Goal: Task Accomplishment & Management: Use online tool/utility

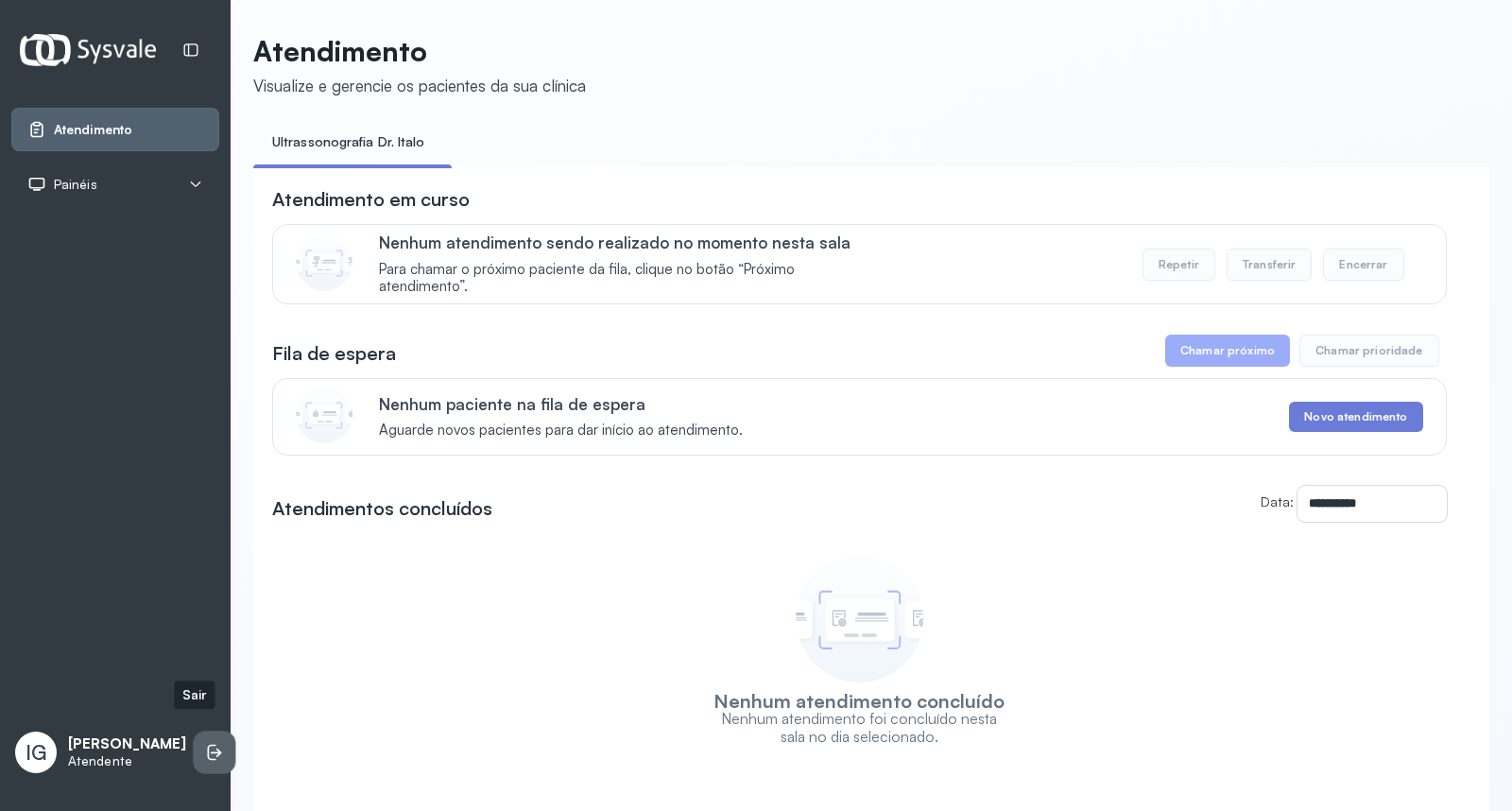
click at [205, 743] on icon at bounding box center [214, 753] width 19 height 19
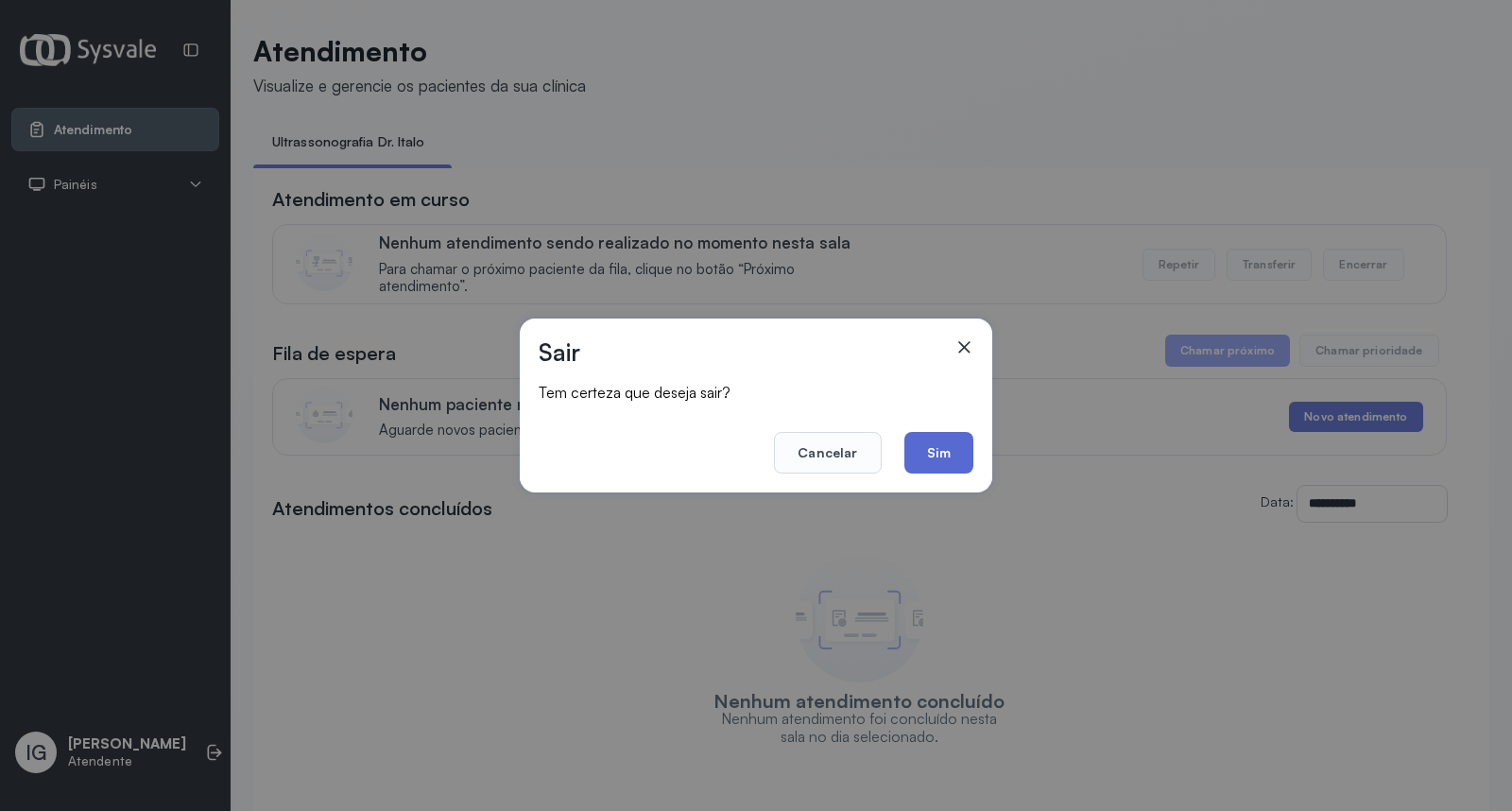
click at [949, 436] on button "Sim" at bounding box center [939, 452] width 69 height 41
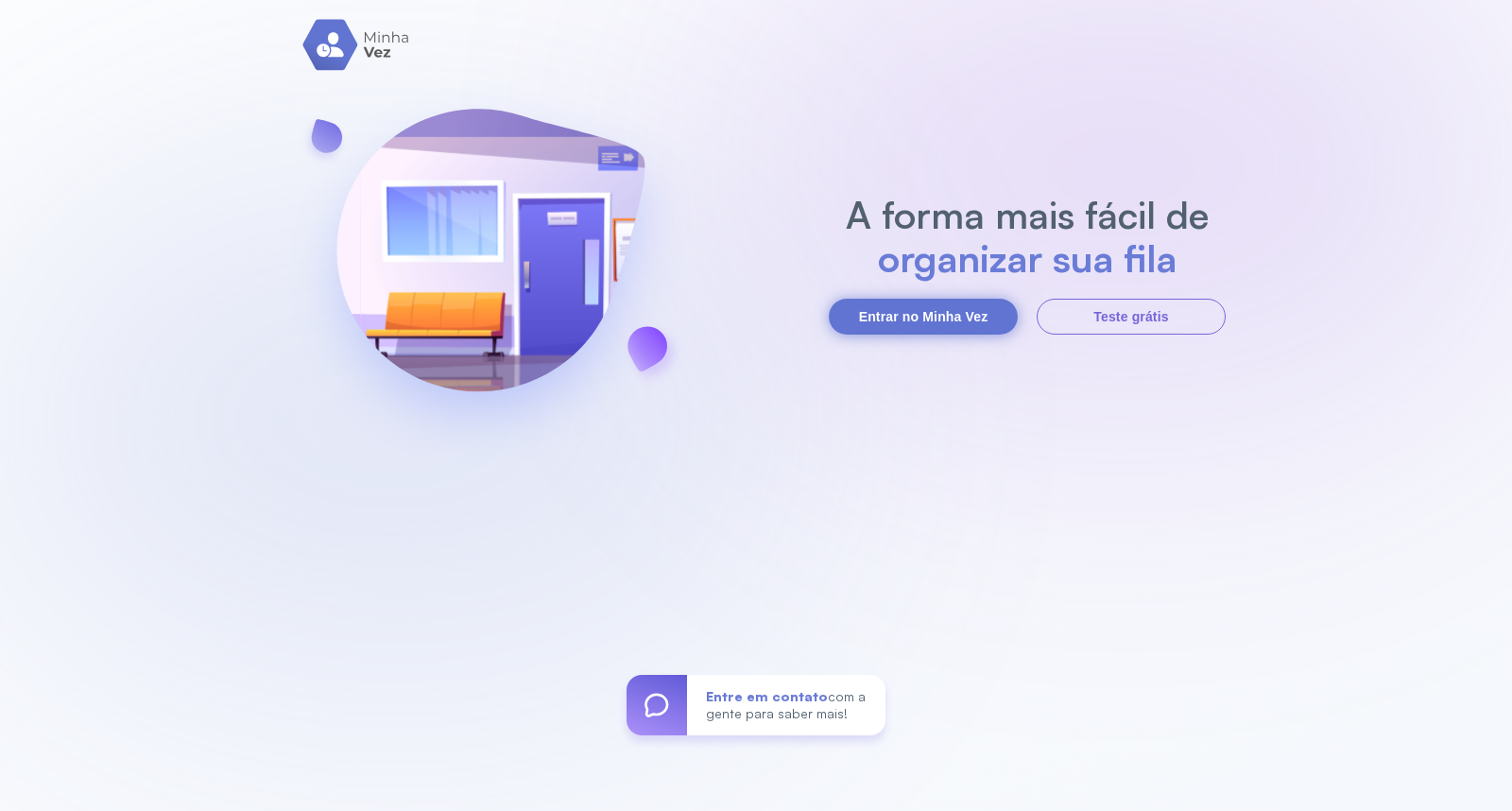
click at [945, 323] on button "Entrar no Minha Vez" at bounding box center [923, 317] width 189 height 36
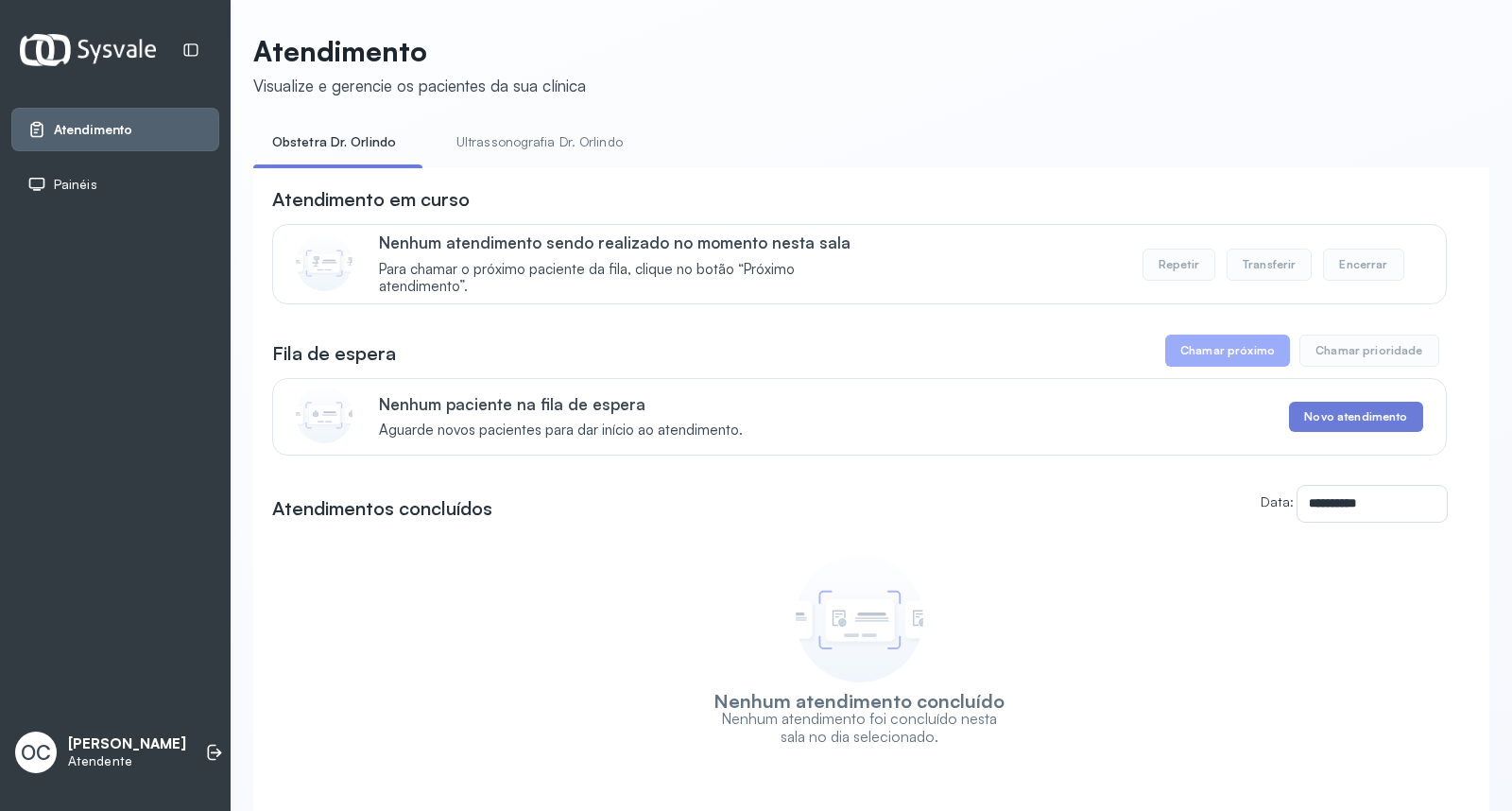
click at [596, 143] on link "Ultrassonografia Dr. Orlindo" at bounding box center [539, 142] width 204 height 32
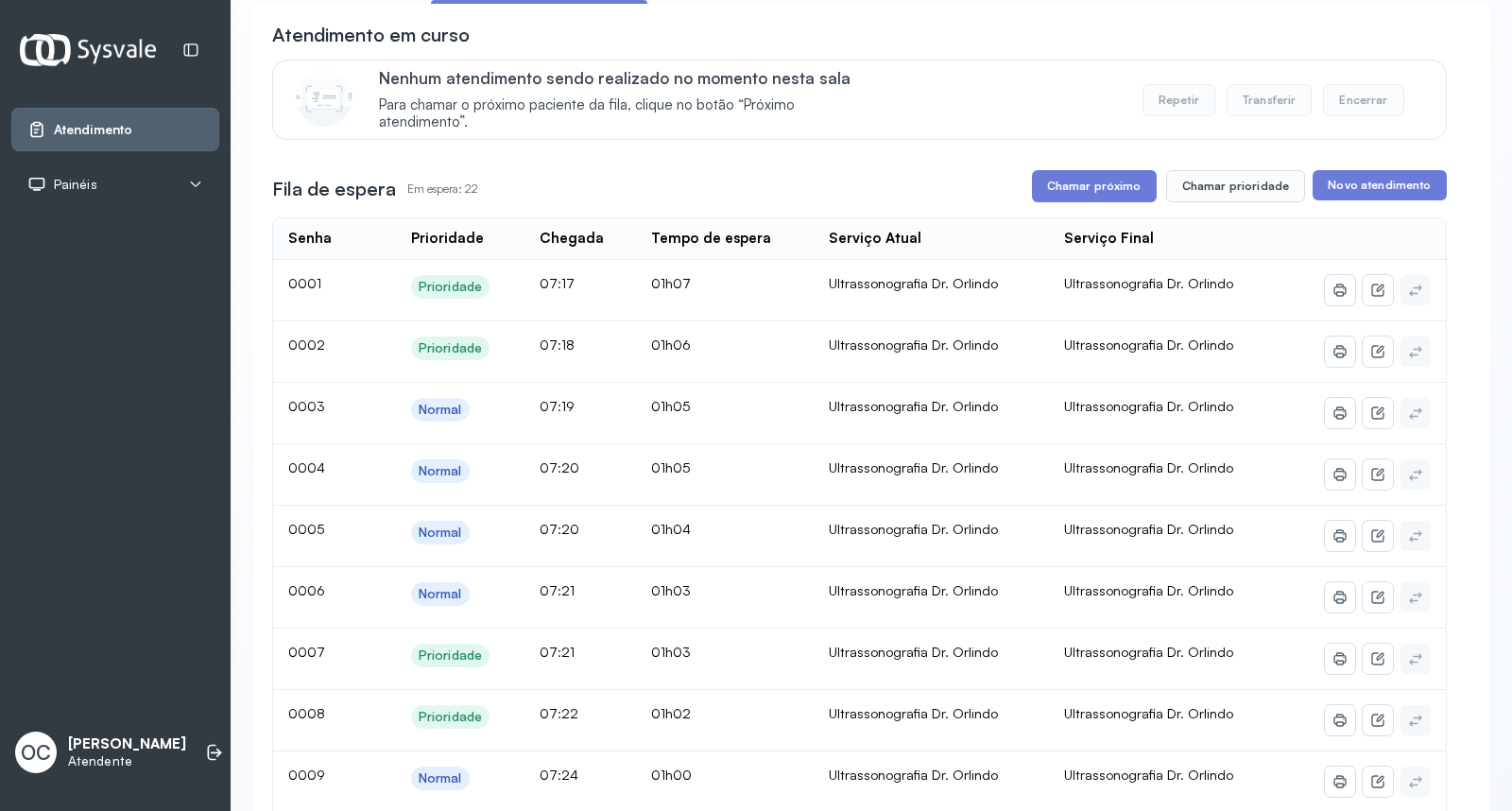
scroll to position [90, 0]
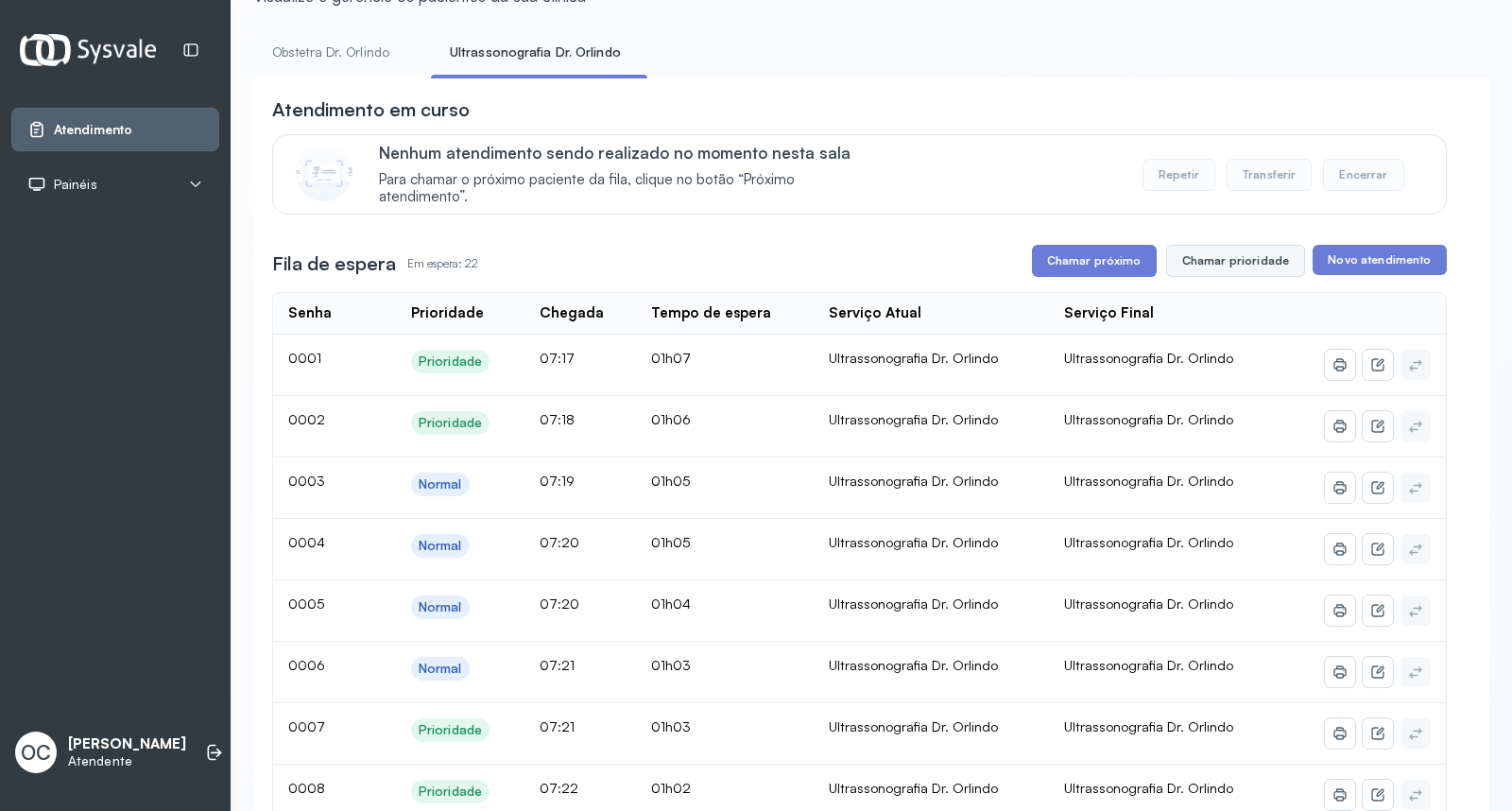
click at [1219, 256] on button "Chamar prioridade" at bounding box center [1235, 261] width 140 height 33
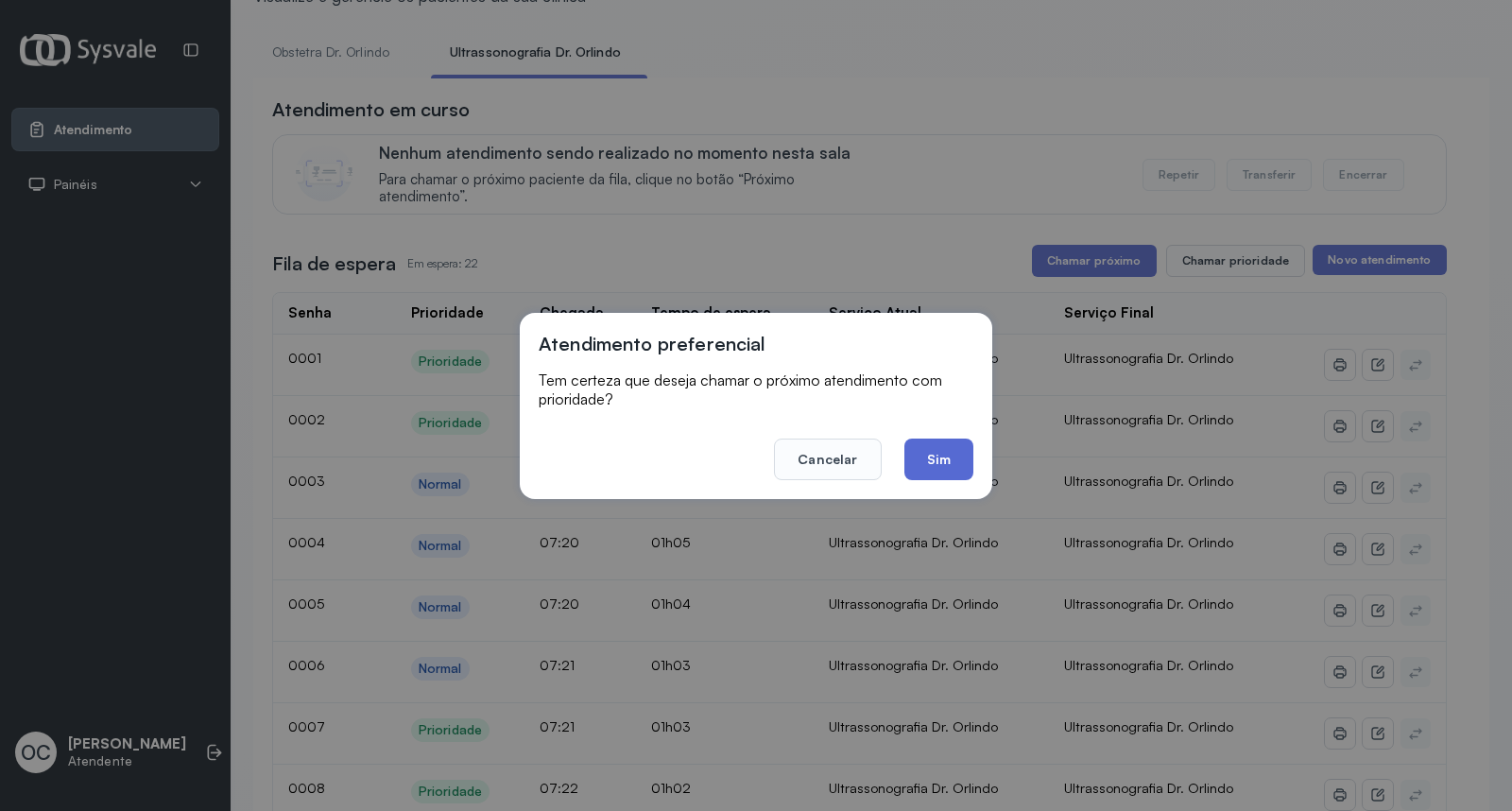
click at [919, 473] on button "Sim" at bounding box center [939, 459] width 69 height 41
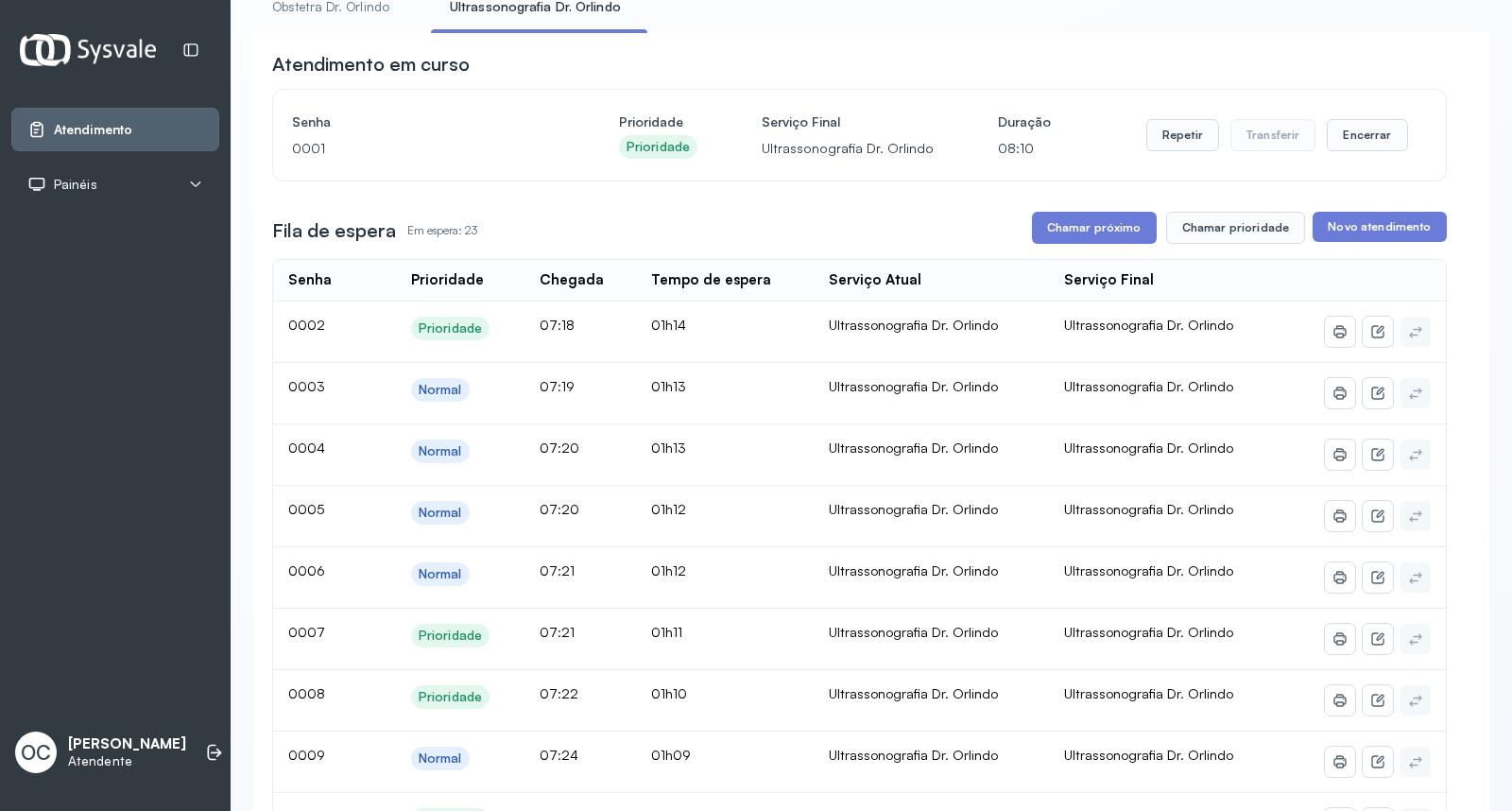
scroll to position [138, 0]
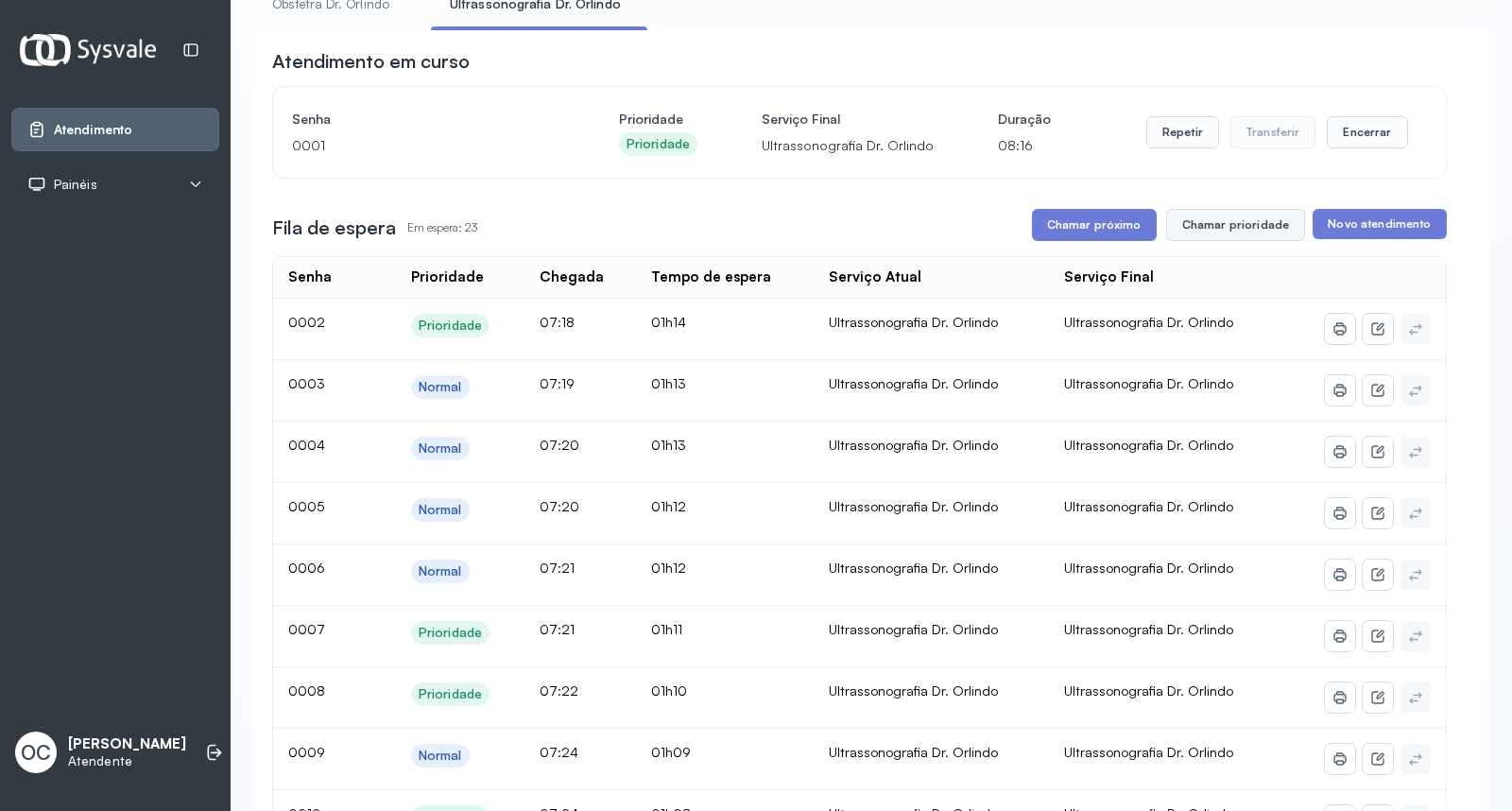
click at [1197, 214] on button "Chamar prioridade" at bounding box center [1235, 225] width 140 height 33
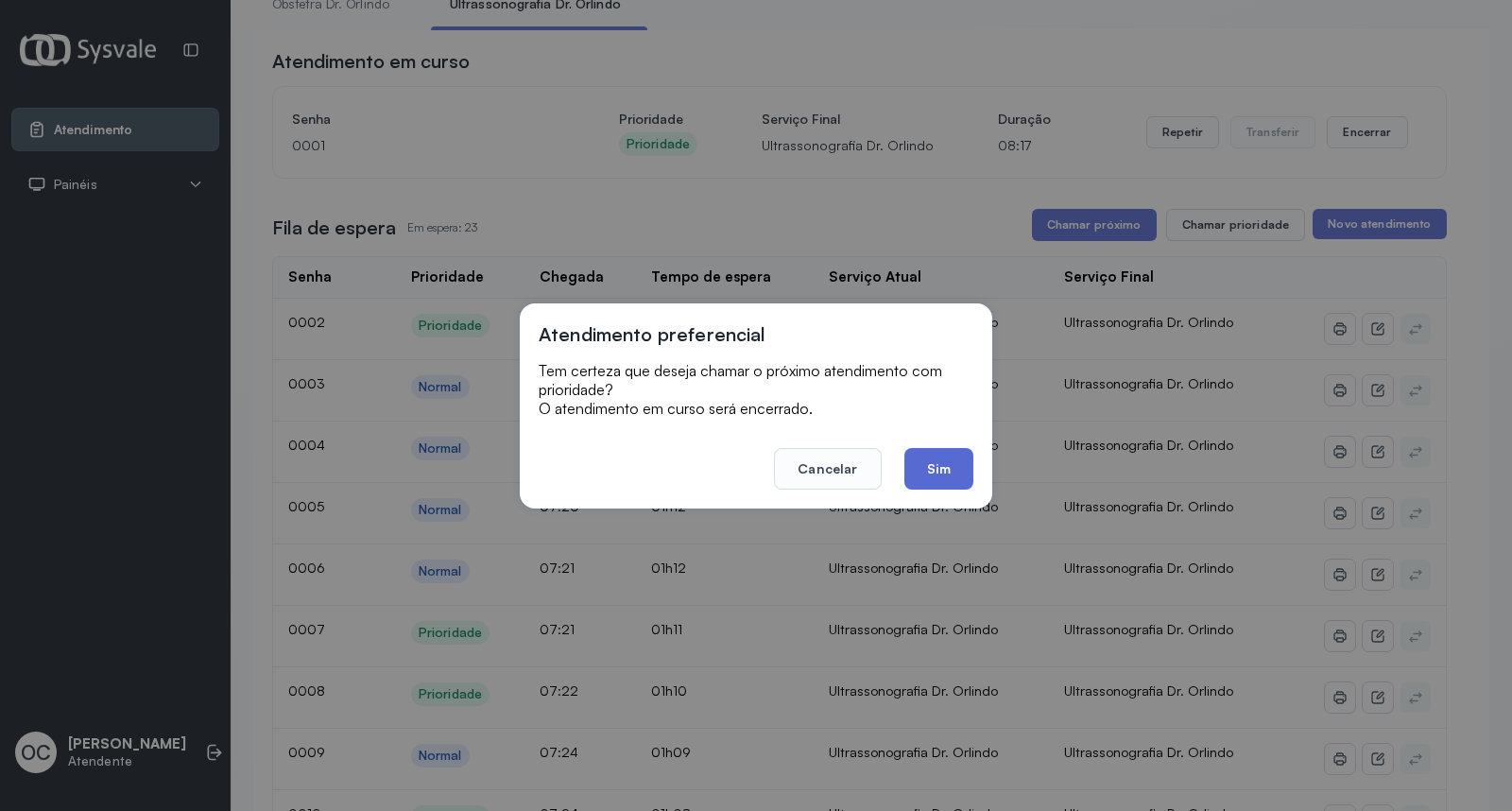
click at [940, 466] on button "Sim" at bounding box center [939, 468] width 69 height 41
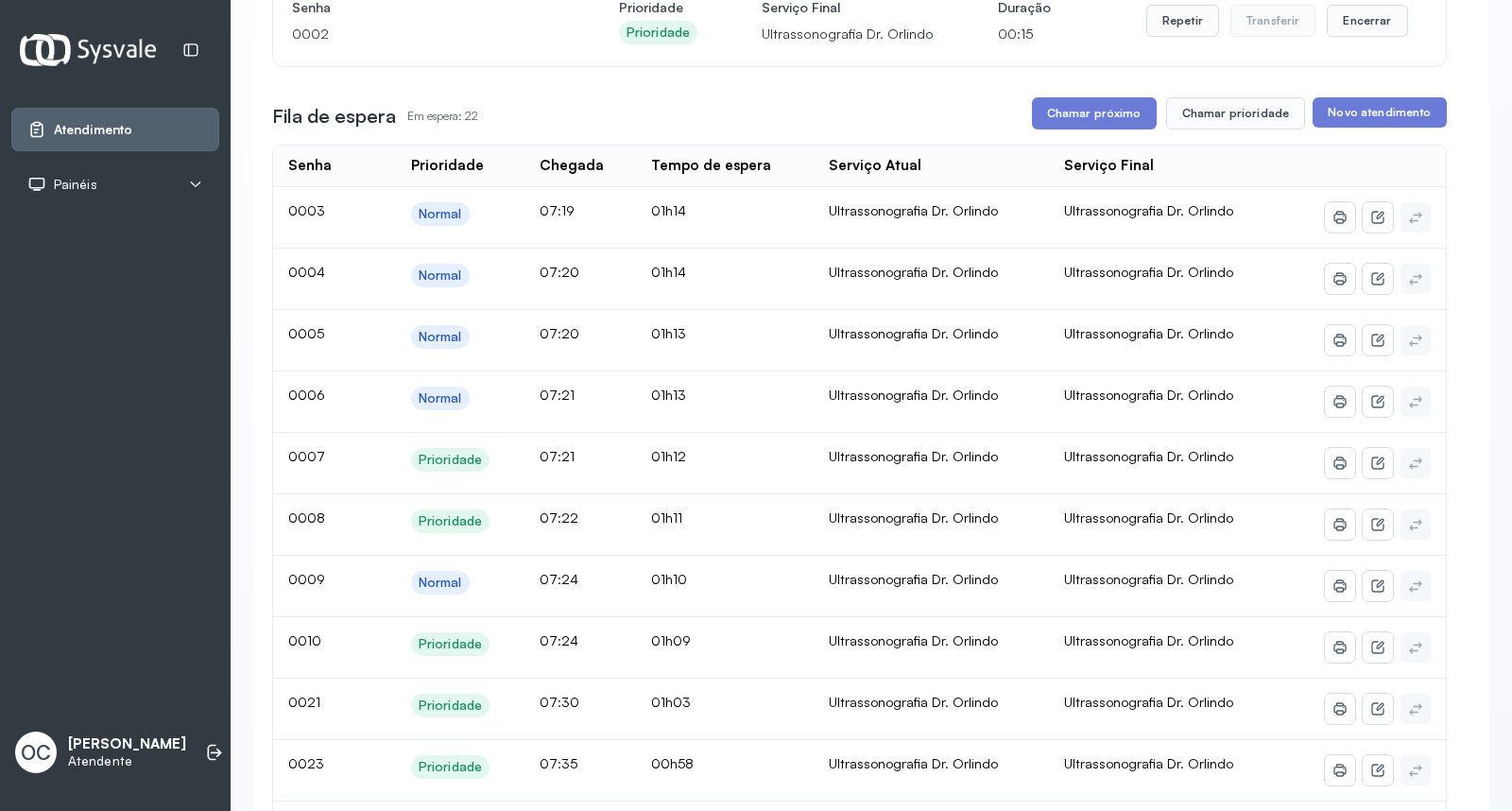
scroll to position [232, 0]
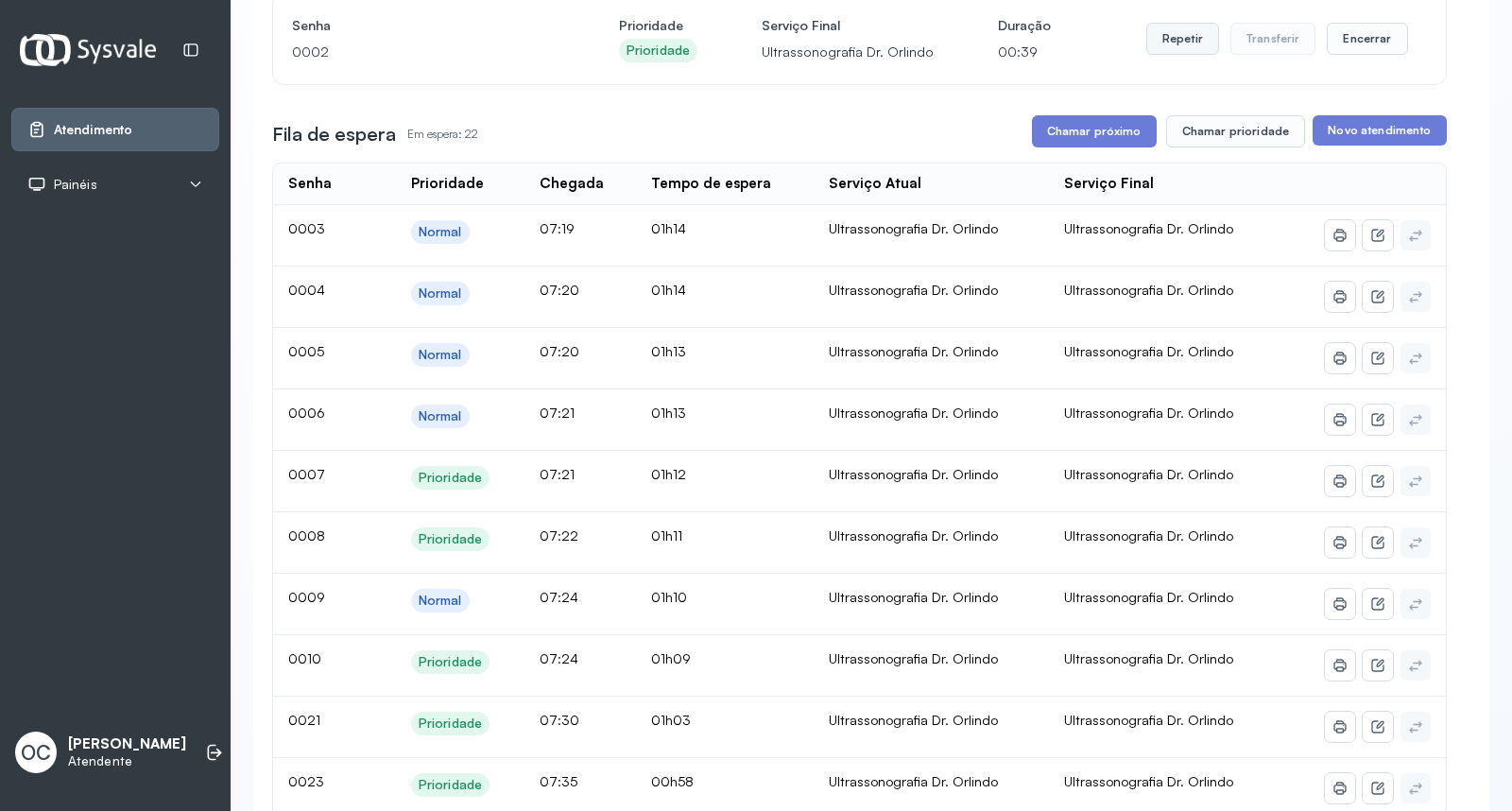
click at [1177, 52] on button "Repetir" at bounding box center [1183, 39] width 73 height 33
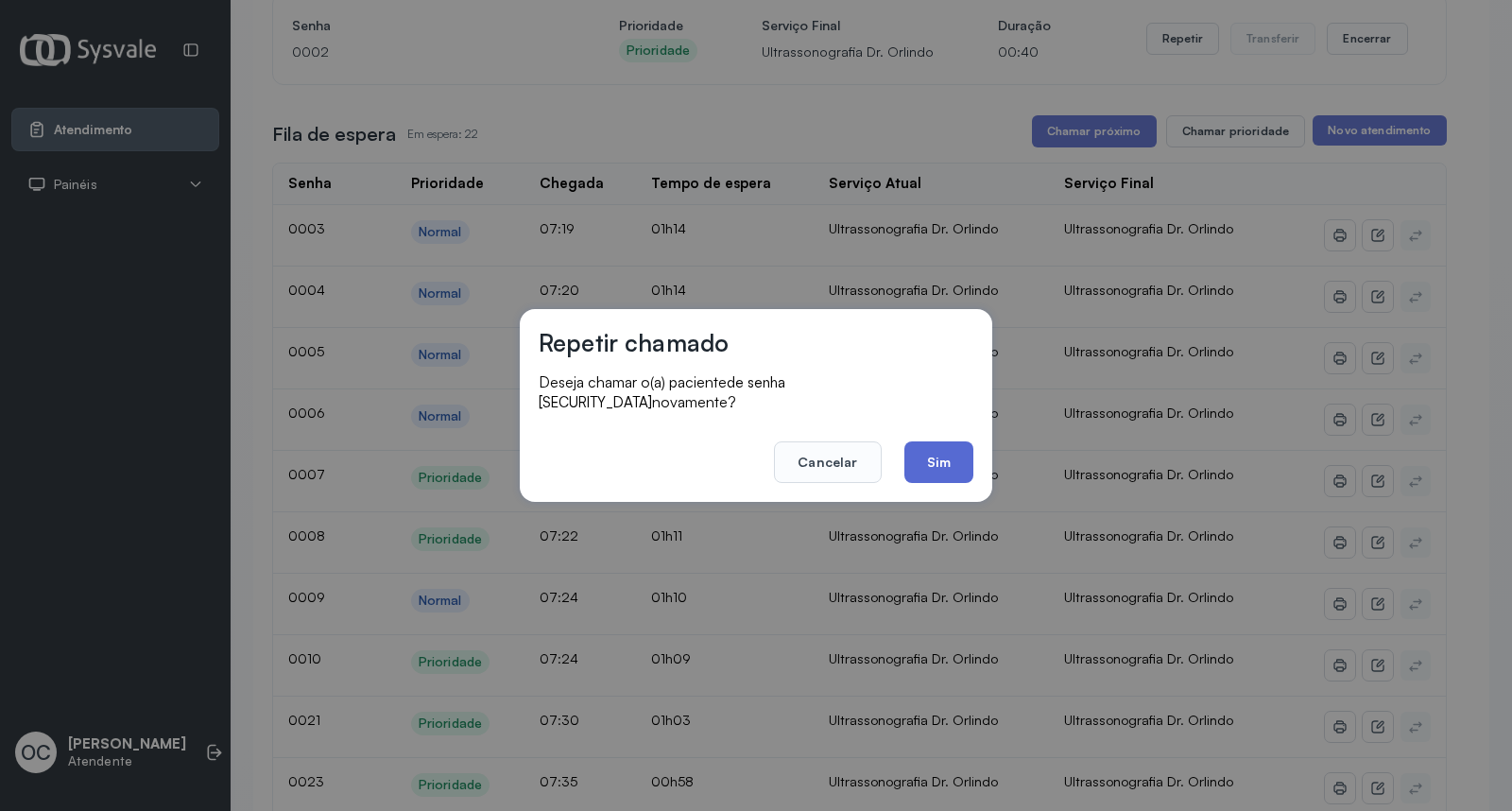
click at [927, 454] on button "Sim" at bounding box center [939, 462] width 69 height 41
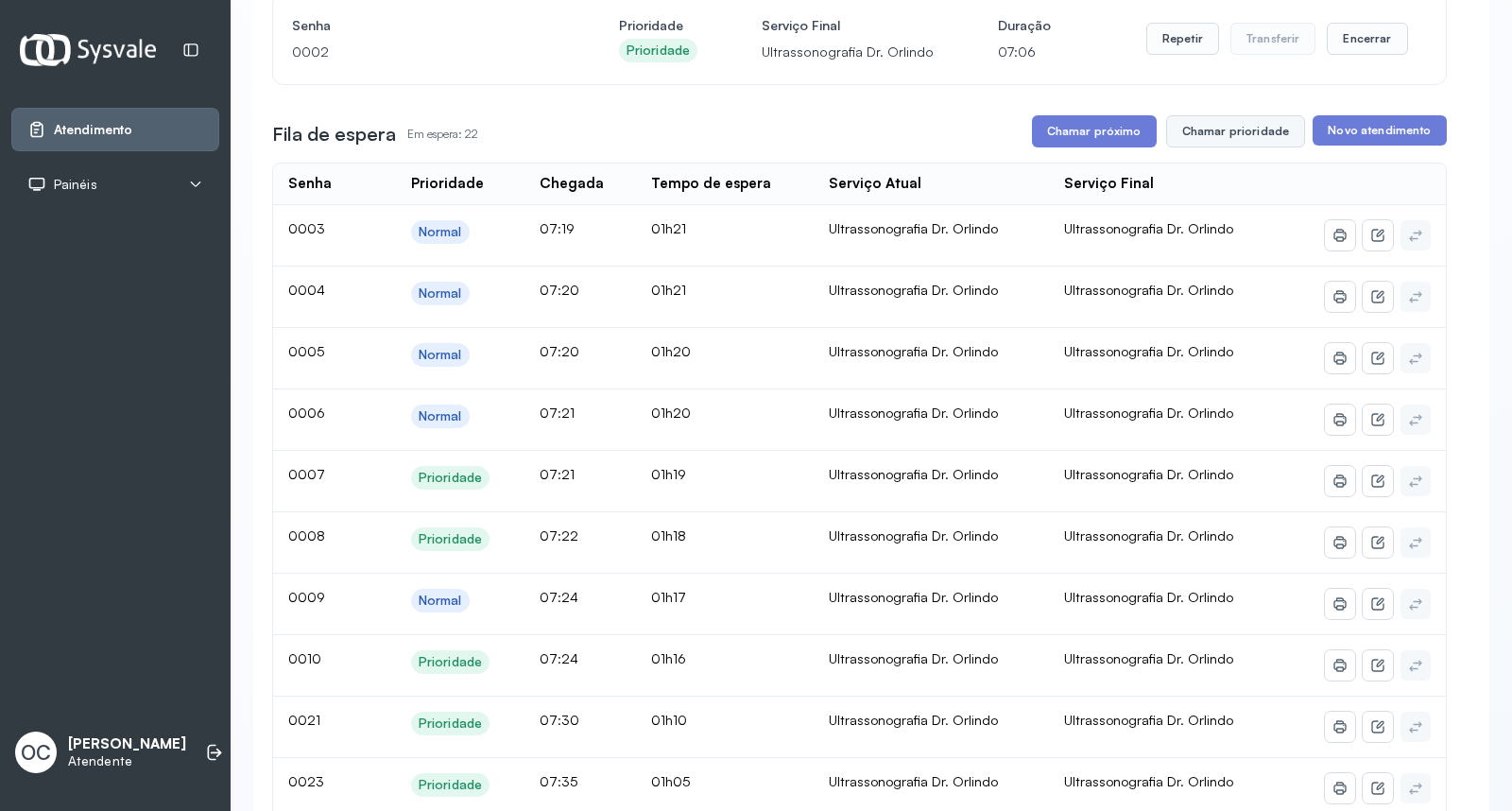
click at [1201, 125] on button "Chamar prioridade" at bounding box center [1235, 131] width 140 height 33
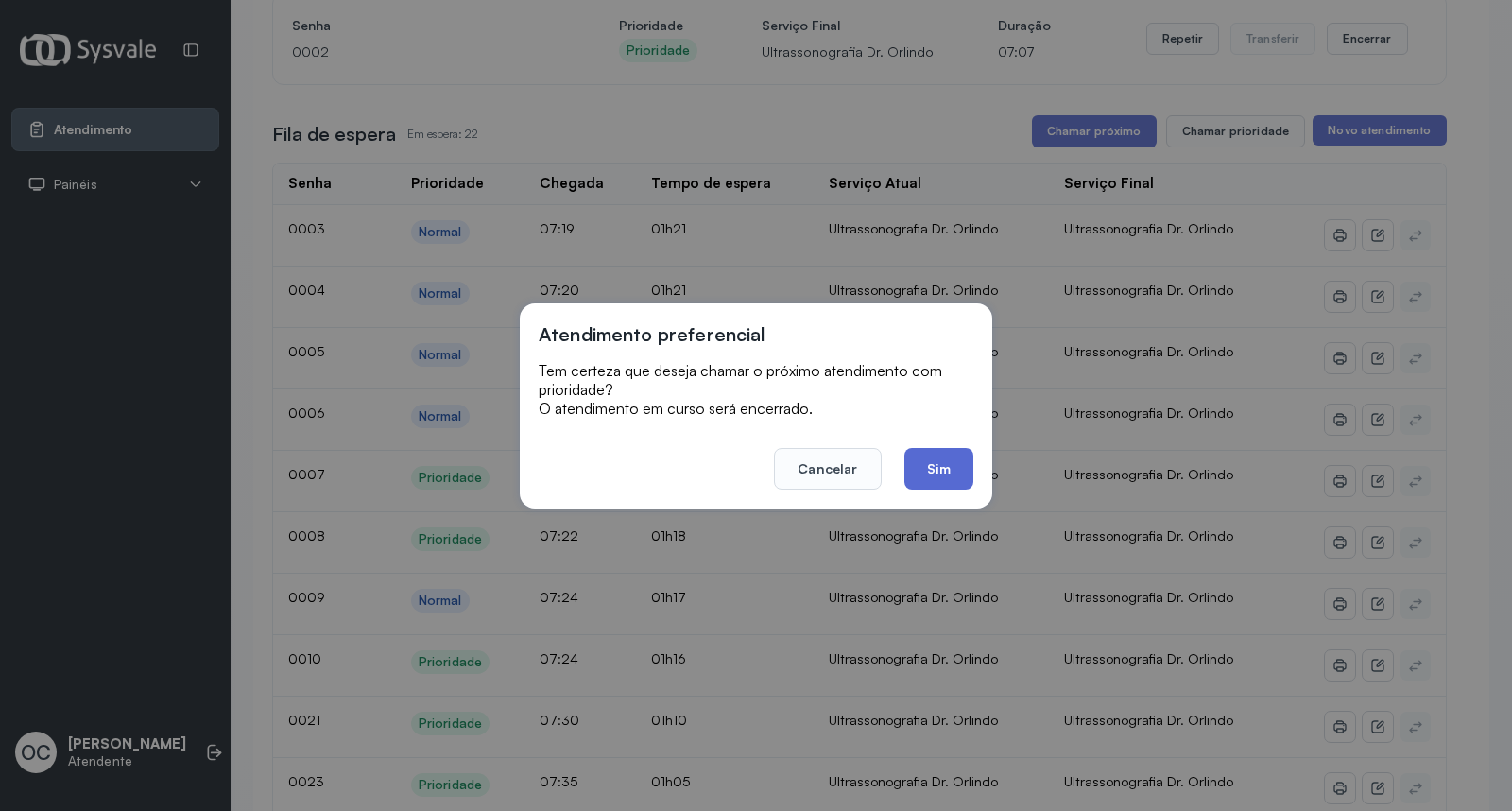
click at [949, 466] on button "Sim" at bounding box center [939, 468] width 69 height 41
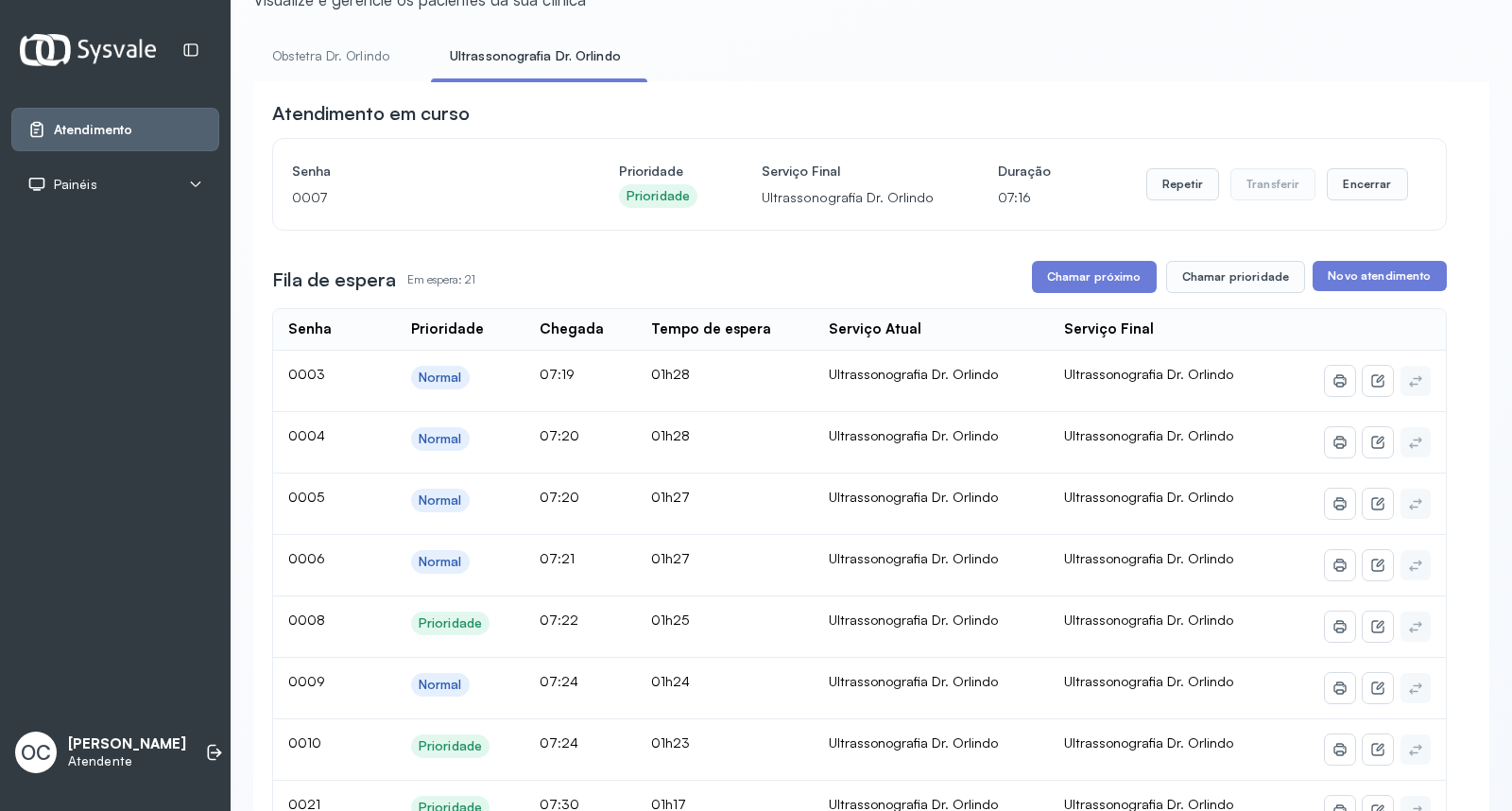
scroll to position [89, 0]
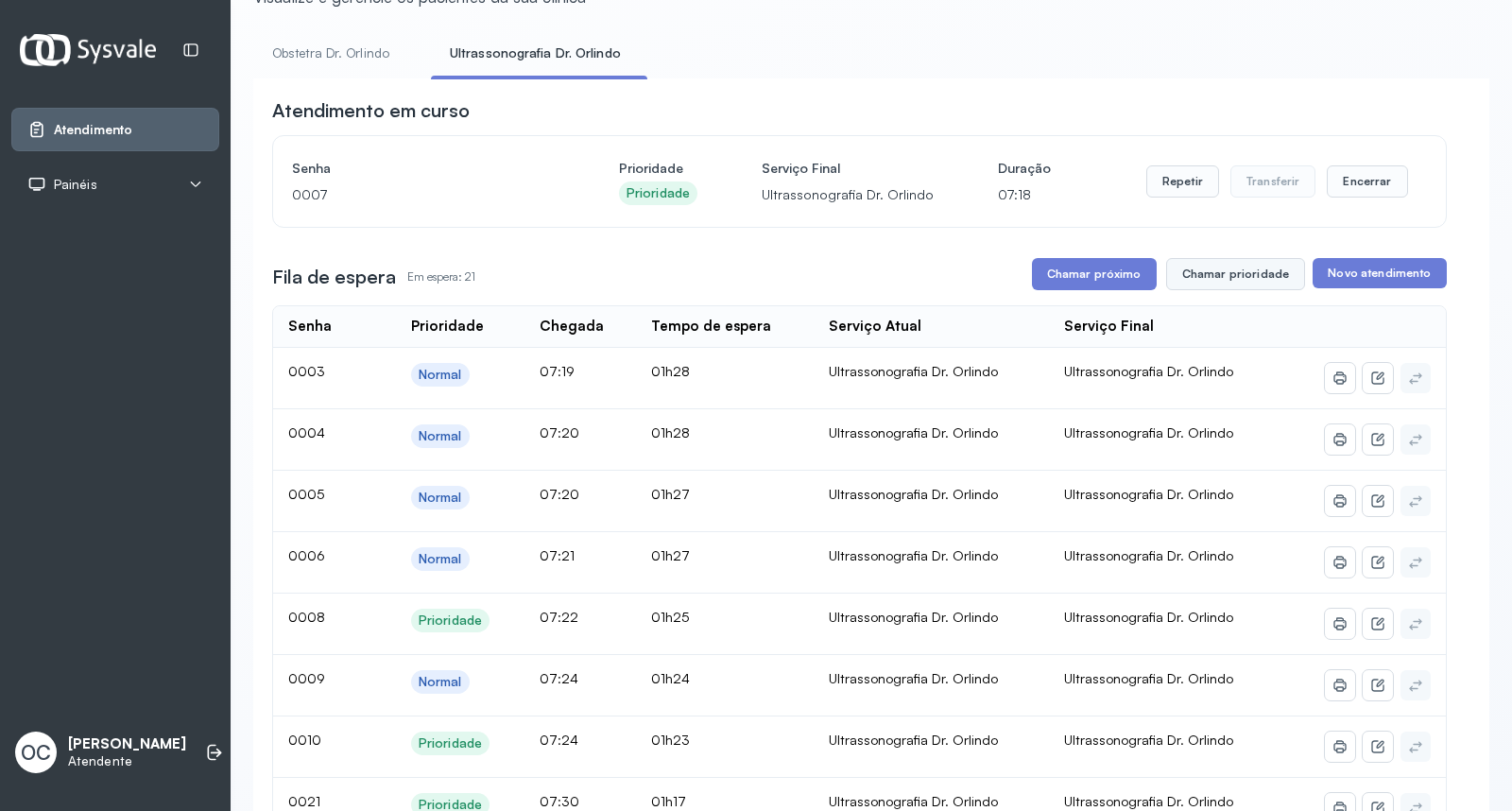
click at [1239, 275] on button "Chamar prioridade" at bounding box center [1235, 275] width 140 height 33
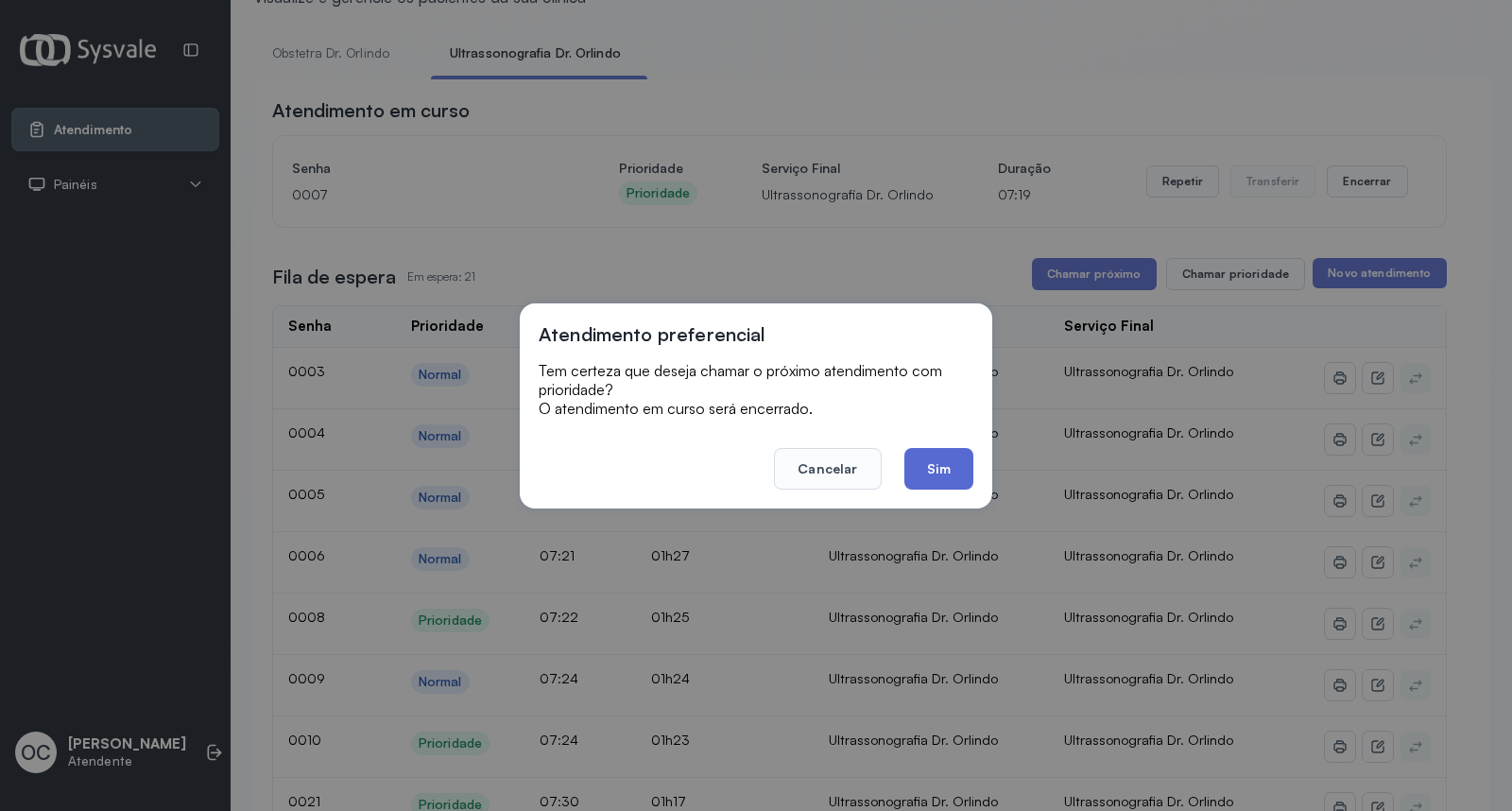
click at [950, 469] on button "Sim" at bounding box center [939, 468] width 69 height 41
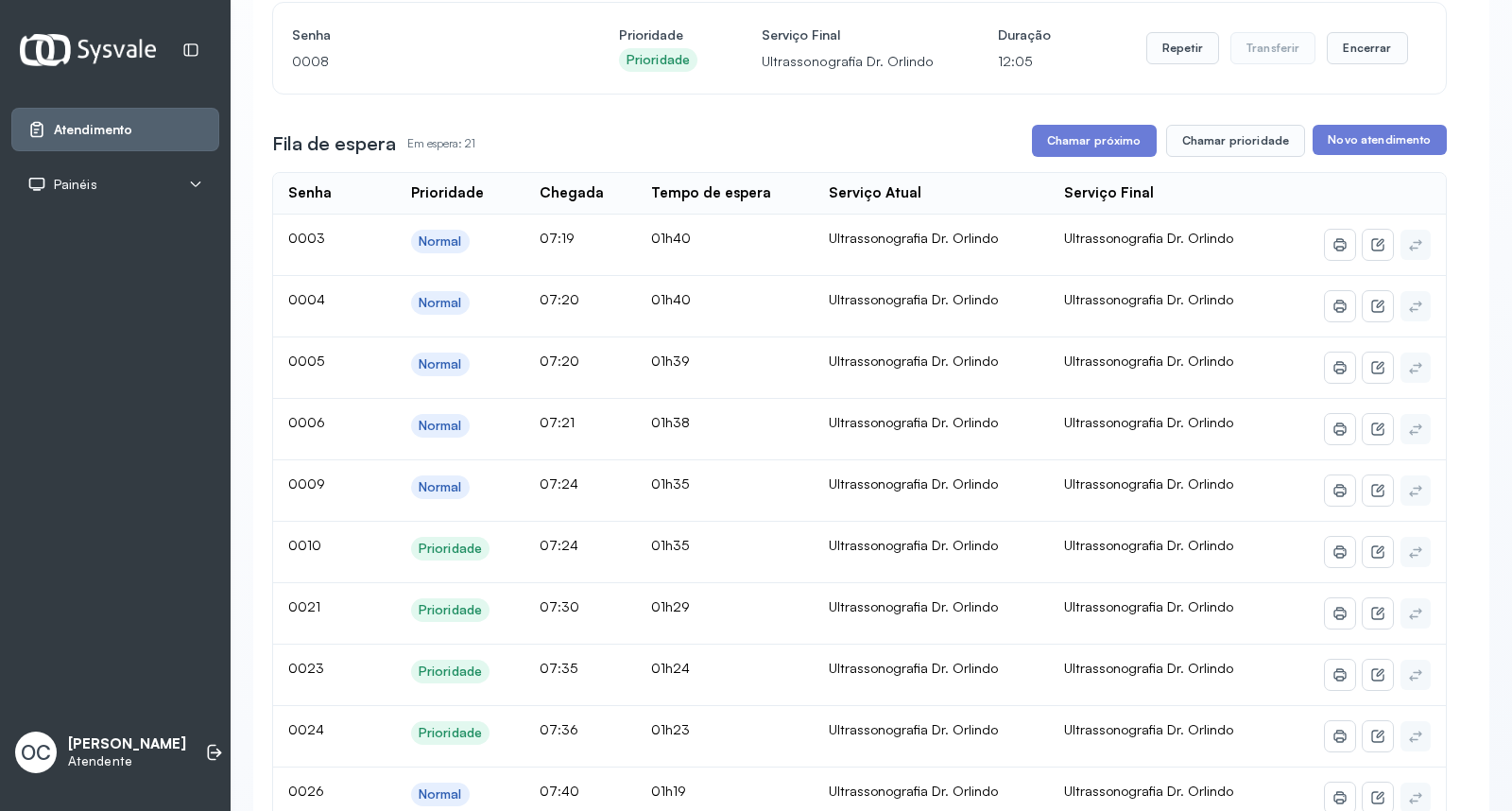
scroll to position [183, 0]
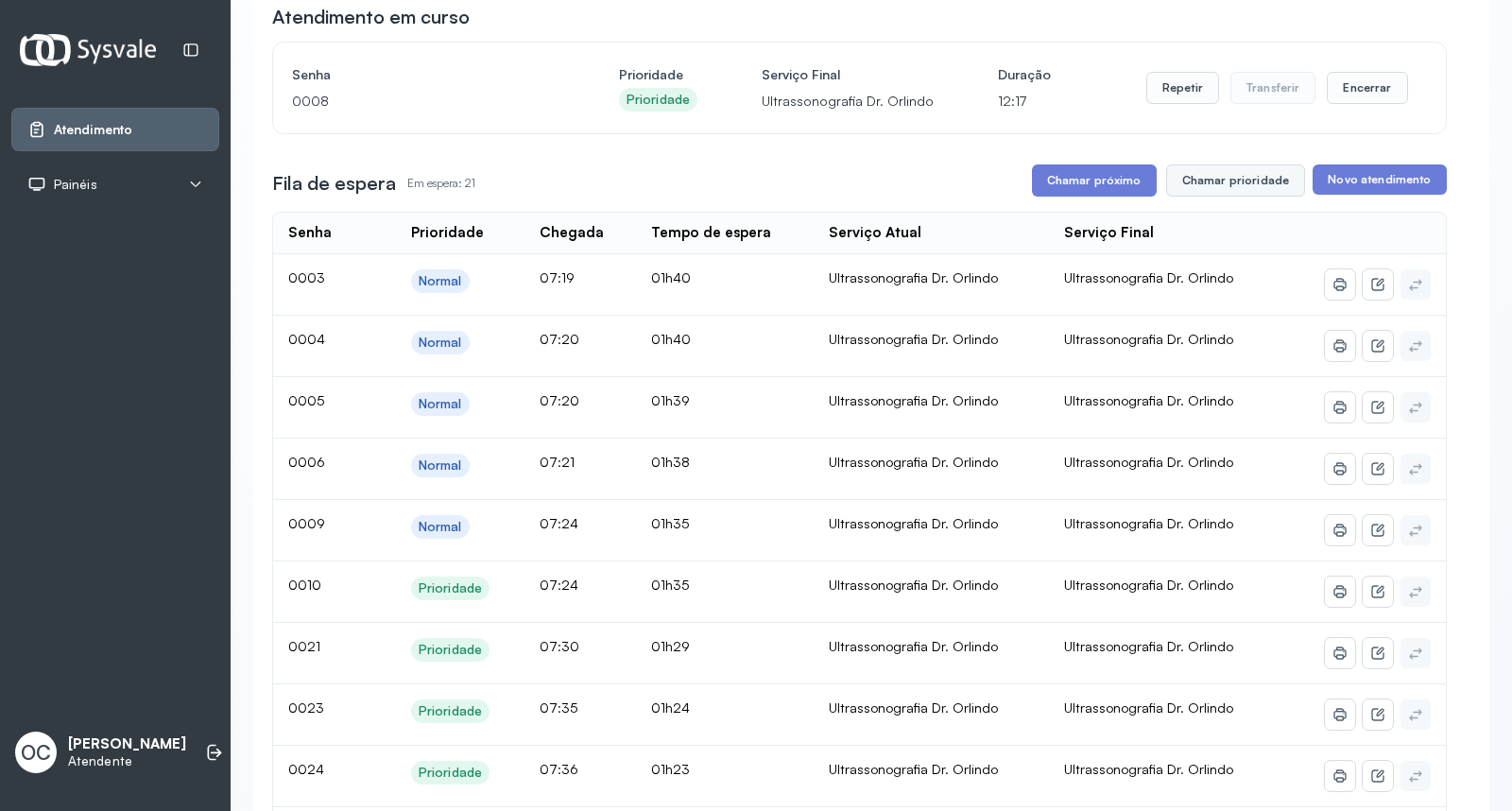
click at [1234, 193] on button "Chamar prioridade" at bounding box center [1235, 181] width 140 height 33
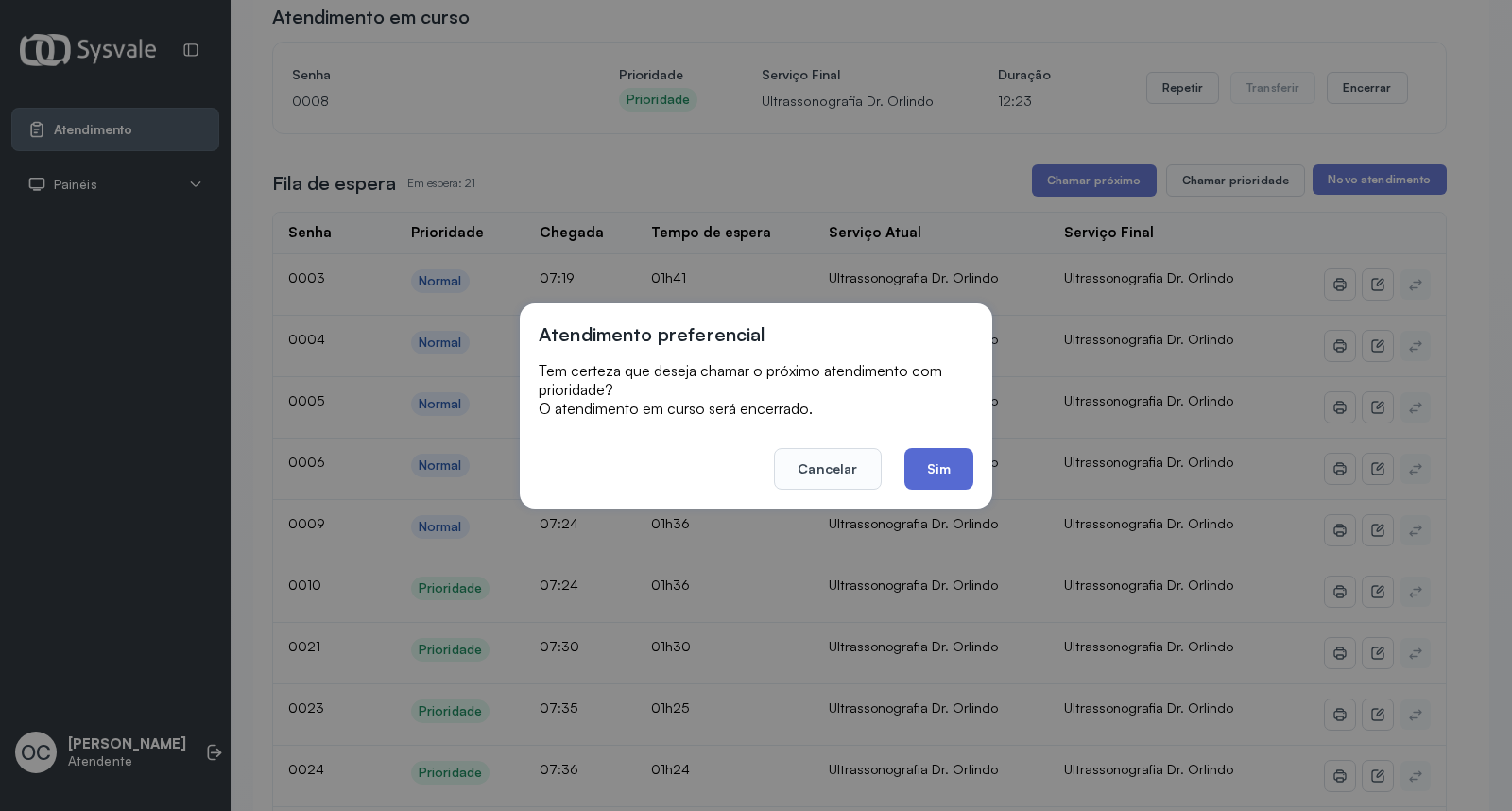
click at [946, 475] on button "Sim" at bounding box center [939, 468] width 69 height 41
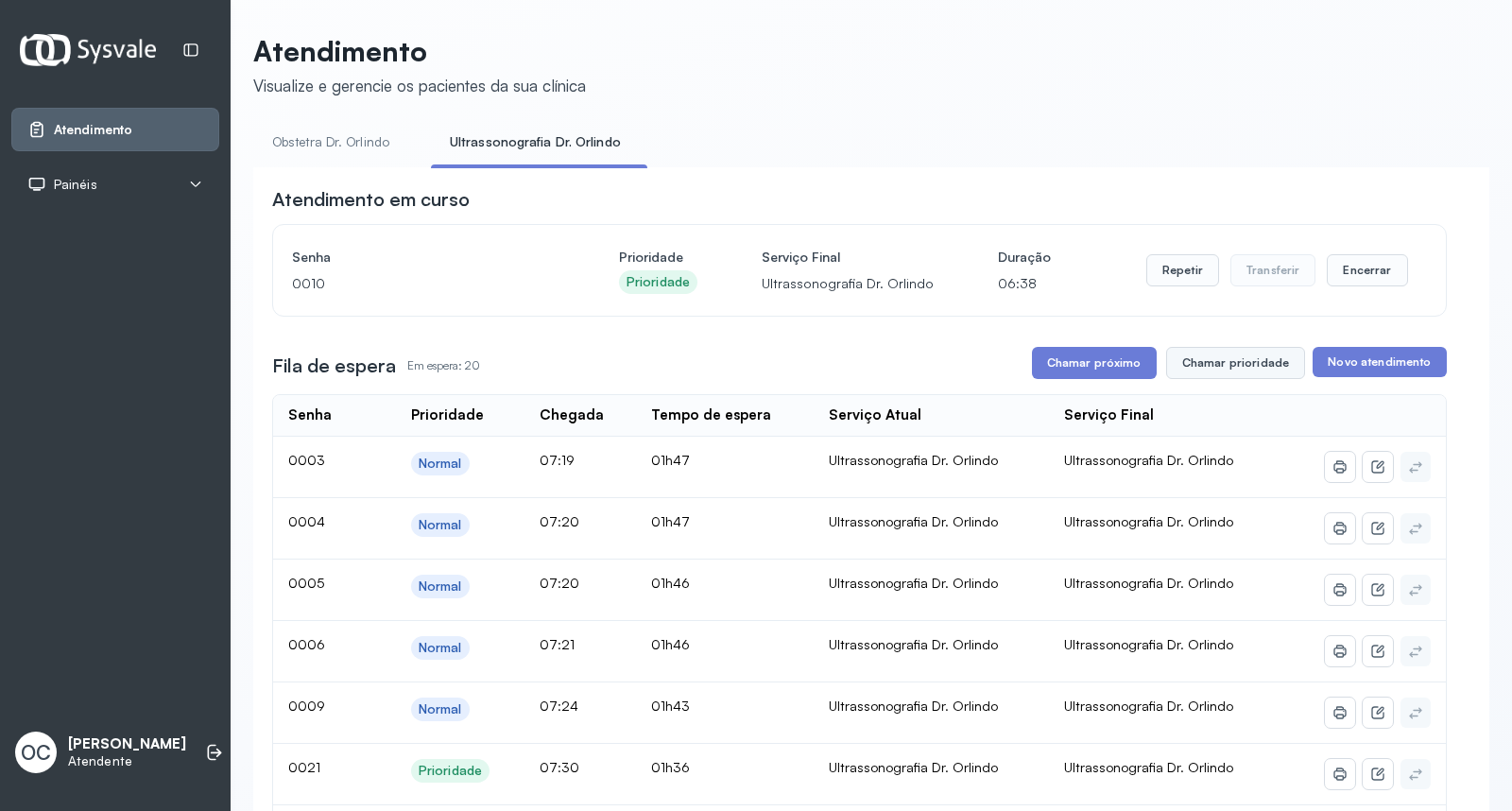
click at [1247, 360] on button "Chamar prioridade" at bounding box center [1235, 363] width 140 height 33
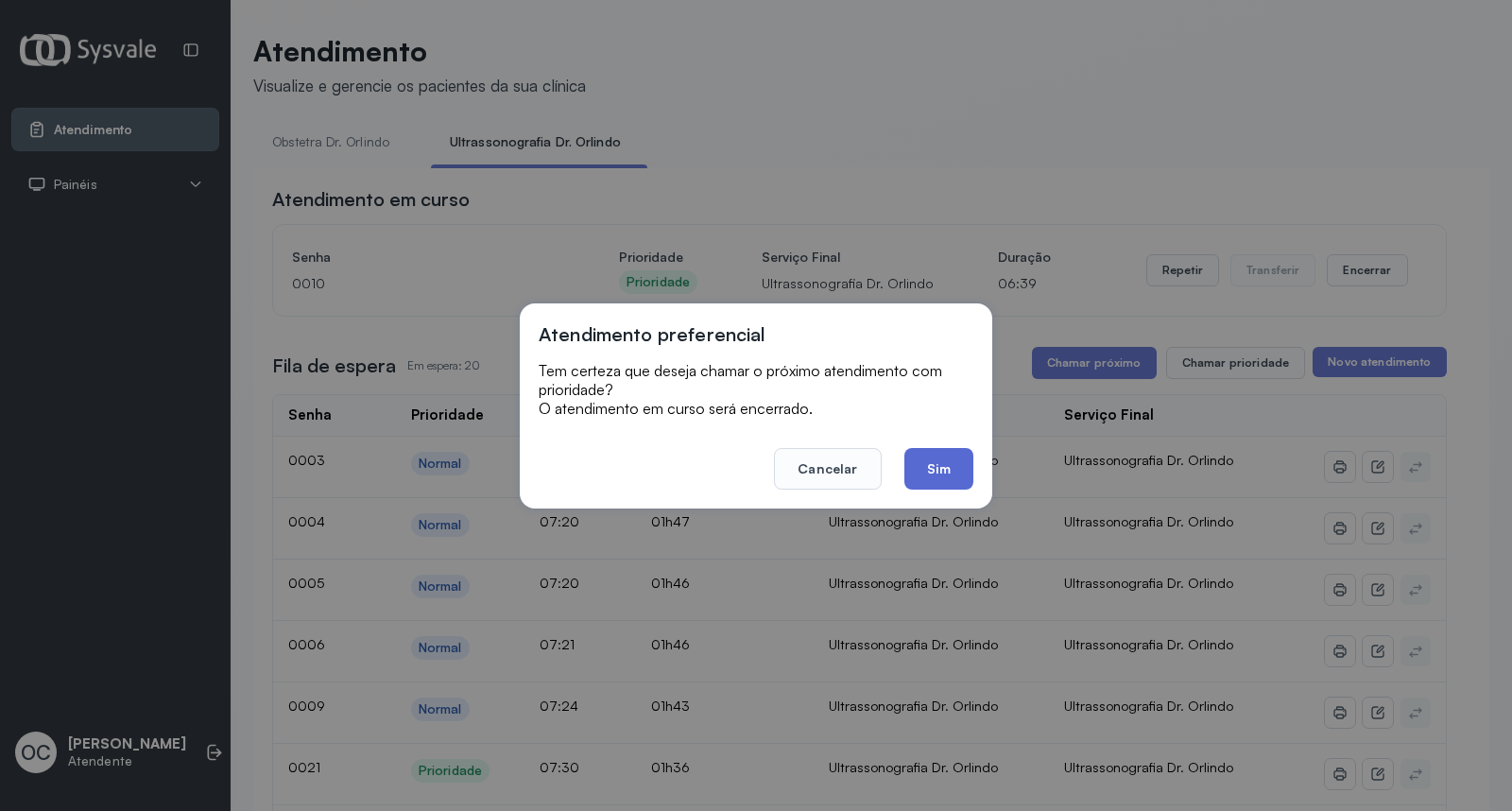
click at [913, 466] on button "Sim" at bounding box center [939, 468] width 69 height 41
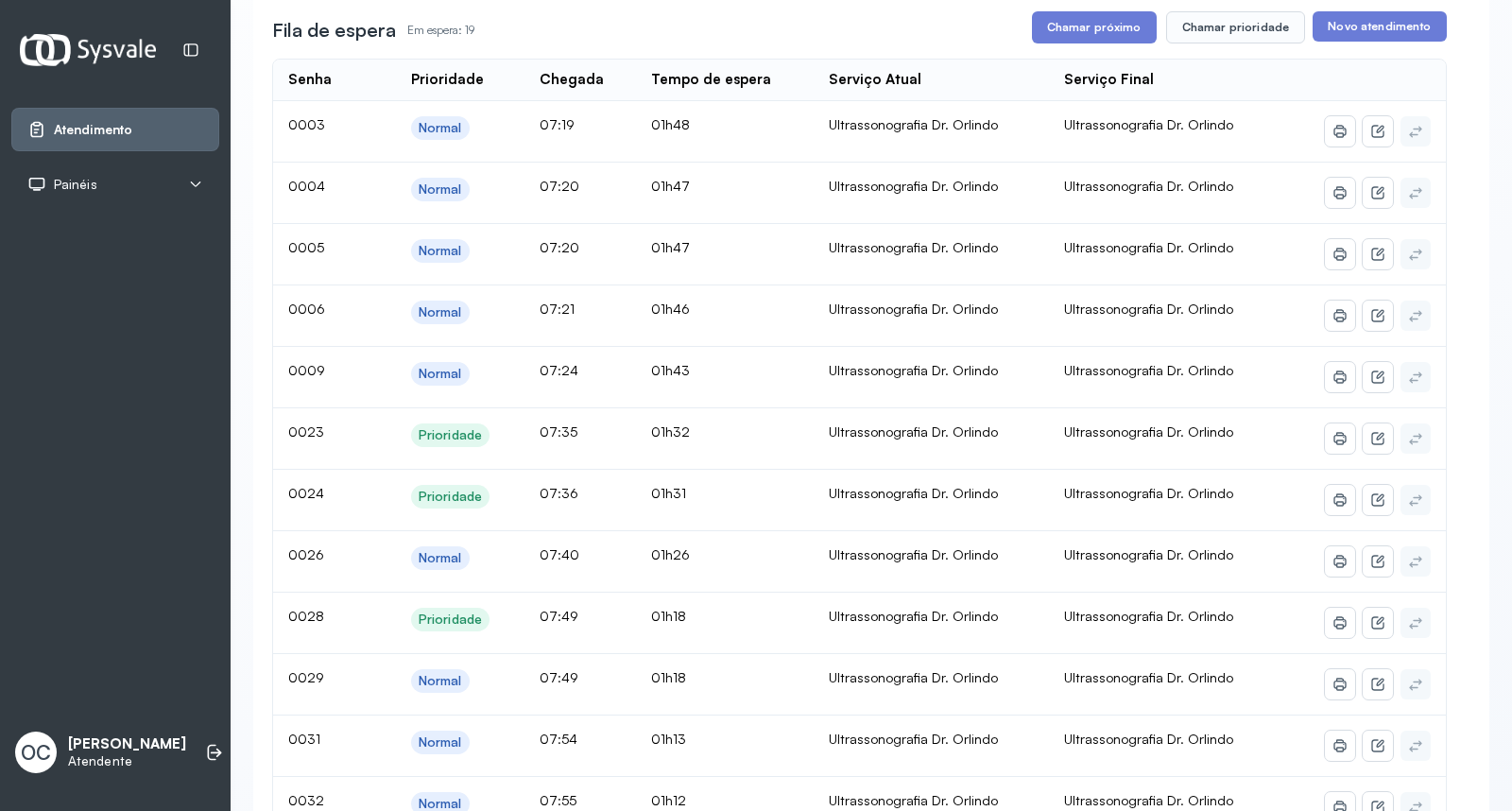
scroll to position [244, 0]
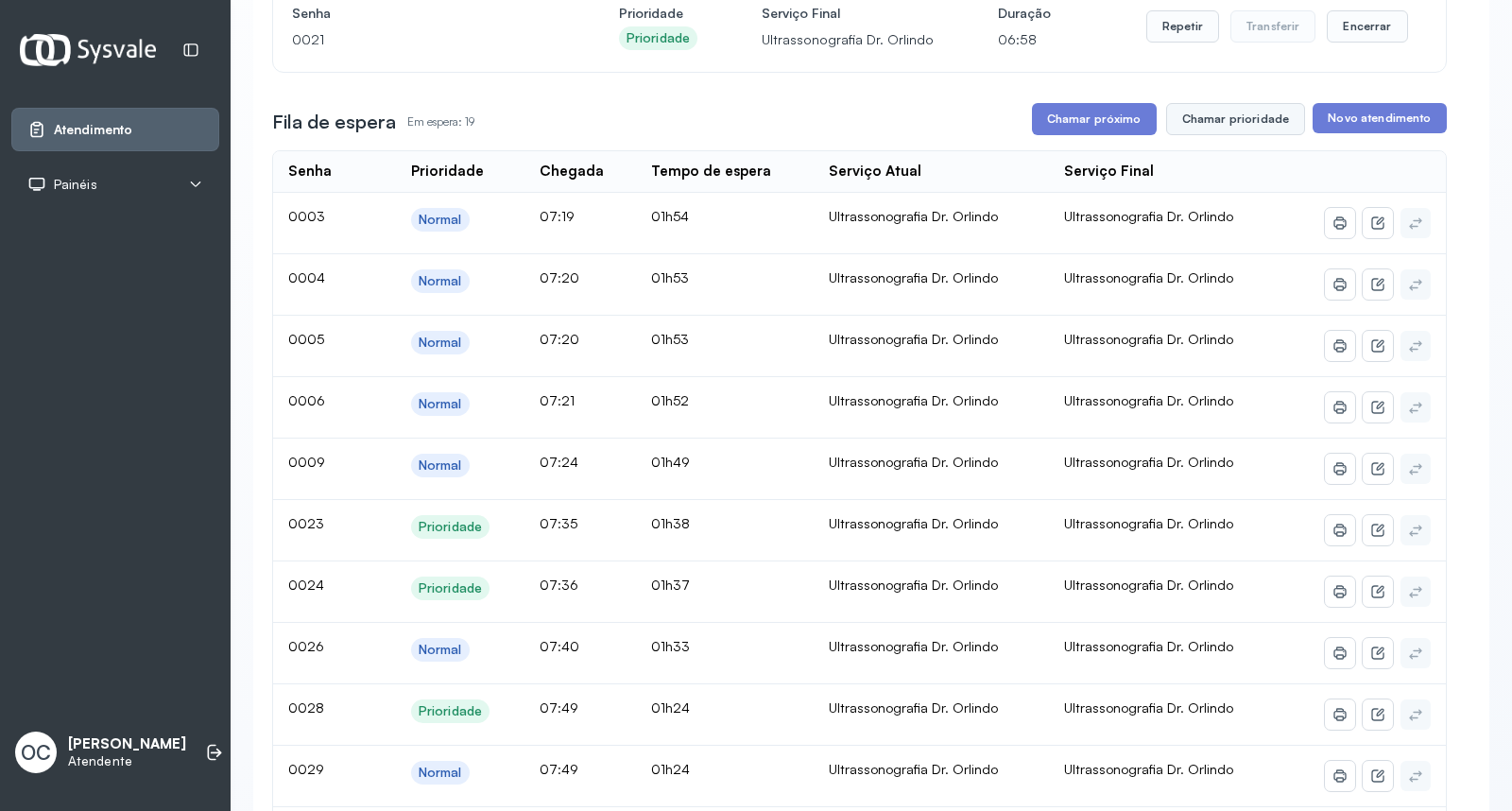
click at [1211, 124] on button "Chamar prioridade" at bounding box center [1235, 120] width 140 height 33
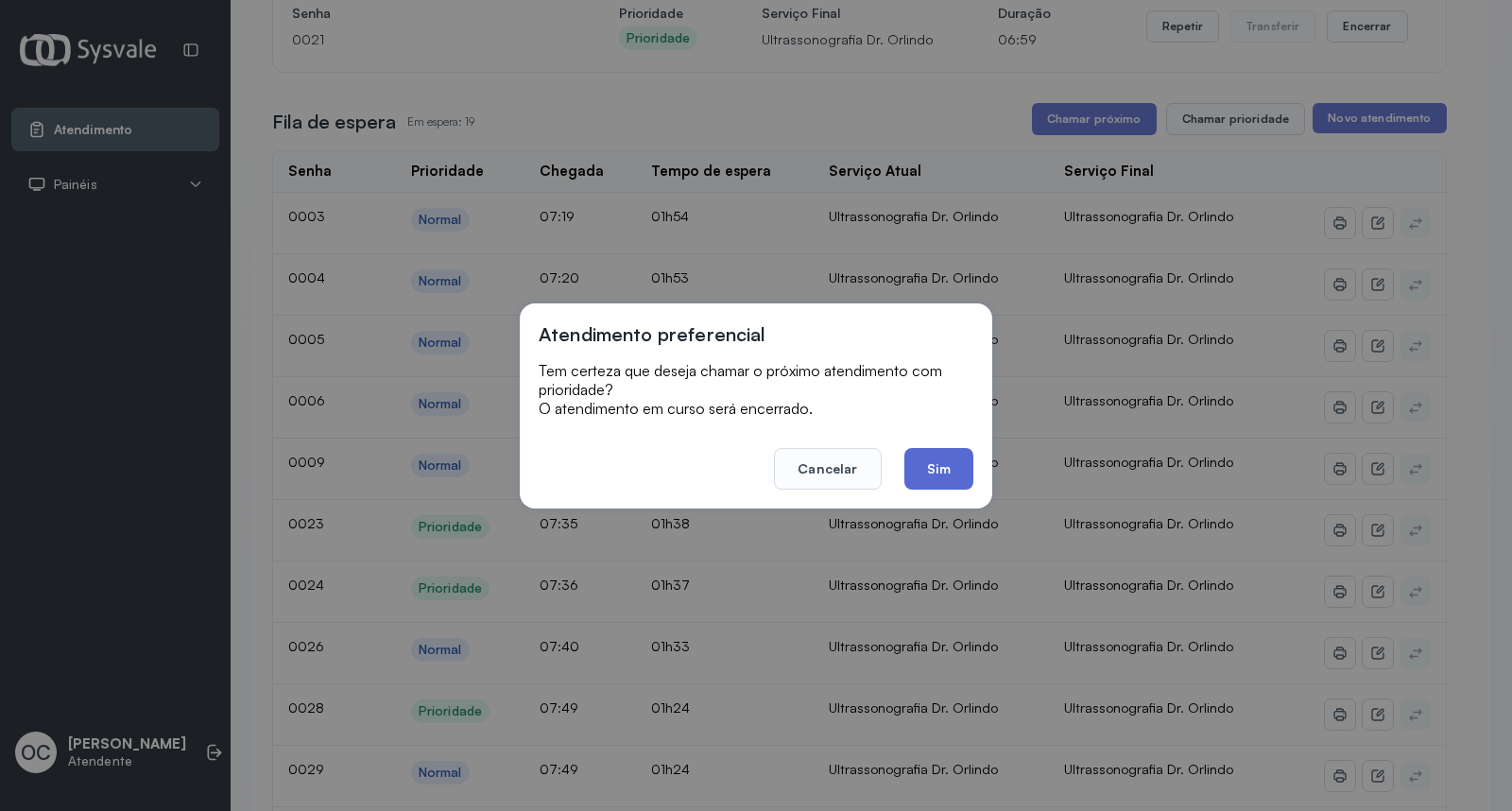
click at [943, 449] on button "Sim" at bounding box center [939, 468] width 69 height 41
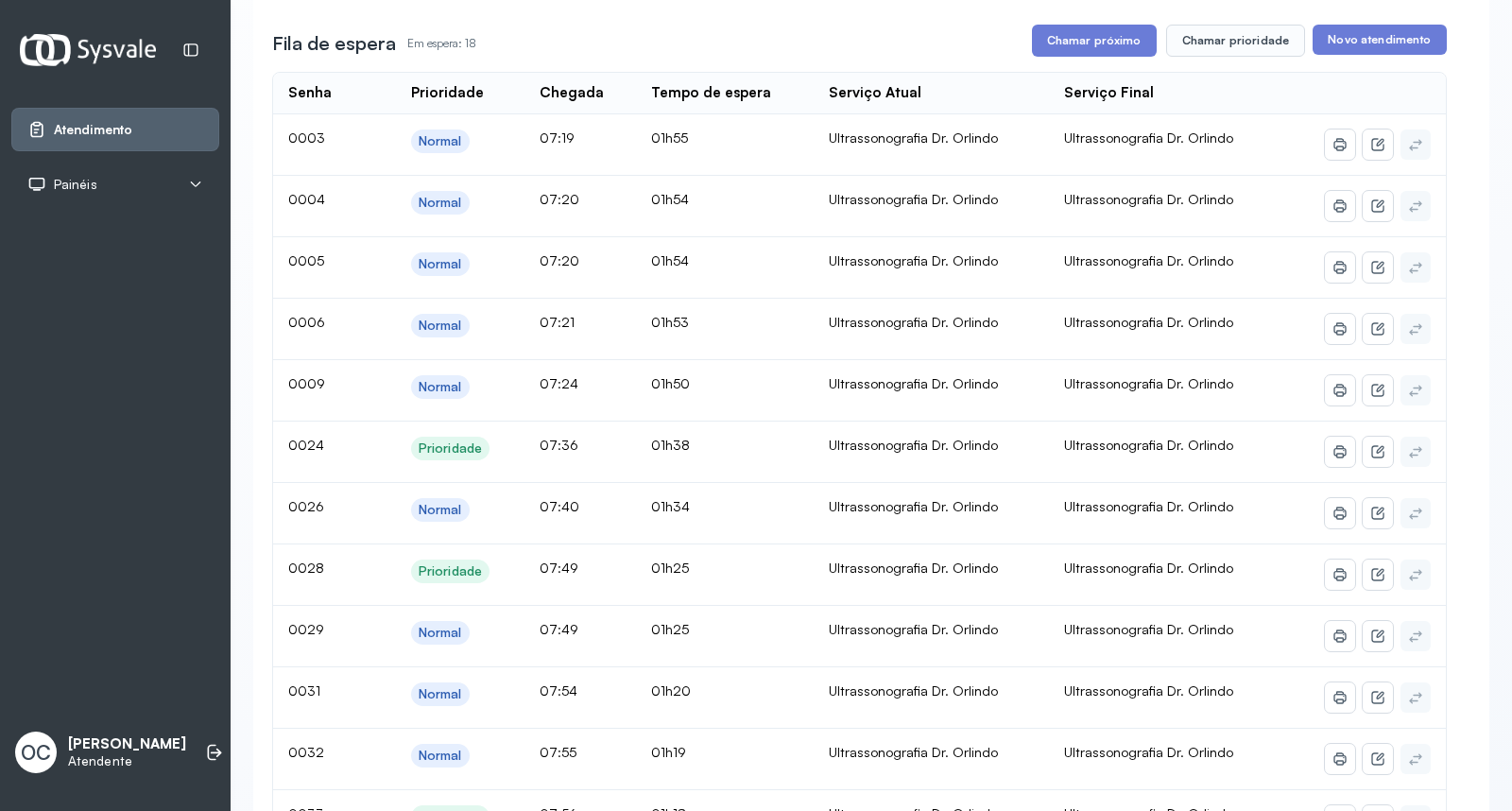
scroll to position [310, 0]
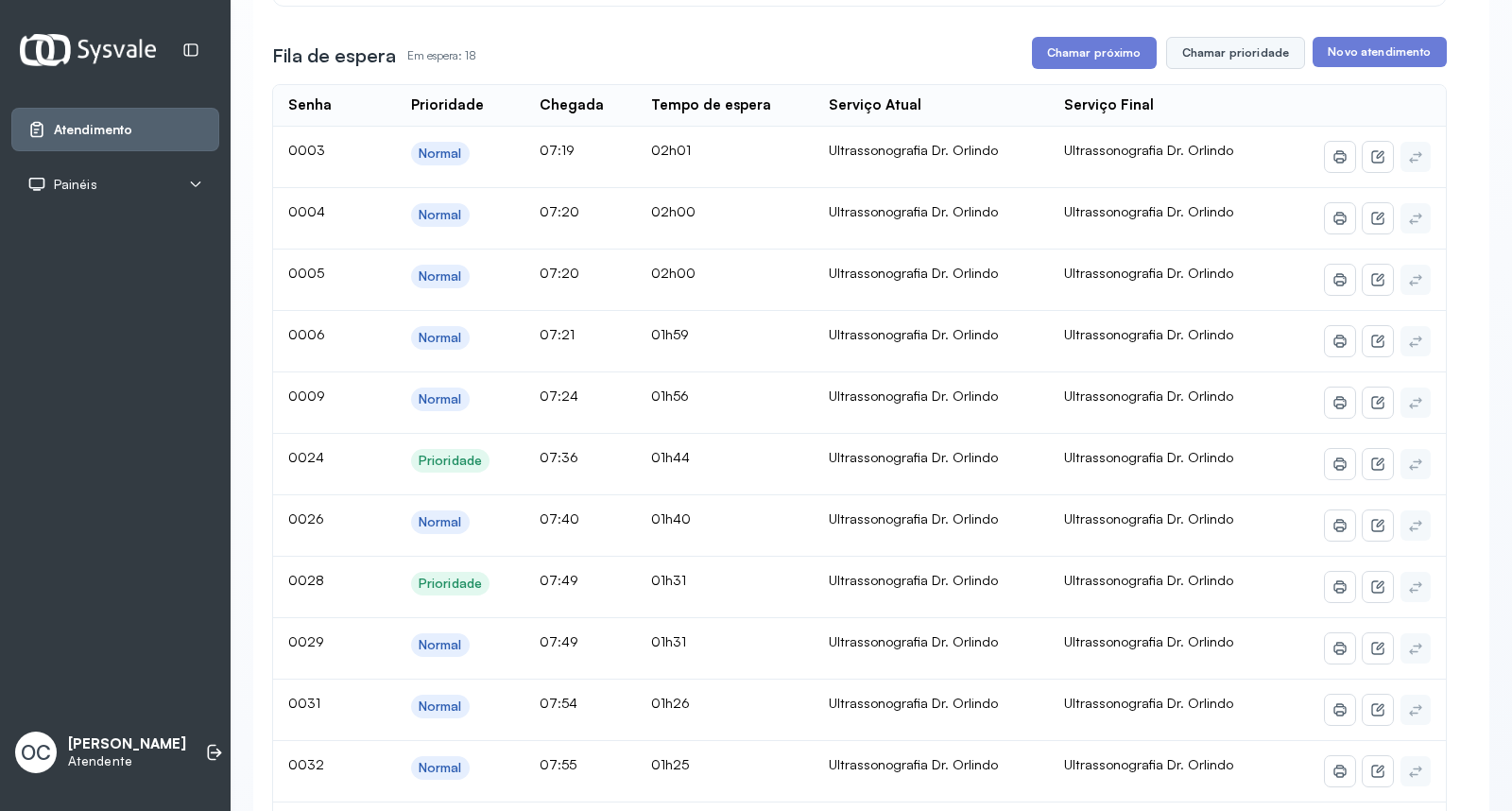
click at [1241, 56] on button "Chamar prioridade" at bounding box center [1235, 54] width 140 height 33
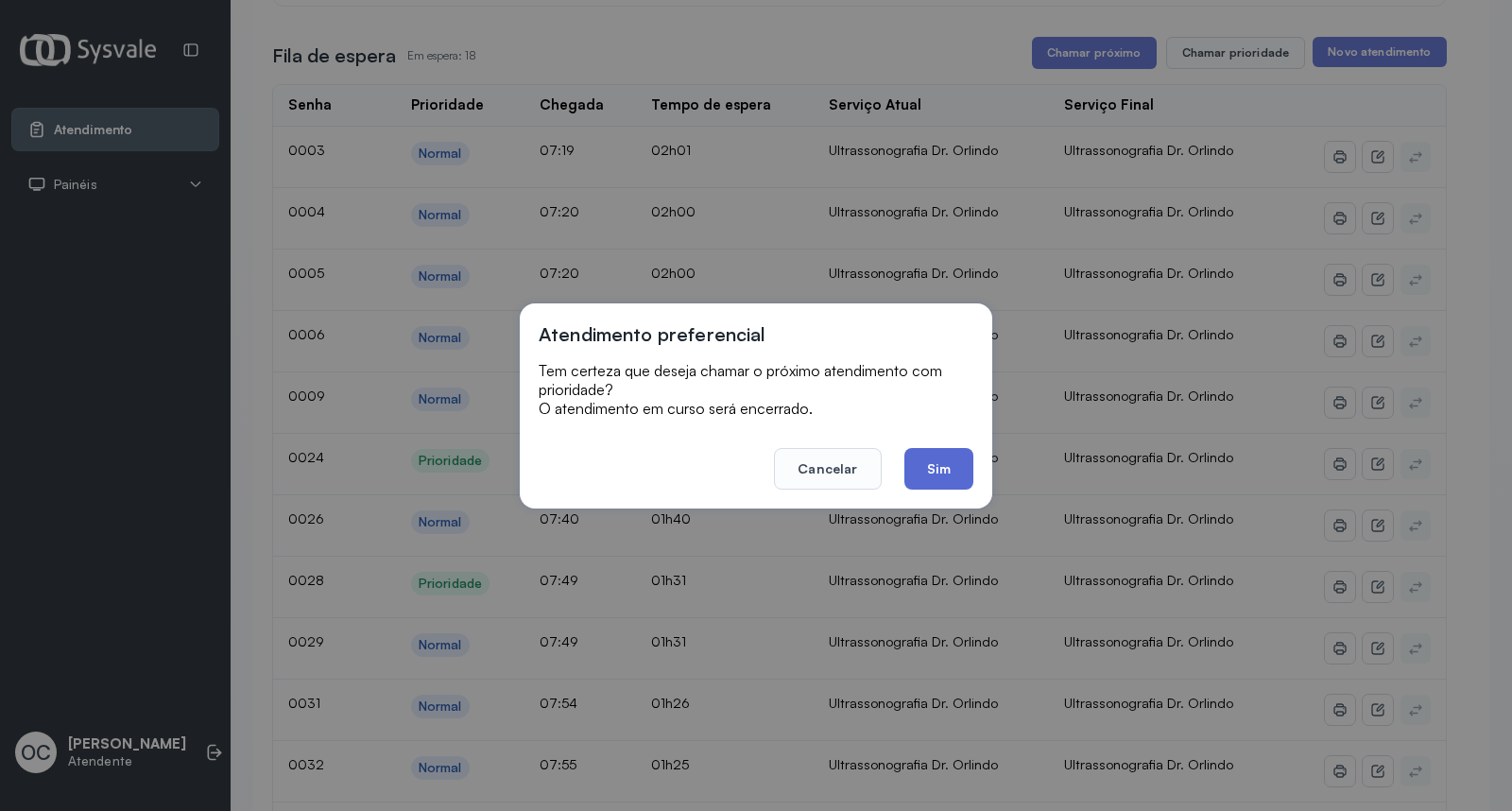
click at [945, 462] on button "Sim" at bounding box center [939, 468] width 69 height 41
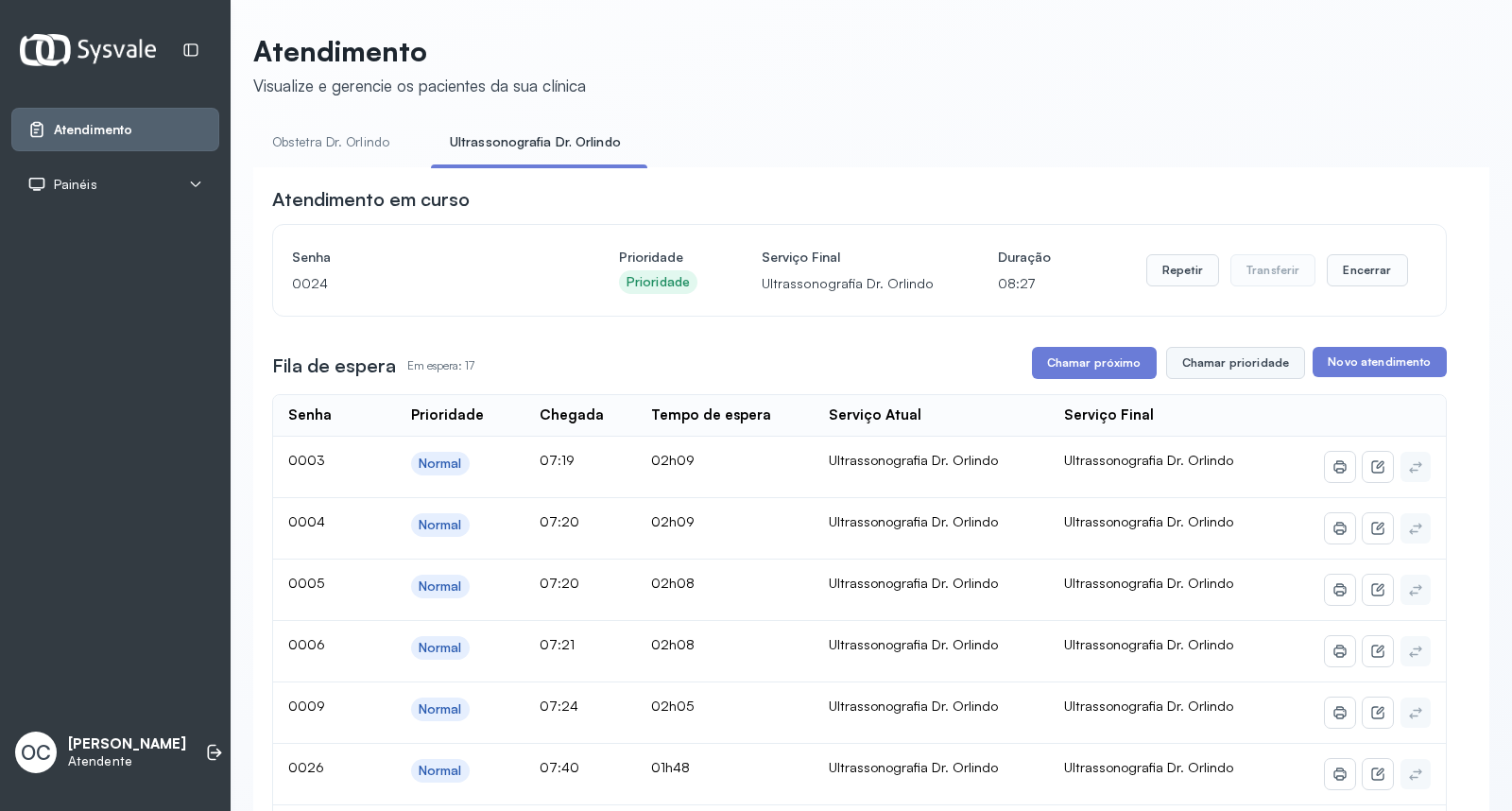
click at [1198, 374] on button "Chamar prioridade" at bounding box center [1235, 363] width 140 height 33
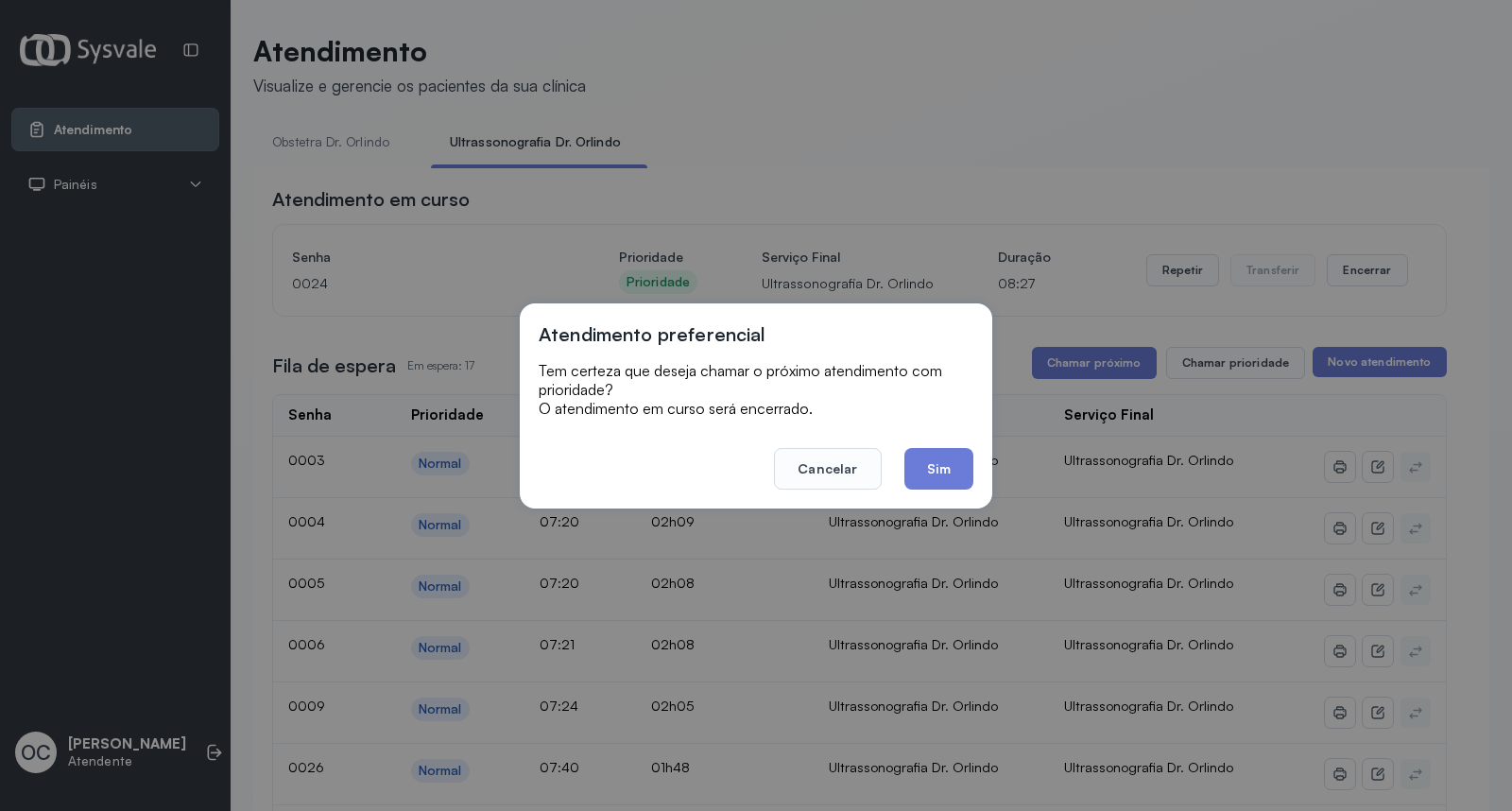
drag, startPoint x: 959, startPoint y: 452, endPoint x: 968, endPoint y: 426, distance: 27.5
click at [959, 452] on button "Sim" at bounding box center [939, 468] width 69 height 41
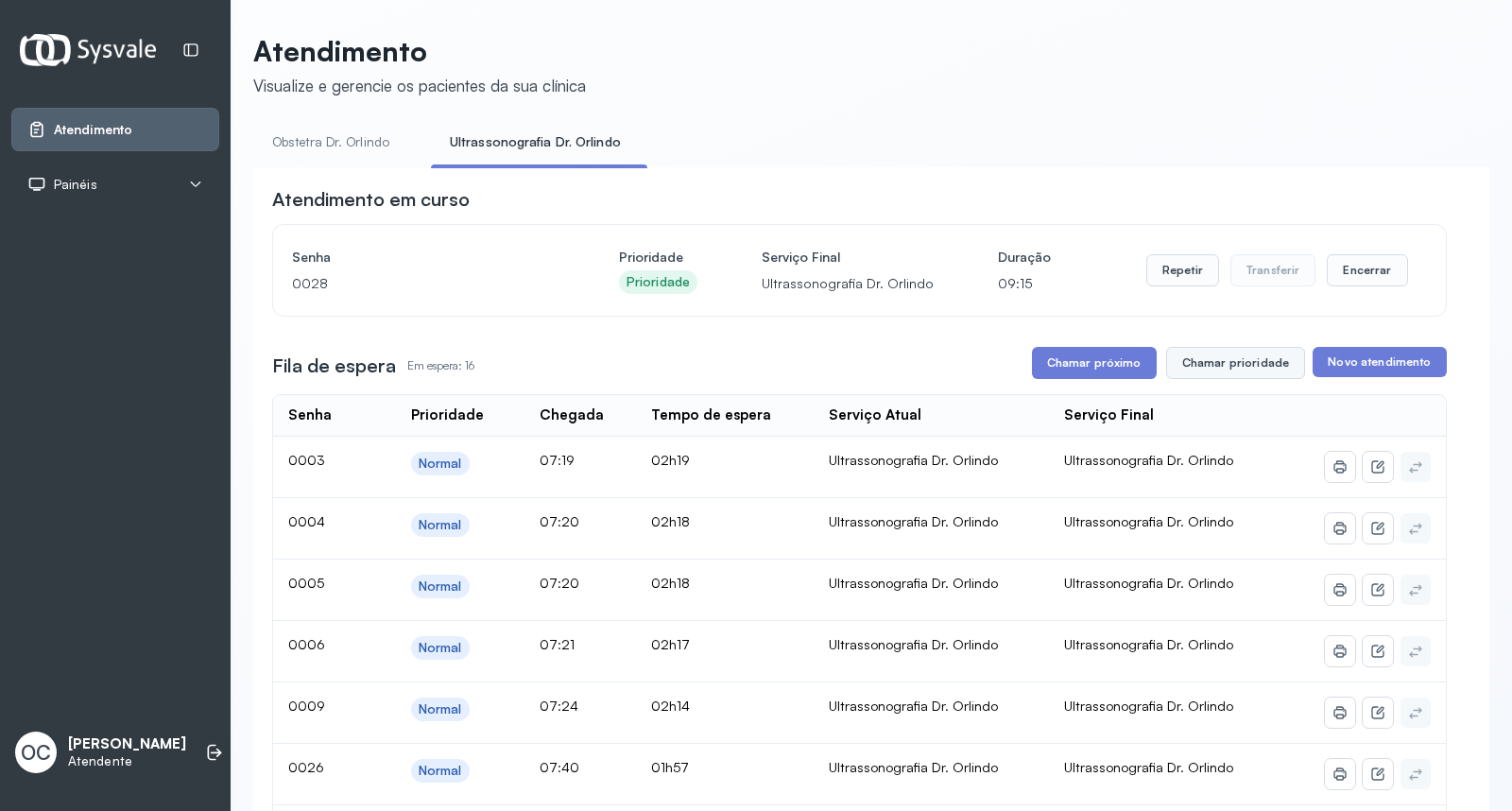
click at [1210, 365] on button "Chamar prioridade" at bounding box center [1235, 363] width 140 height 33
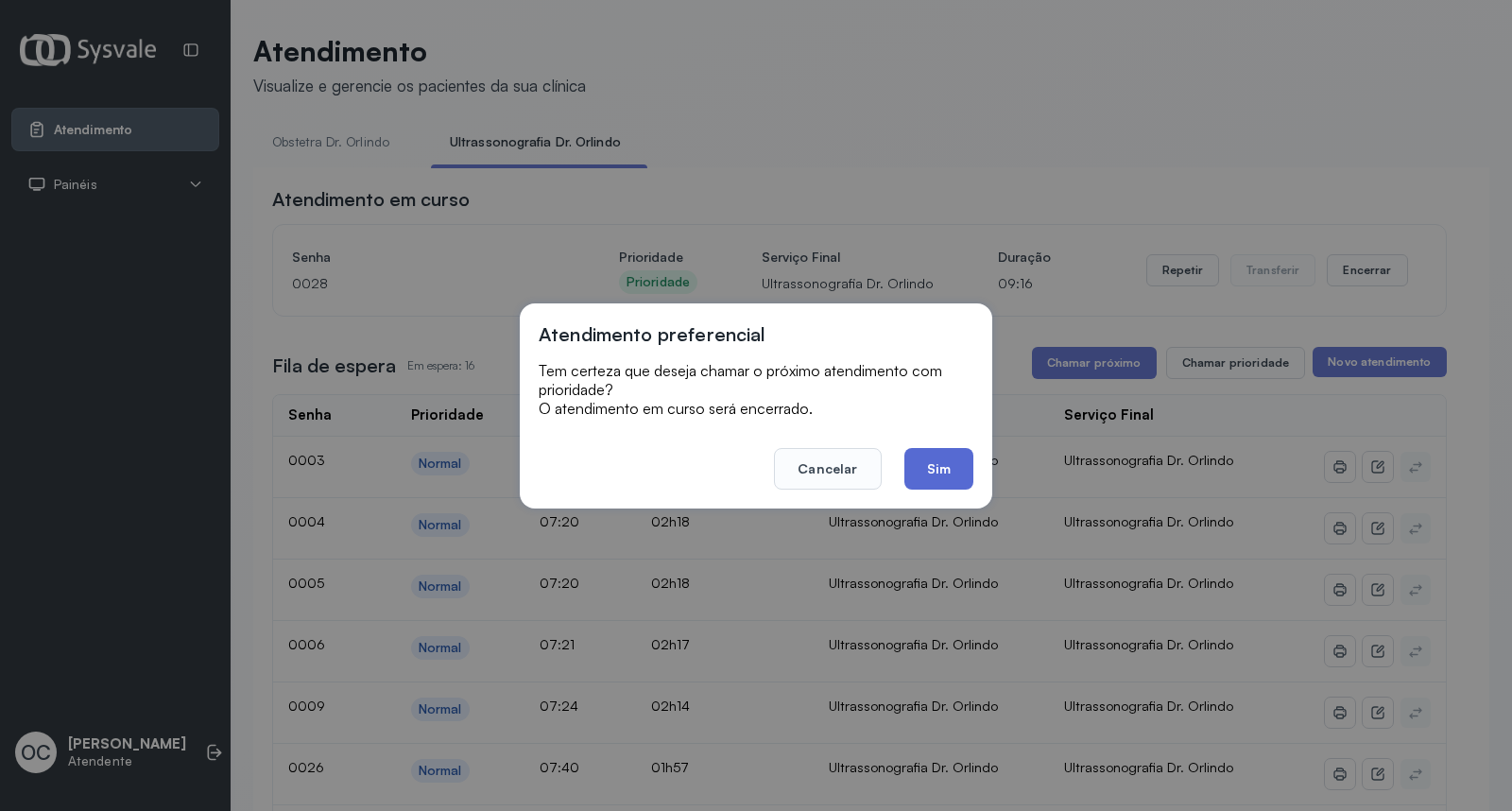
click at [931, 468] on button "Sim" at bounding box center [939, 468] width 69 height 41
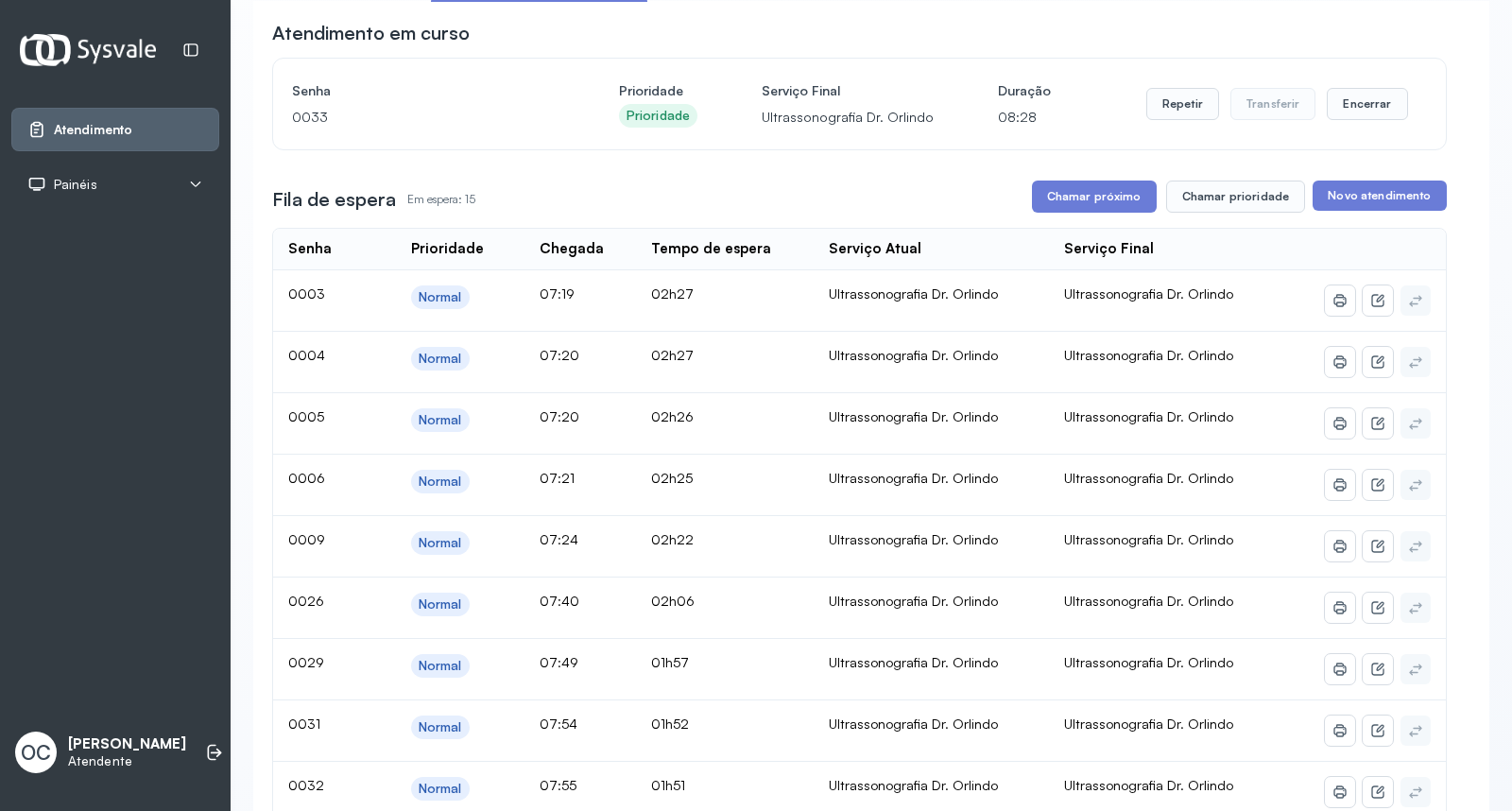
scroll to position [134, 0]
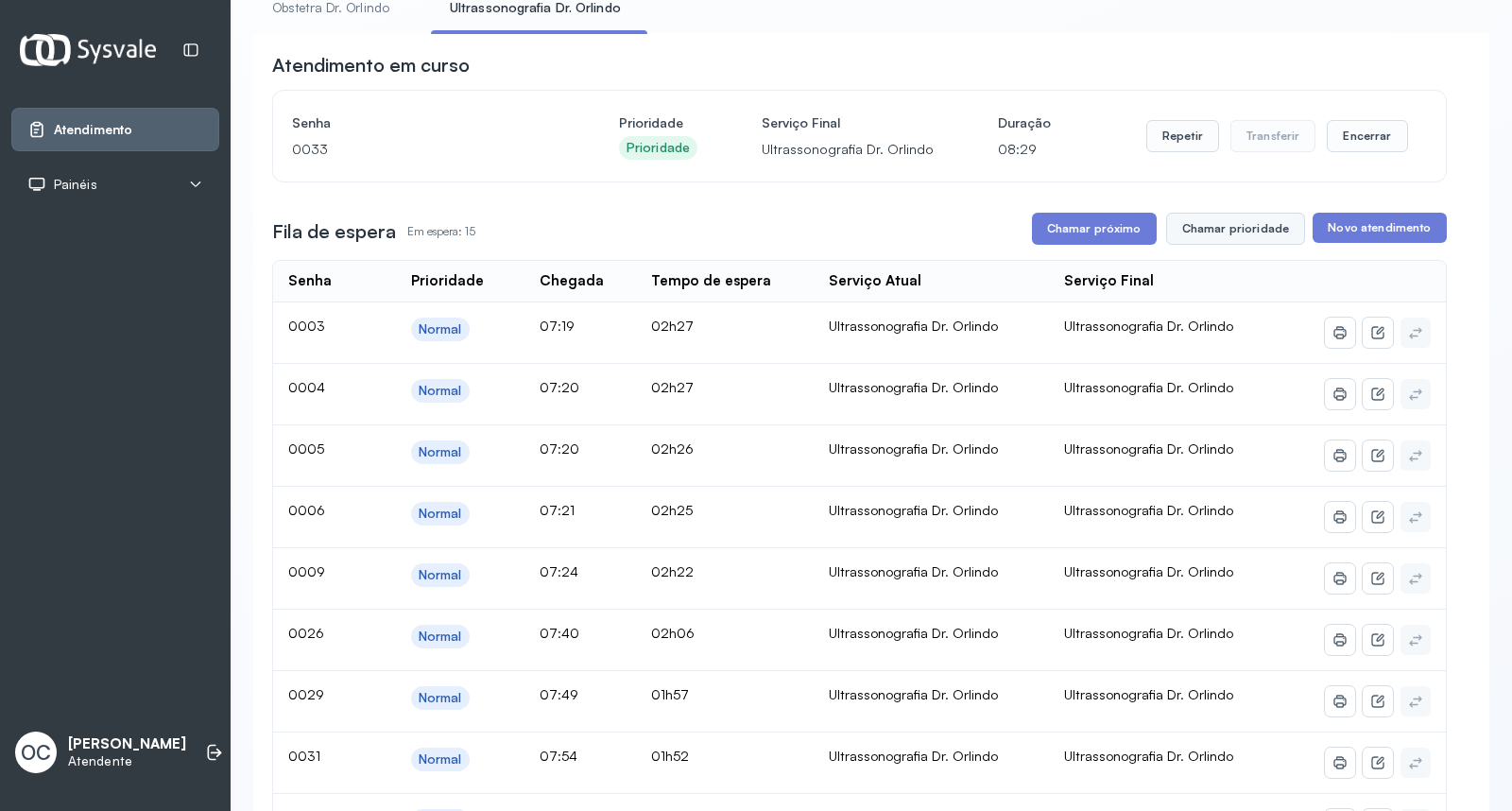
click at [1204, 233] on button "Chamar prioridade" at bounding box center [1235, 229] width 140 height 33
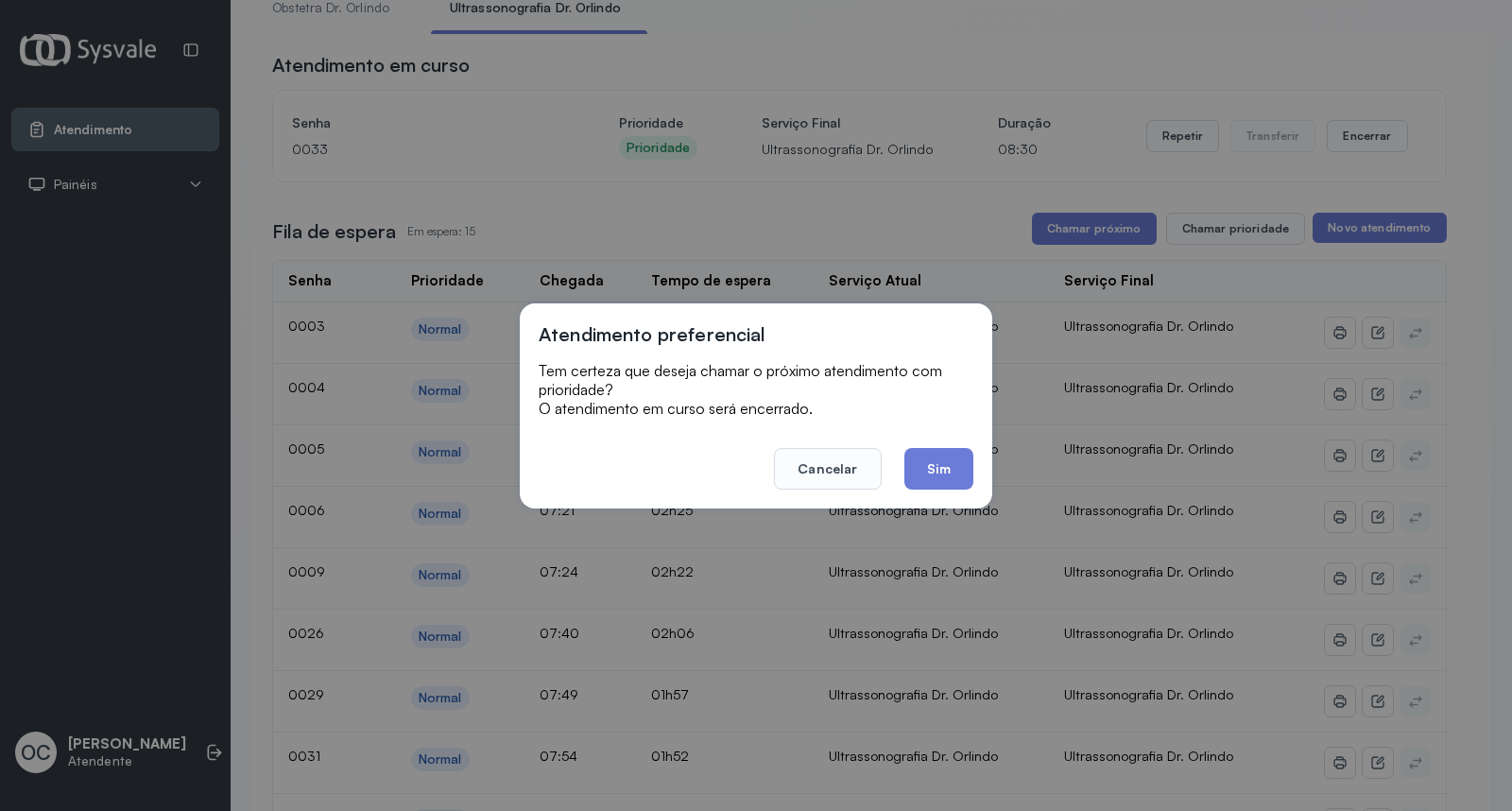
click at [929, 480] on button "Sim" at bounding box center [939, 468] width 69 height 41
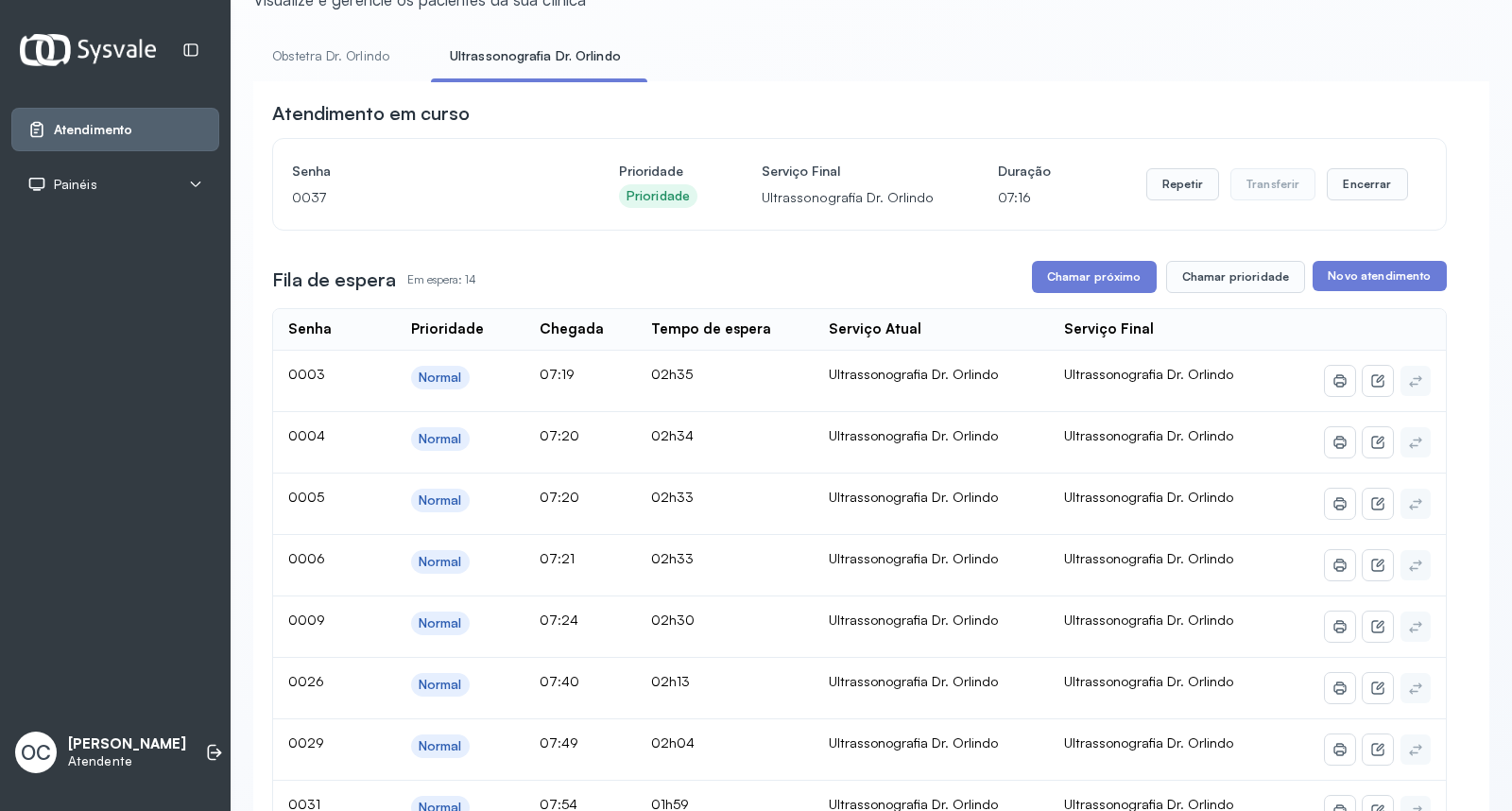
scroll to position [0, 0]
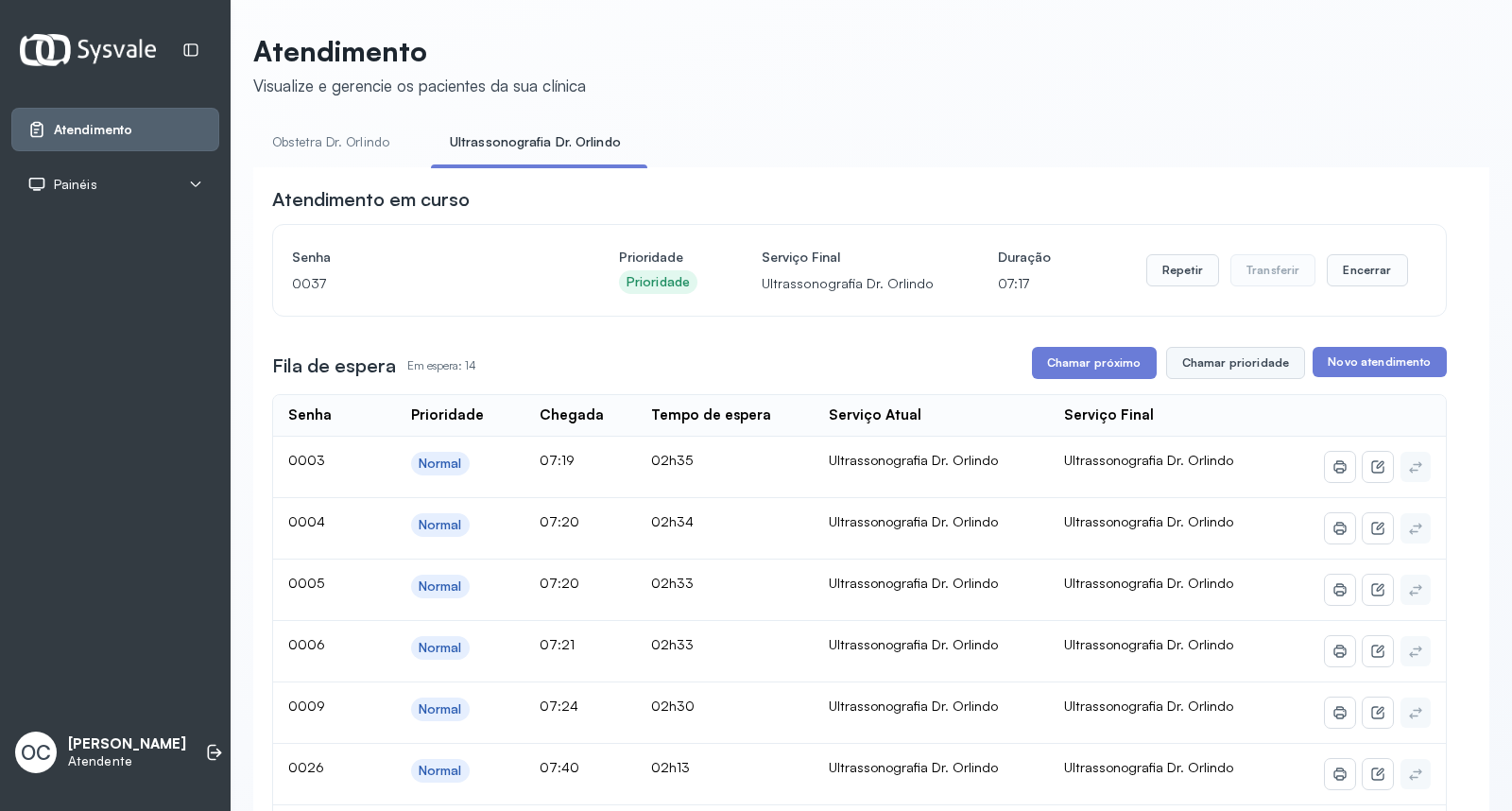
click at [1185, 375] on button "Chamar prioridade" at bounding box center [1235, 363] width 140 height 33
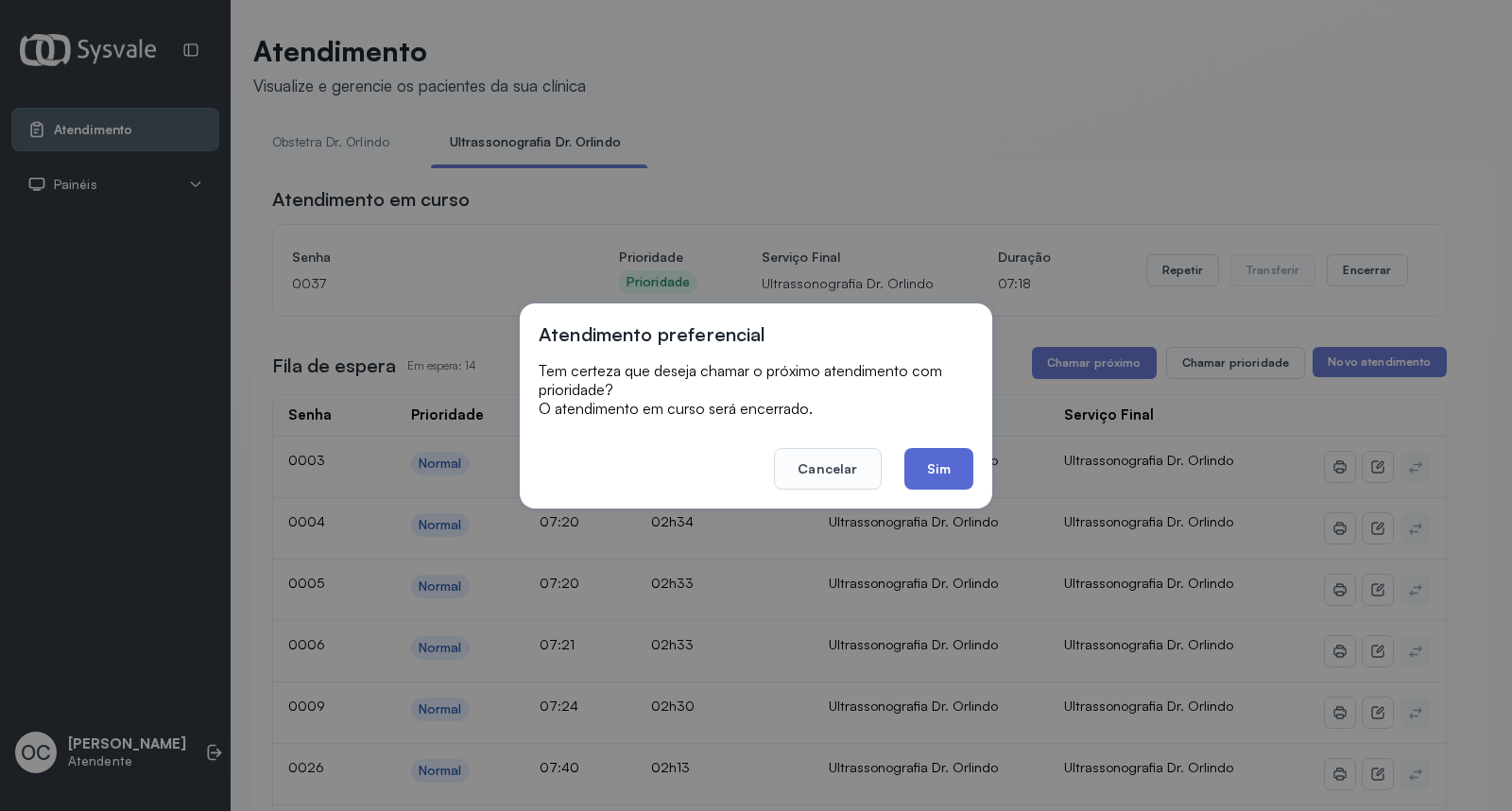
click at [967, 466] on button "Sim" at bounding box center [939, 468] width 69 height 41
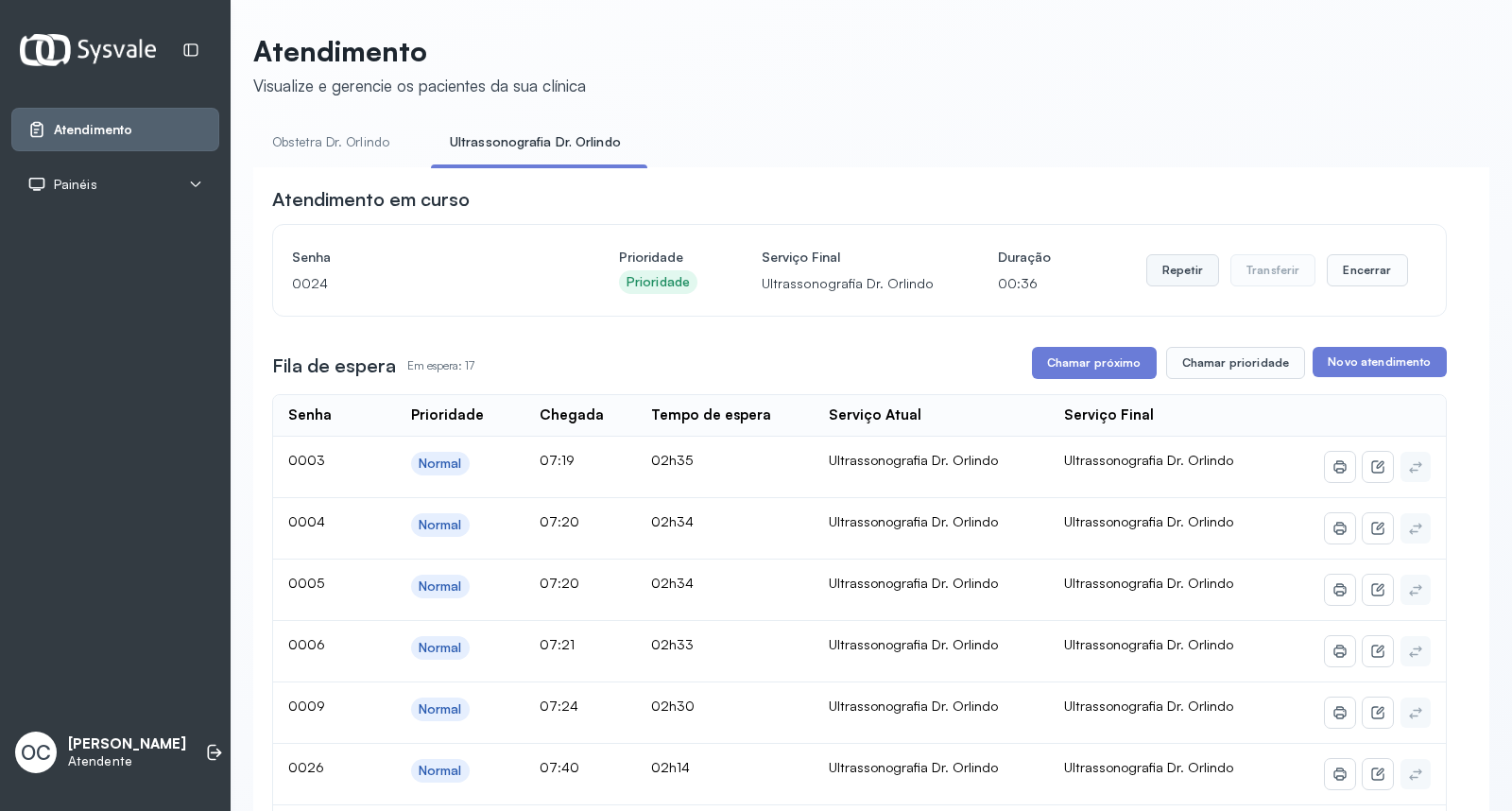
click at [1155, 286] on button "Repetir" at bounding box center [1183, 271] width 73 height 33
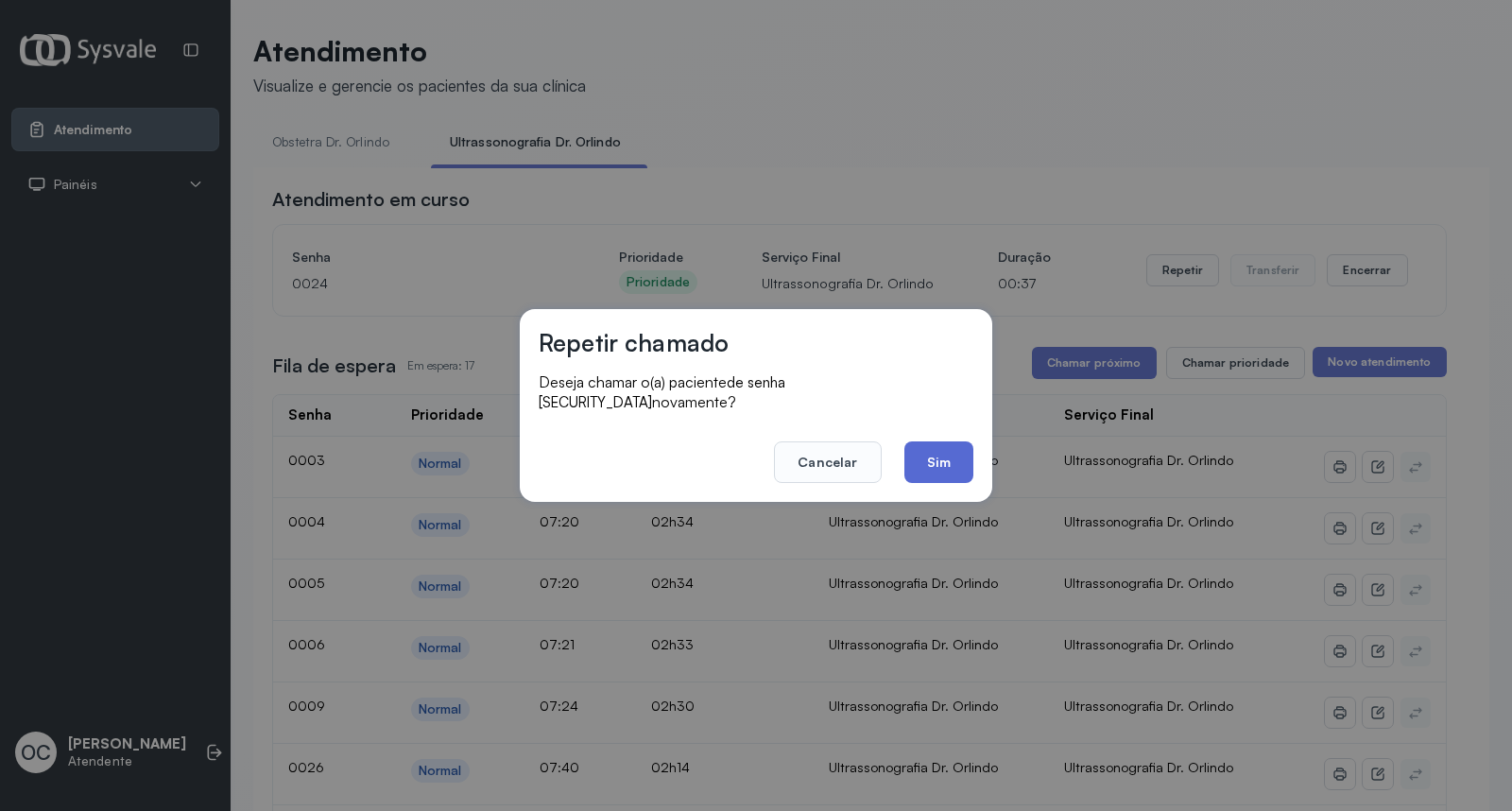
click at [949, 458] on button "Sim" at bounding box center [939, 462] width 69 height 41
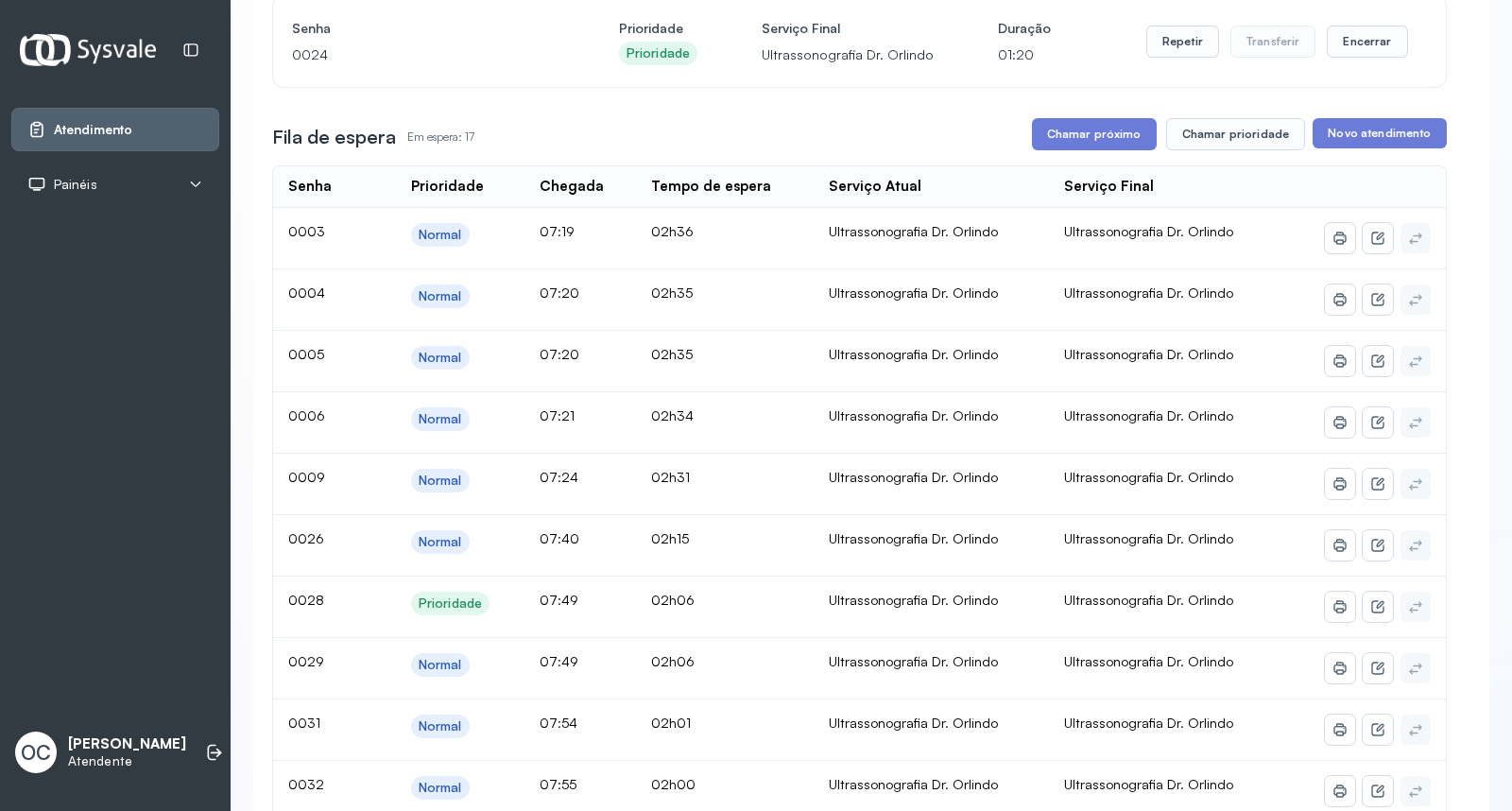
scroll to position [234, 0]
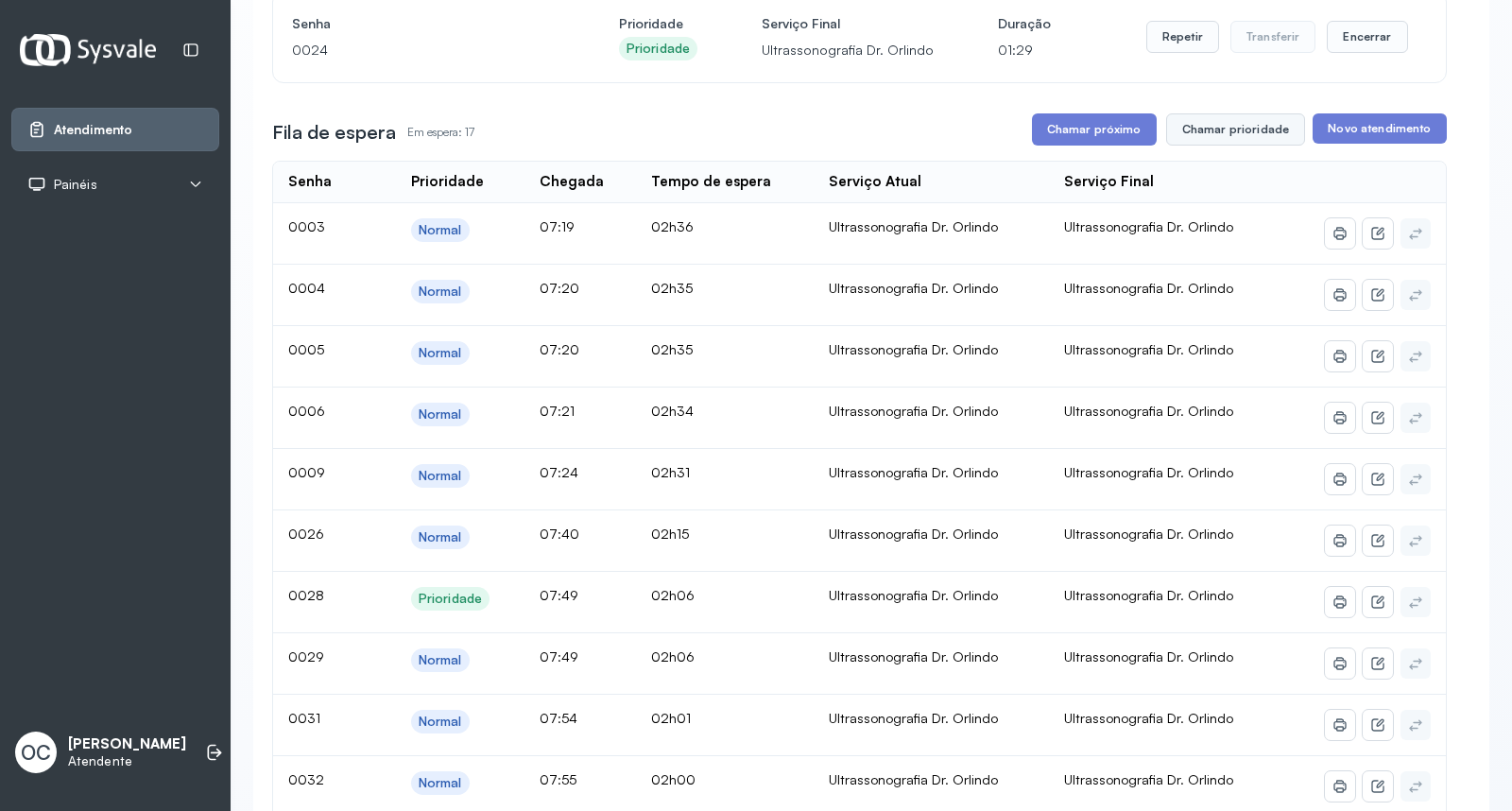
click at [1197, 138] on button "Chamar prioridade" at bounding box center [1235, 129] width 140 height 33
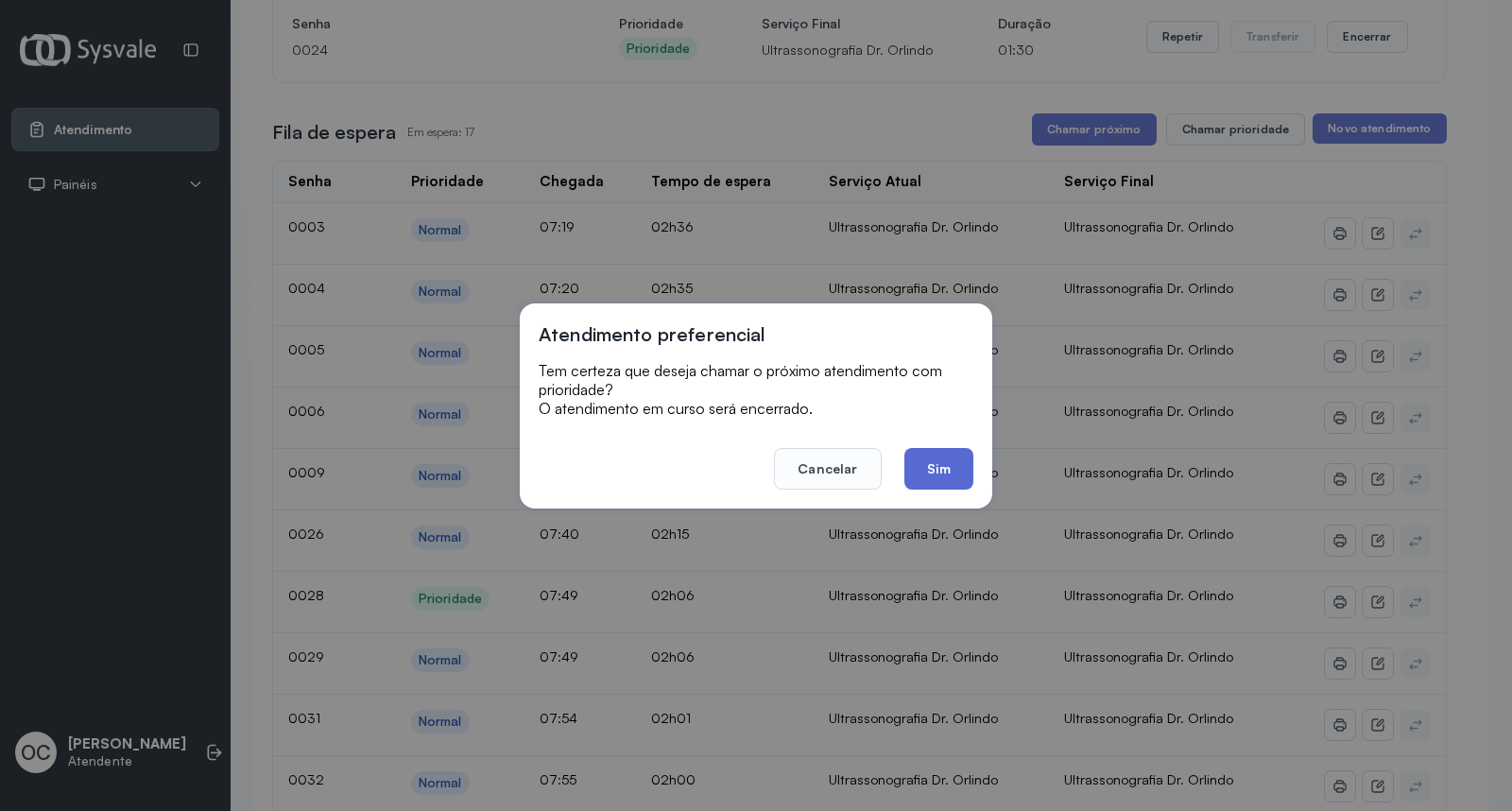
click at [959, 470] on button "Sim" at bounding box center [939, 468] width 69 height 41
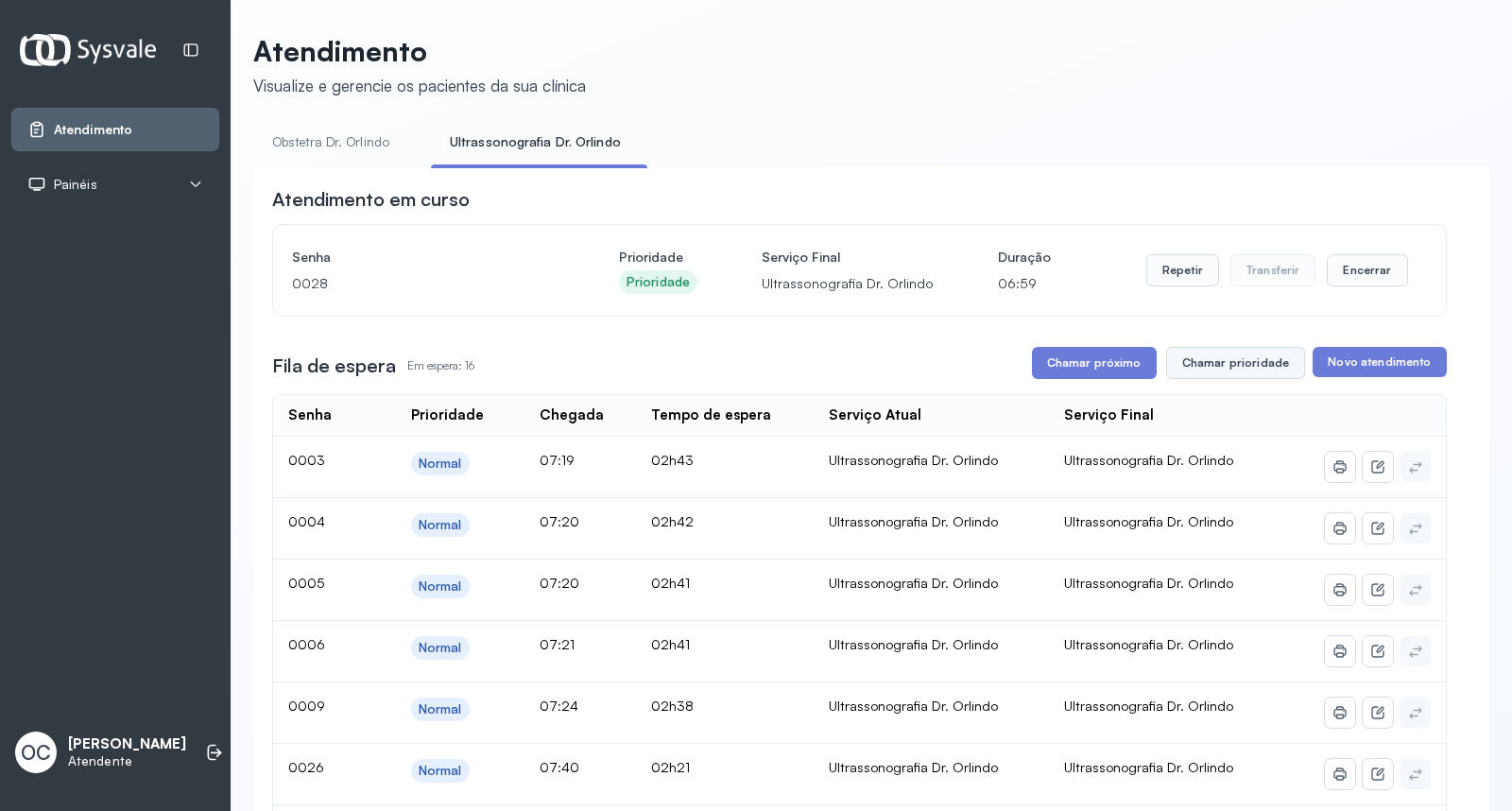
click at [1208, 361] on button "Chamar prioridade" at bounding box center [1235, 363] width 140 height 33
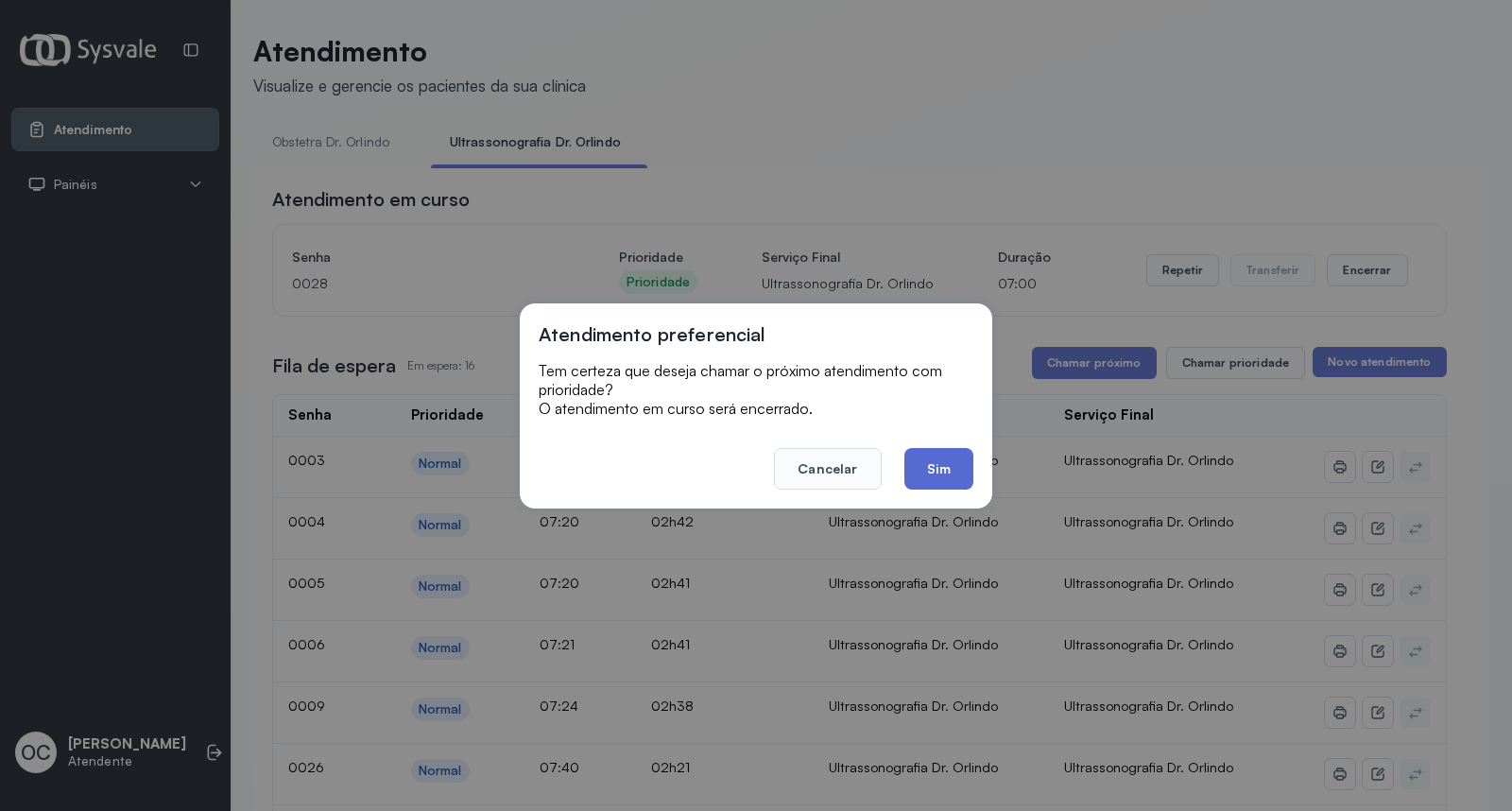
click at [945, 481] on button "Sim" at bounding box center [939, 468] width 69 height 41
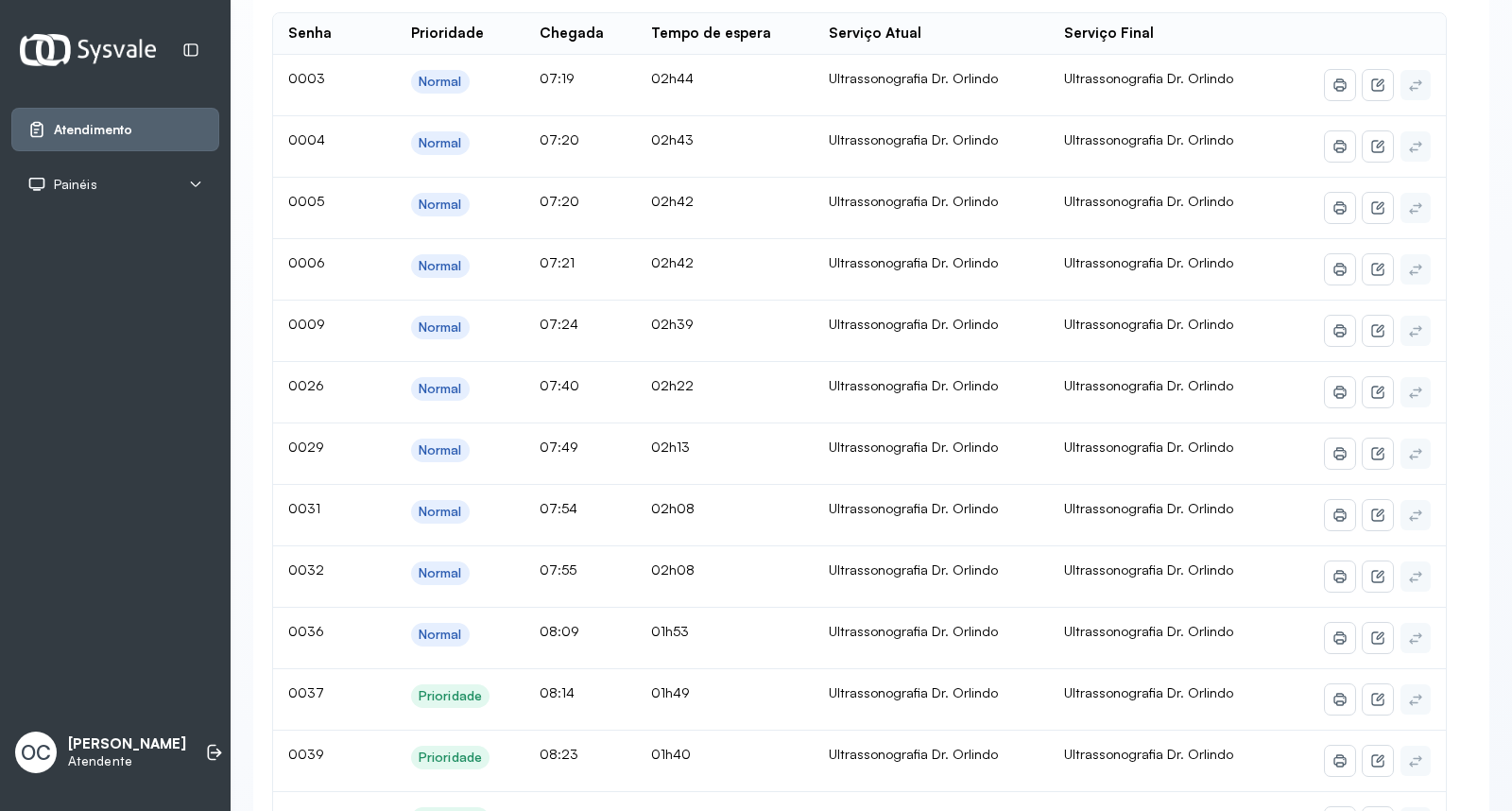
scroll to position [227, 0]
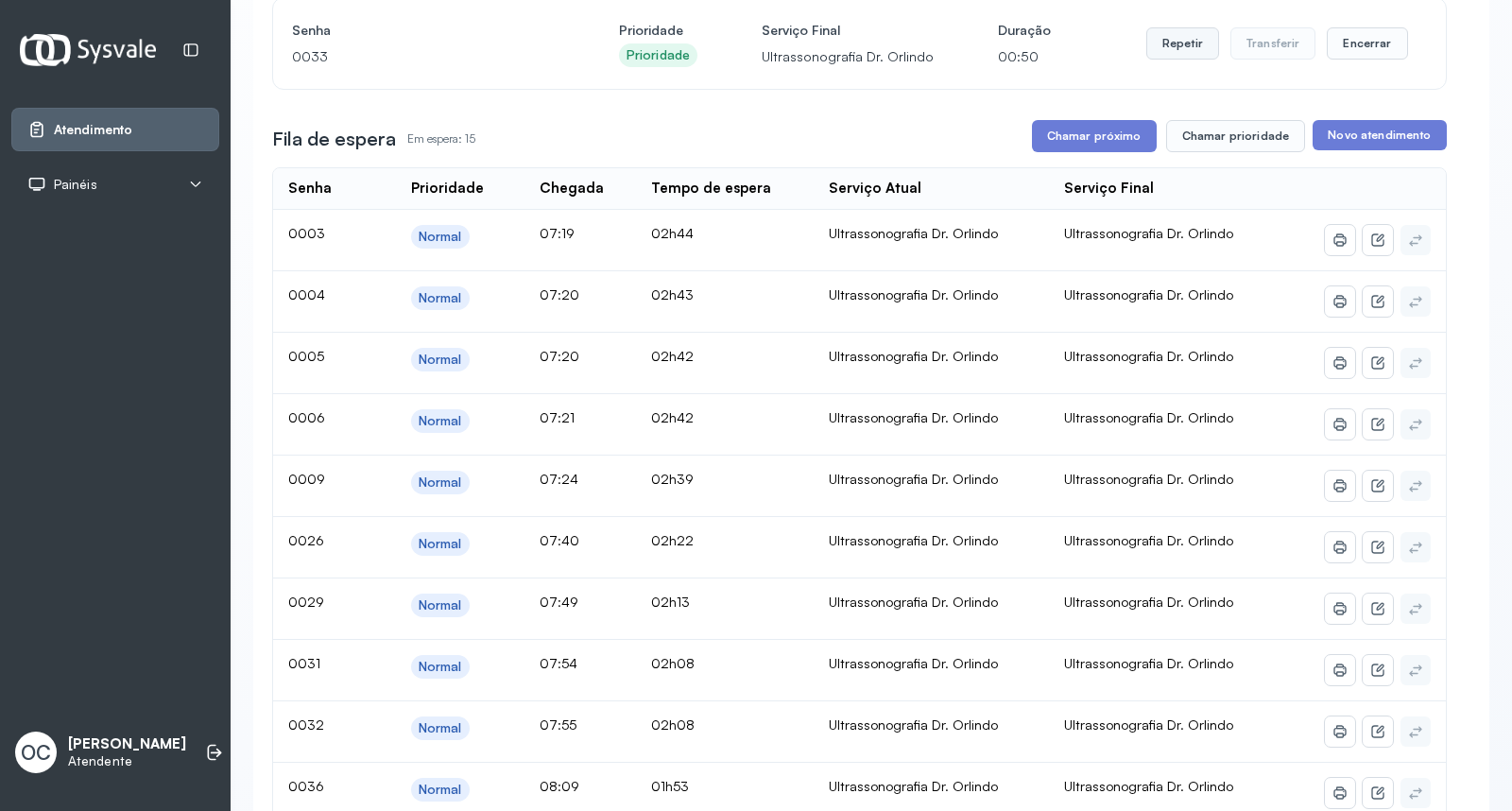
click at [1166, 47] on button "Repetir" at bounding box center [1183, 44] width 73 height 33
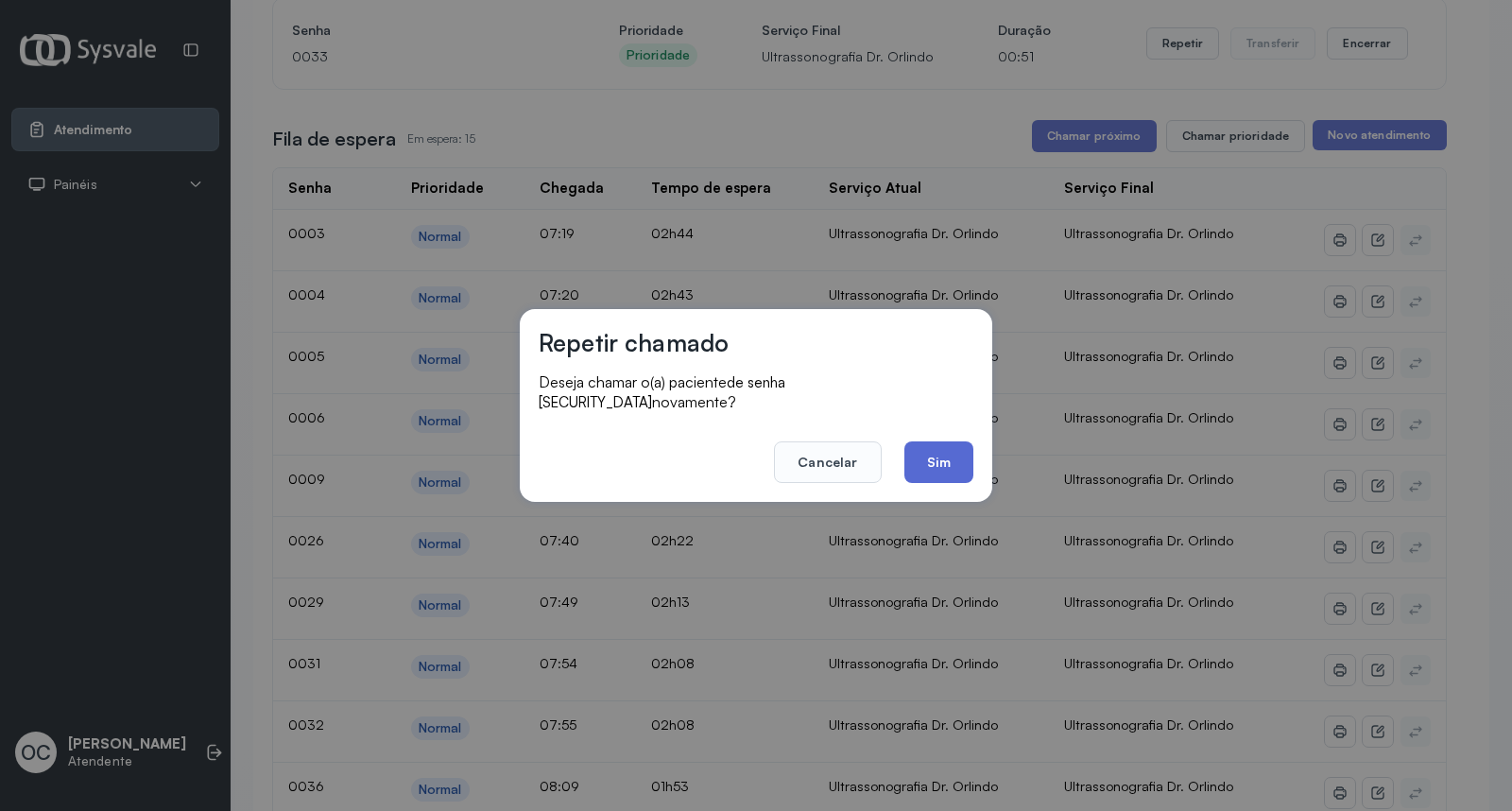
click at [947, 451] on button "Sim" at bounding box center [939, 462] width 69 height 41
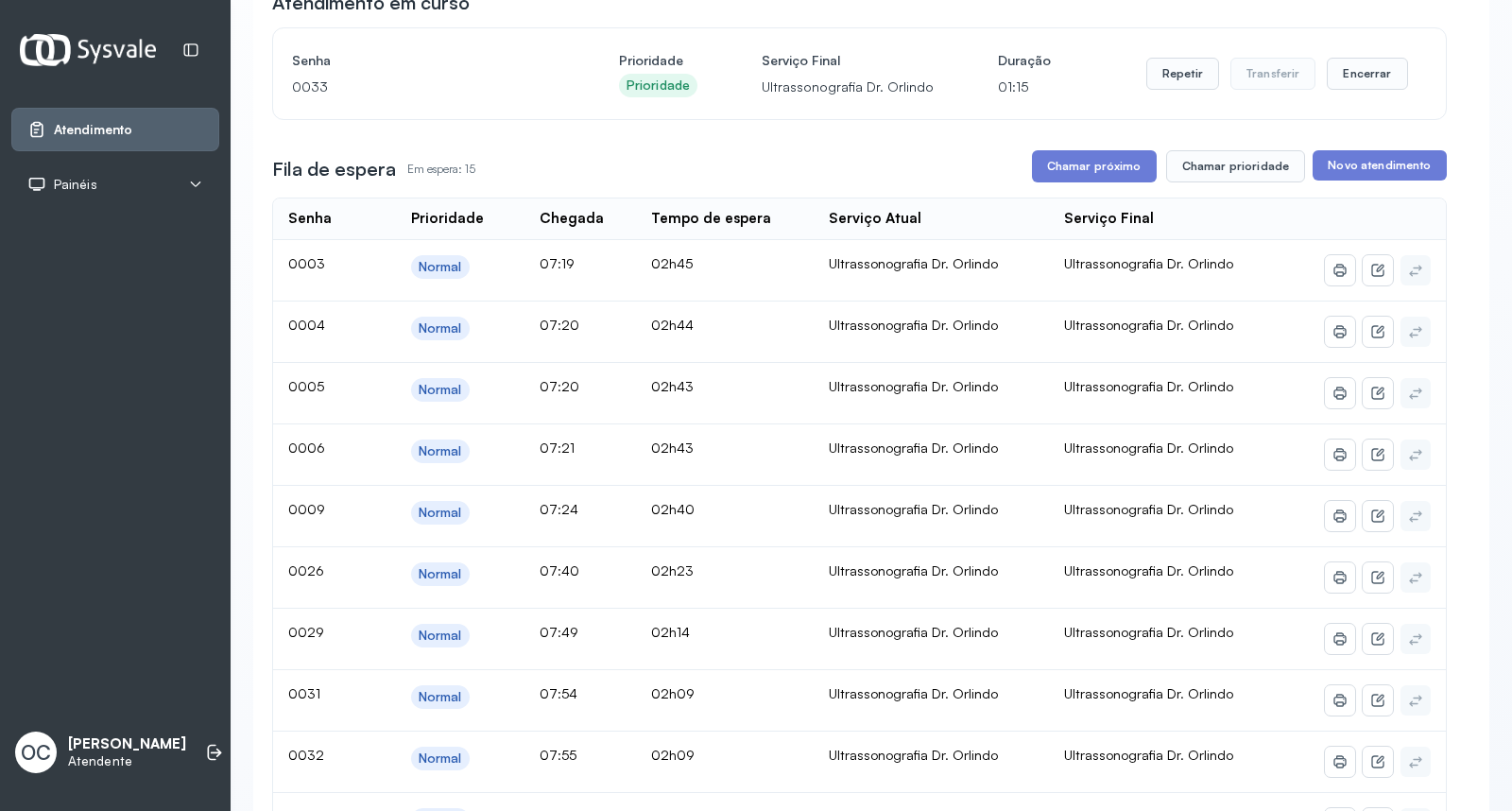
scroll to position [140, 0]
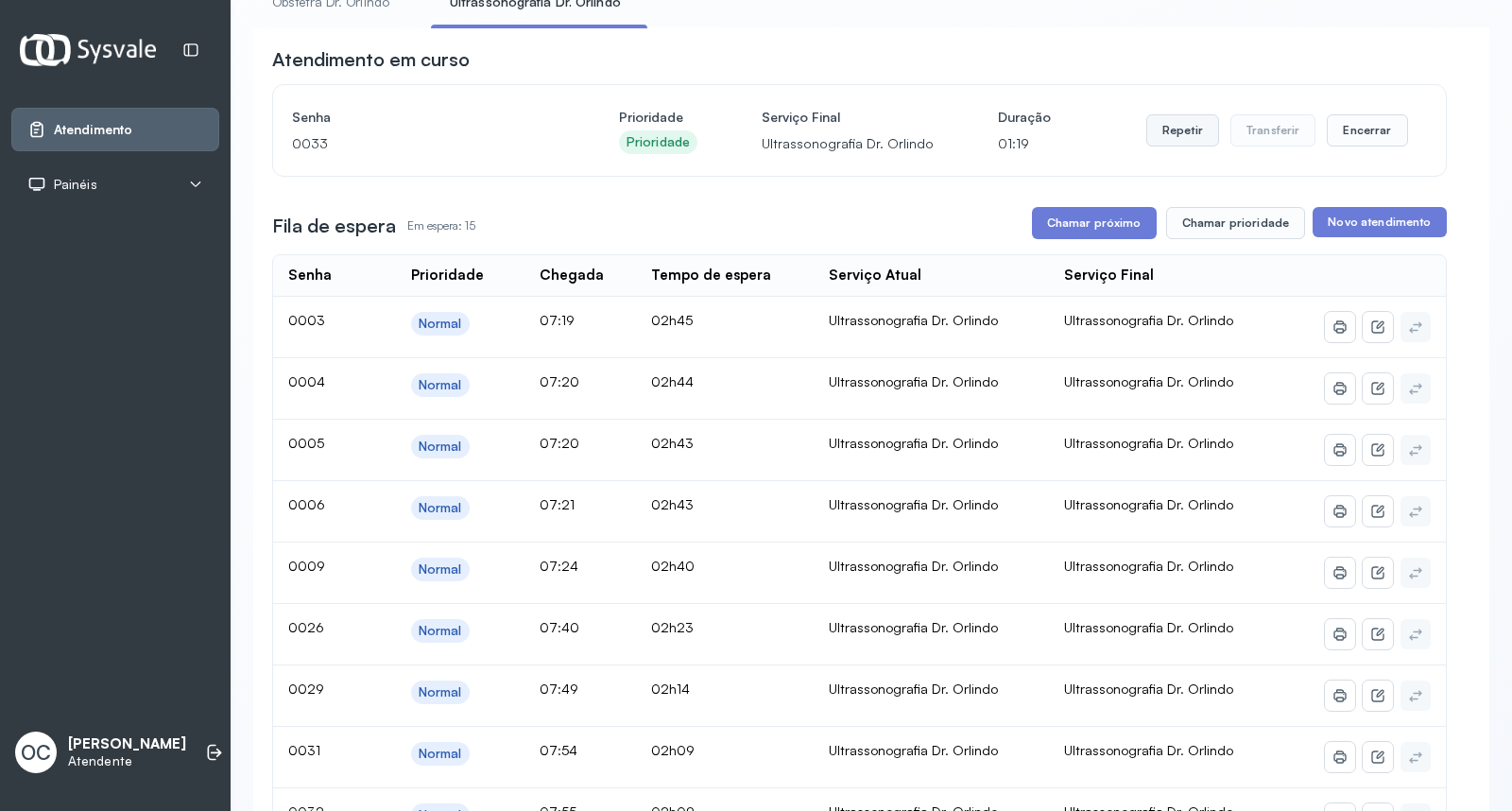
click at [1172, 125] on button "Repetir" at bounding box center [1183, 130] width 73 height 33
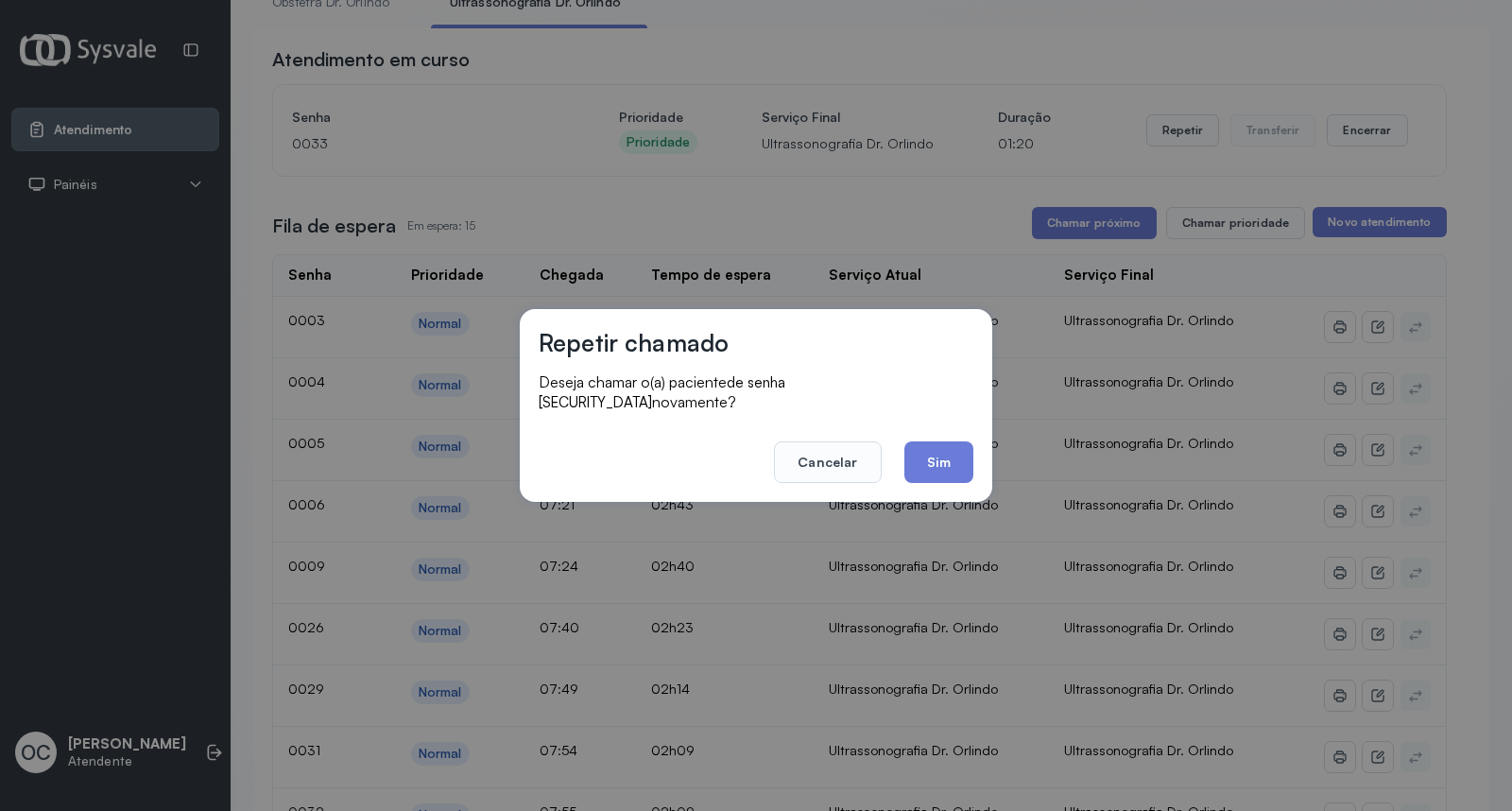
click at [941, 441] on button "Sim" at bounding box center [939, 462] width 69 height 41
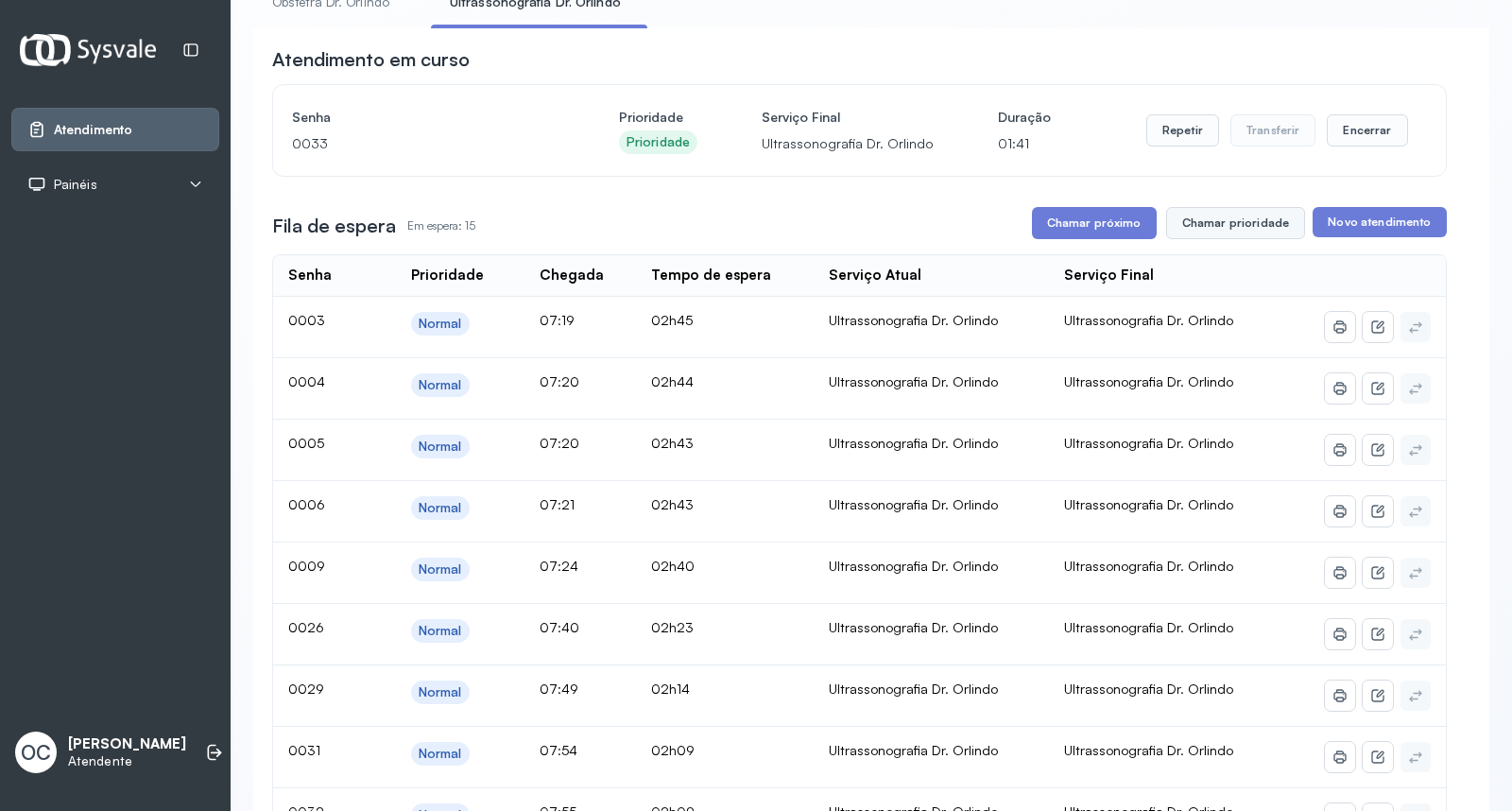
click at [1230, 231] on button "Chamar prioridade" at bounding box center [1235, 223] width 140 height 33
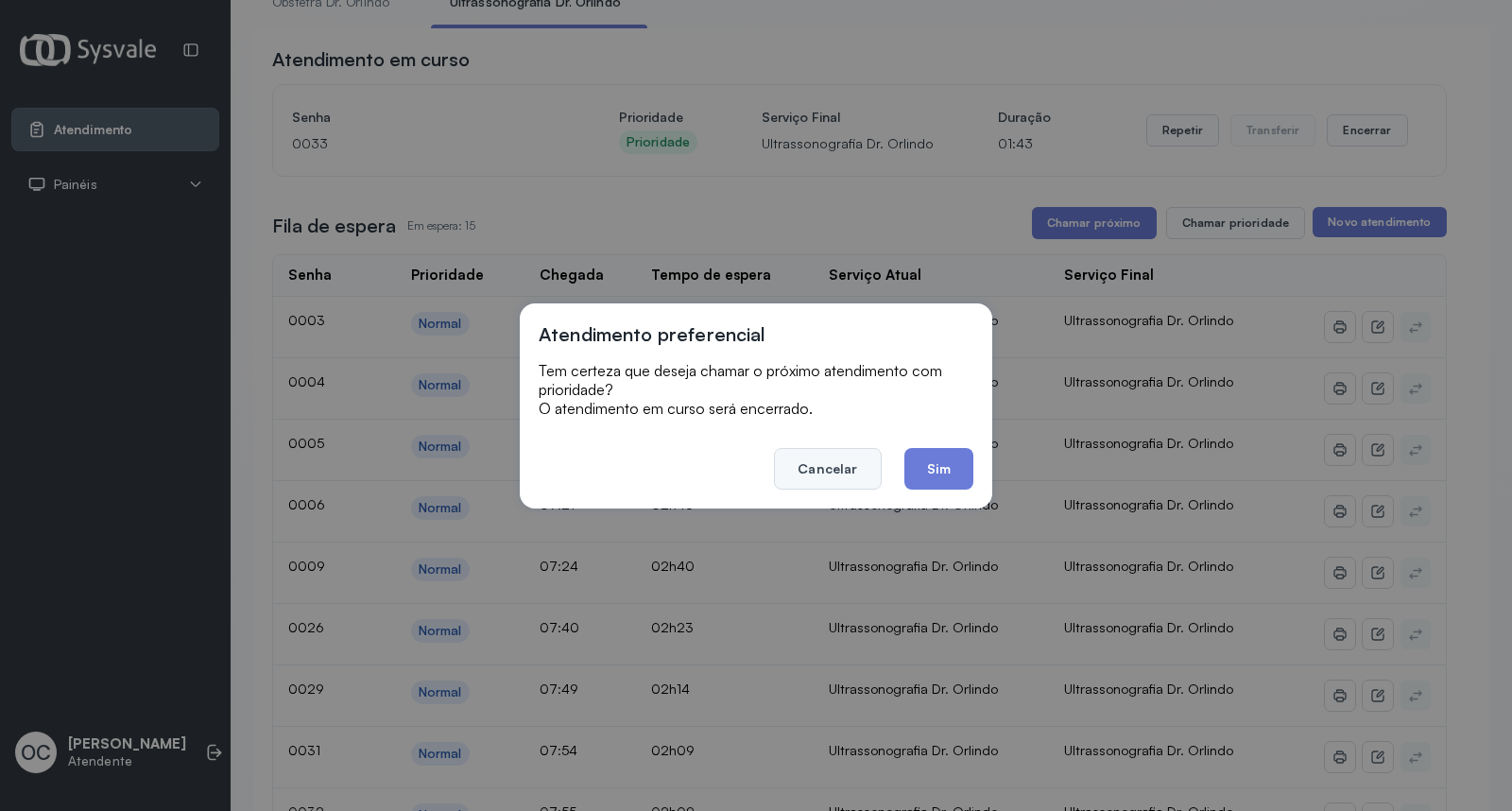
click at [830, 457] on button "Cancelar" at bounding box center [828, 468] width 107 height 41
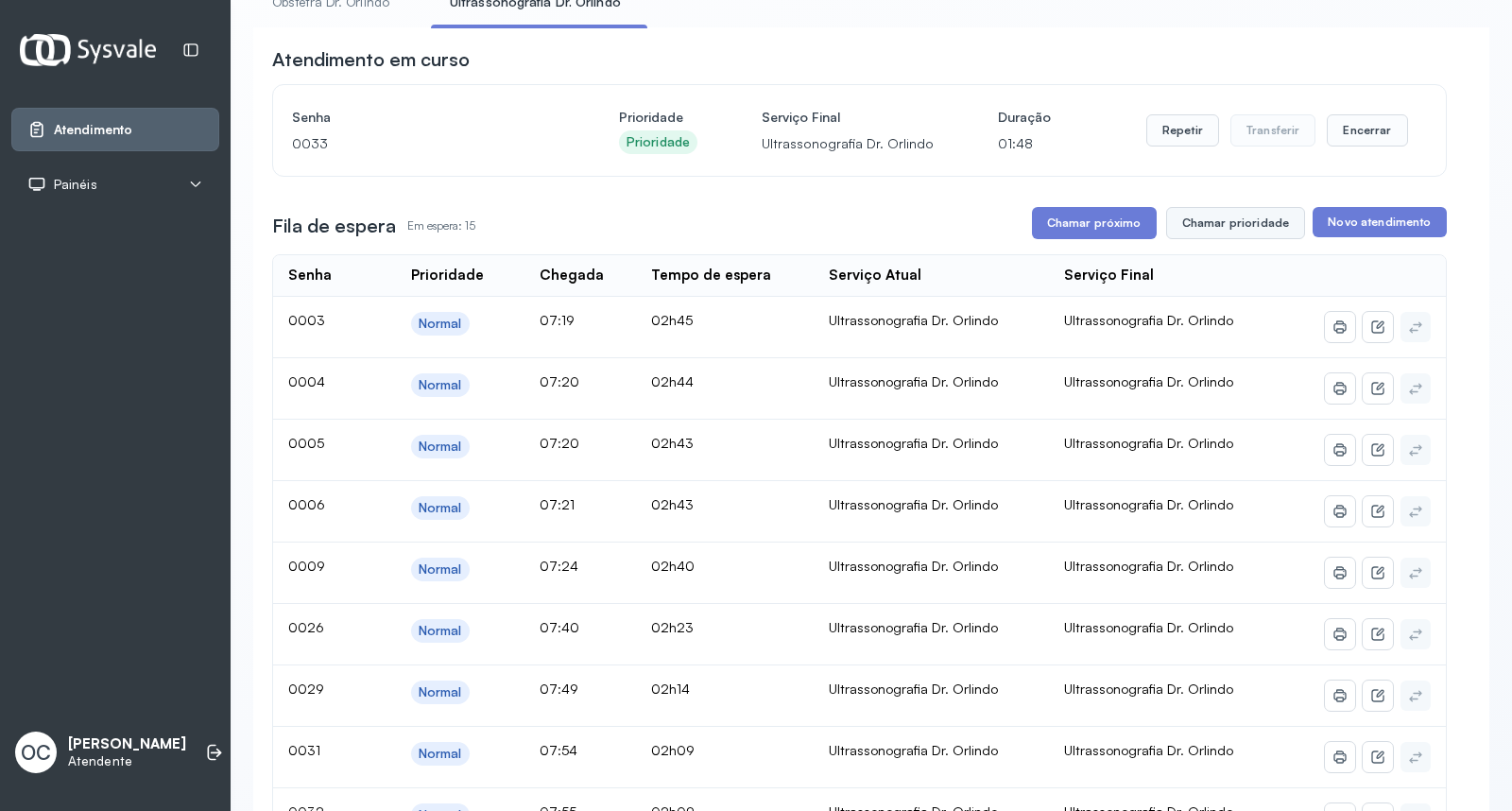
click at [1192, 220] on button "Chamar prioridade" at bounding box center [1235, 223] width 140 height 33
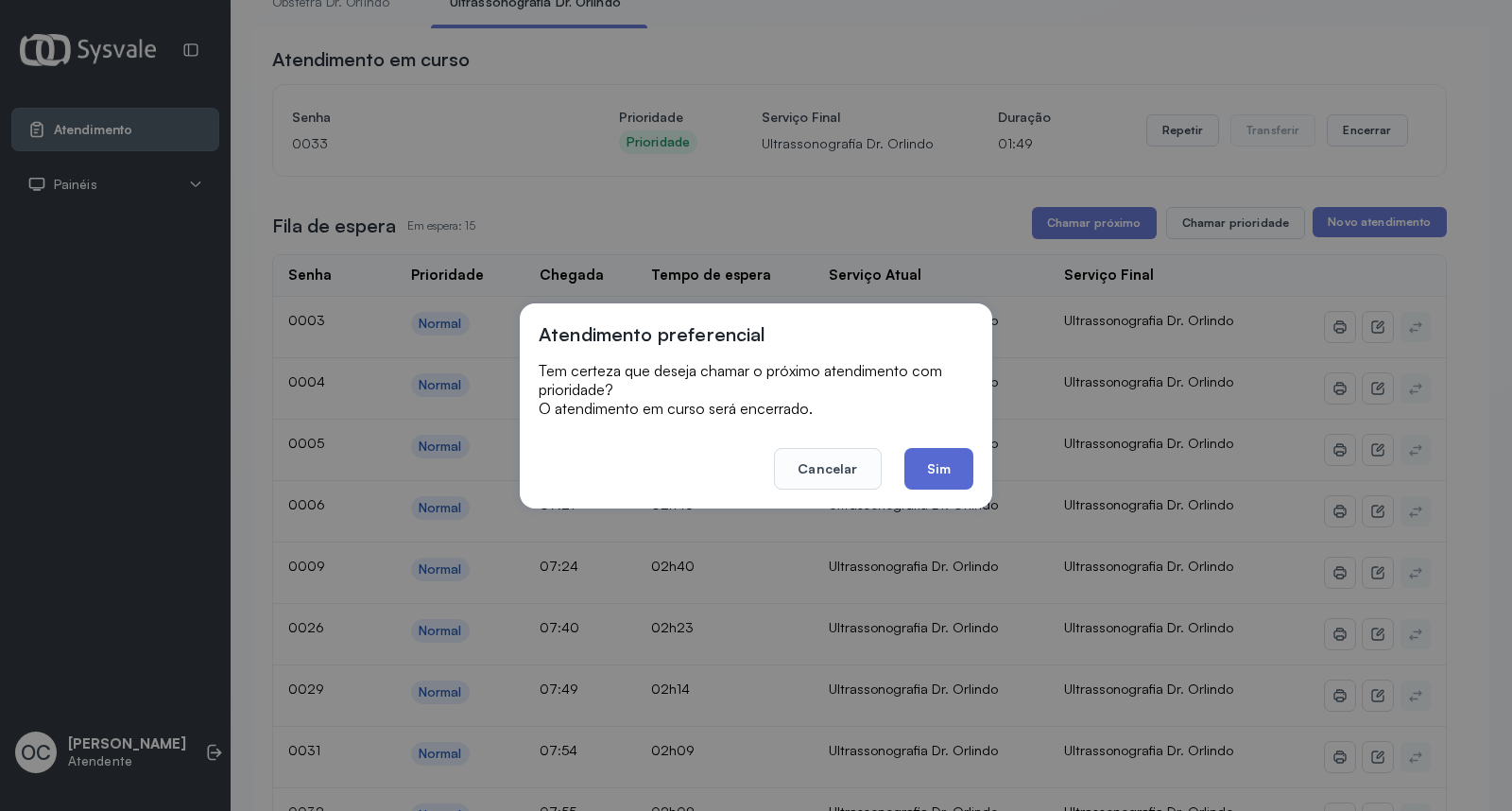
click at [938, 454] on button "Sim" at bounding box center [939, 468] width 69 height 41
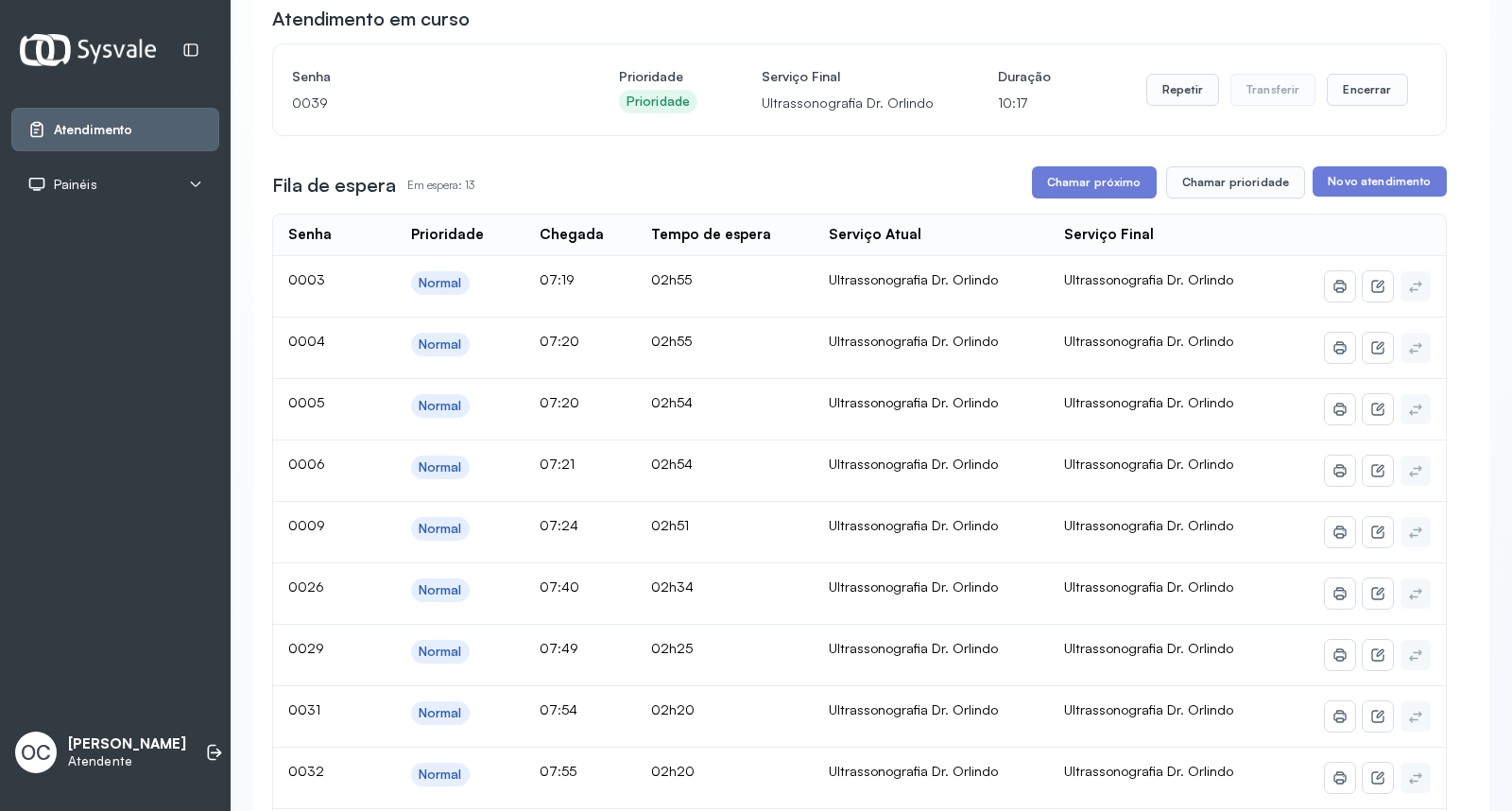
scroll to position [98, 0]
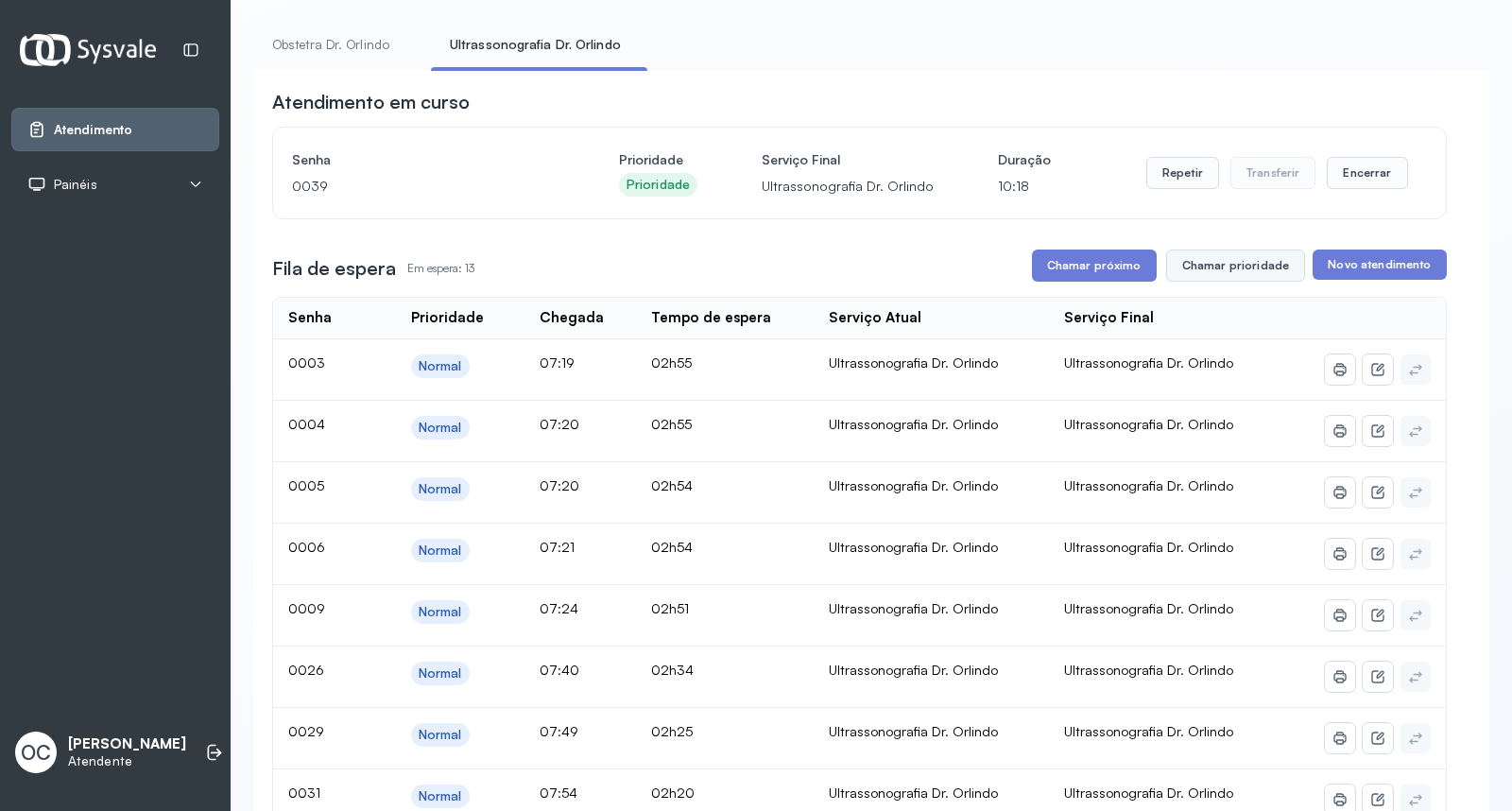
click at [1194, 259] on button "Chamar prioridade" at bounding box center [1235, 266] width 140 height 33
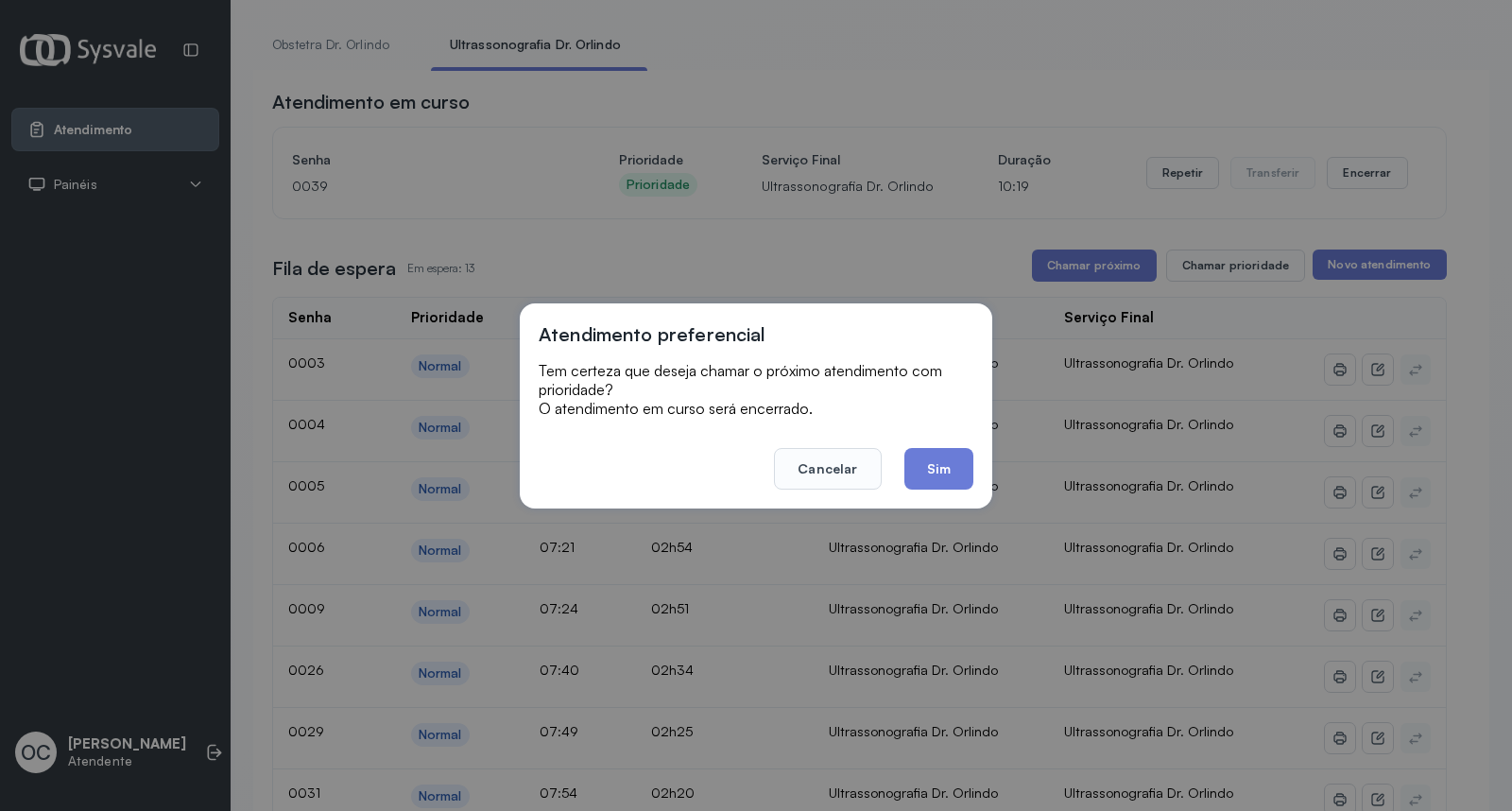
click at [924, 474] on button "Sim" at bounding box center [939, 468] width 69 height 41
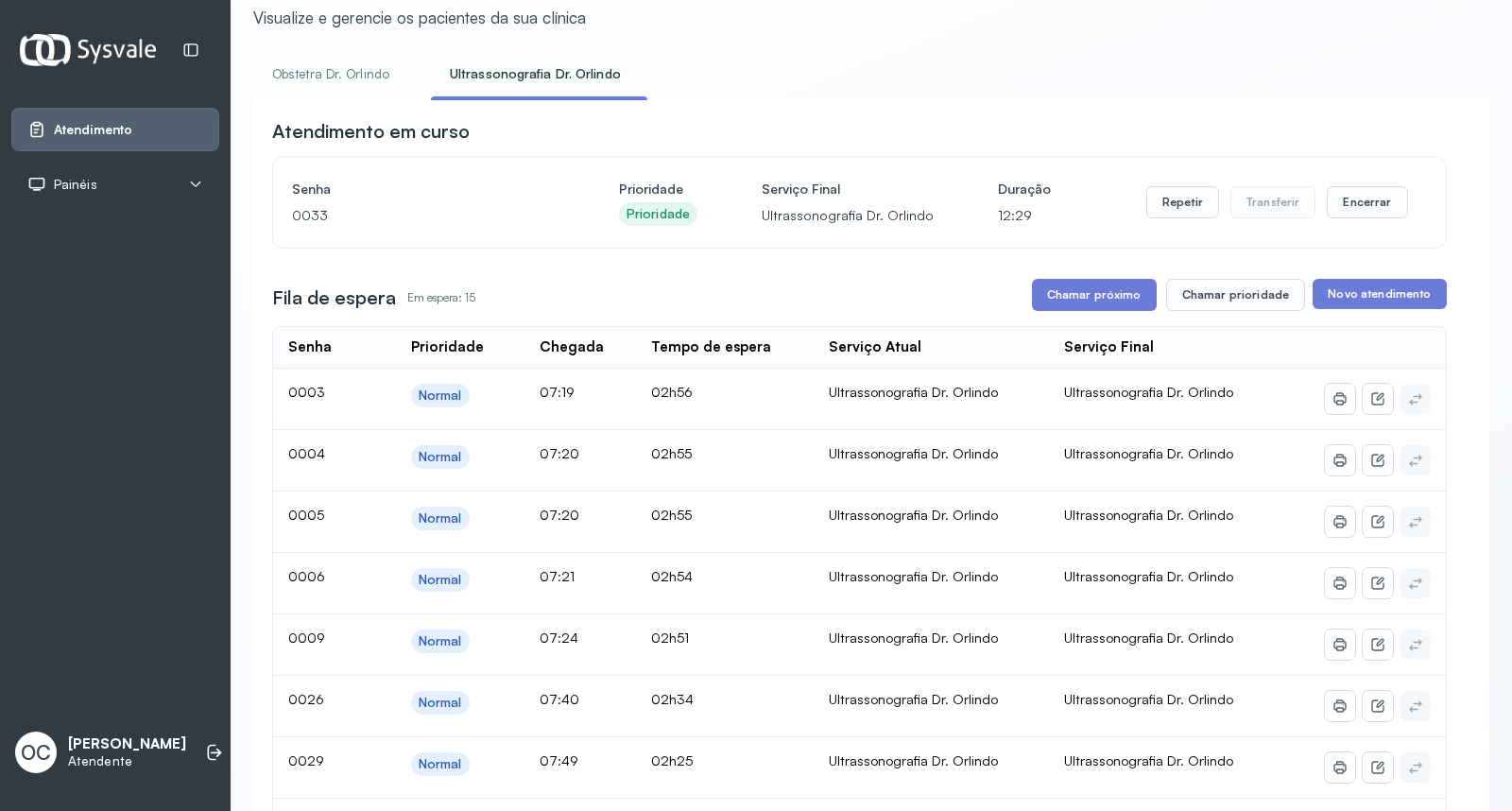
scroll to position [119, 0]
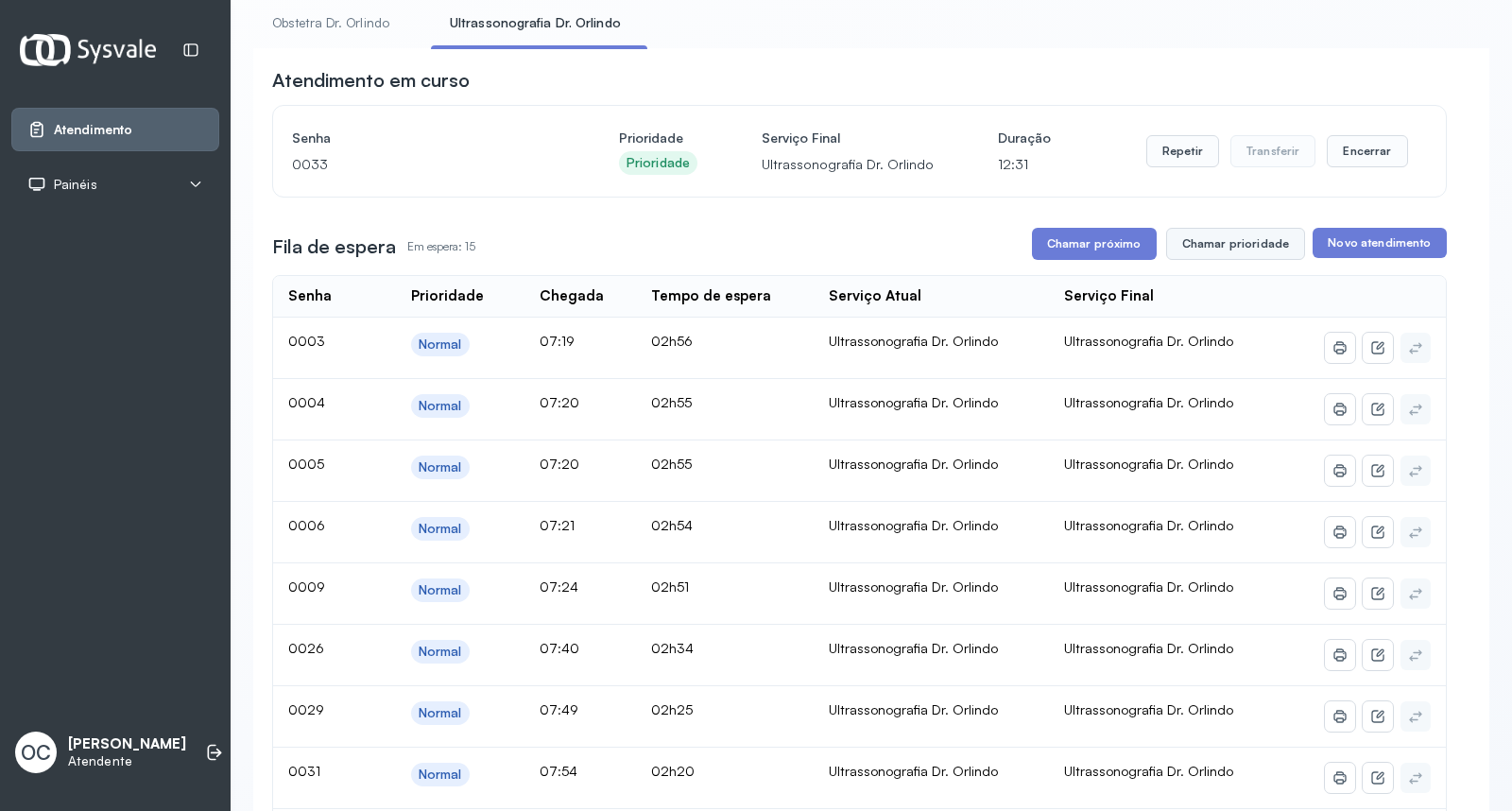
click at [1216, 252] on button "Chamar prioridade" at bounding box center [1235, 244] width 140 height 33
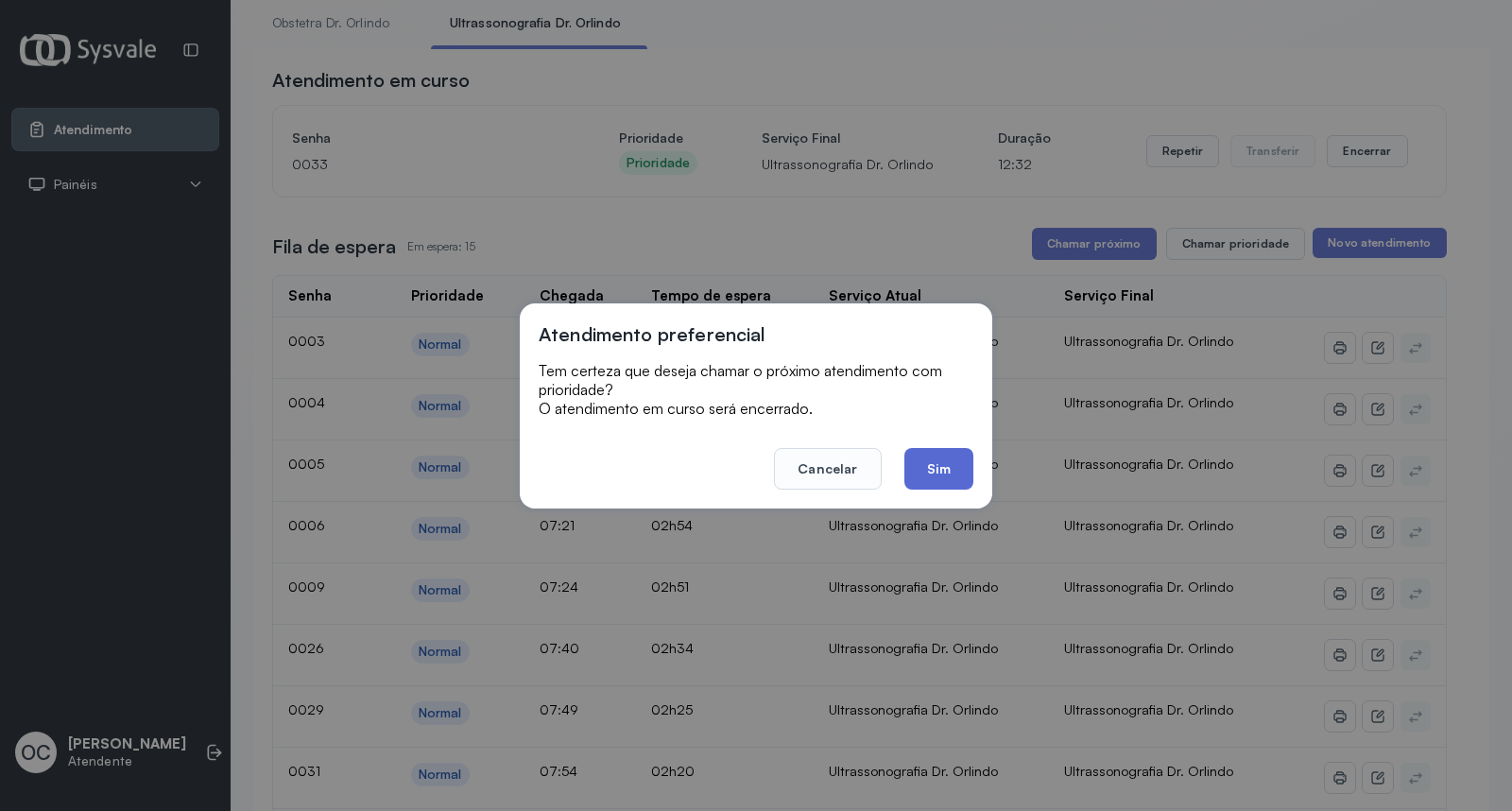
click at [928, 474] on button "Sim" at bounding box center [939, 468] width 69 height 41
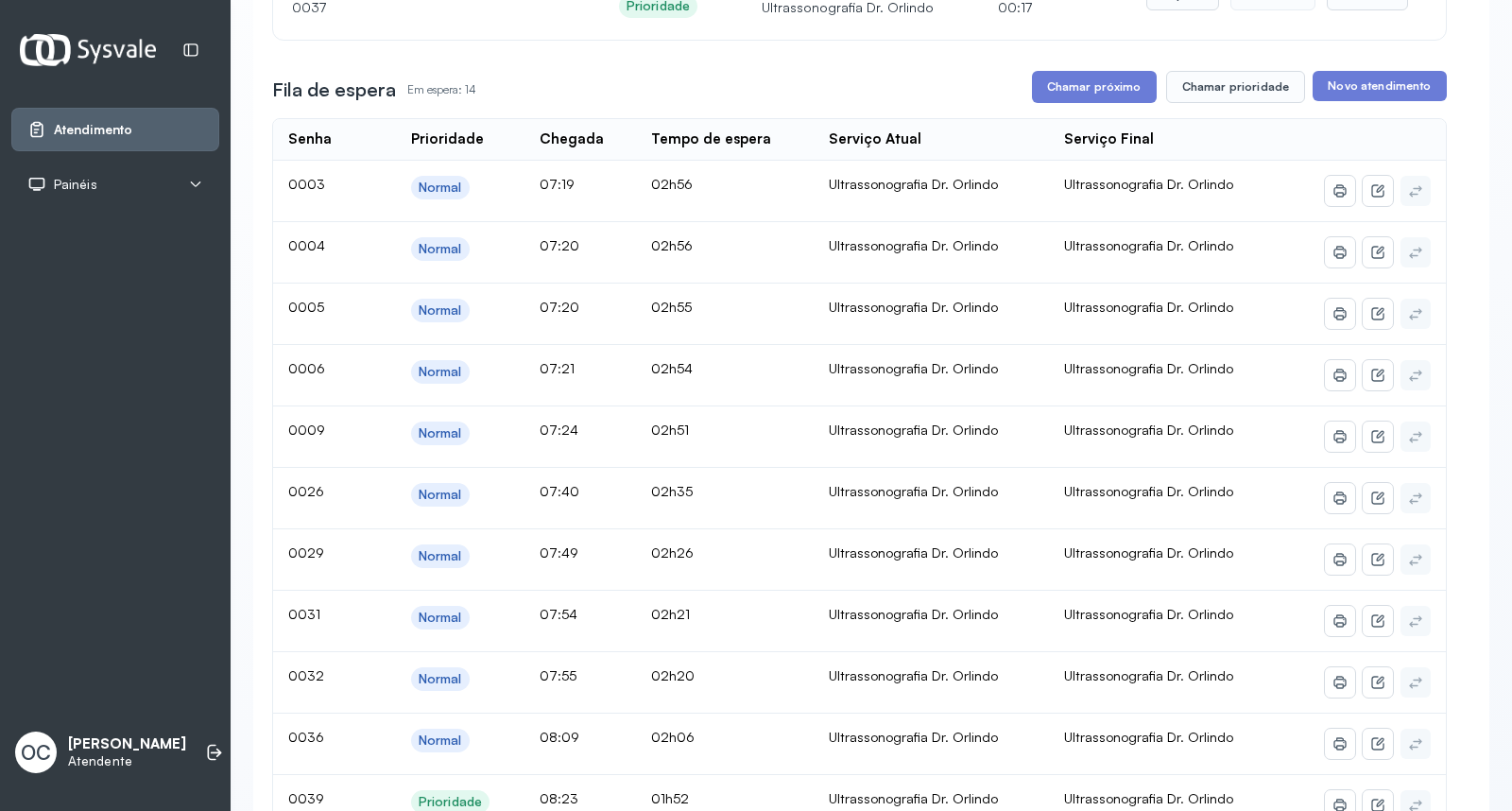
scroll to position [272, 0]
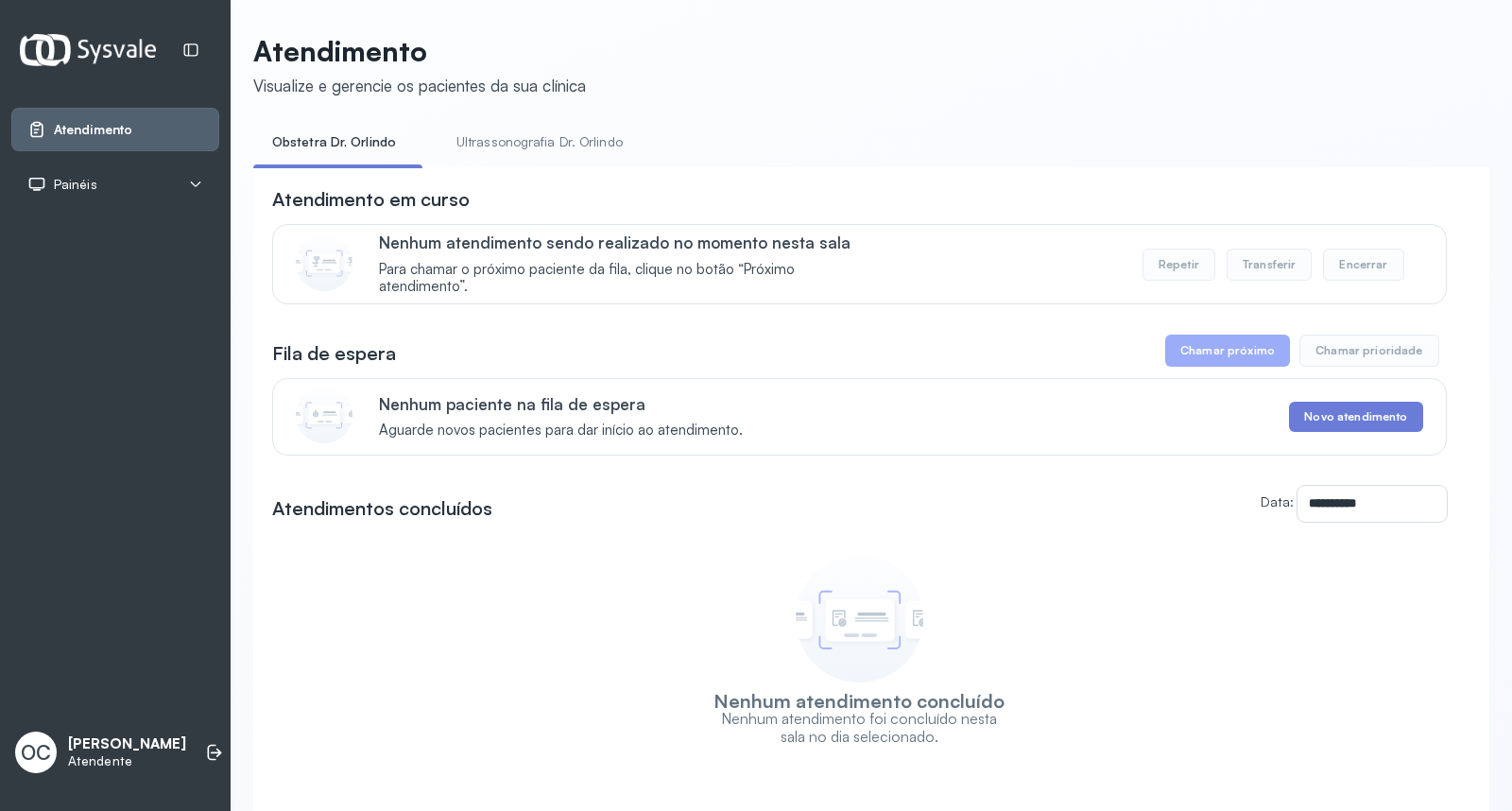
click at [480, 144] on link "Ultrassonografia Dr. Orlindo" at bounding box center [539, 142] width 204 height 32
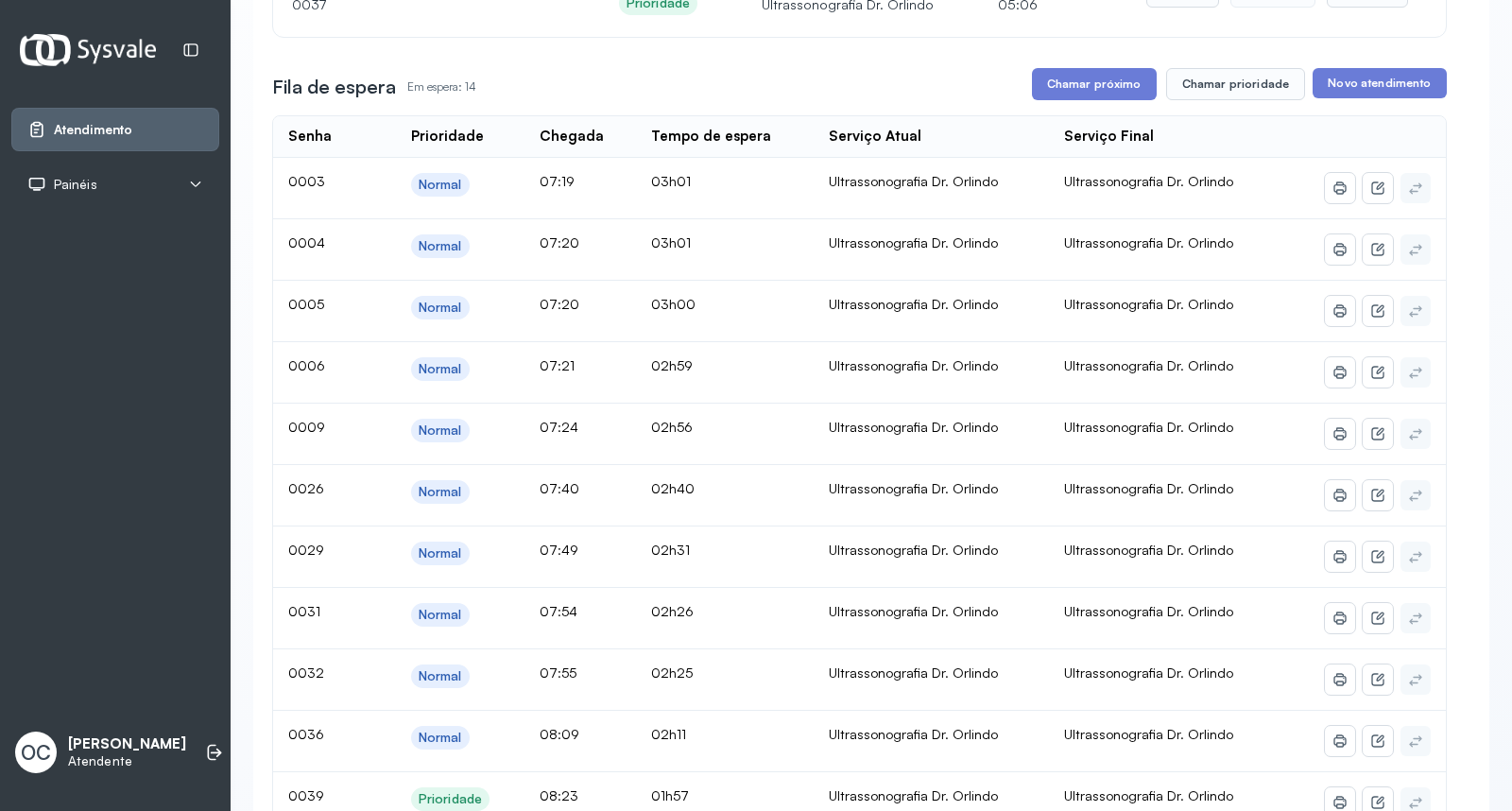
scroll to position [136, 0]
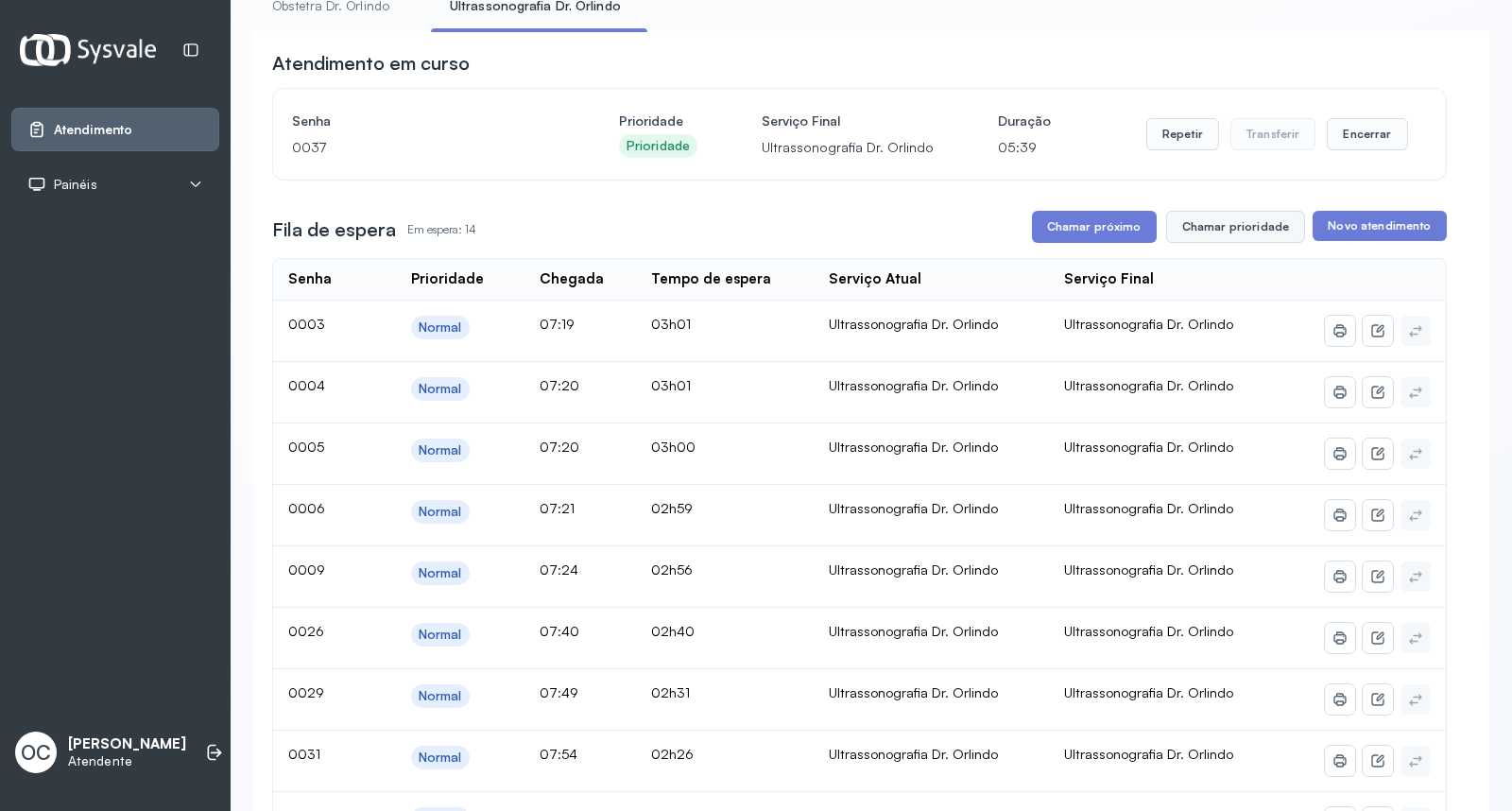
click at [1215, 223] on button "Chamar prioridade" at bounding box center [1235, 227] width 140 height 33
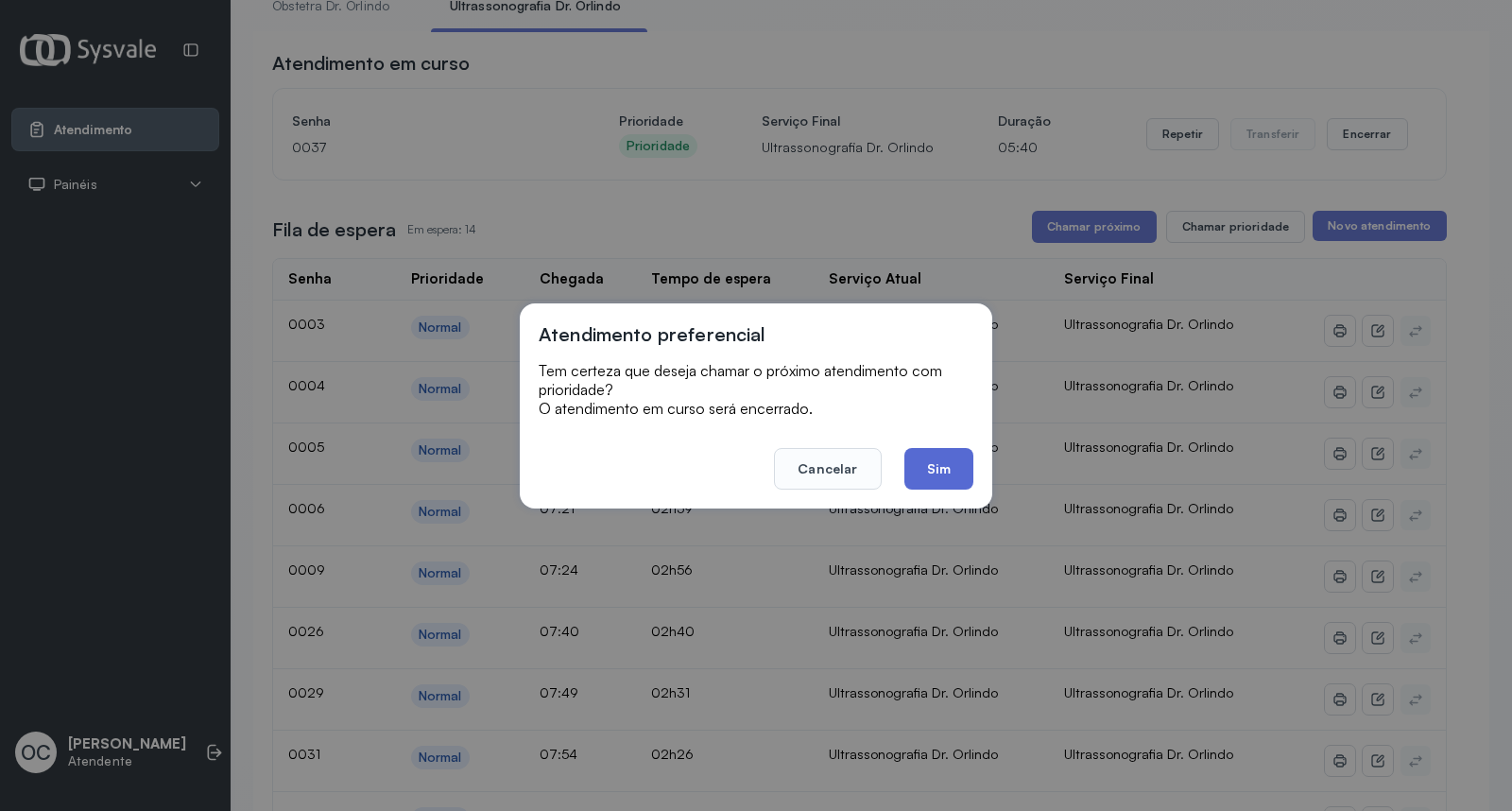
click at [935, 448] on button "Sim" at bounding box center [939, 468] width 69 height 41
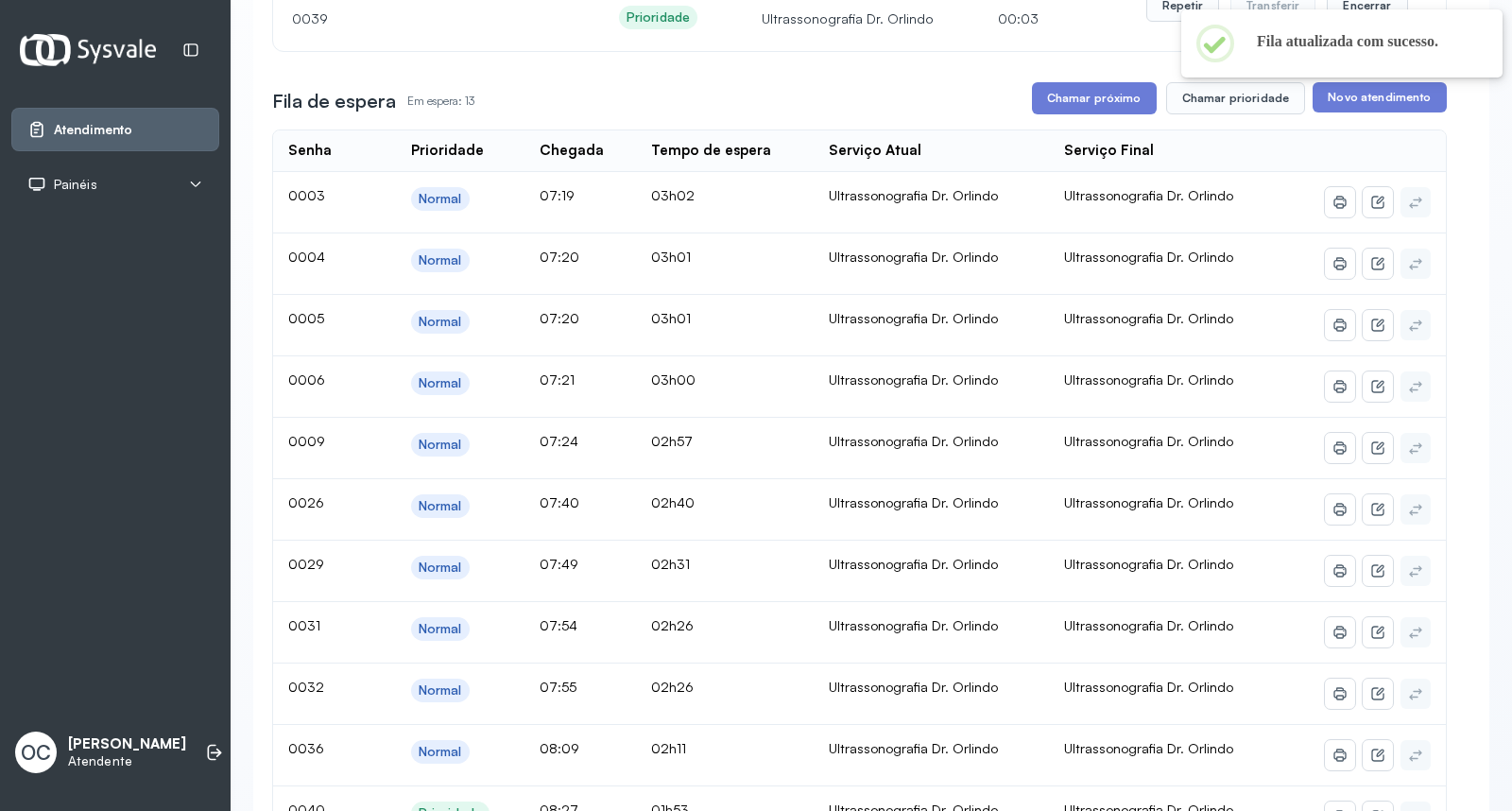
scroll to position [290, 0]
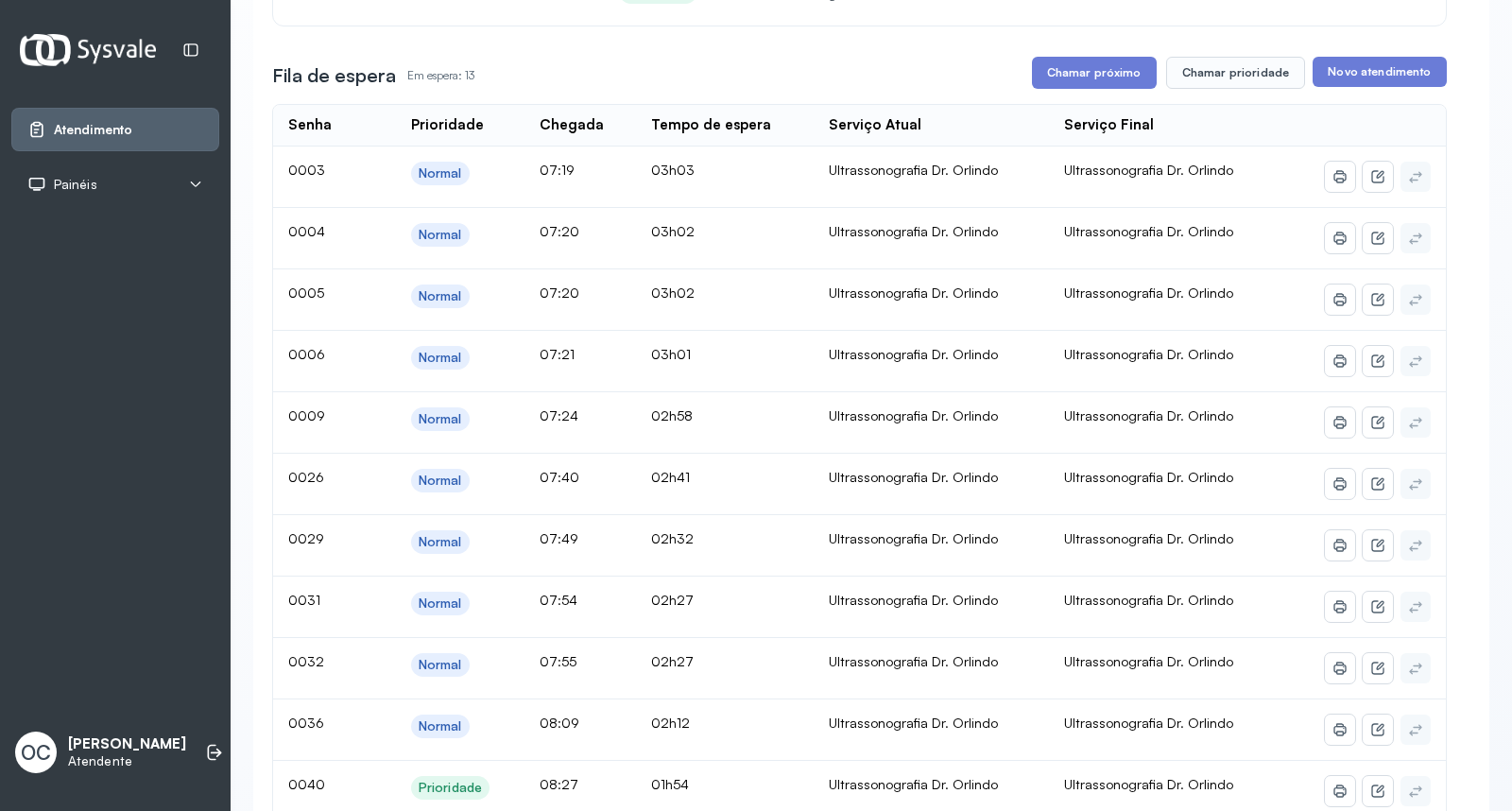
click at [1196, 50] on div "Atendimento em curso Senha 0039 Prioridade Prioridade Serviço Final Ultrassonog…" at bounding box center [858, 782] width 1174 height 1774
click at [1191, 60] on button "Chamar prioridade" at bounding box center [1235, 73] width 140 height 33
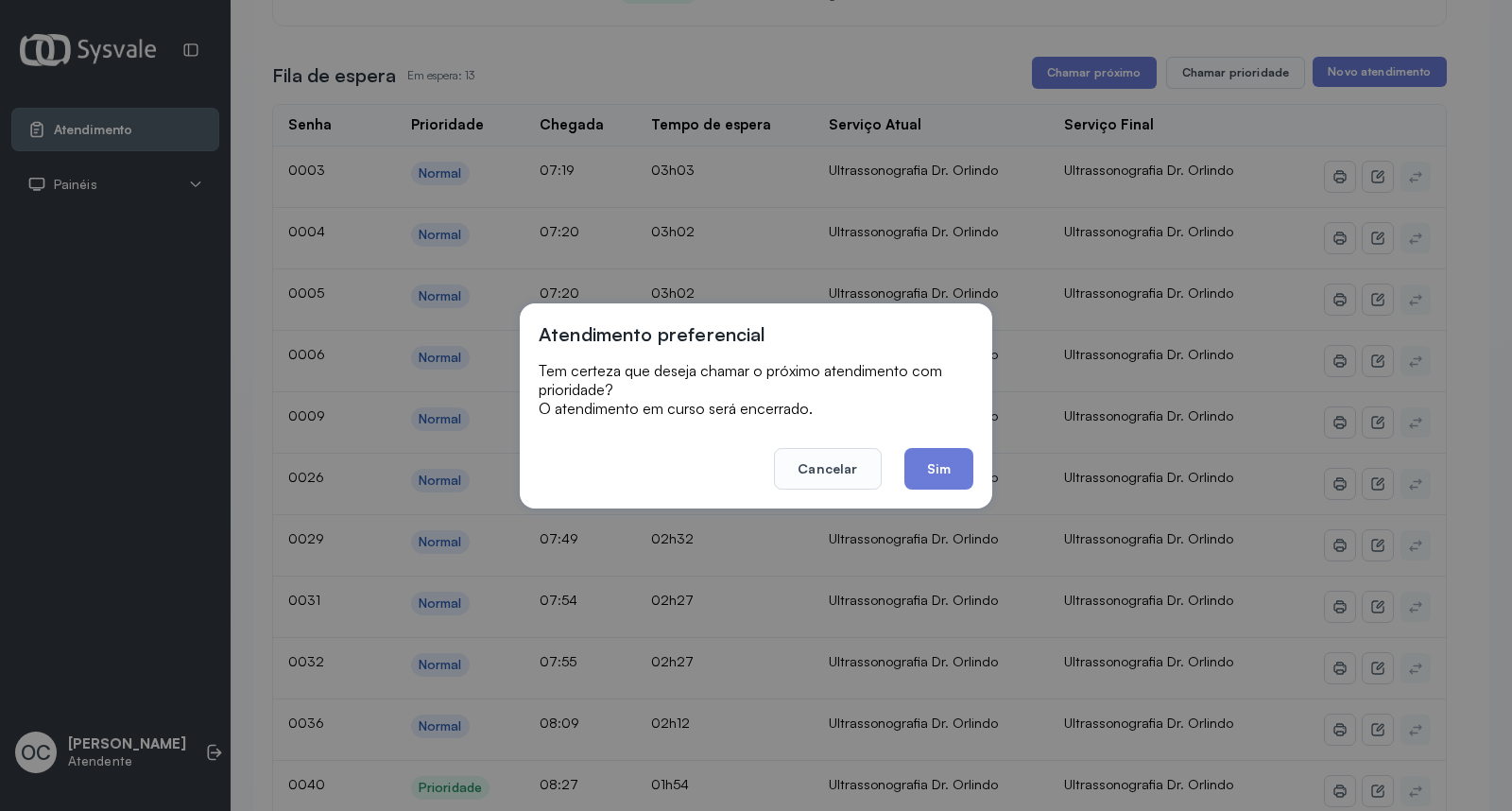
click at [927, 474] on button "Sim" at bounding box center [939, 468] width 69 height 41
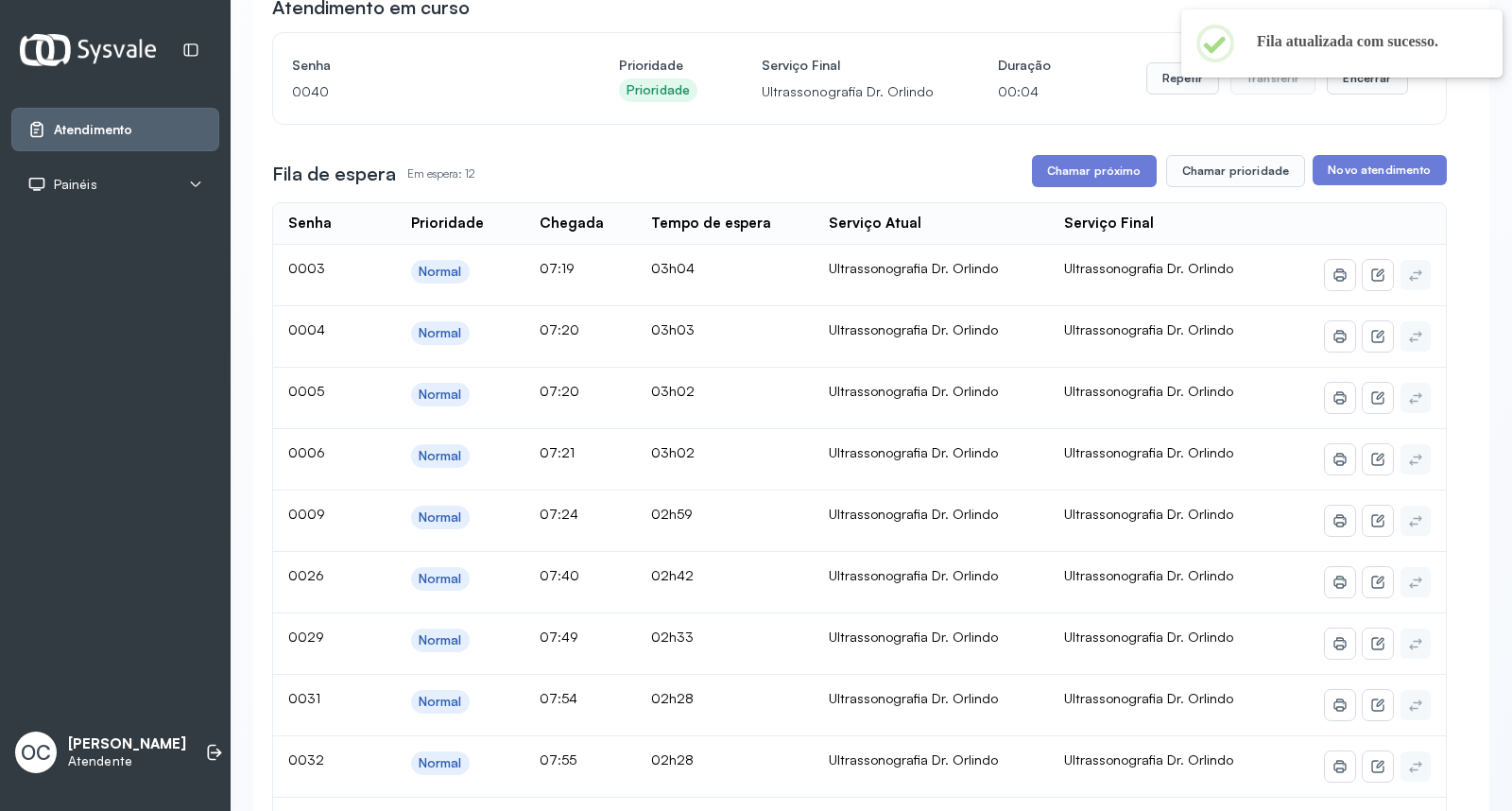
scroll to position [194, 0]
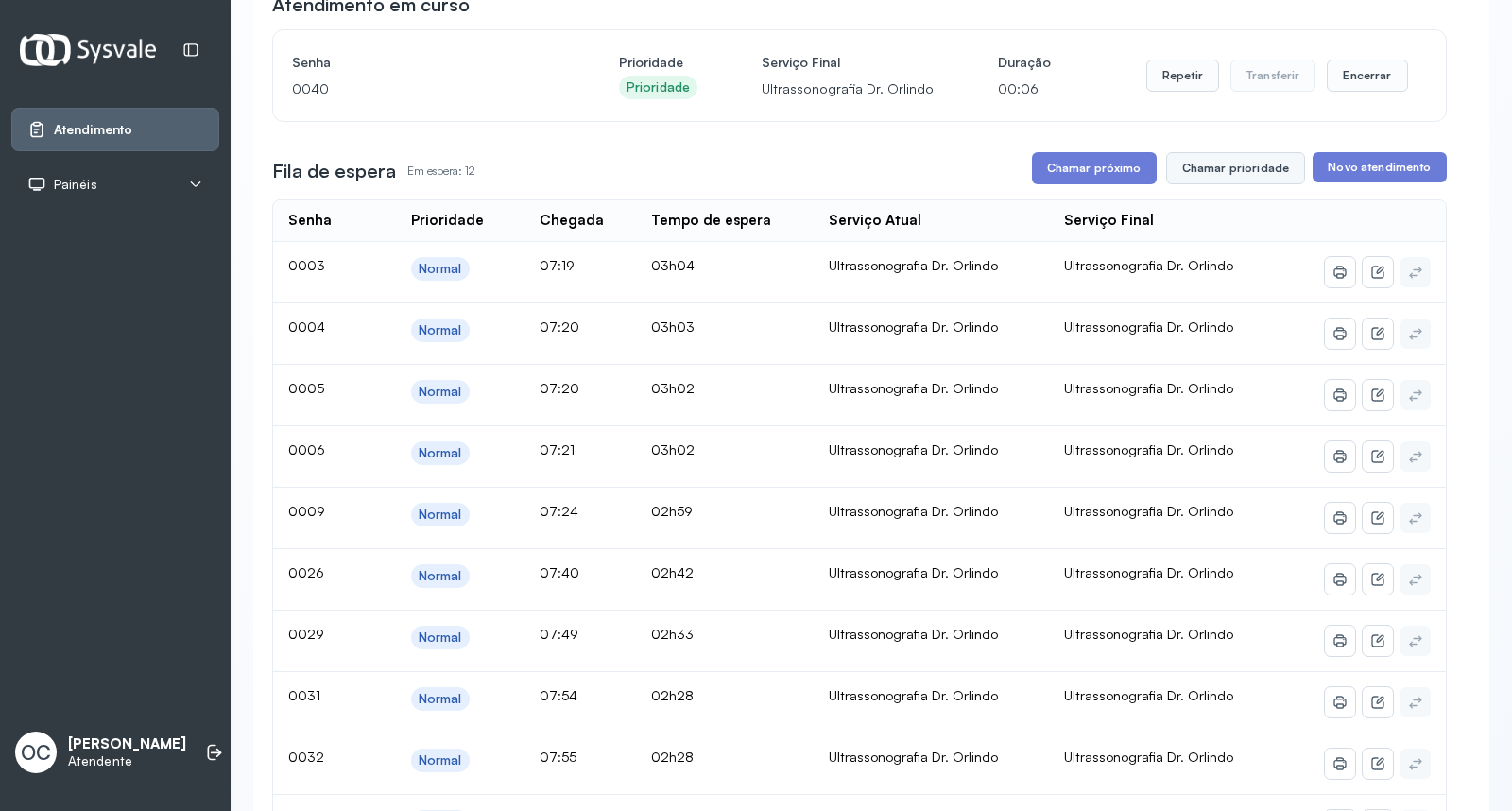
click at [1224, 167] on button "Chamar prioridade" at bounding box center [1235, 169] width 140 height 33
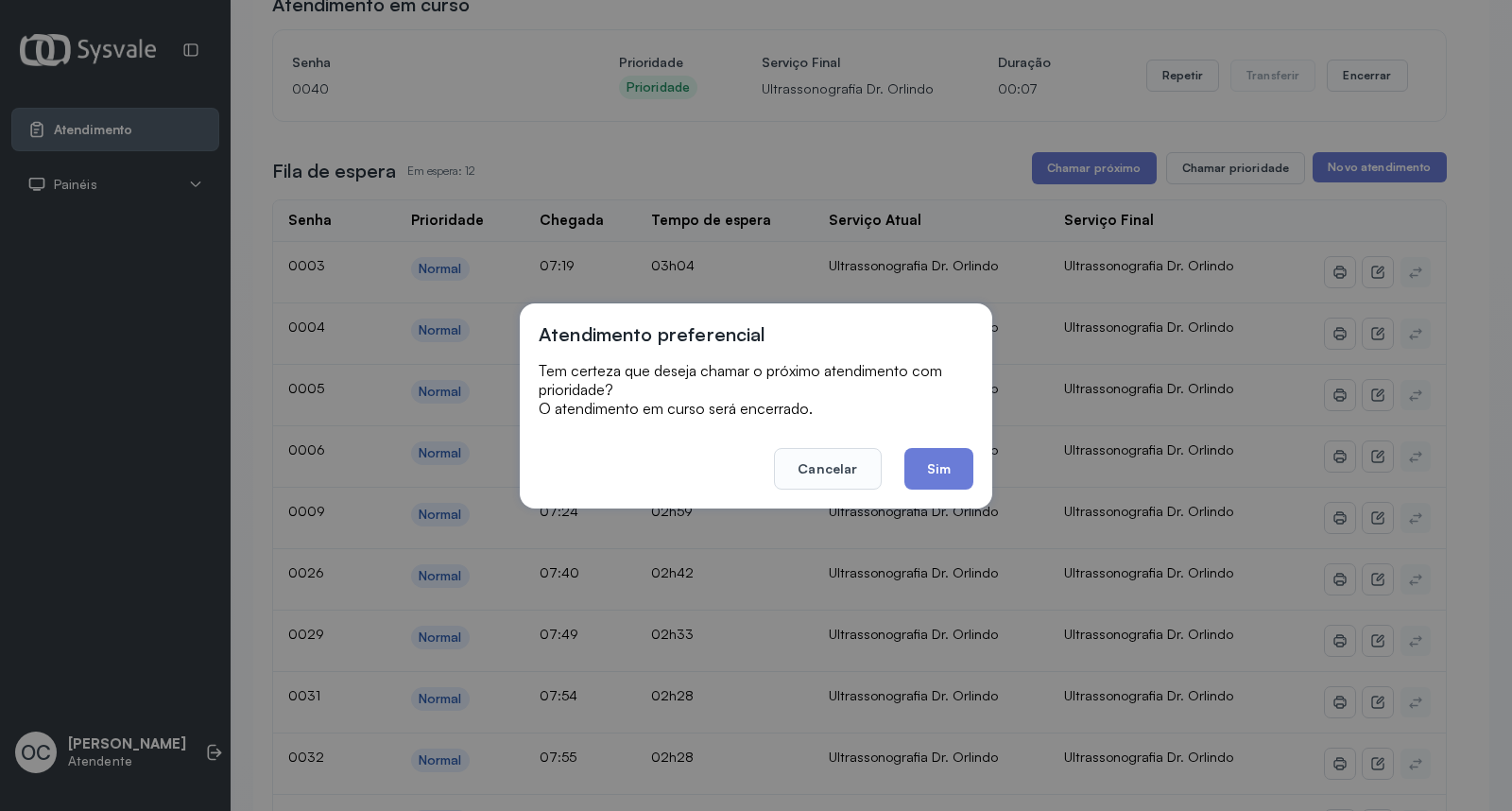
drag, startPoint x: 961, startPoint y: 462, endPoint x: 1056, endPoint y: 426, distance: 101.6
click at [962, 460] on button "Sim" at bounding box center [939, 468] width 69 height 41
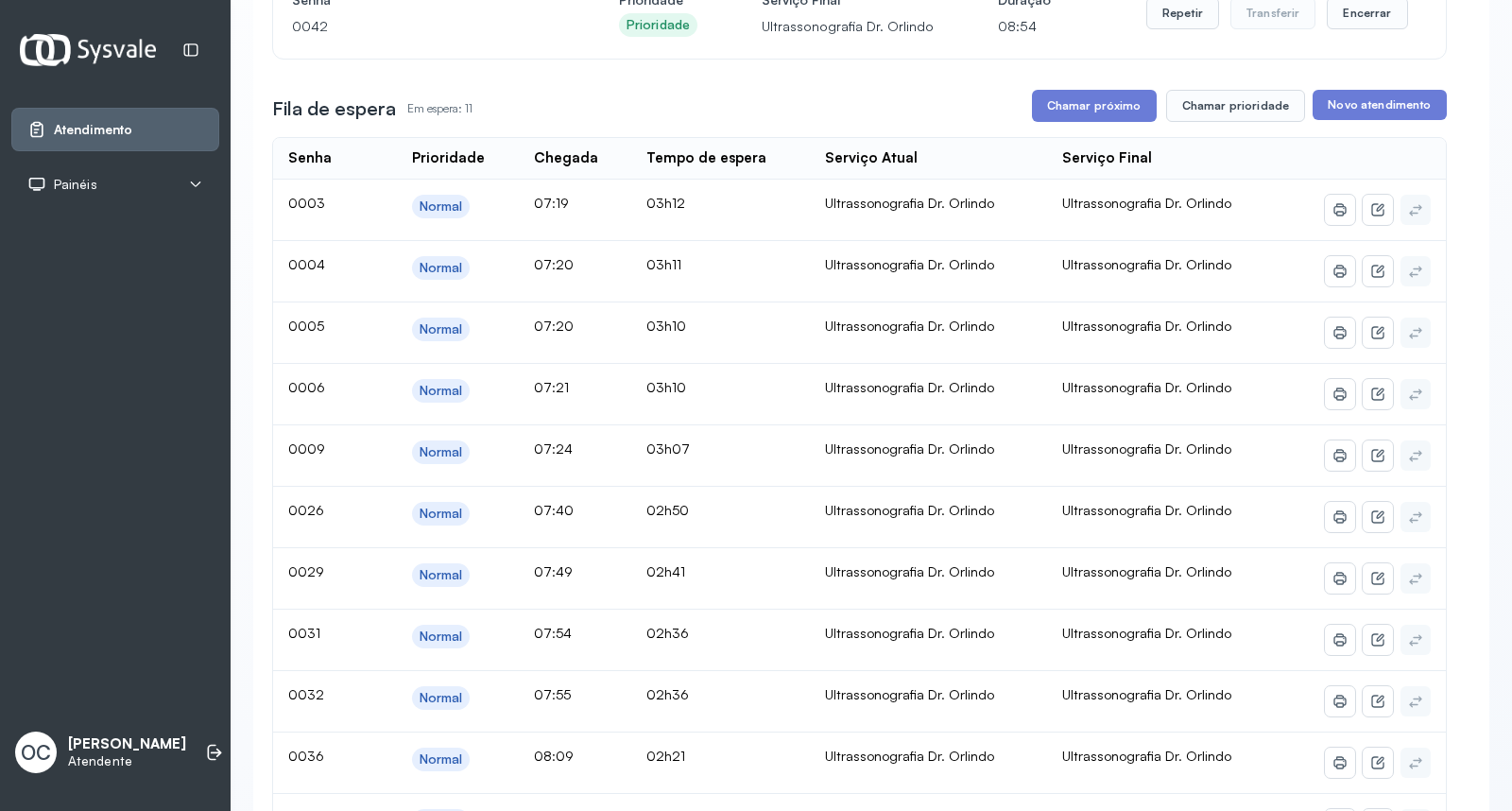
scroll to position [248, 0]
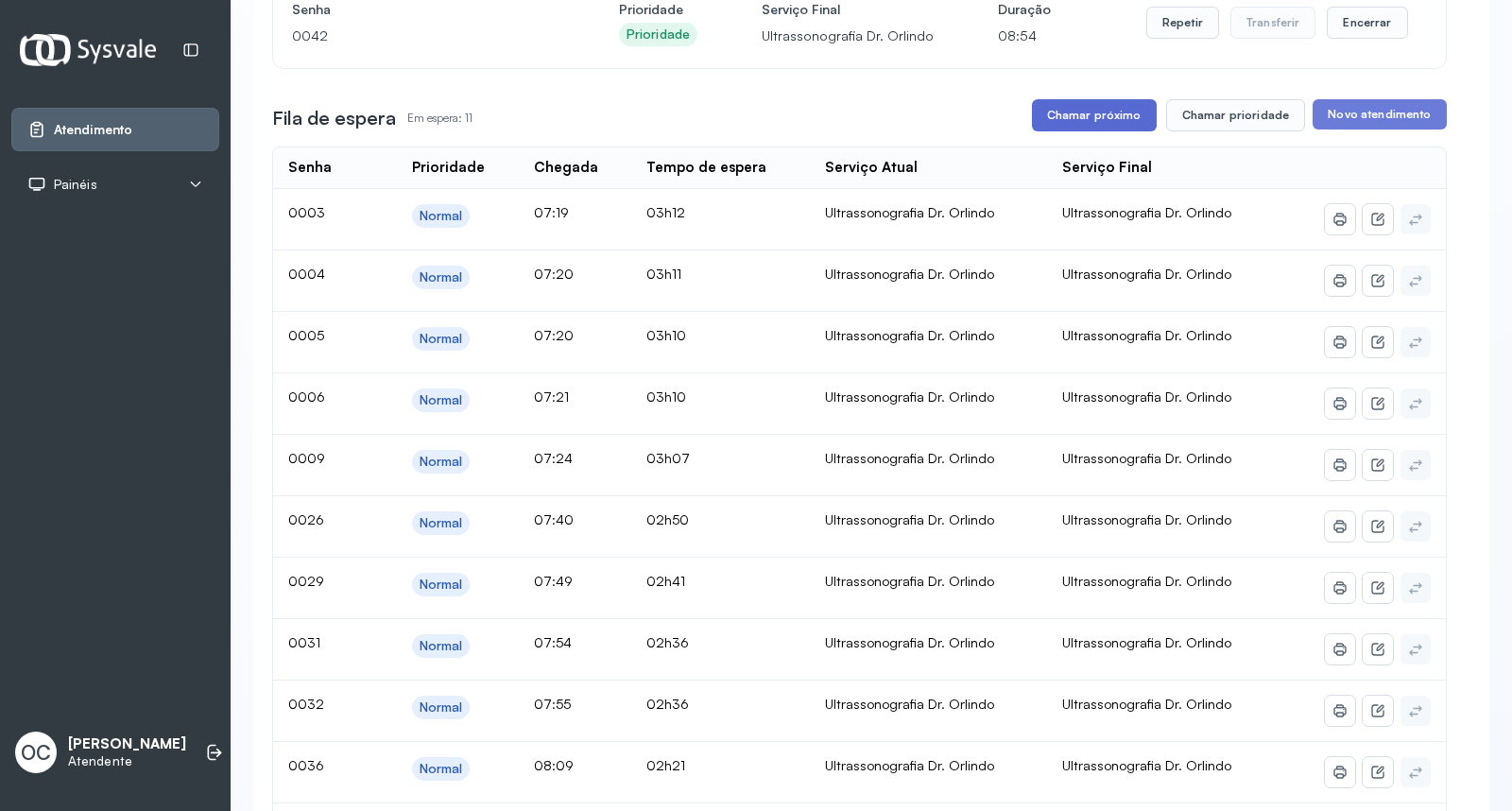
click at [1118, 127] on button "Chamar próximo" at bounding box center [1094, 116] width 124 height 33
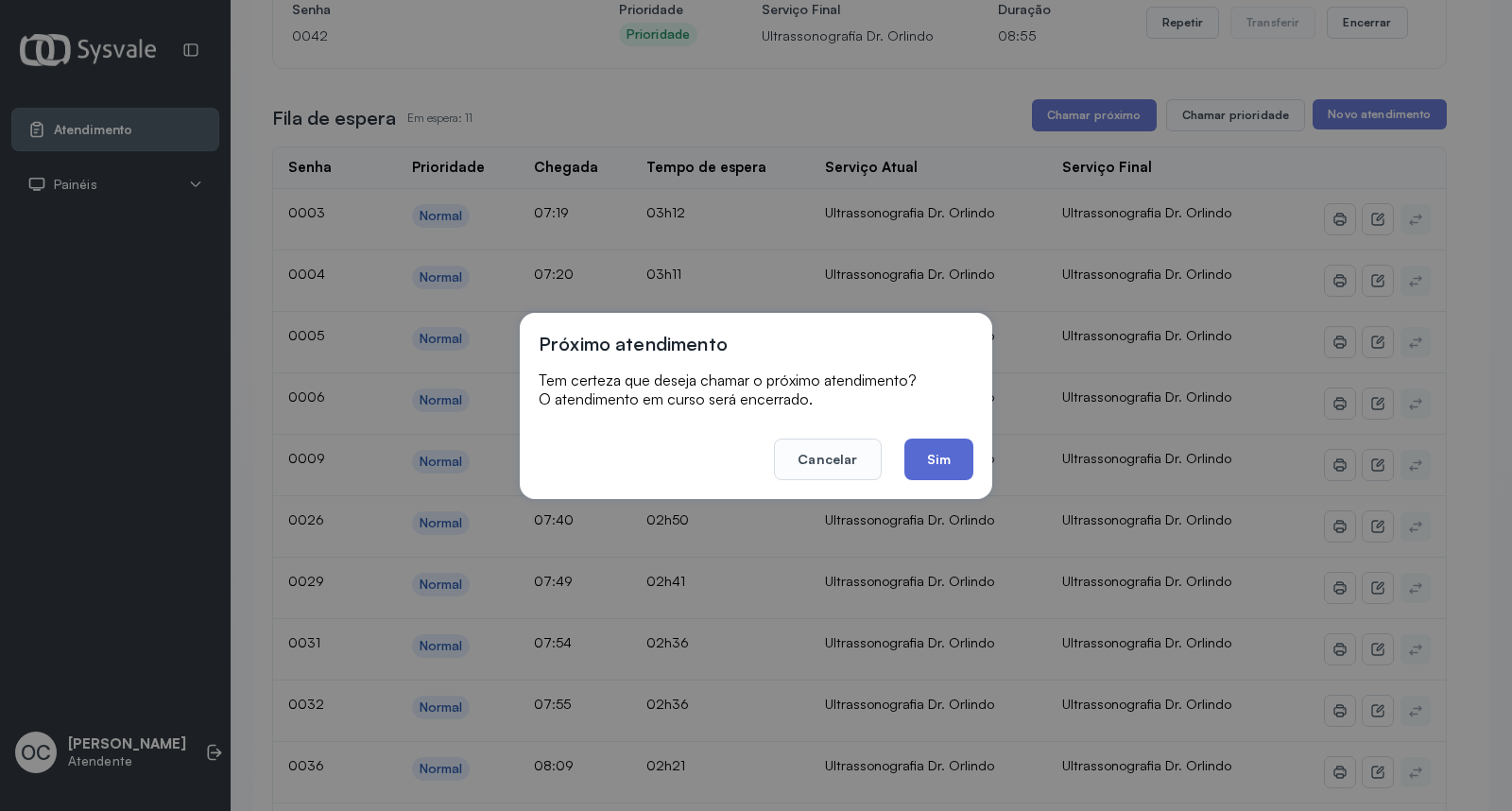
click at [939, 466] on button "Sim" at bounding box center [939, 459] width 69 height 41
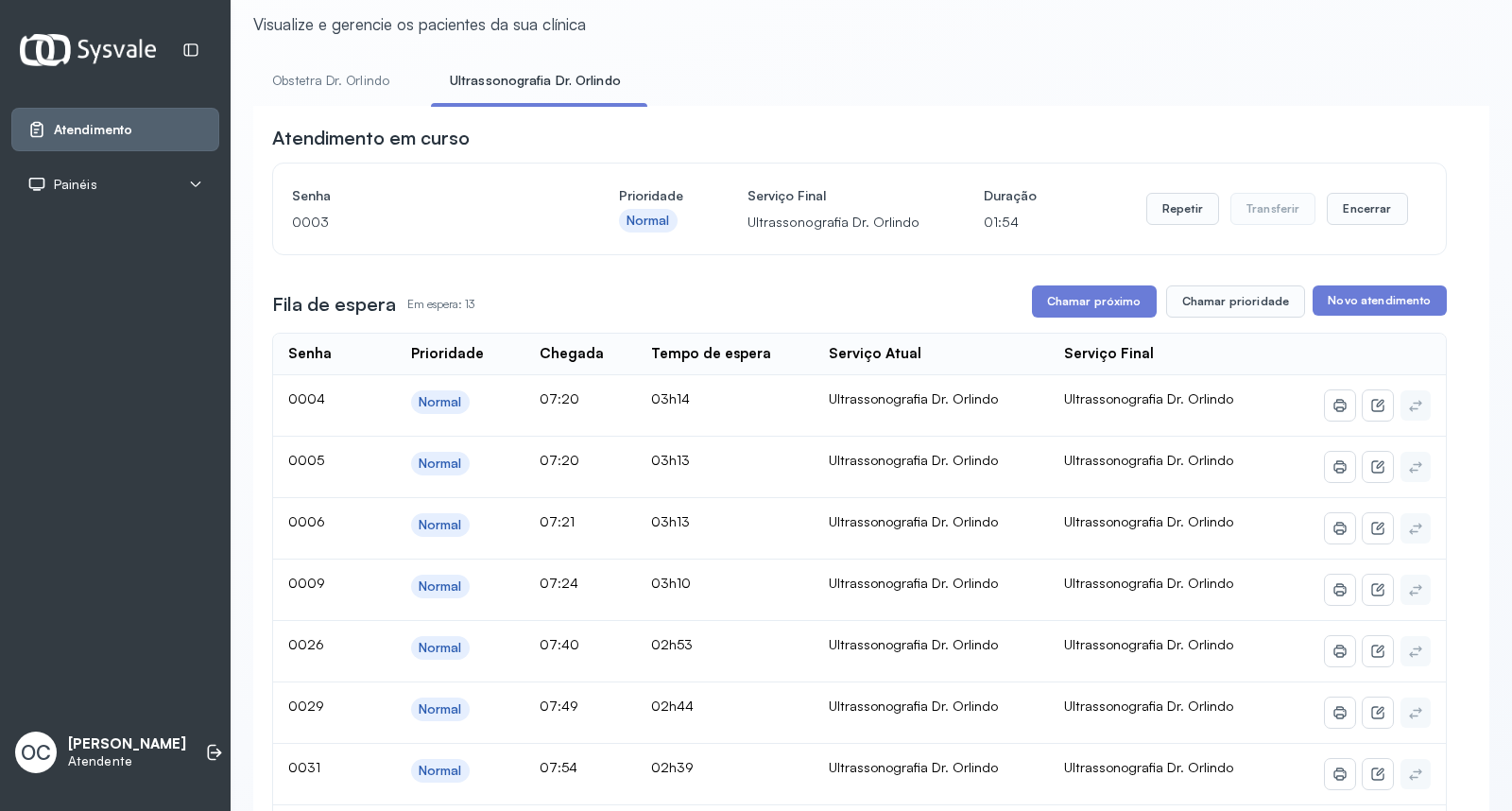
scroll to position [58, 0]
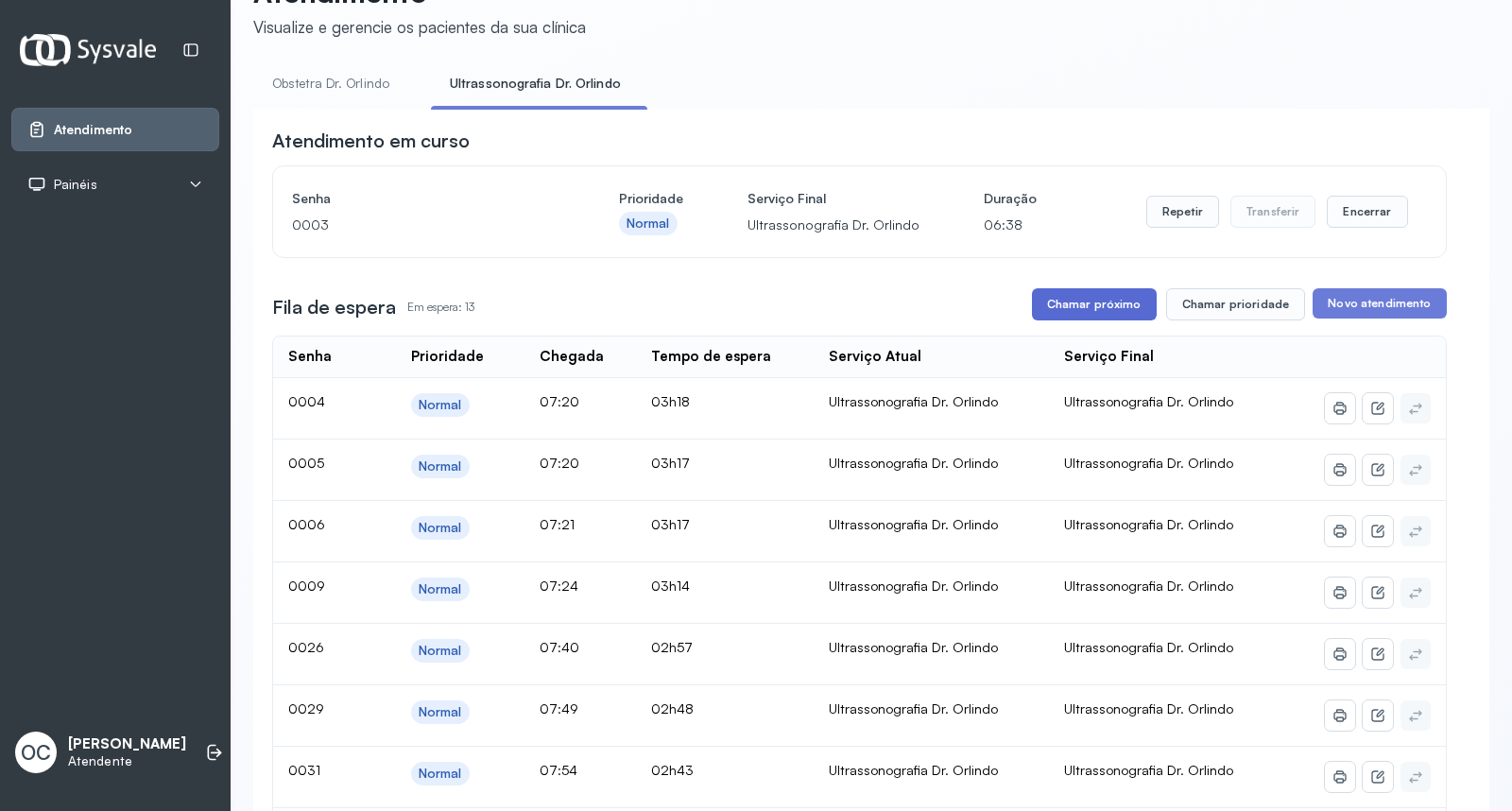
click at [1079, 320] on button "Chamar próximo" at bounding box center [1094, 304] width 124 height 33
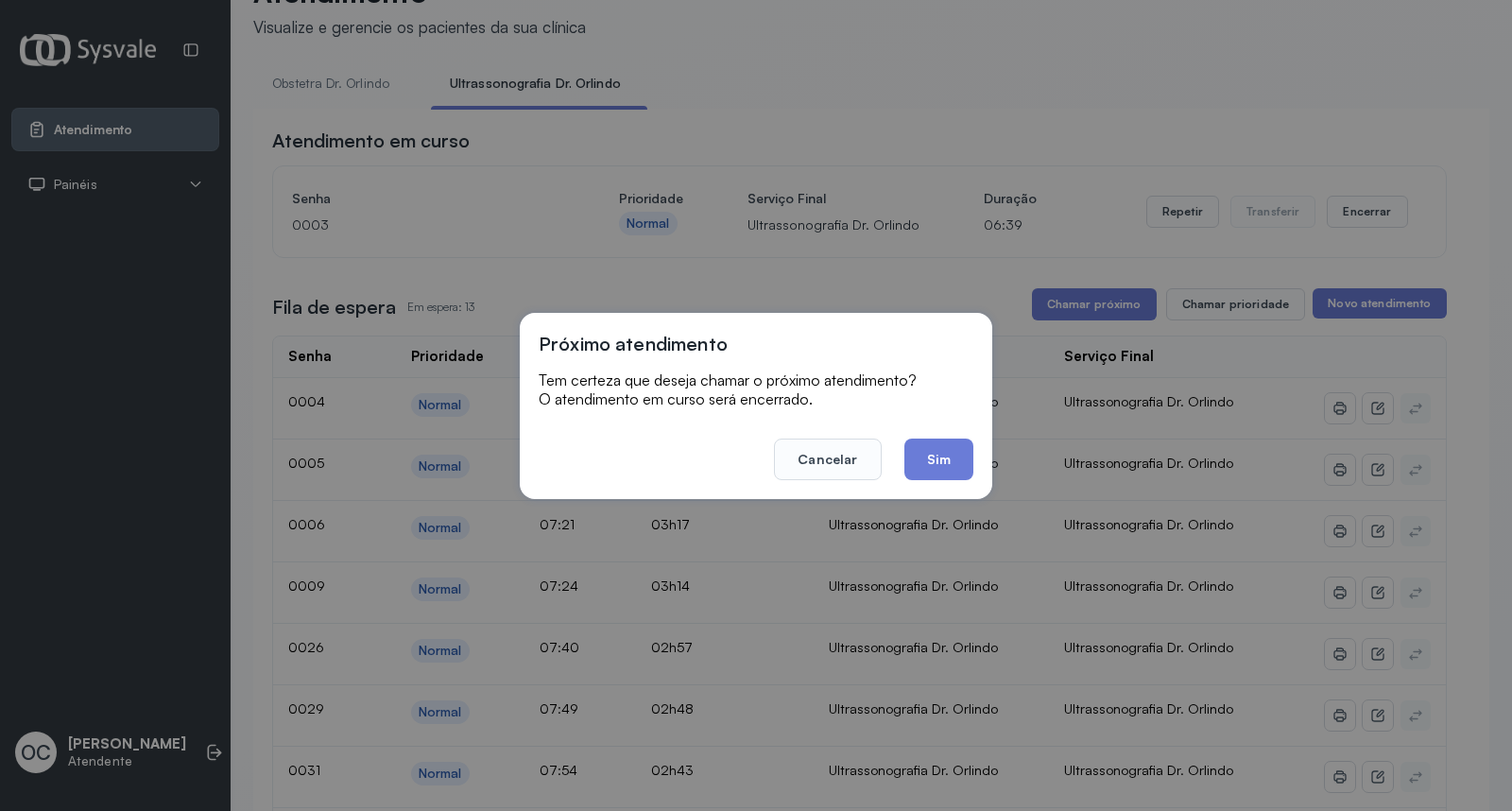
drag, startPoint x: 938, startPoint y: 480, endPoint x: 930, endPoint y: 467, distance: 15.3
click at [930, 467] on button "Sim" at bounding box center [939, 459] width 69 height 41
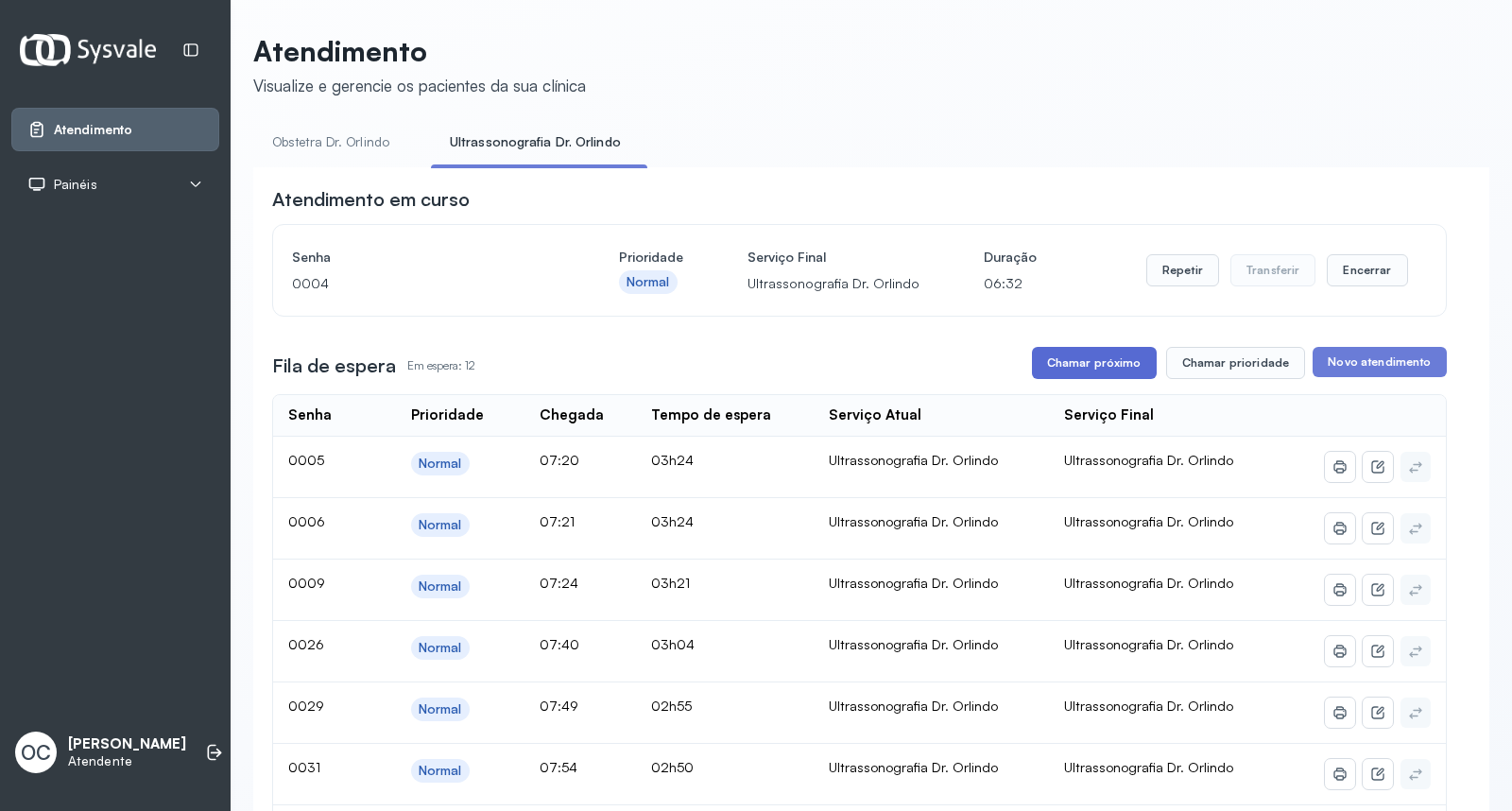
click at [1073, 352] on button "Chamar próximo" at bounding box center [1094, 363] width 124 height 33
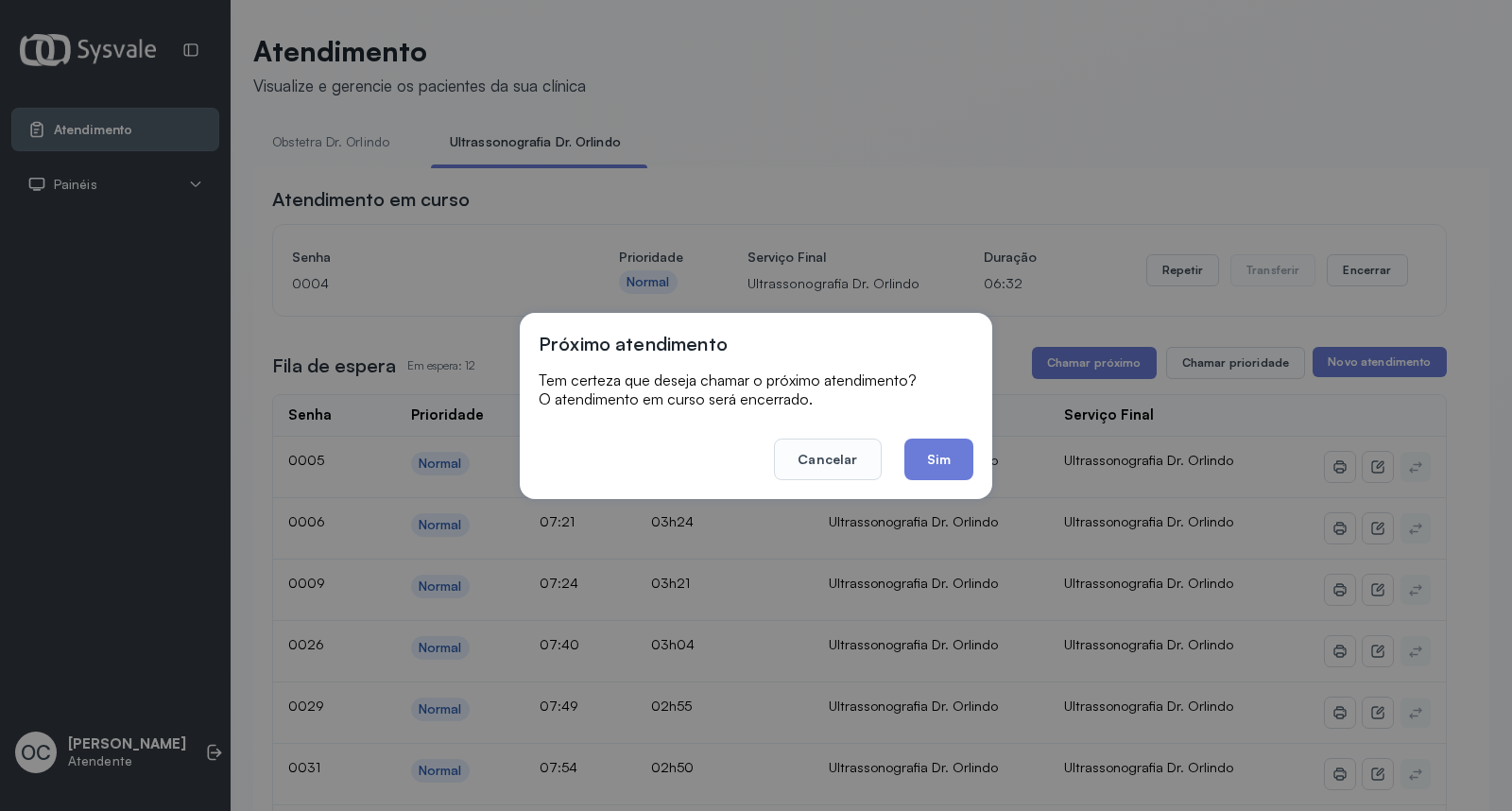
click at [941, 439] on button "Sim" at bounding box center [939, 459] width 69 height 41
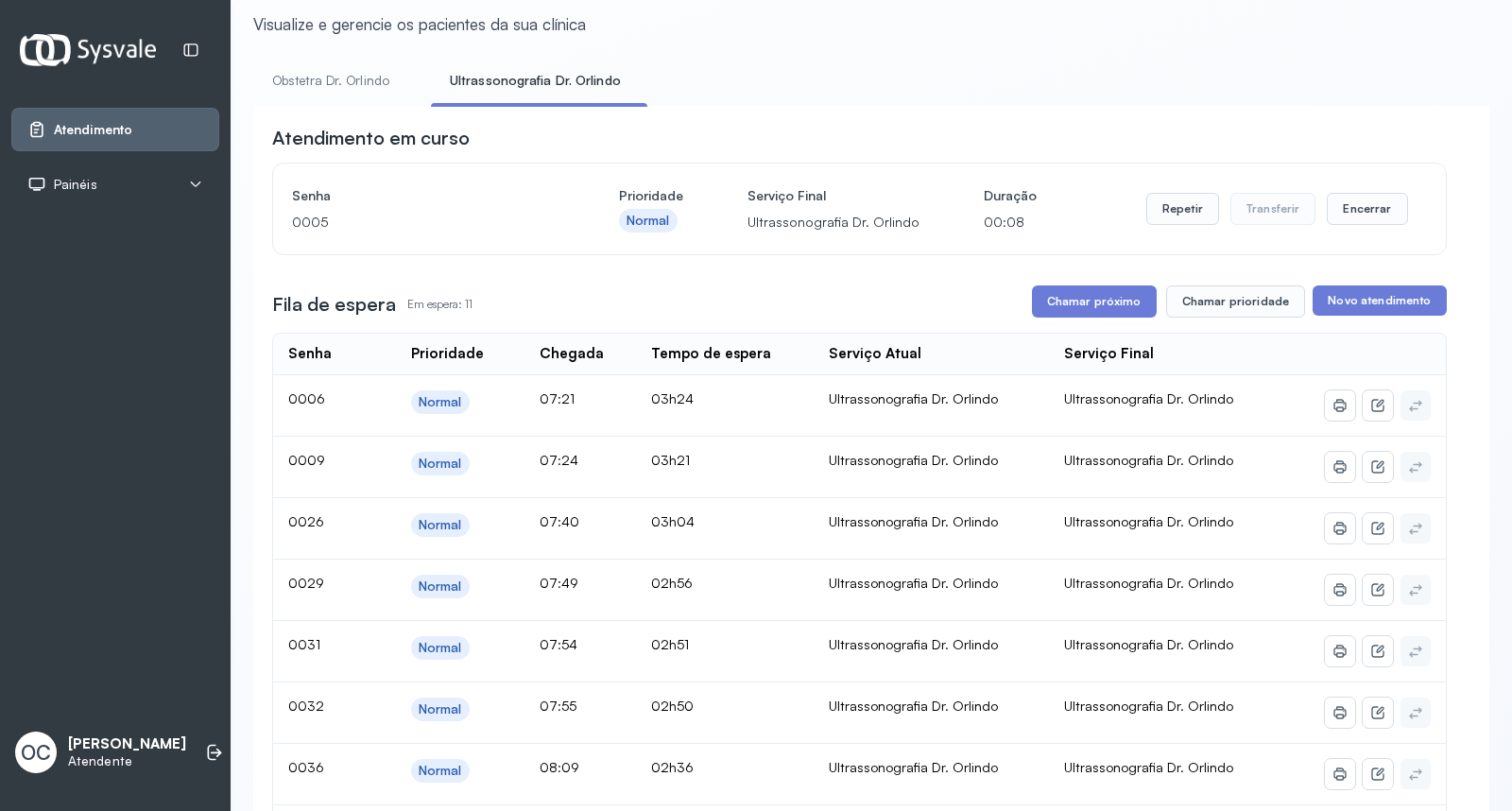
scroll to position [56, 0]
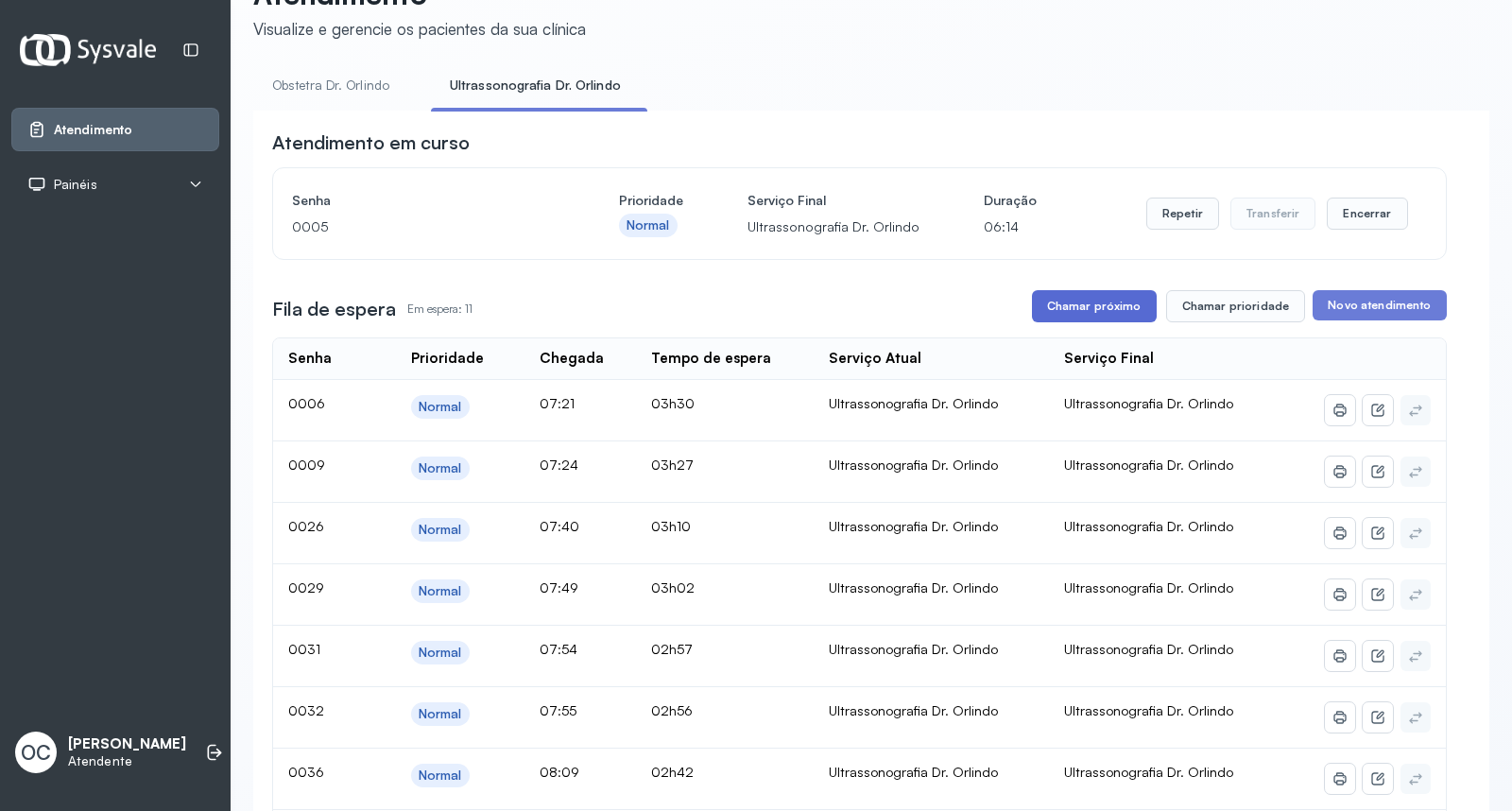
click at [1070, 312] on button "Chamar próximo" at bounding box center [1094, 306] width 124 height 33
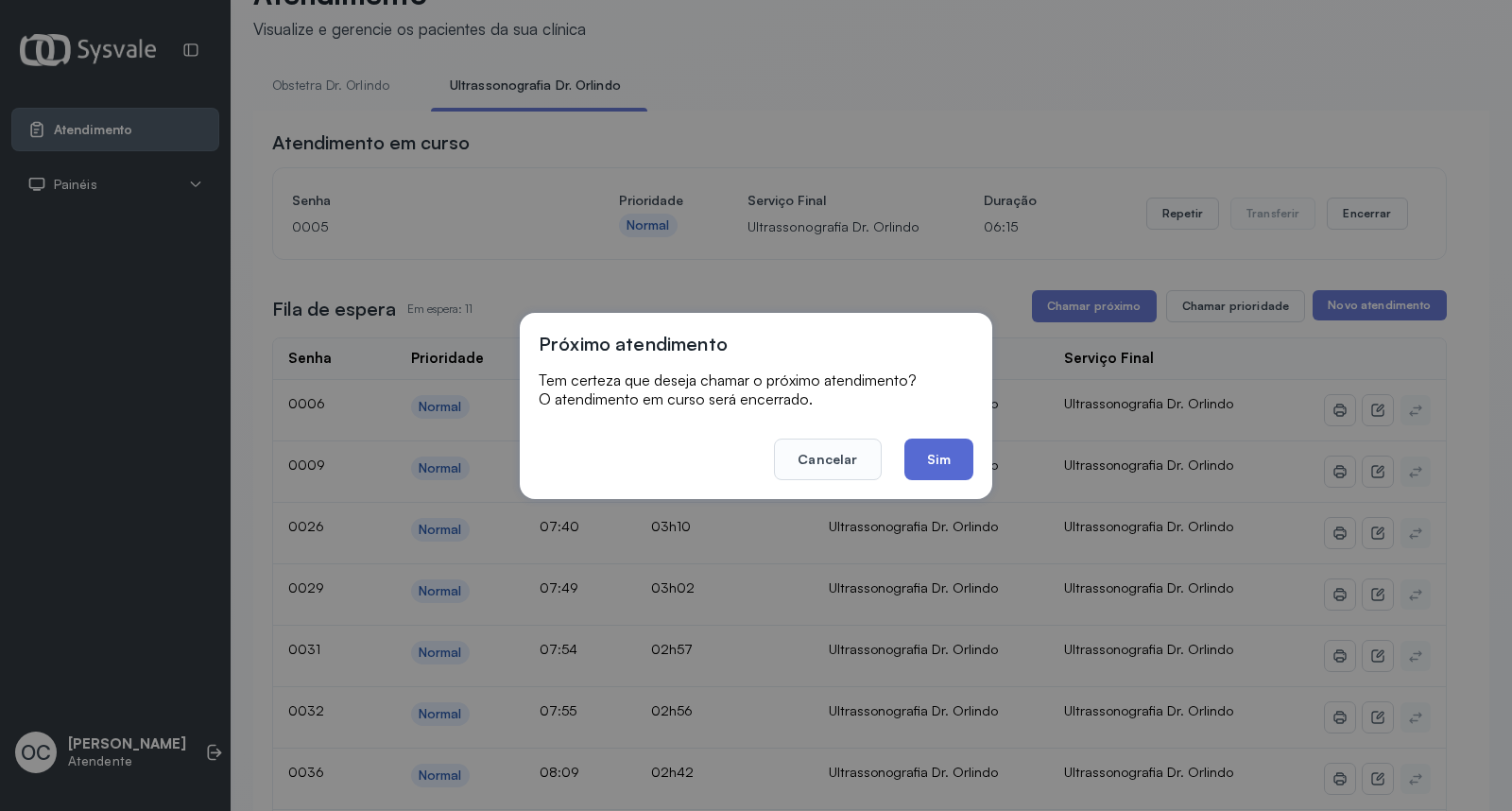
click at [945, 471] on button "Sim" at bounding box center [939, 459] width 69 height 41
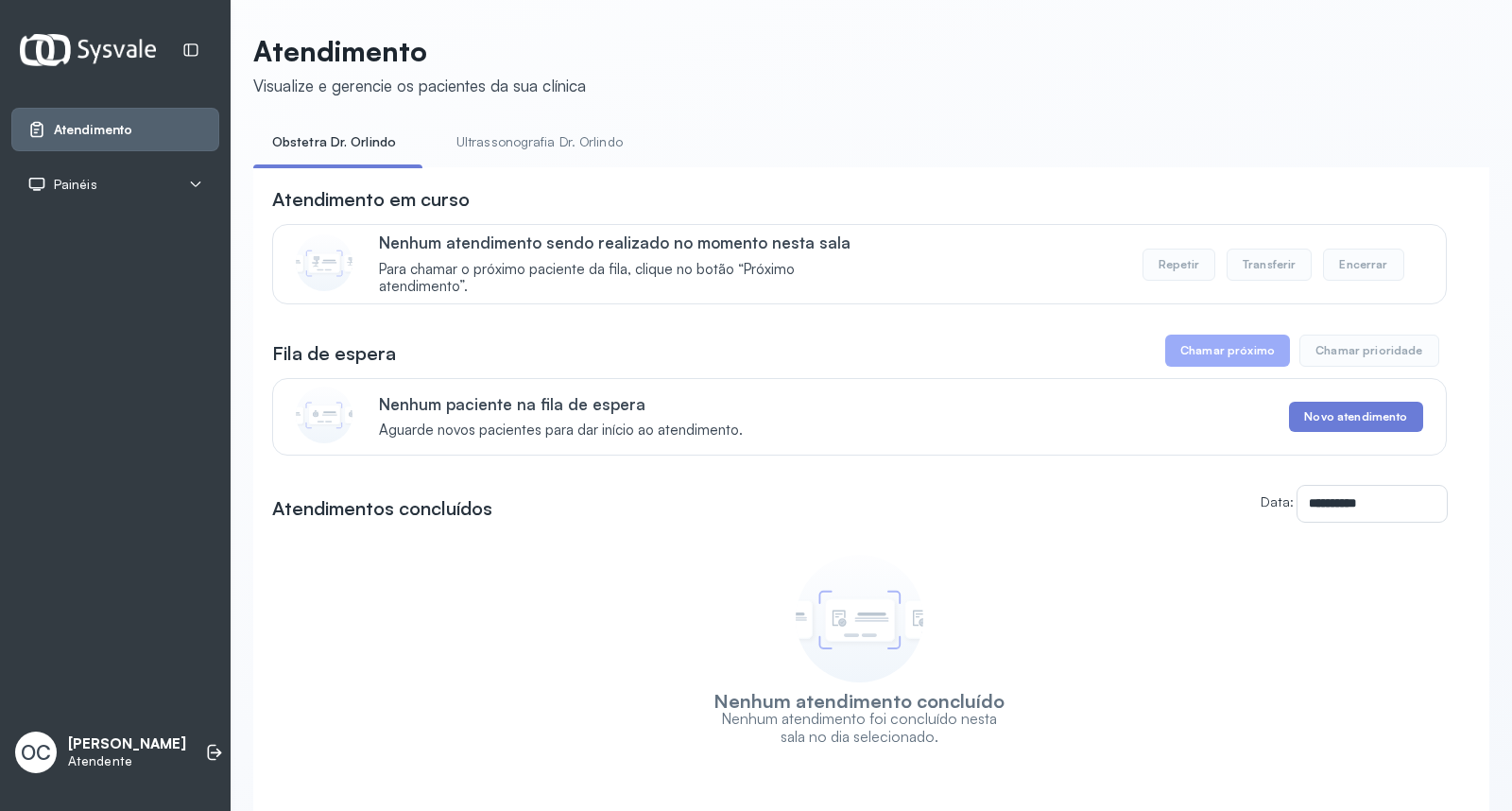
click at [515, 148] on link "Ultrassonografia Dr. Orlindo" at bounding box center [539, 142] width 204 height 32
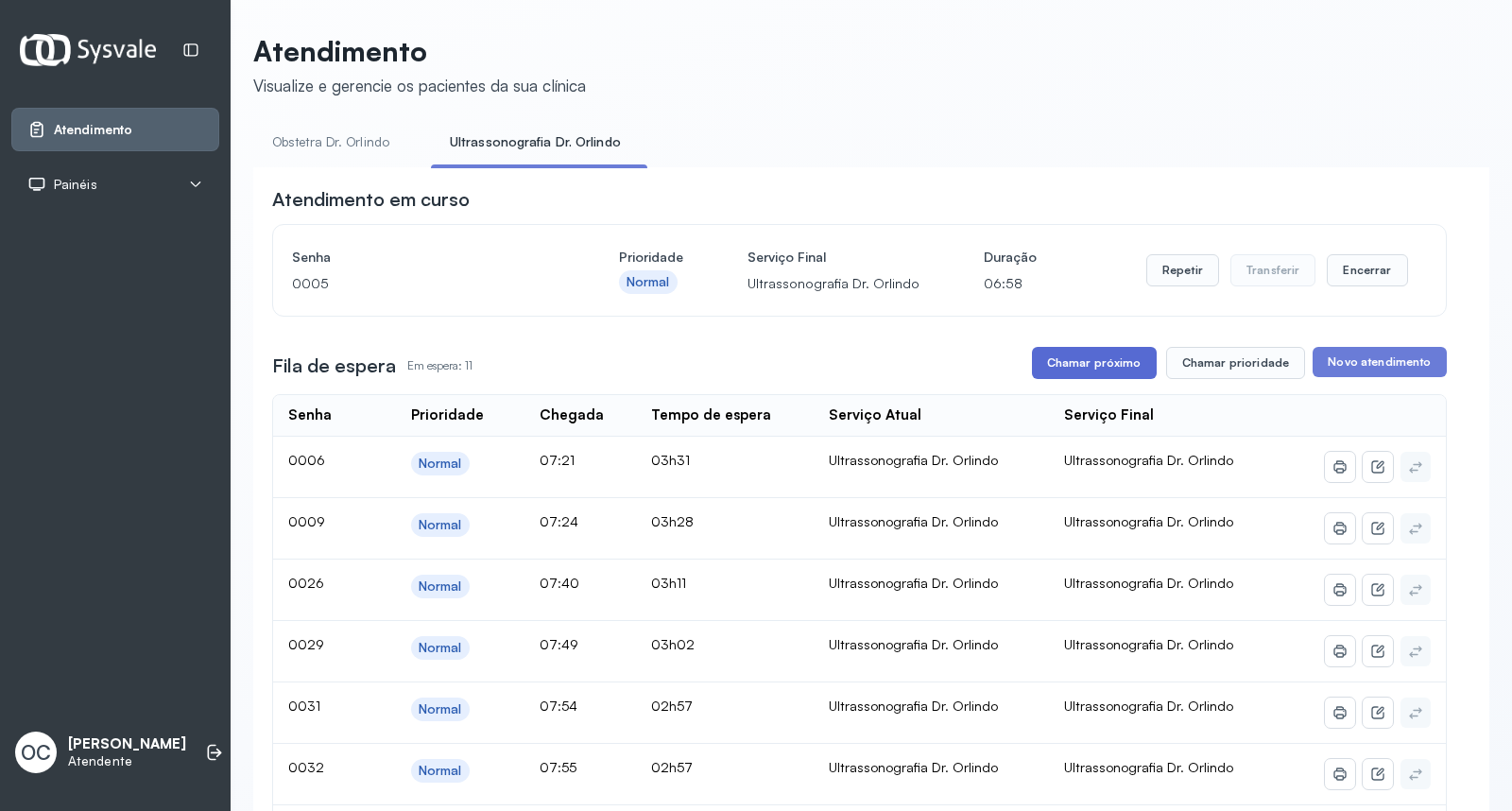
click at [1086, 364] on button "Chamar próximo" at bounding box center [1094, 363] width 124 height 33
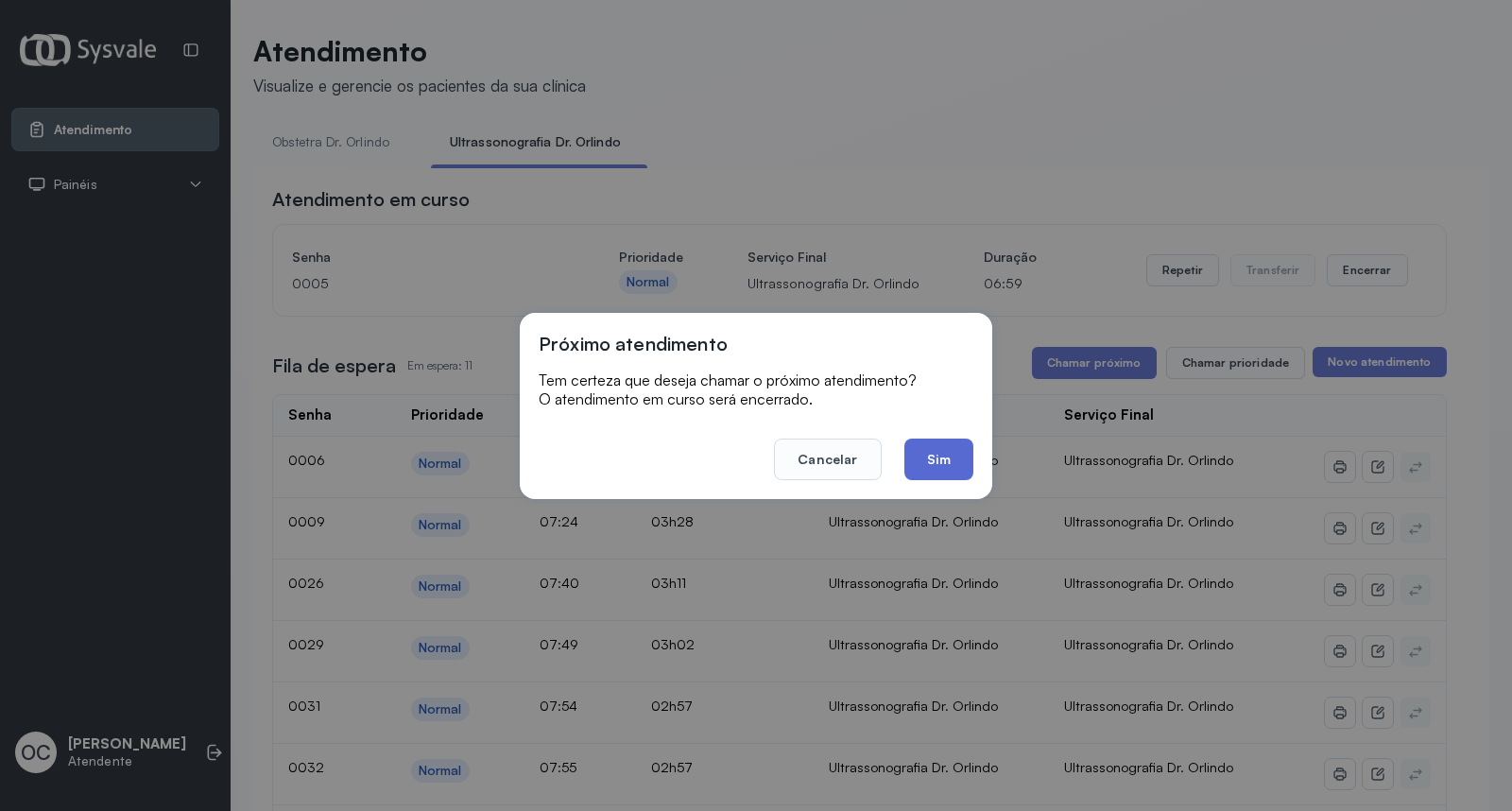
drag, startPoint x: 945, startPoint y: 458, endPoint x: 1012, endPoint y: 451, distance: 67.4
click at [948, 451] on button "Sim" at bounding box center [939, 459] width 69 height 41
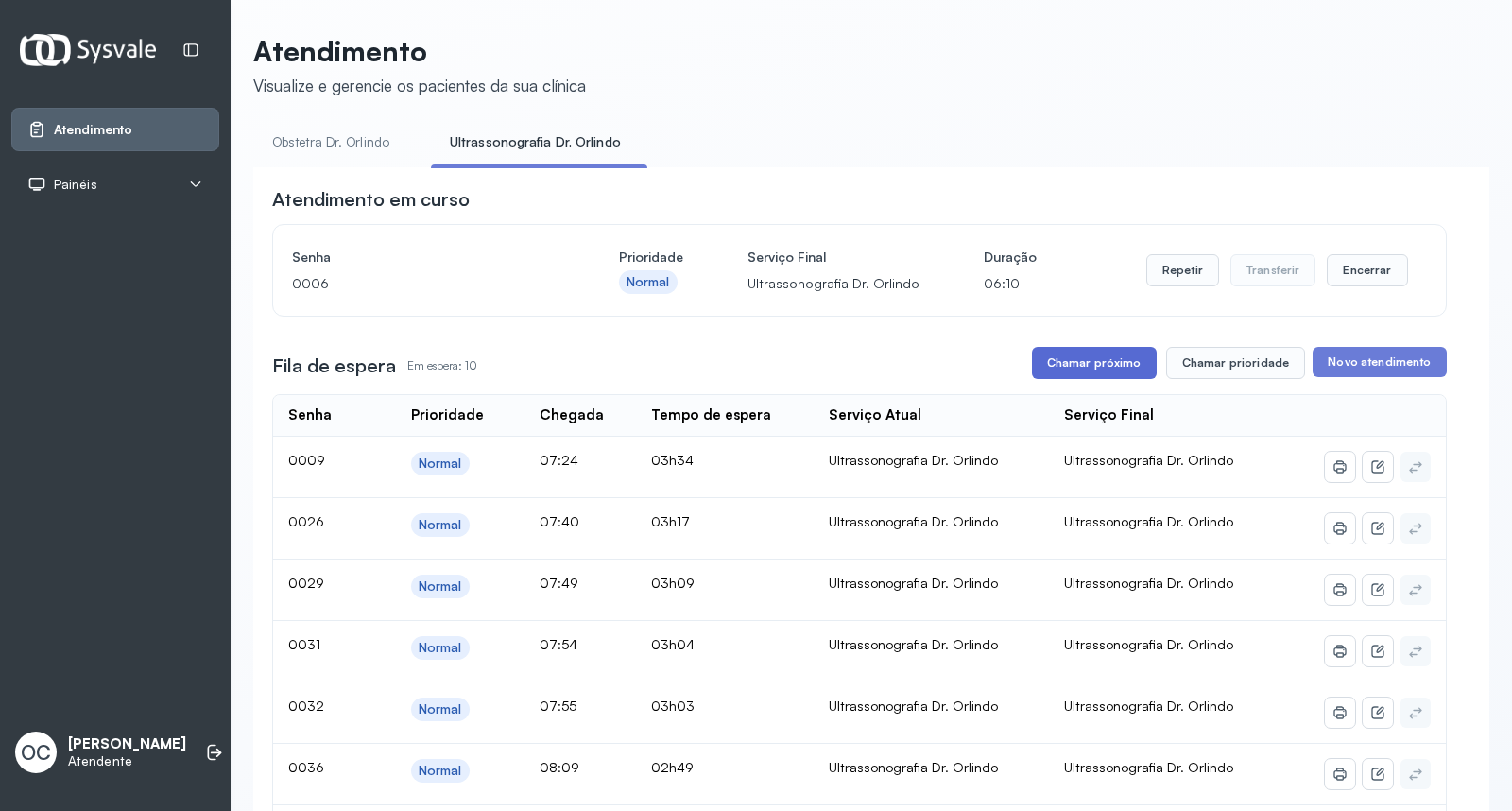
click at [1081, 364] on button "Chamar próximo" at bounding box center [1094, 363] width 124 height 33
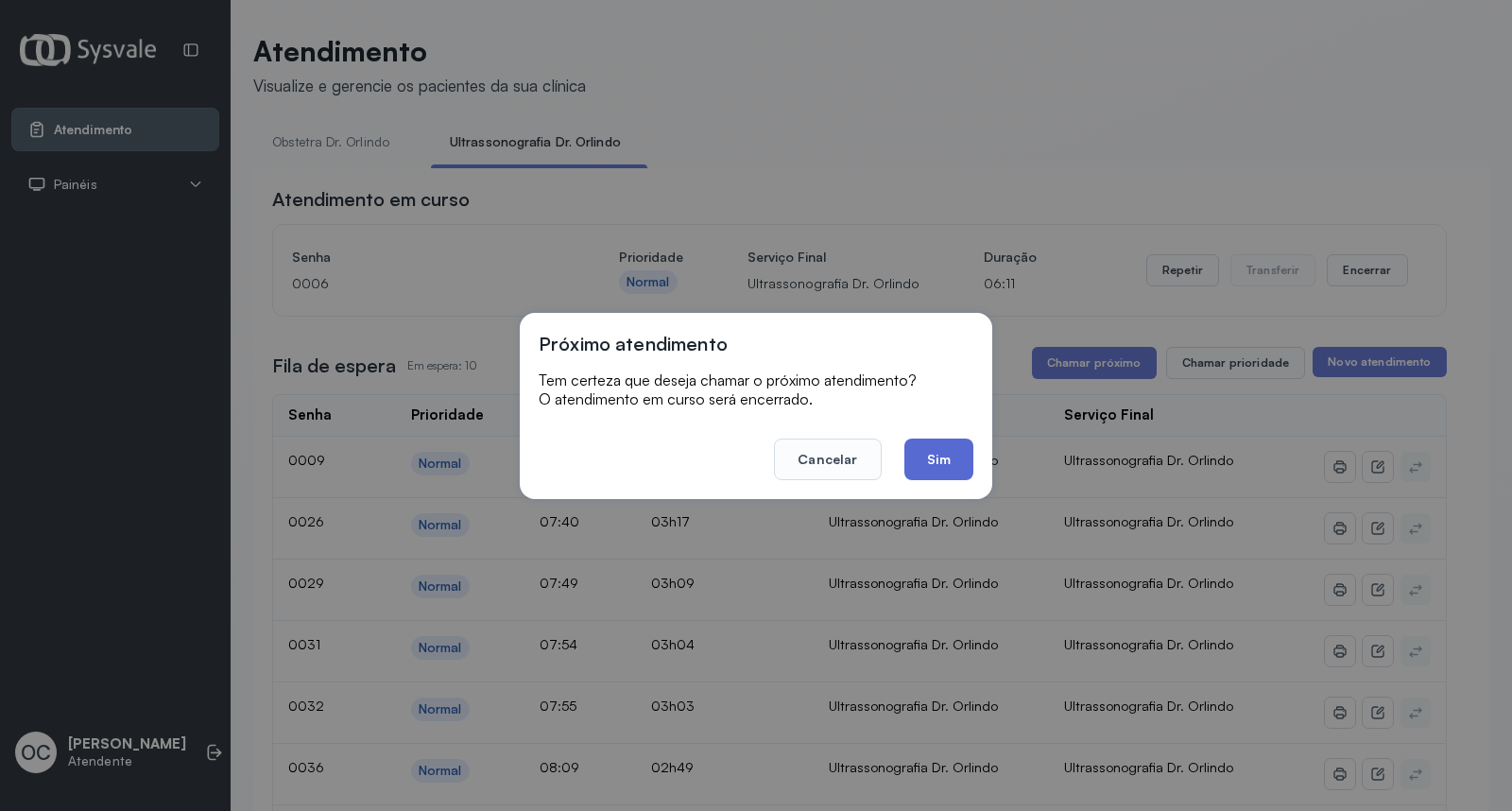
click at [917, 446] on button "Sim" at bounding box center [939, 459] width 69 height 41
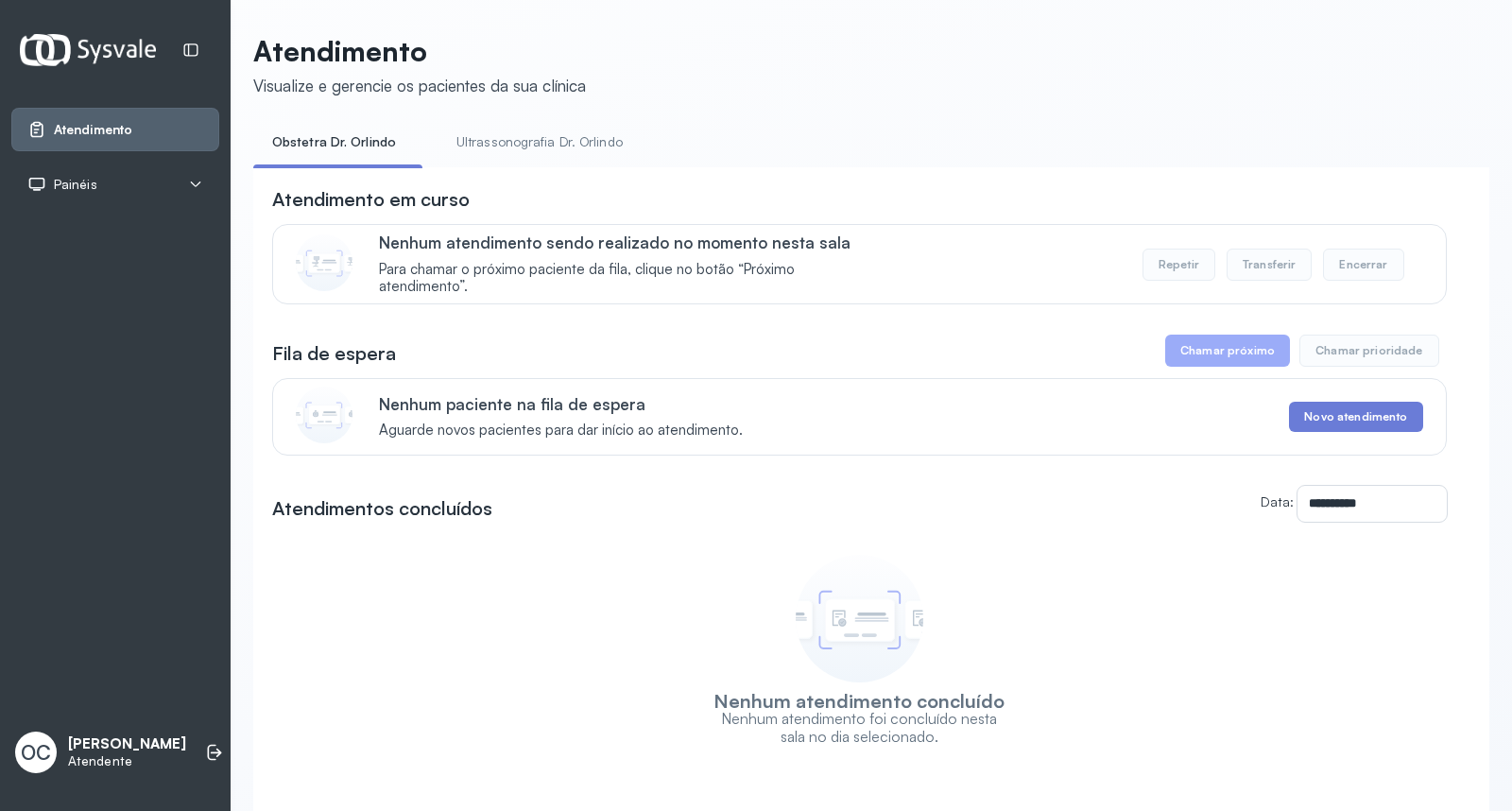
click at [541, 139] on link "Ultrassonografia Dr. Orlindo" at bounding box center [539, 142] width 204 height 32
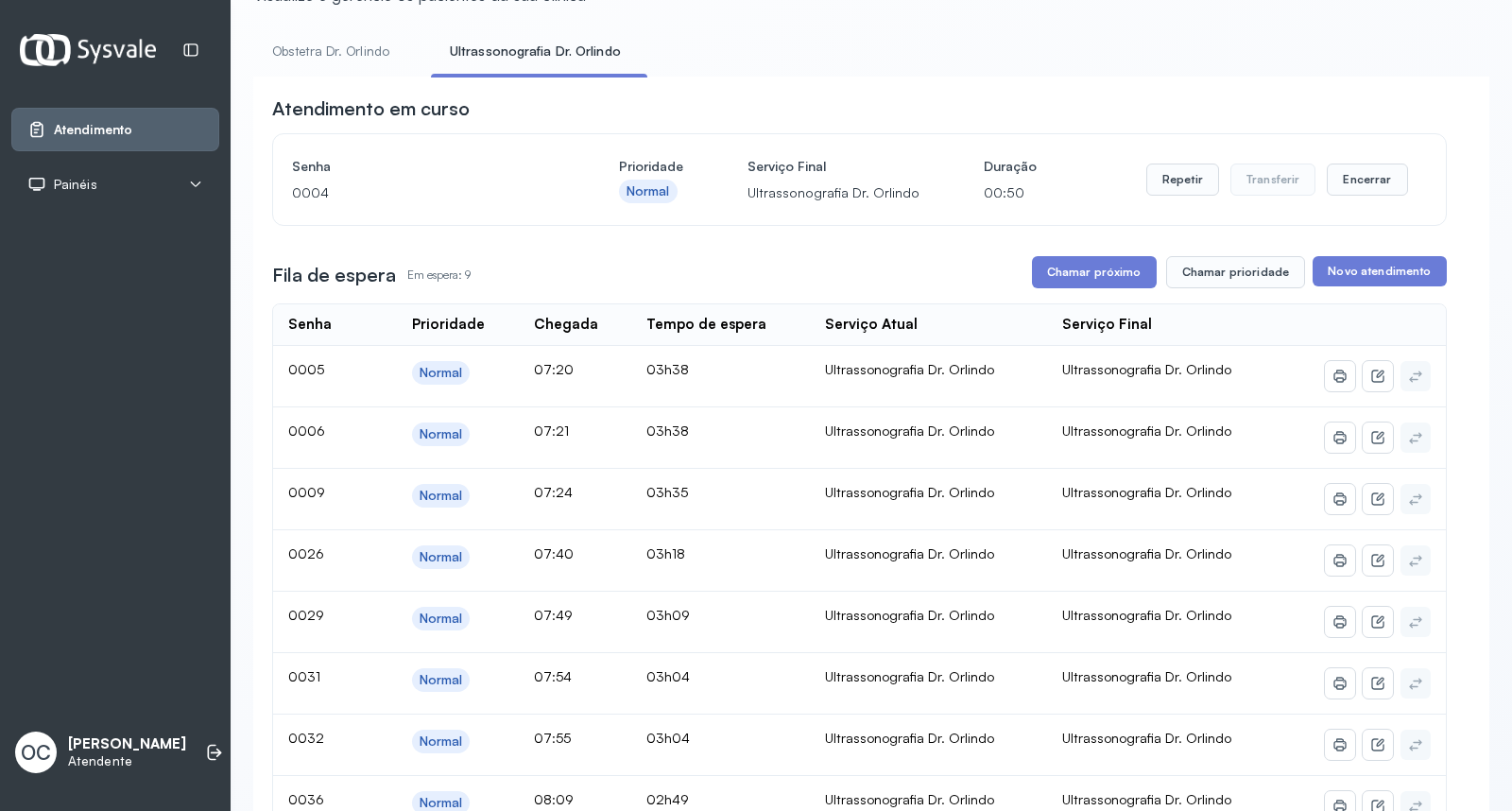
scroll to position [73, 0]
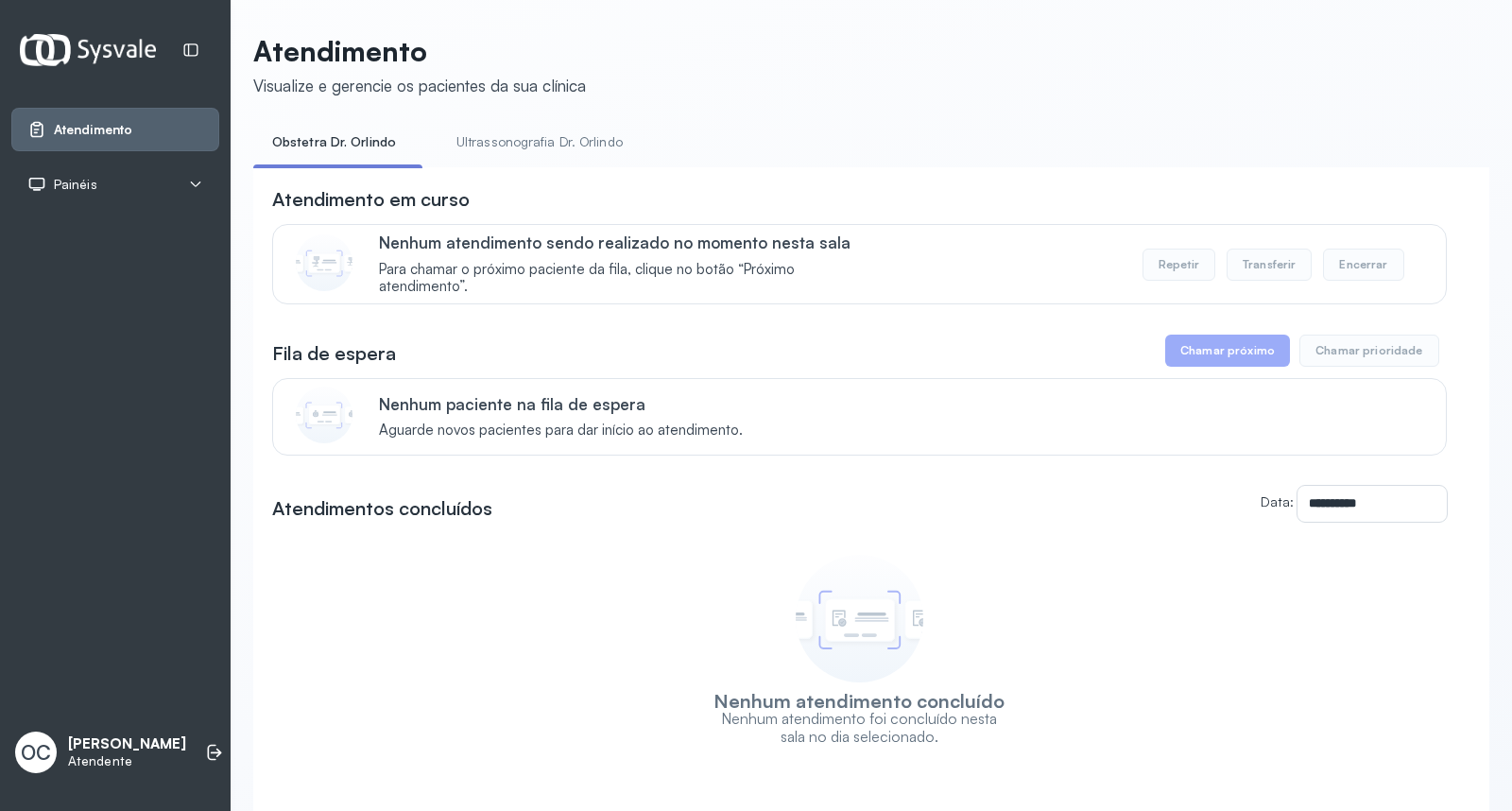
click at [542, 146] on link "Ultrassonografia Dr. Orlindo" at bounding box center [539, 142] width 204 height 32
click at [581, 133] on link "Ultrassonografia Dr. Orlindo" at bounding box center [539, 142] width 204 height 32
click at [552, 144] on link "Ultrassonografia Dr. Orlindo" at bounding box center [539, 142] width 204 height 32
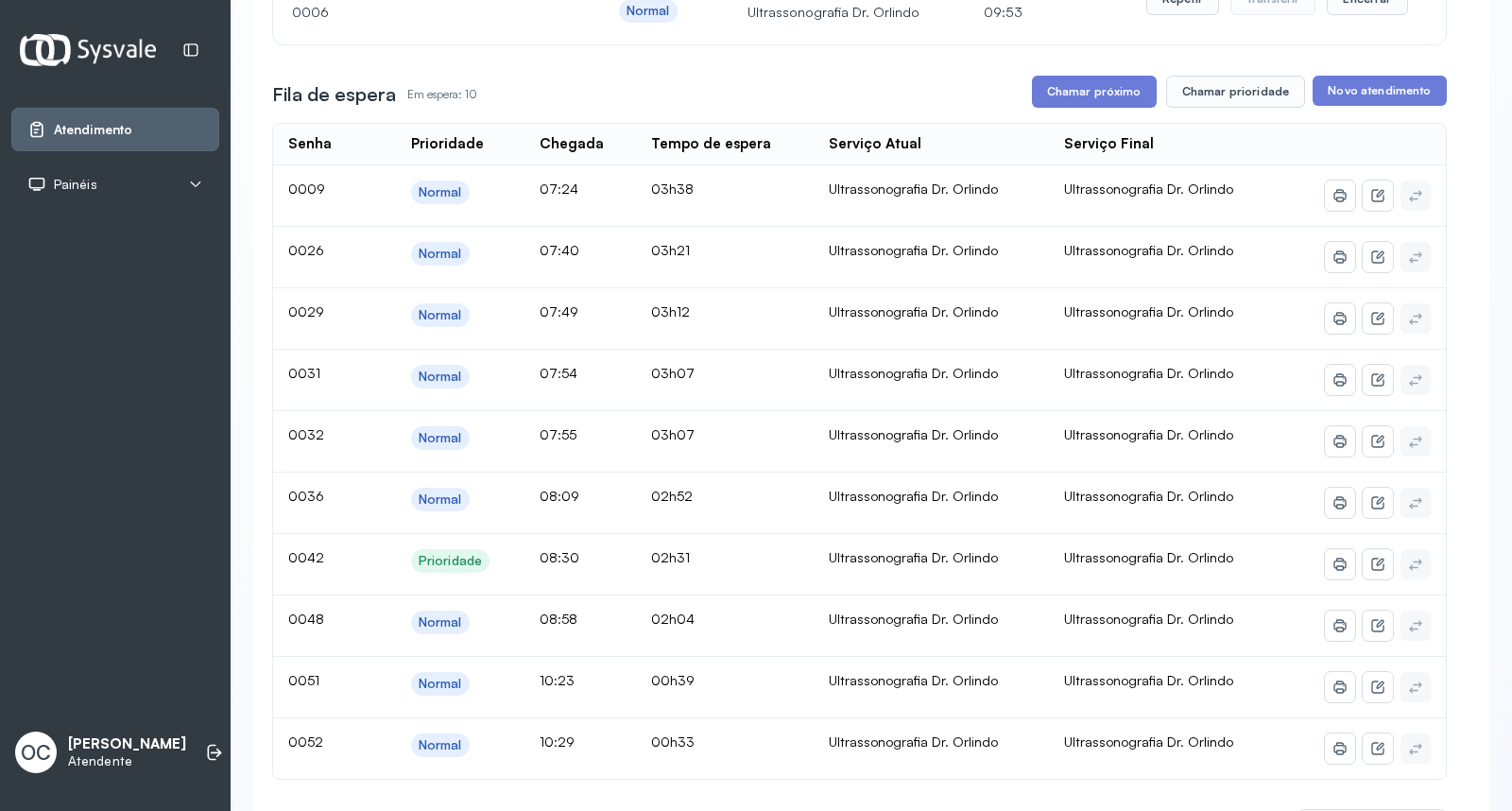
scroll to position [278, 0]
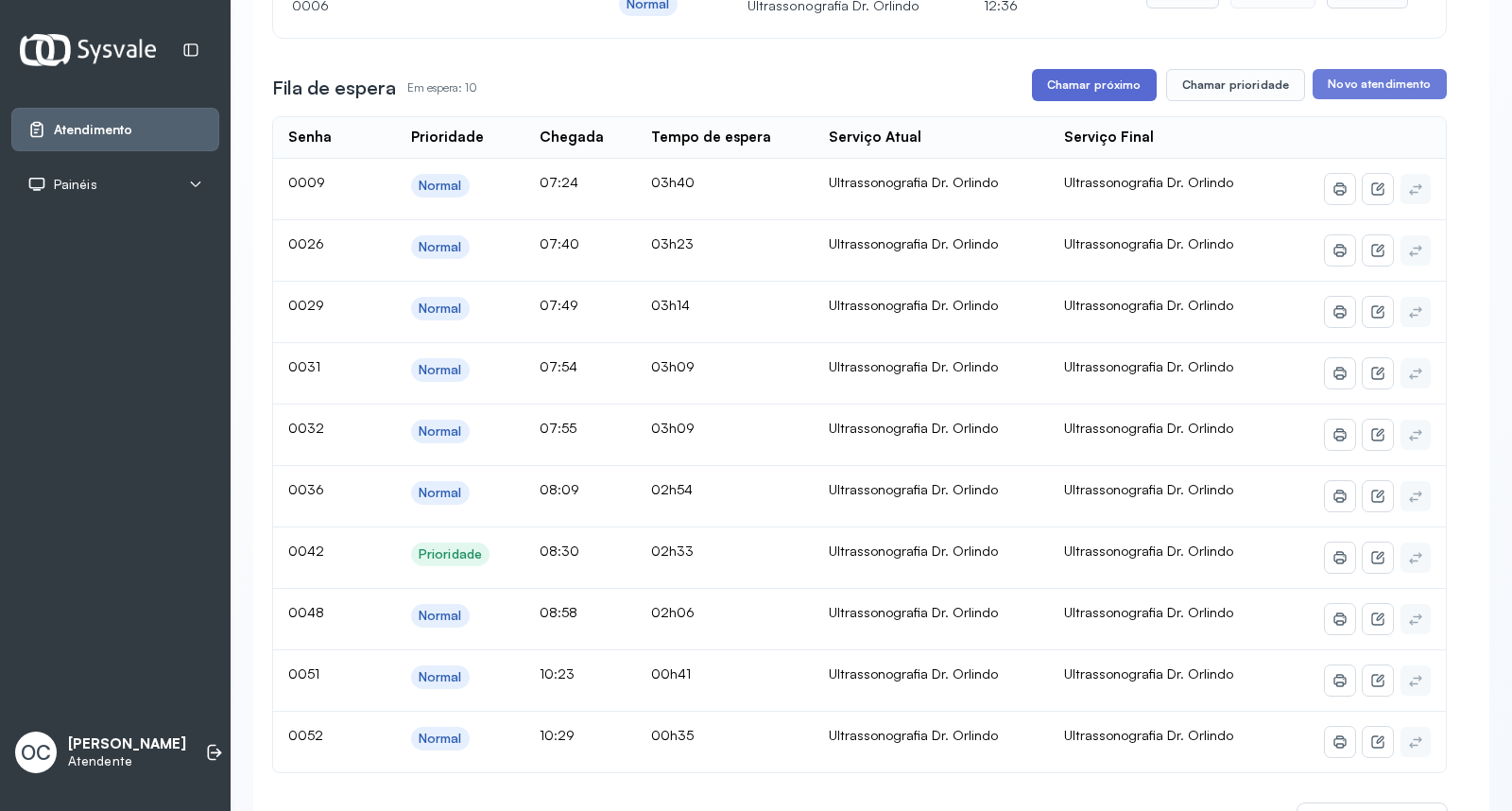
click at [1063, 73] on button "Chamar próximo" at bounding box center [1094, 85] width 124 height 33
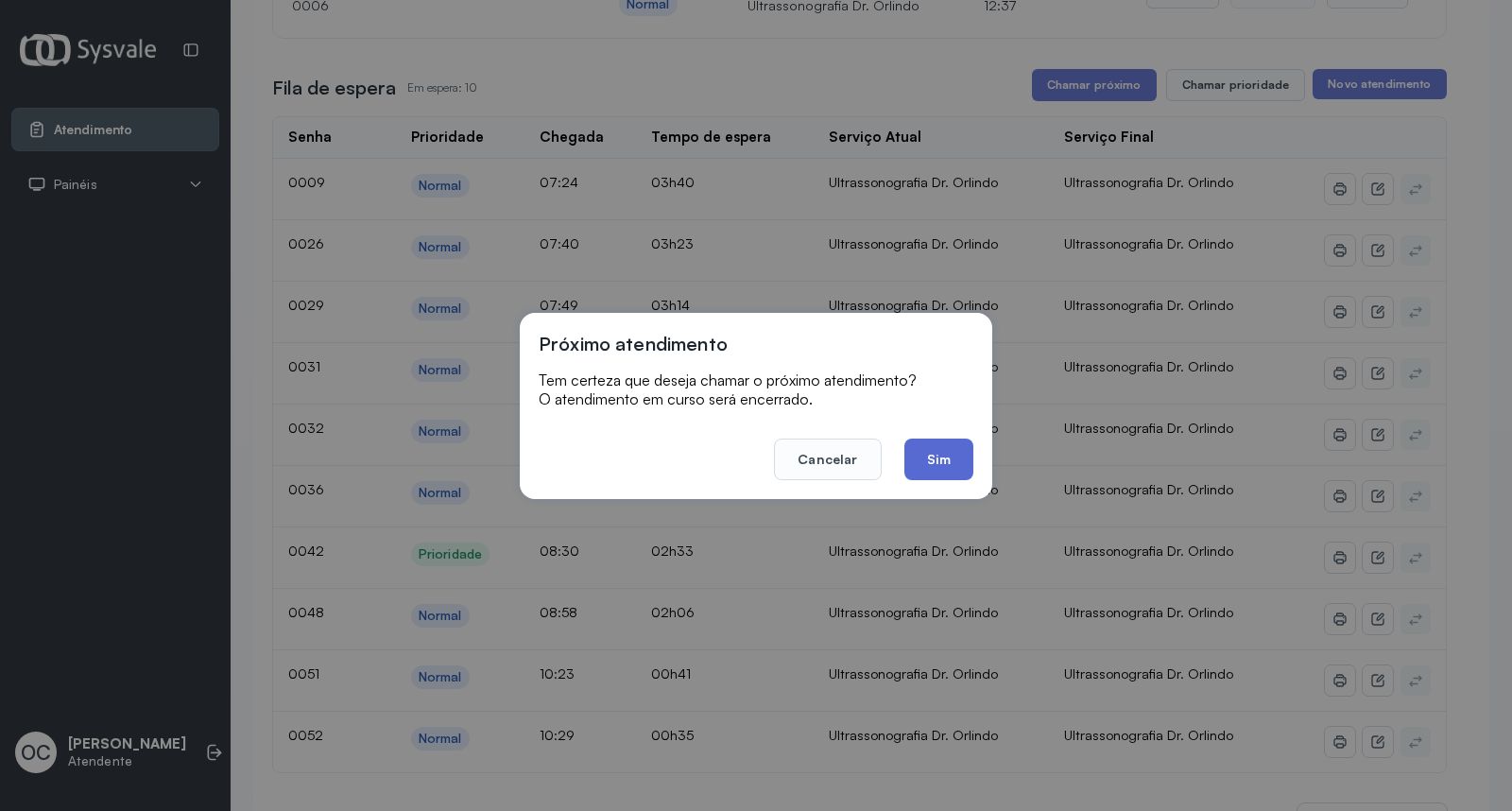
click at [931, 463] on button "Sim" at bounding box center [939, 459] width 69 height 41
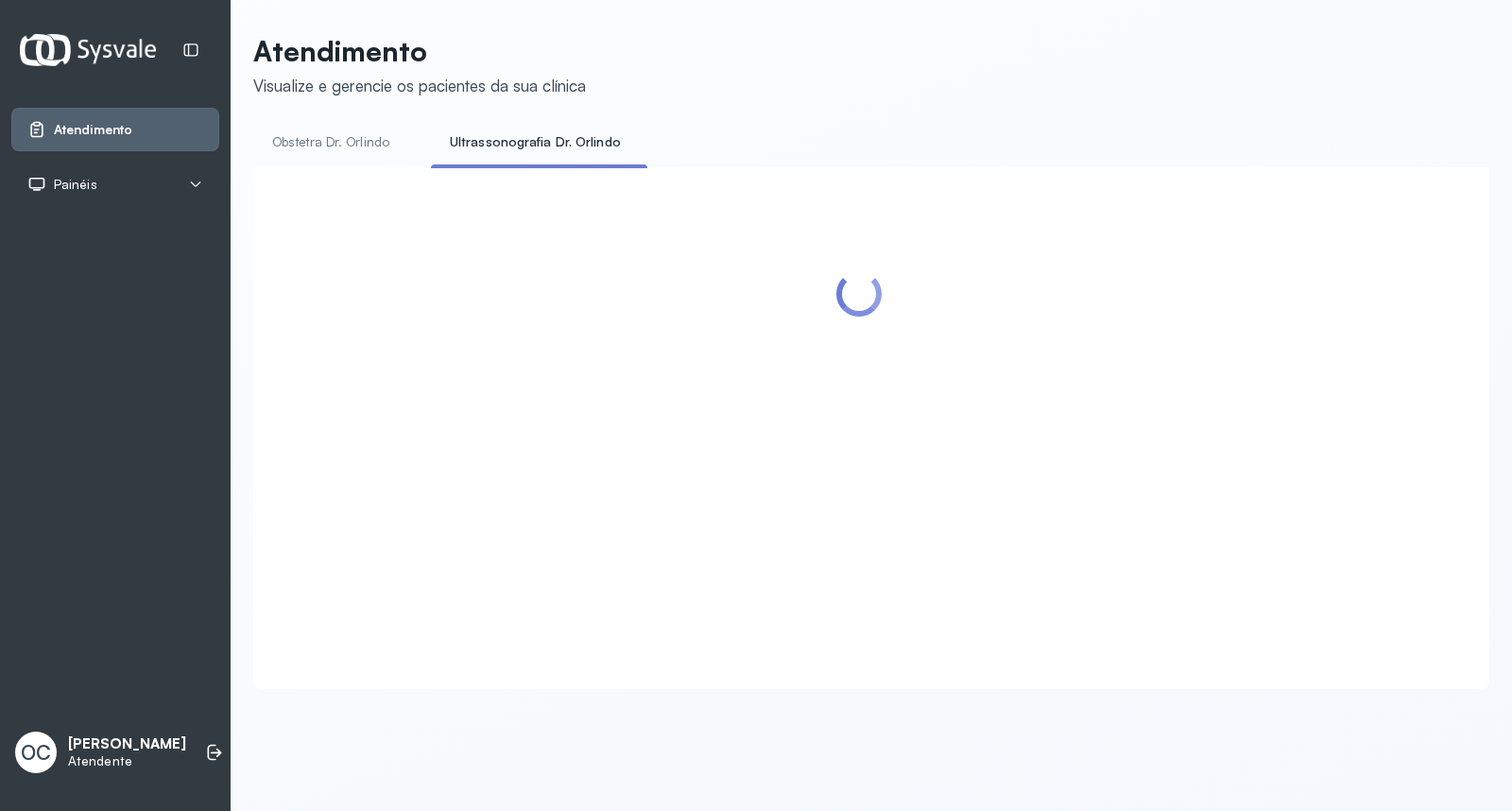
scroll to position [0, 0]
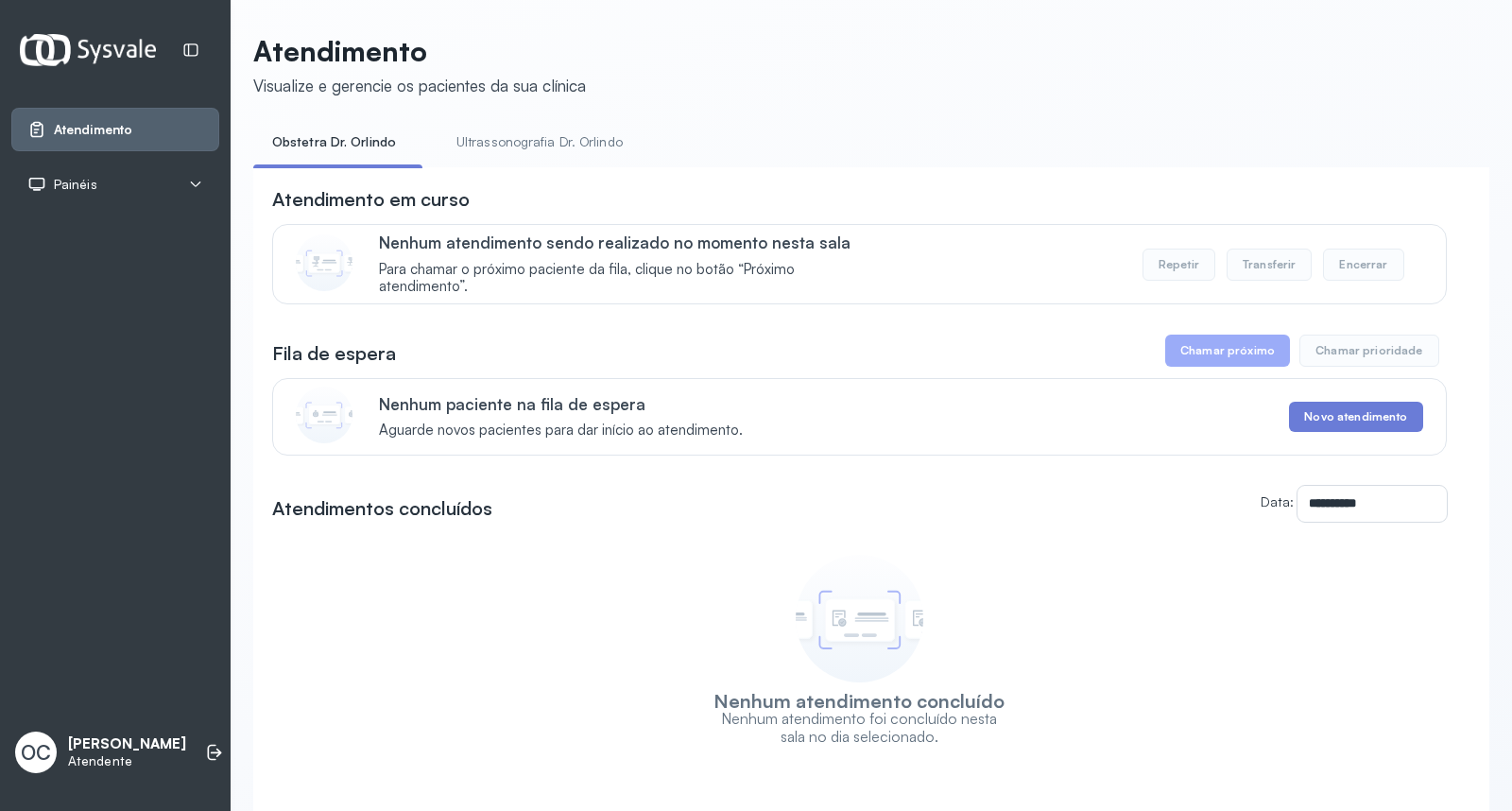
click at [502, 146] on link "Ultrassonografia Dr. Orlindo" at bounding box center [539, 142] width 204 height 32
click at [500, 140] on link "Ultrassonografia Dr. Orlindo" at bounding box center [539, 142] width 204 height 32
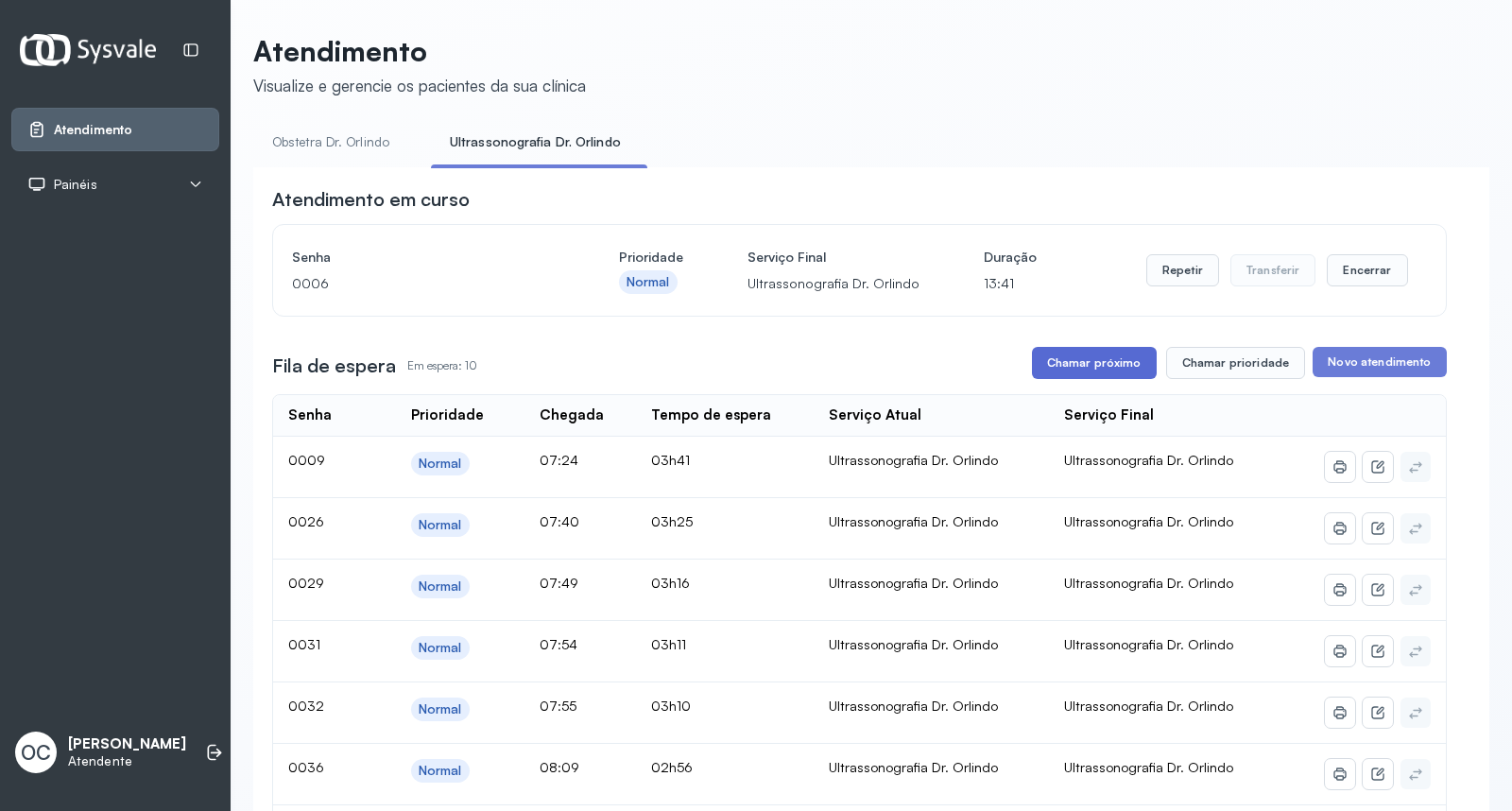
click at [1113, 364] on button "Chamar próximo" at bounding box center [1094, 363] width 124 height 33
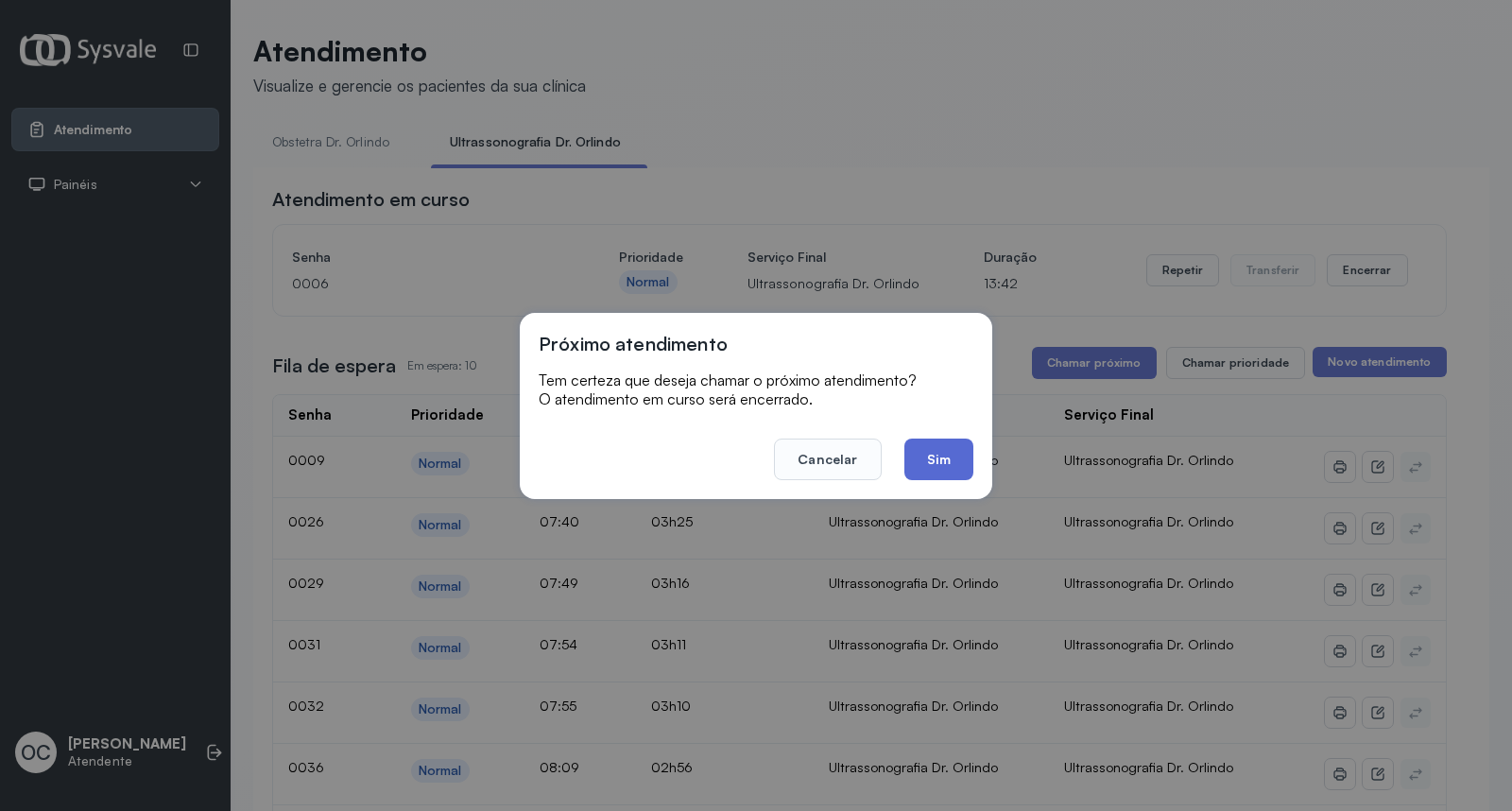
click at [940, 459] on button "Sim" at bounding box center [939, 459] width 69 height 41
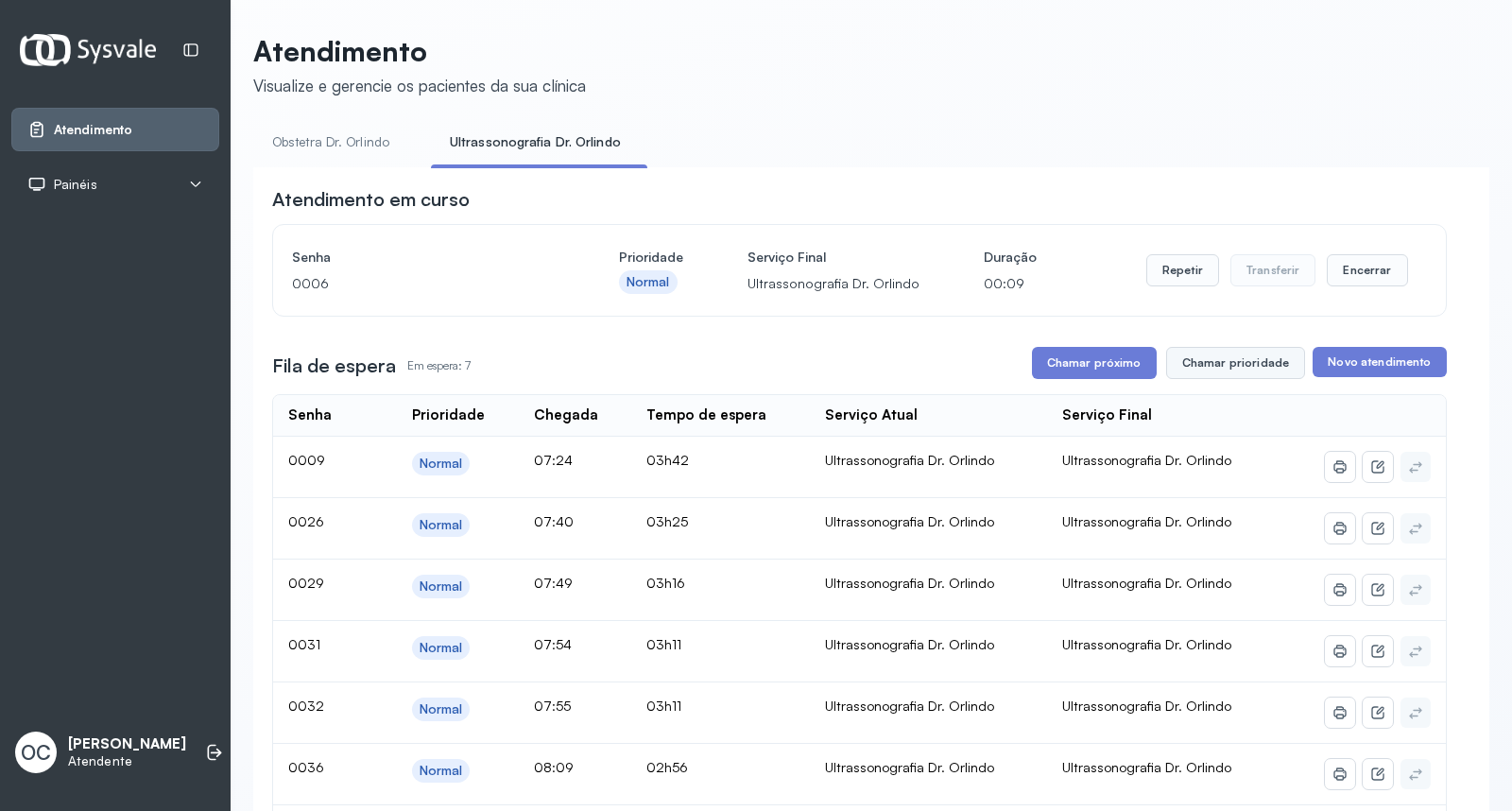
click at [1228, 371] on button "Chamar prioridade" at bounding box center [1235, 363] width 140 height 33
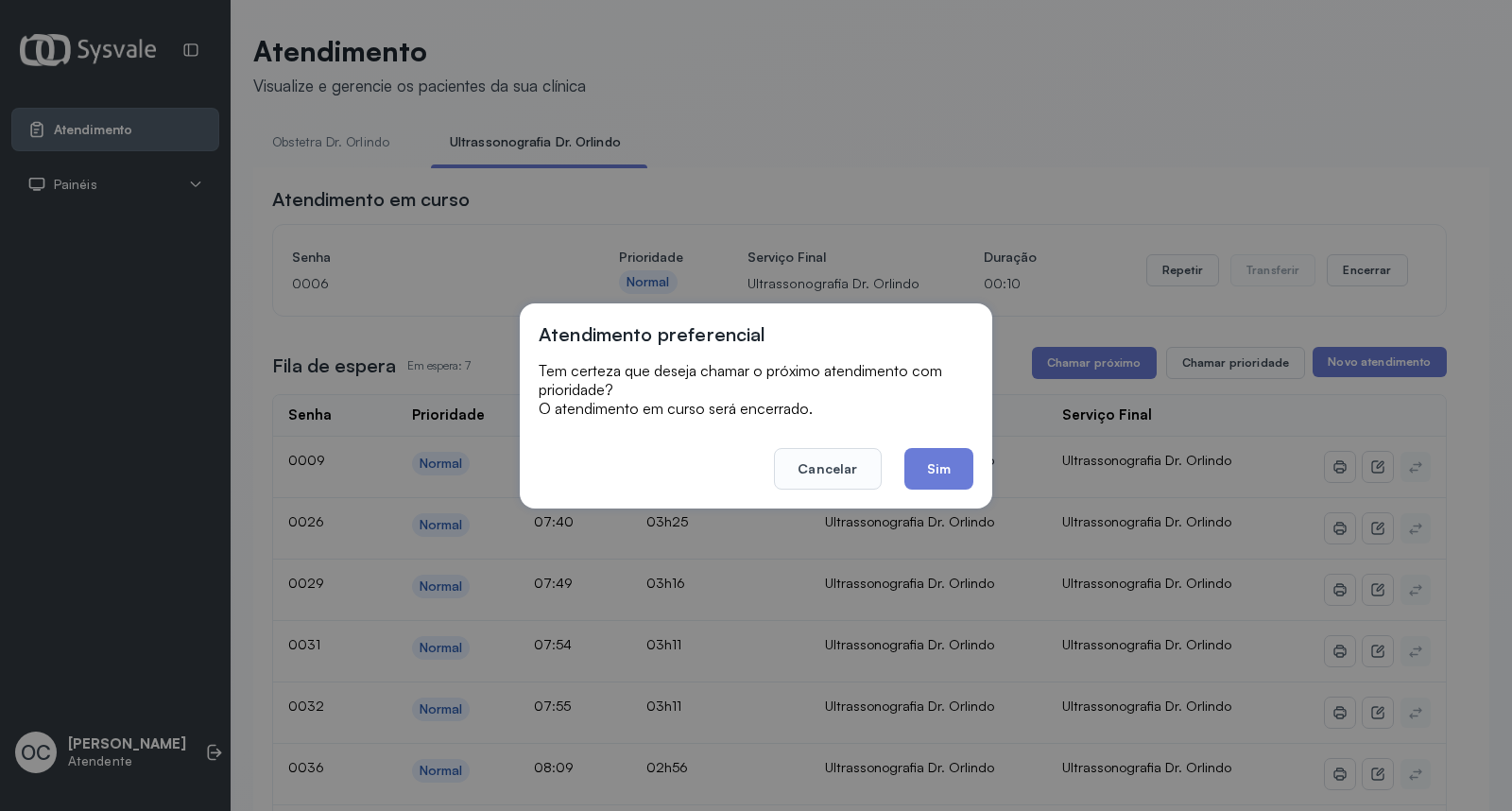
drag, startPoint x: 945, startPoint y: 458, endPoint x: 990, endPoint y: 371, distance: 97.9
click at [937, 454] on button "Sim" at bounding box center [939, 468] width 69 height 41
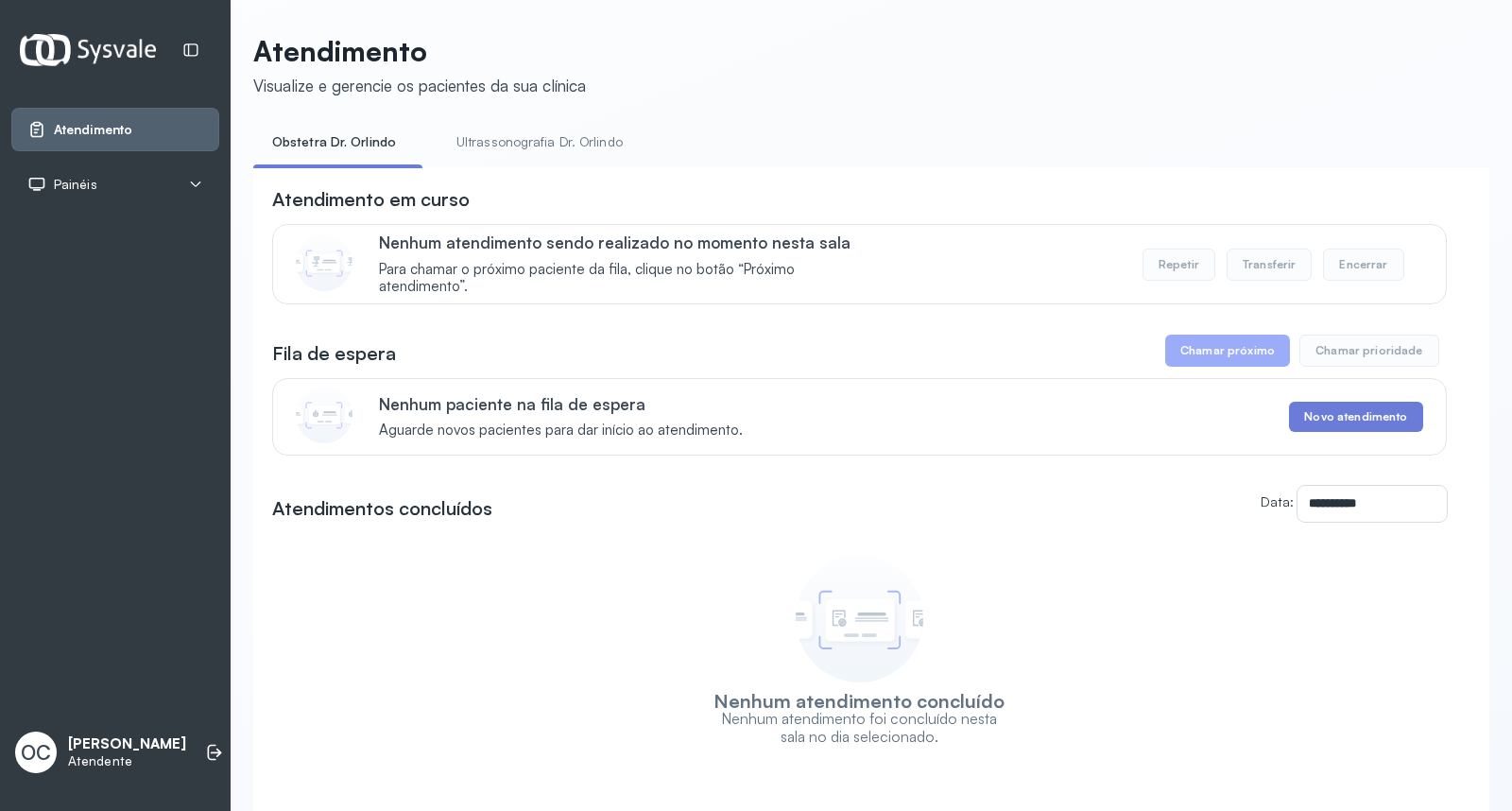
click at [580, 152] on link "Ultrassonografia Dr. Orlindo" at bounding box center [539, 142] width 204 height 32
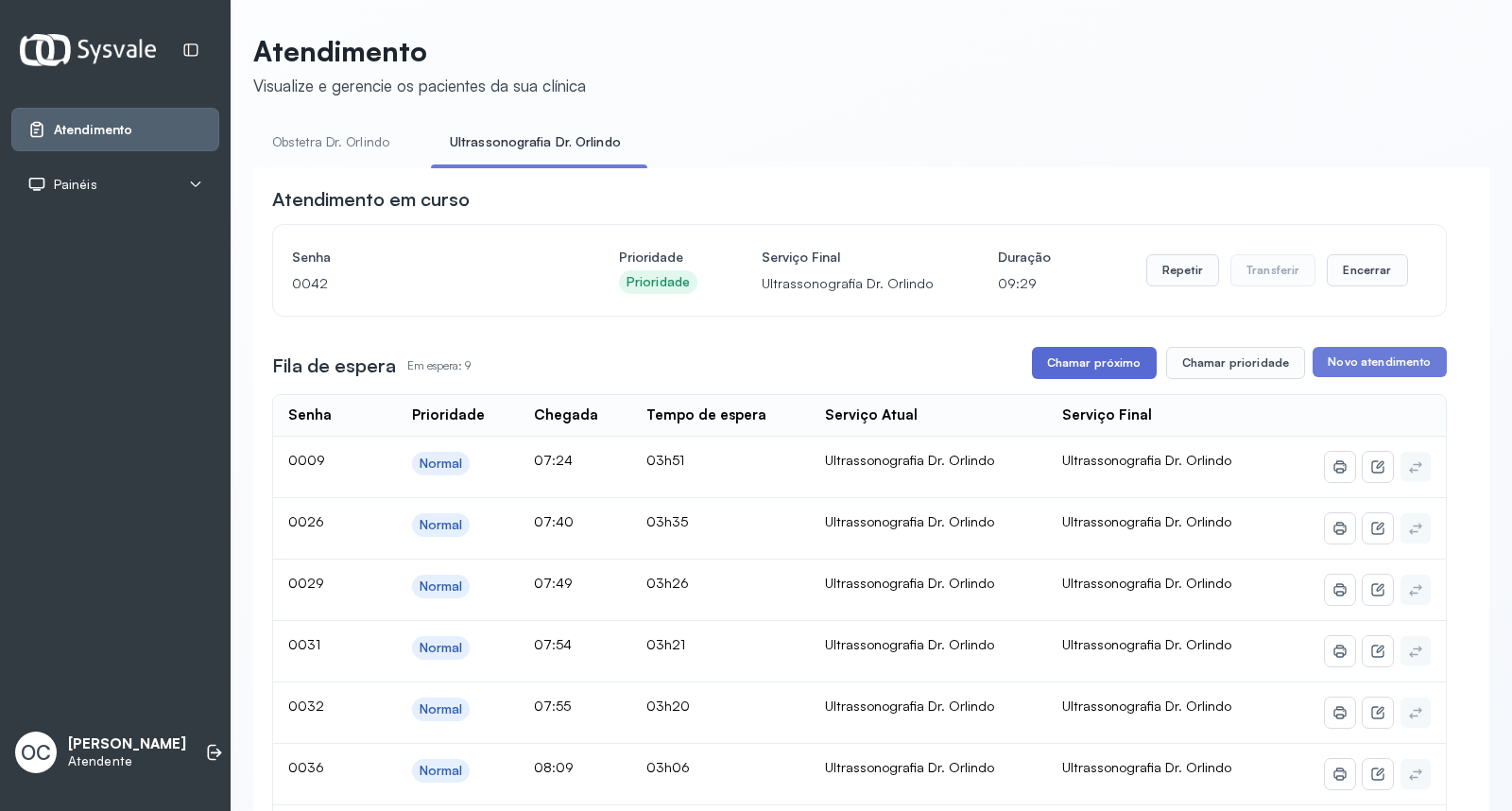
click at [1049, 374] on button "Chamar próximo" at bounding box center [1094, 363] width 124 height 33
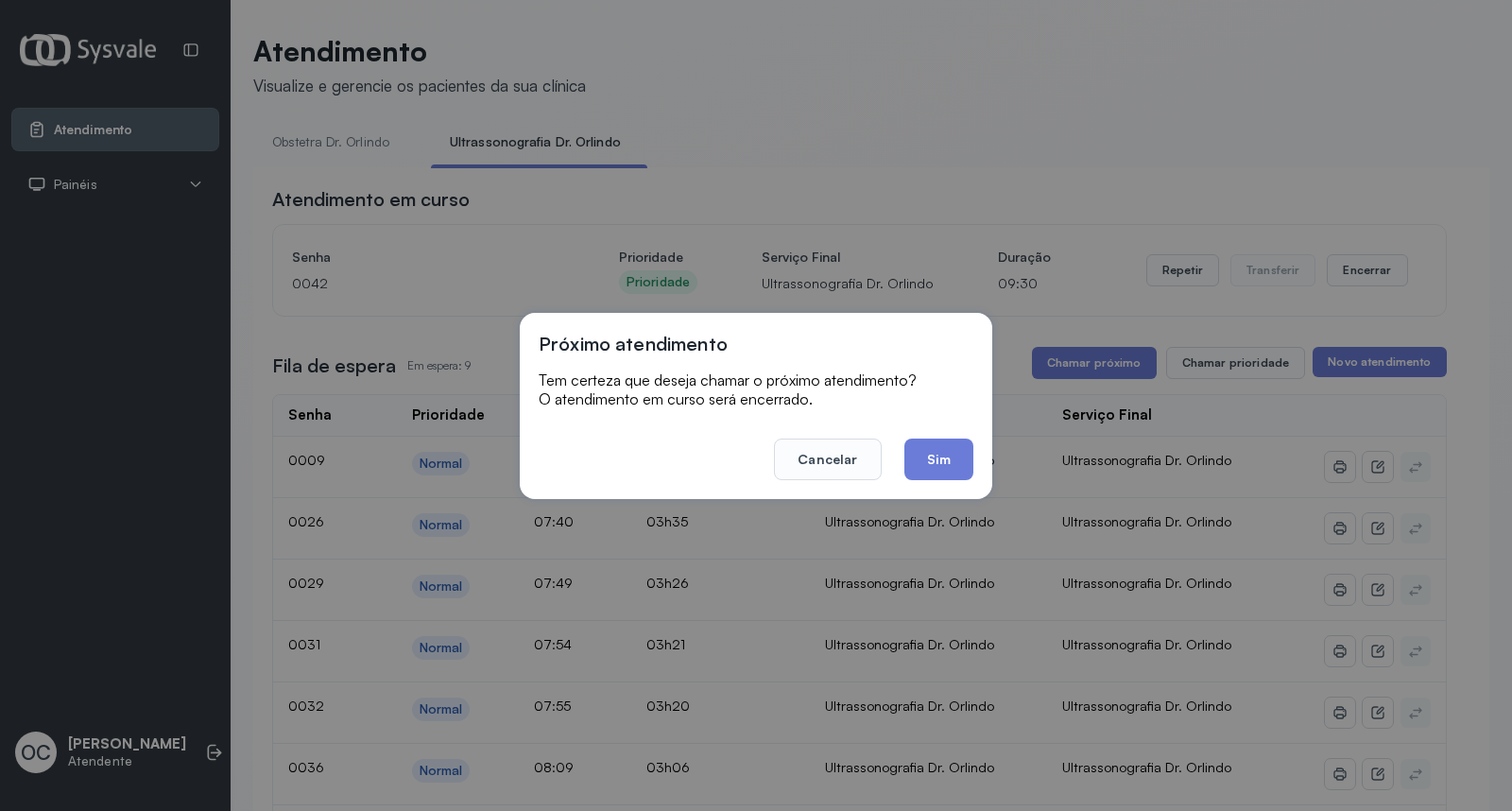
click at [976, 448] on div "Próximo atendimento Tem certeza que deseja chamar o próximo atendimento? O aten…" at bounding box center [756, 406] width 473 height 186
click at [959, 455] on button "Sim" at bounding box center [939, 459] width 69 height 41
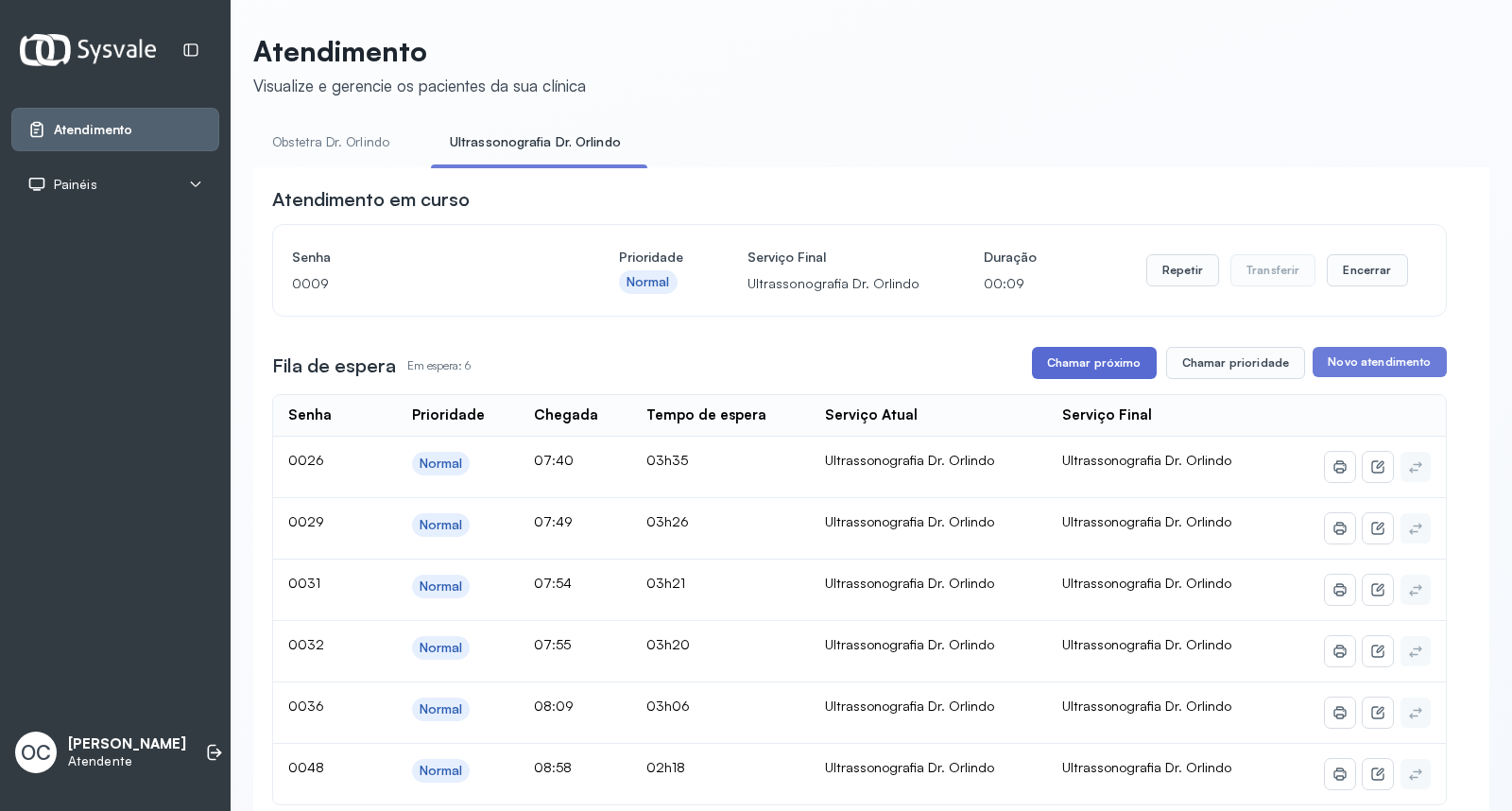
click at [1132, 372] on button "Chamar próximo" at bounding box center [1094, 363] width 124 height 33
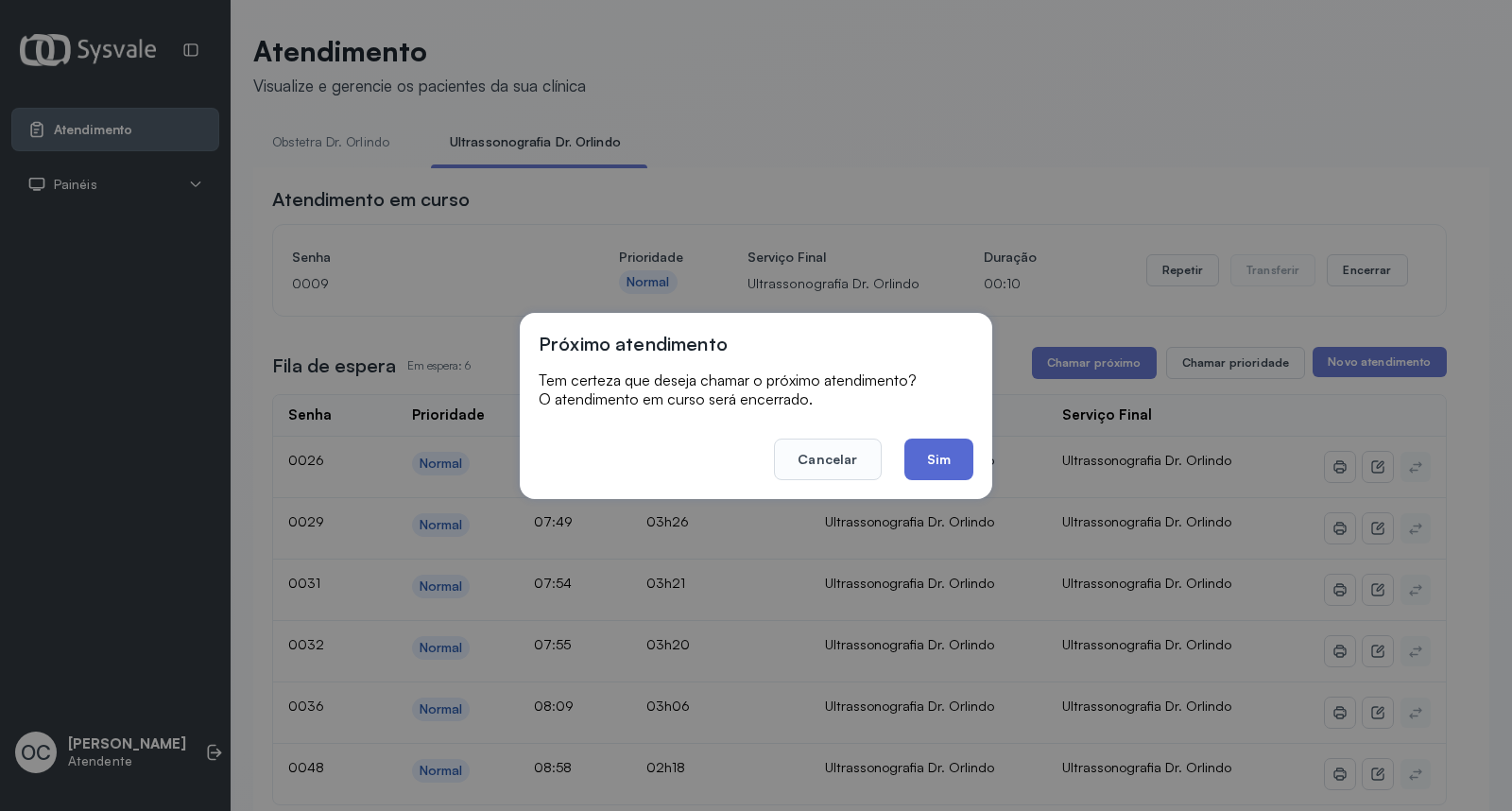
click at [924, 451] on button "Sim" at bounding box center [939, 459] width 69 height 41
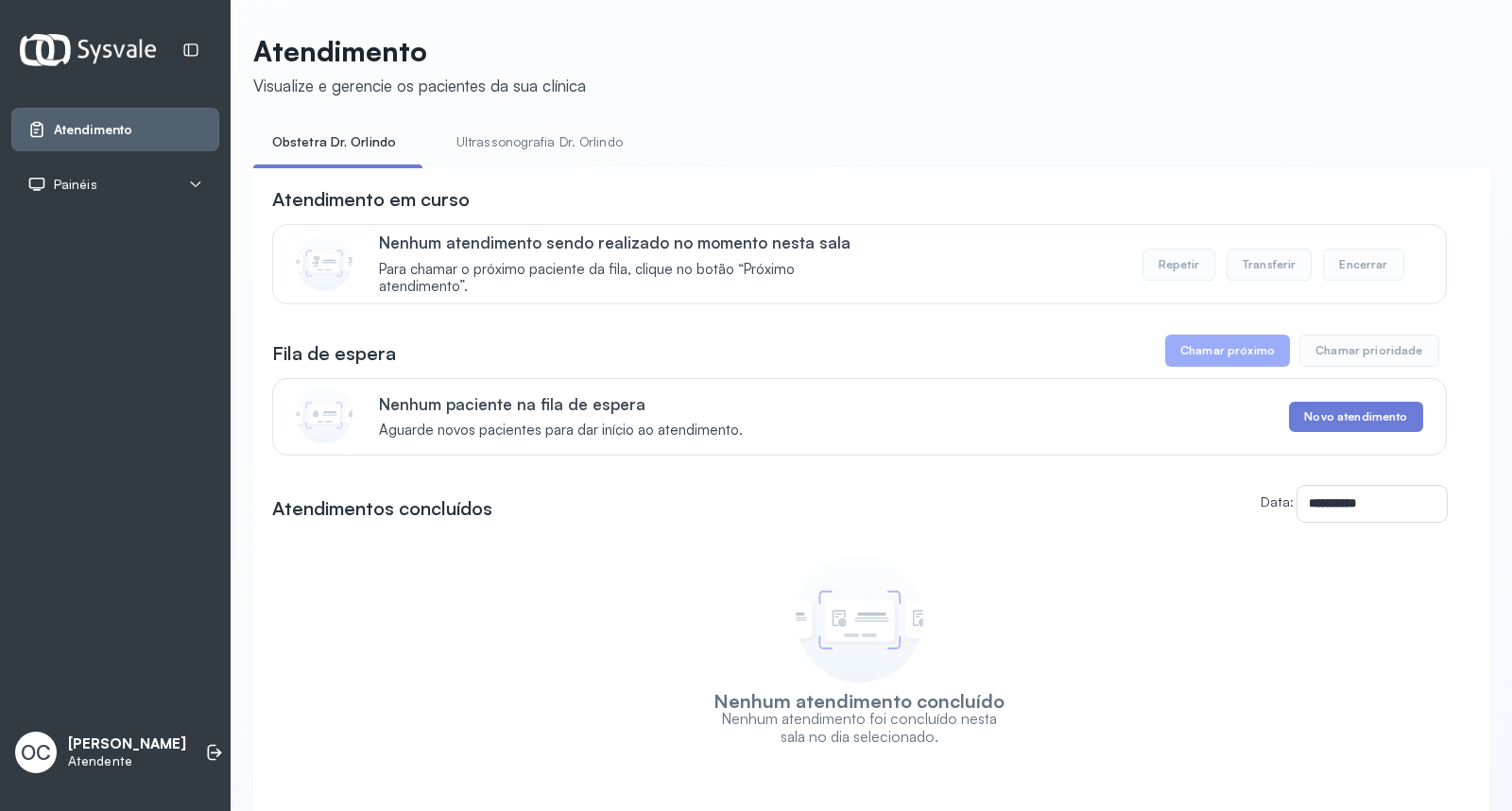
click at [513, 132] on link "Ultrassonografia Dr. Orlindo" at bounding box center [539, 142] width 204 height 32
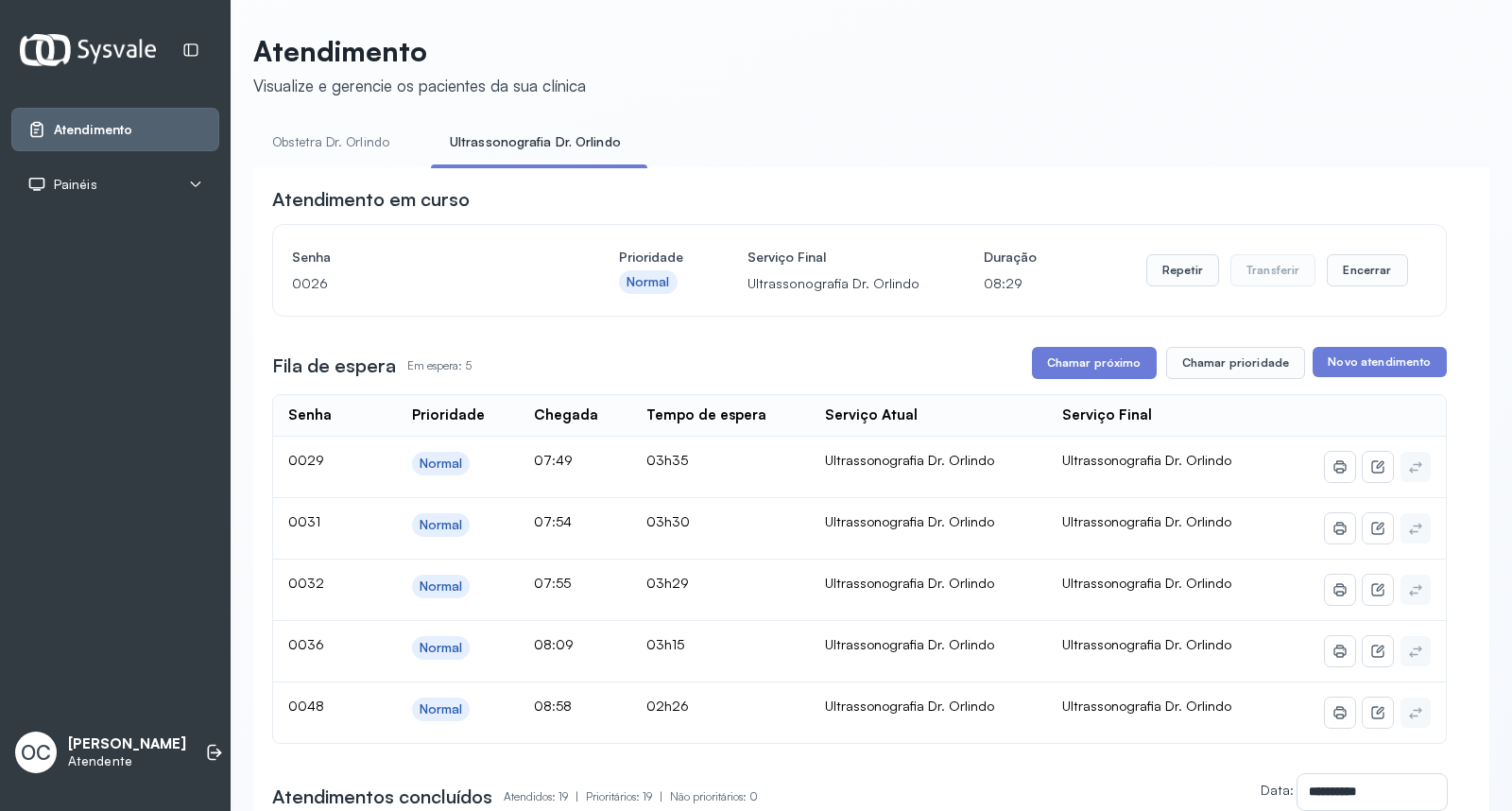
click at [1069, 362] on button "Chamar próximo" at bounding box center [1094, 363] width 124 height 33
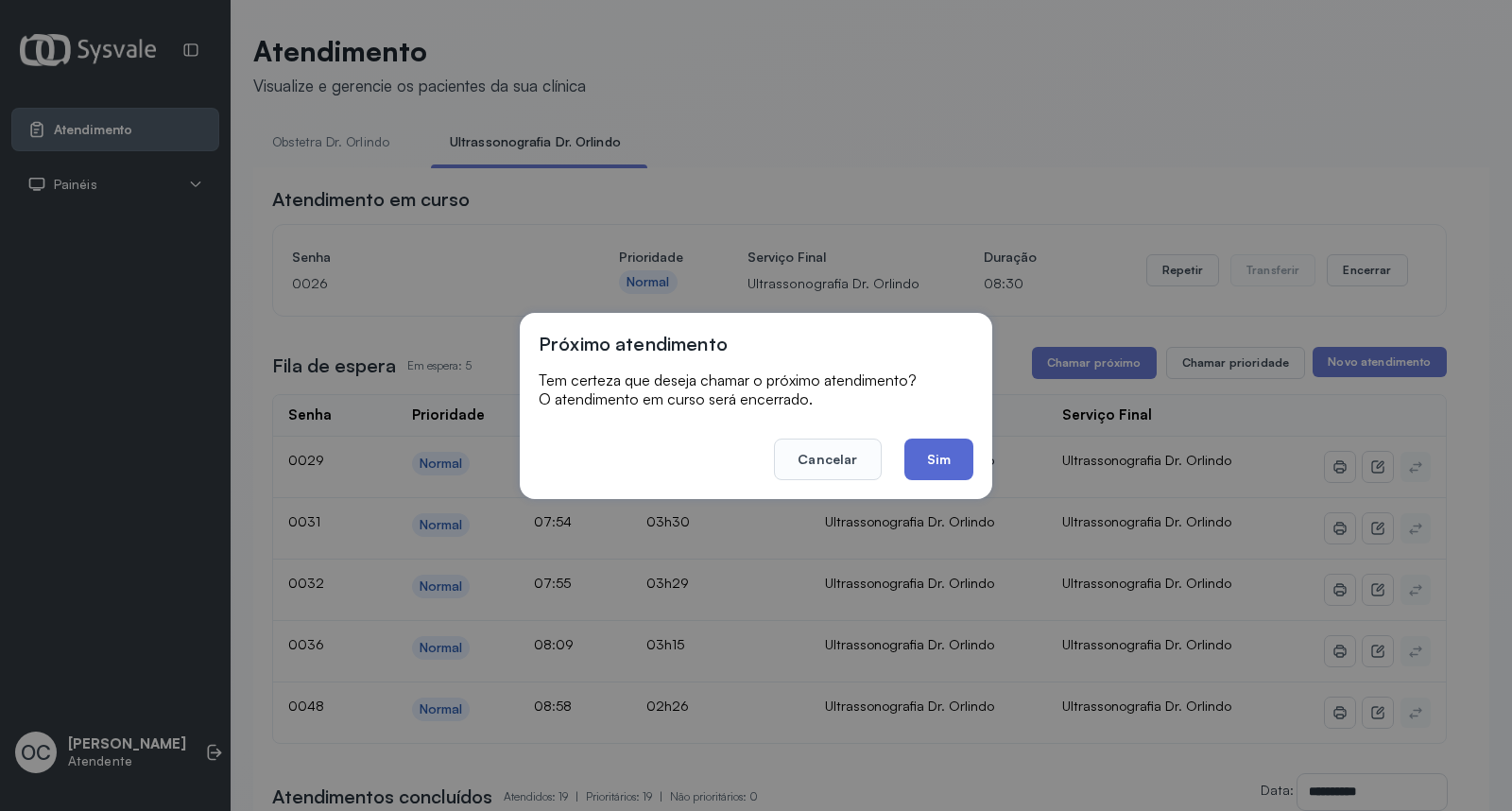
click at [911, 464] on button "Sim" at bounding box center [939, 459] width 69 height 41
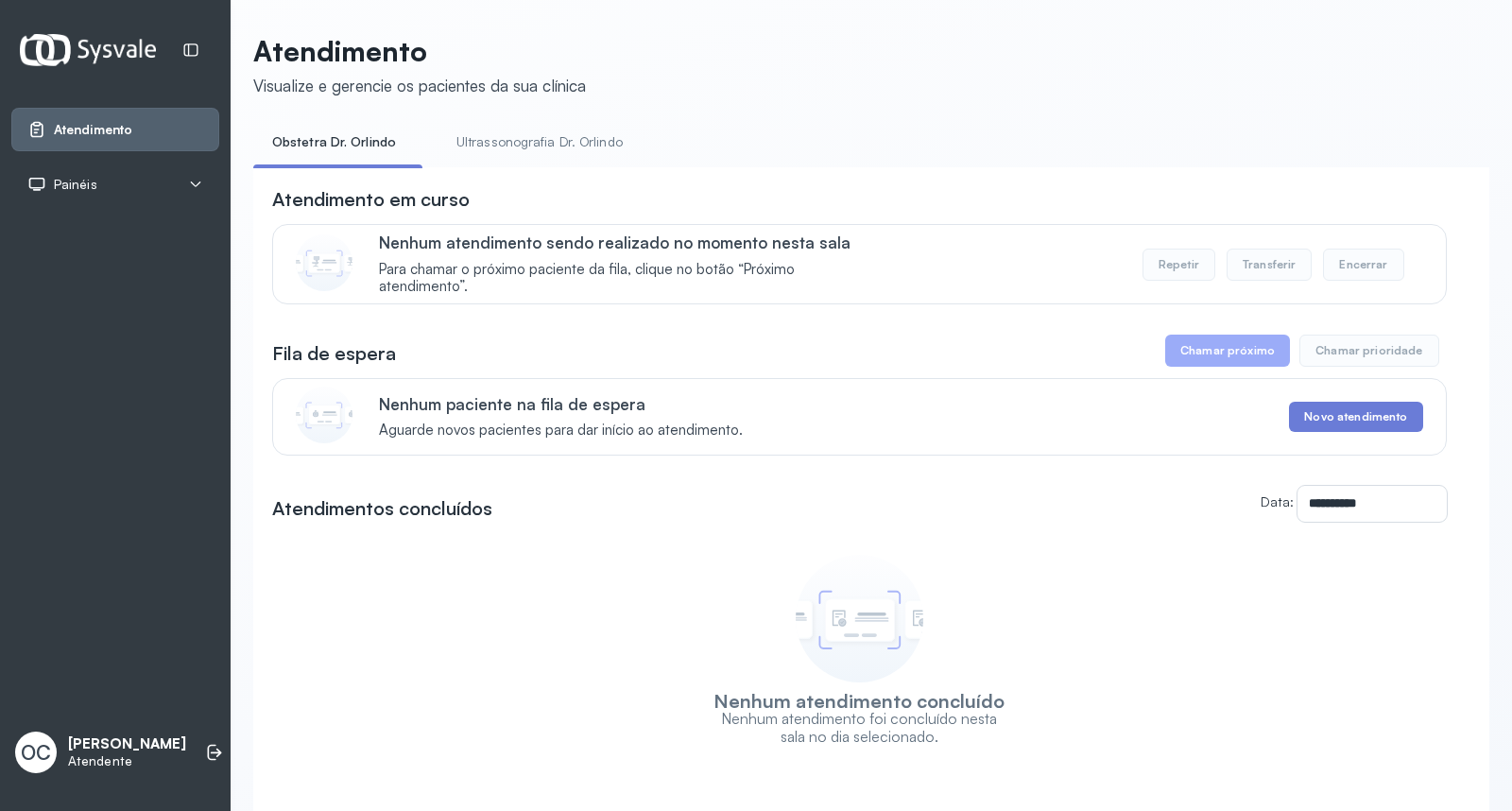
click at [602, 144] on link "Ultrassonografia Dr. Orlindo" at bounding box center [539, 142] width 204 height 32
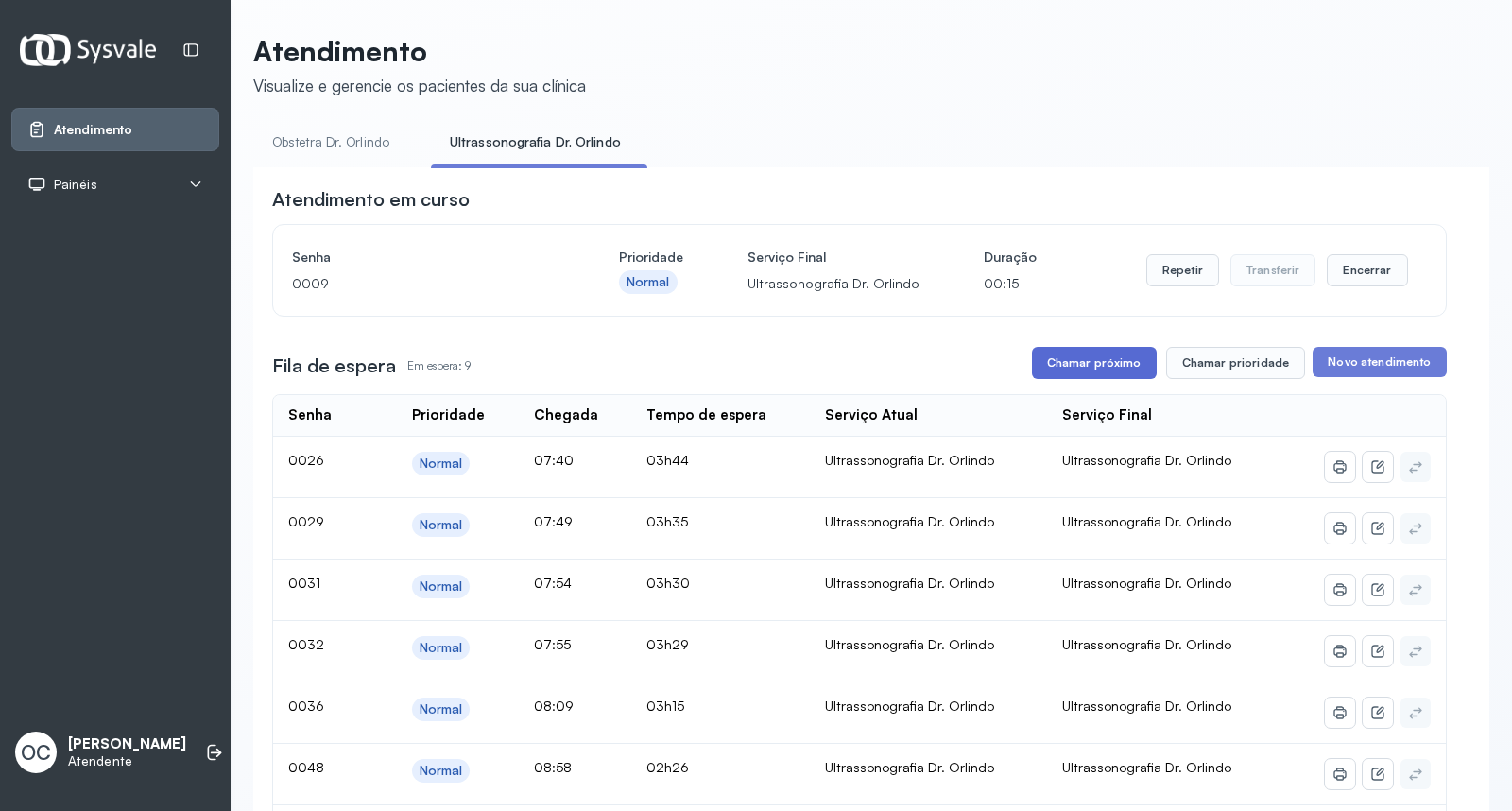
click at [1075, 355] on button "Chamar próximo" at bounding box center [1094, 363] width 124 height 33
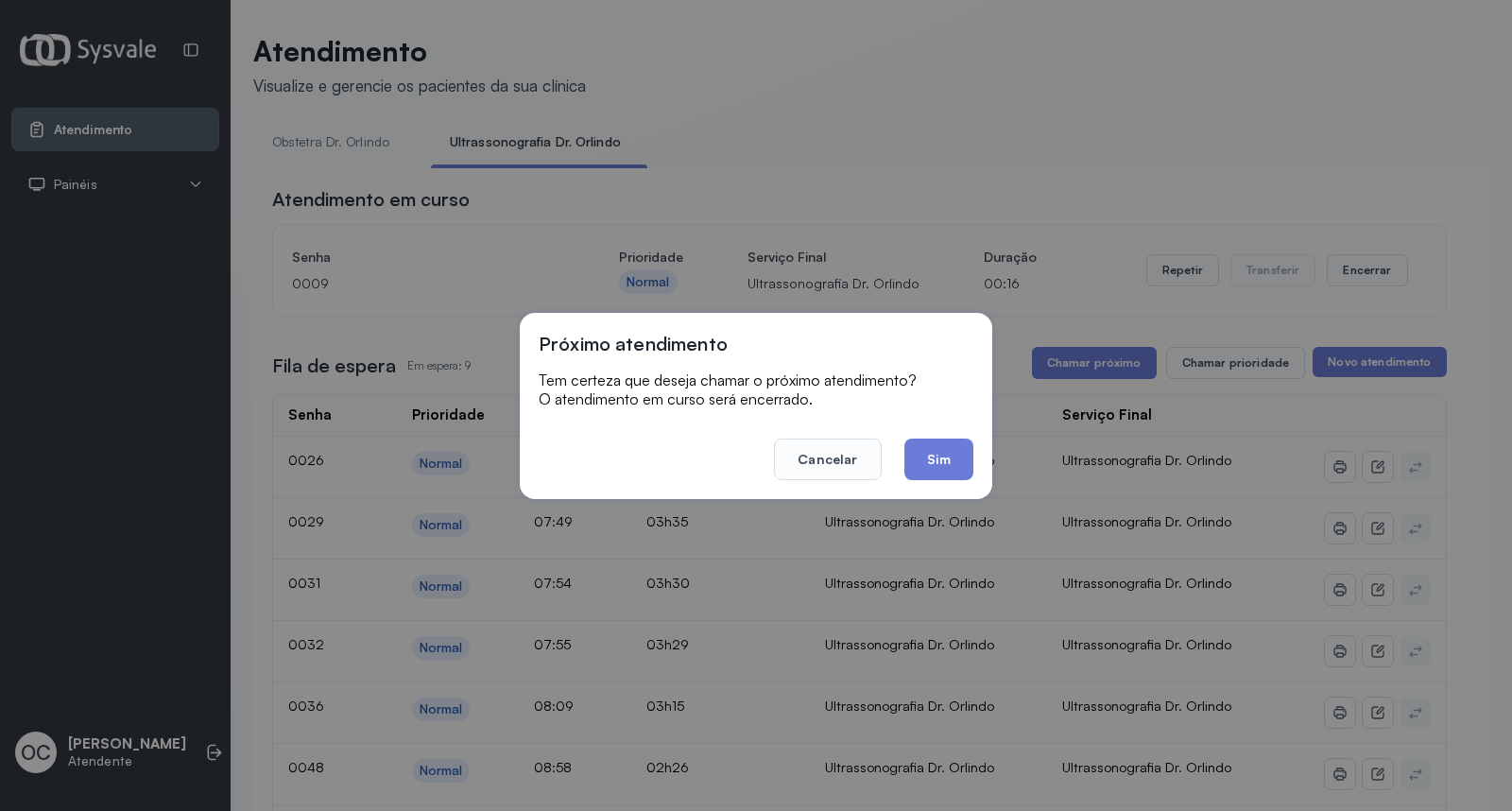
click at [955, 464] on button "Sim" at bounding box center [939, 459] width 69 height 41
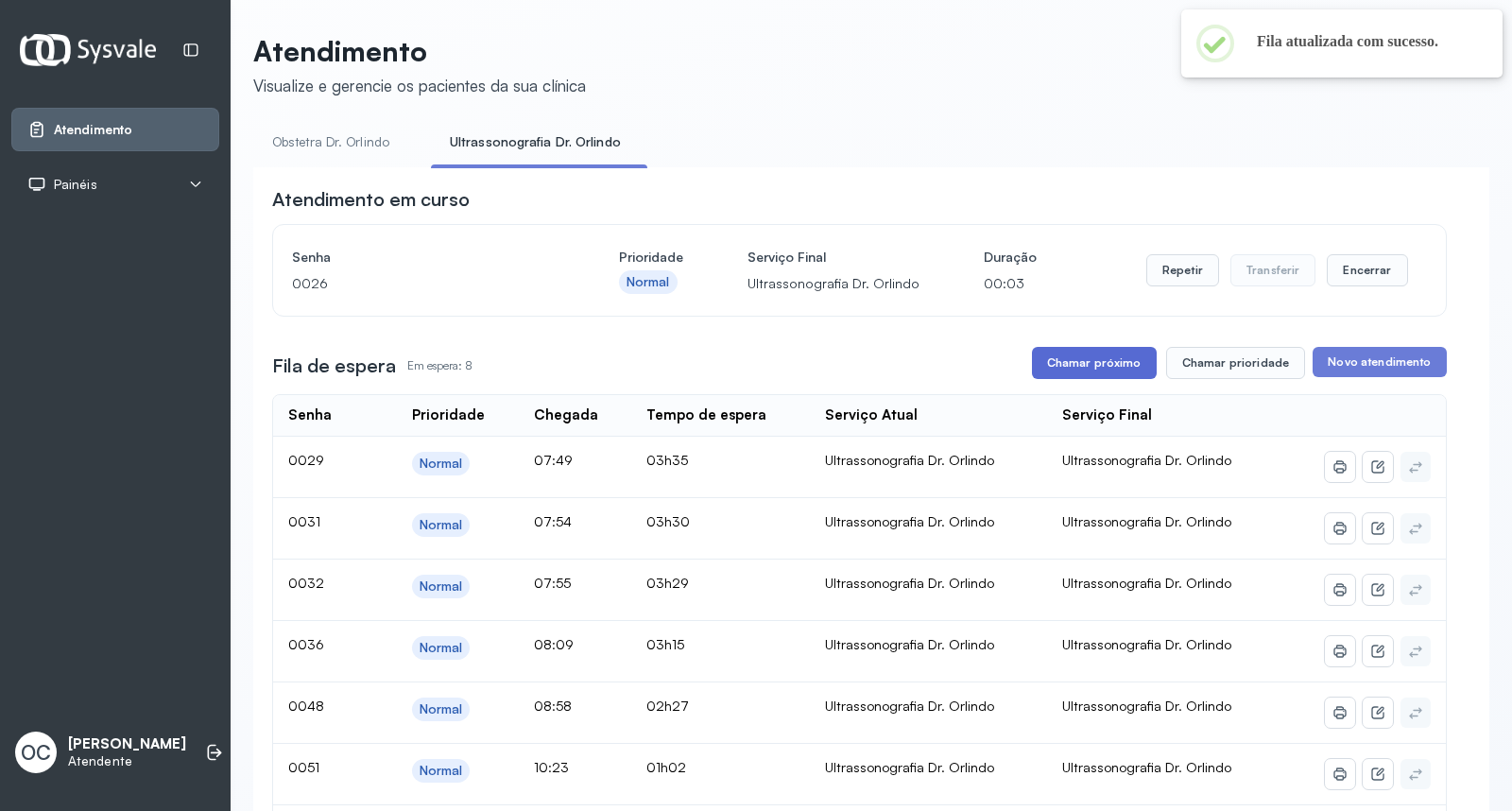
click at [1066, 355] on button "Chamar próximo" at bounding box center [1094, 363] width 124 height 33
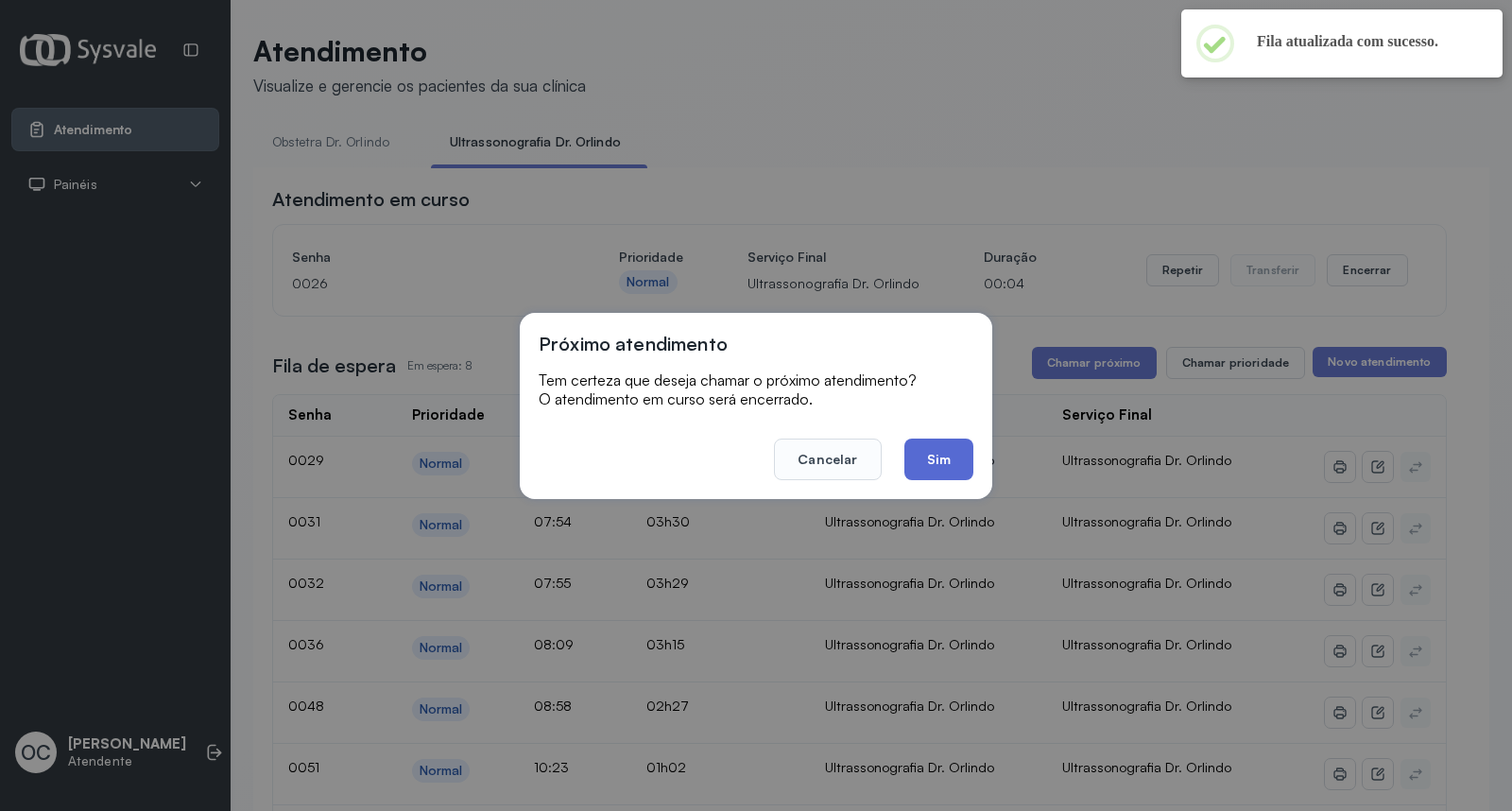
click at [946, 451] on button "Sim" at bounding box center [939, 459] width 69 height 41
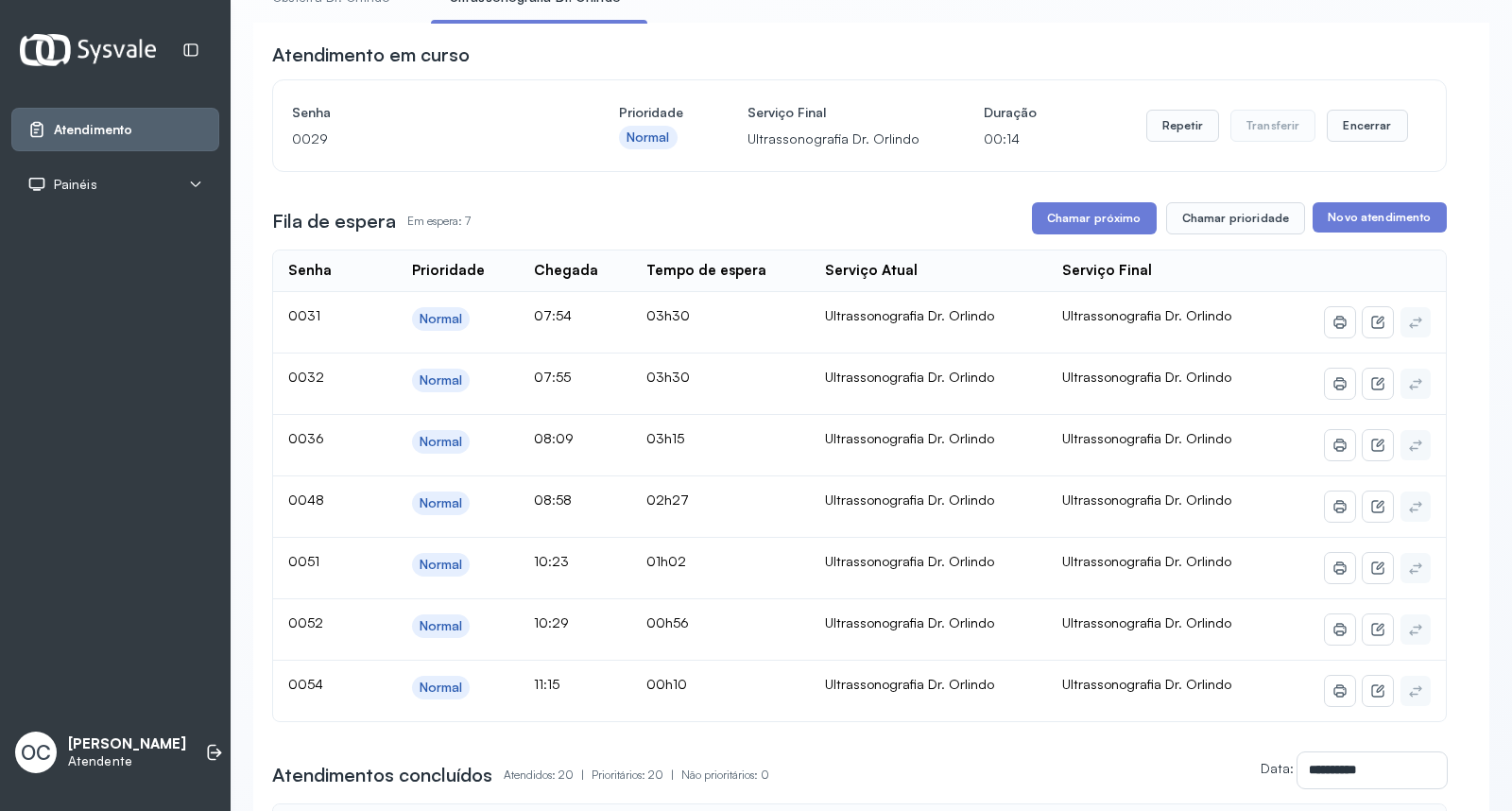
scroll to position [164, 0]
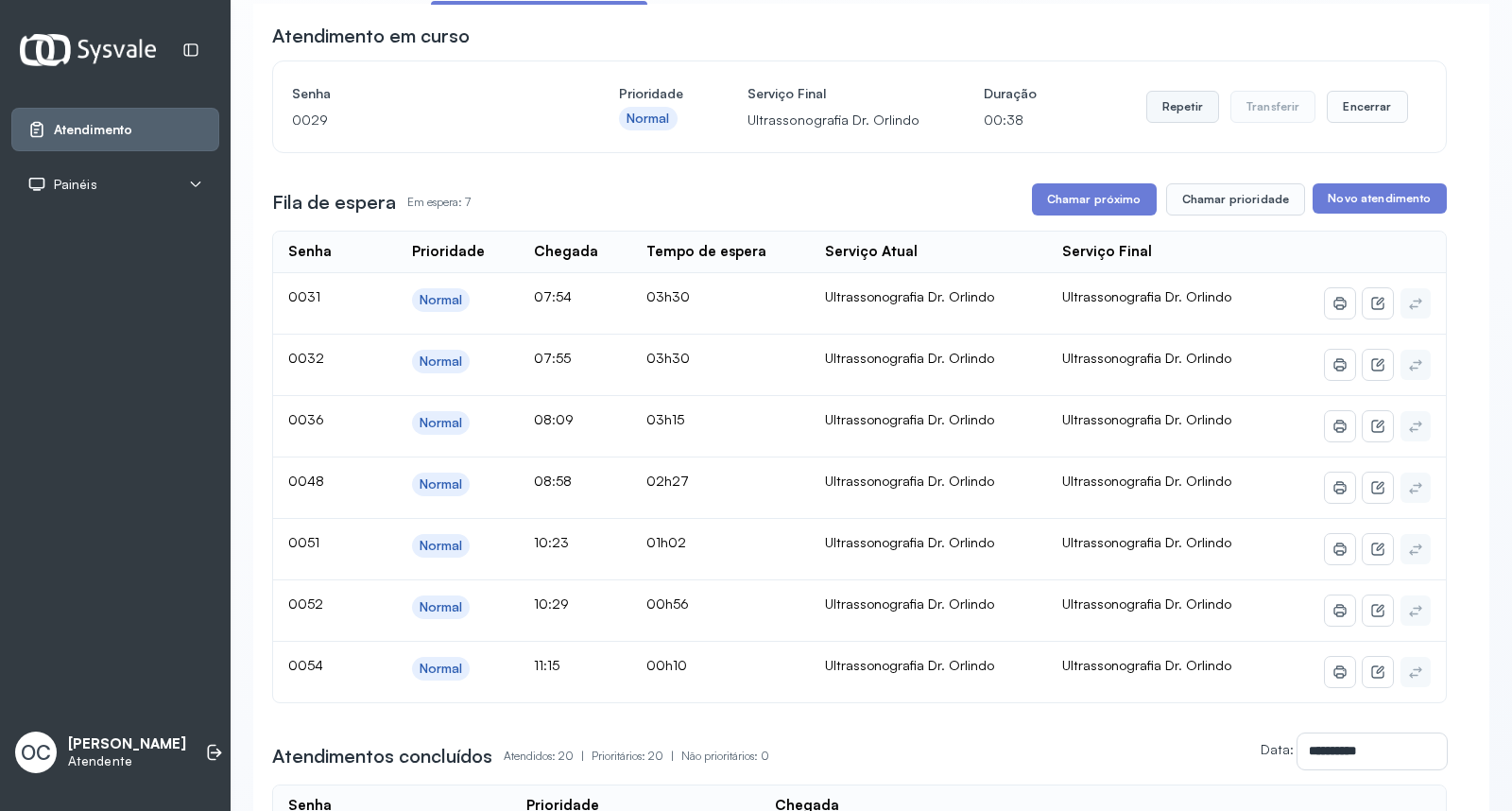
click at [1167, 116] on button "Repetir" at bounding box center [1183, 107] width 73 height 33
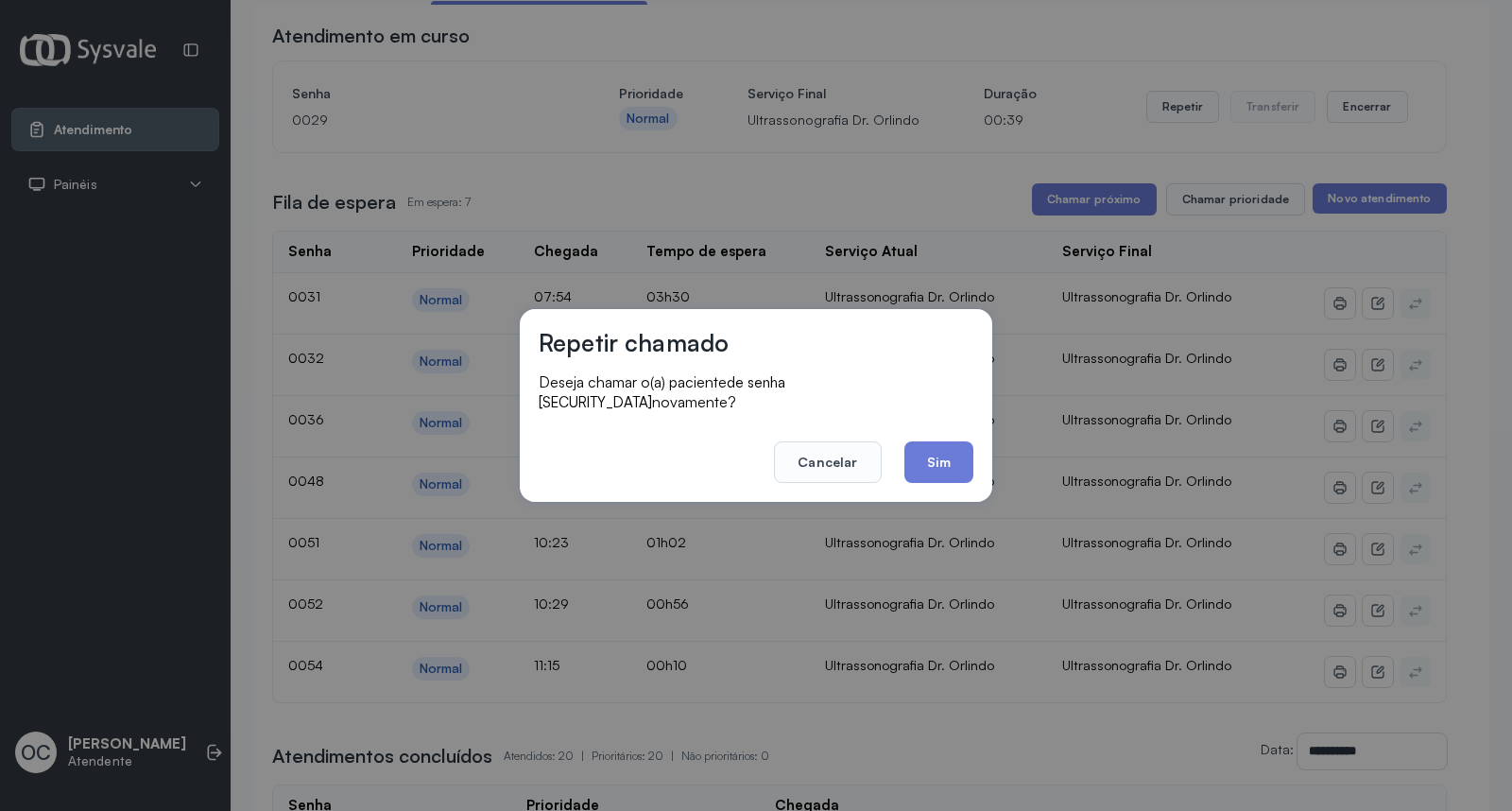
drag, startPoint x: 938, startPoint y: 436, endPoint x: 958, endPoint y: 436, distance: 20.0
click at [938, 441] on button "Sim" at bounding box center [939, 462] width 69 height 41
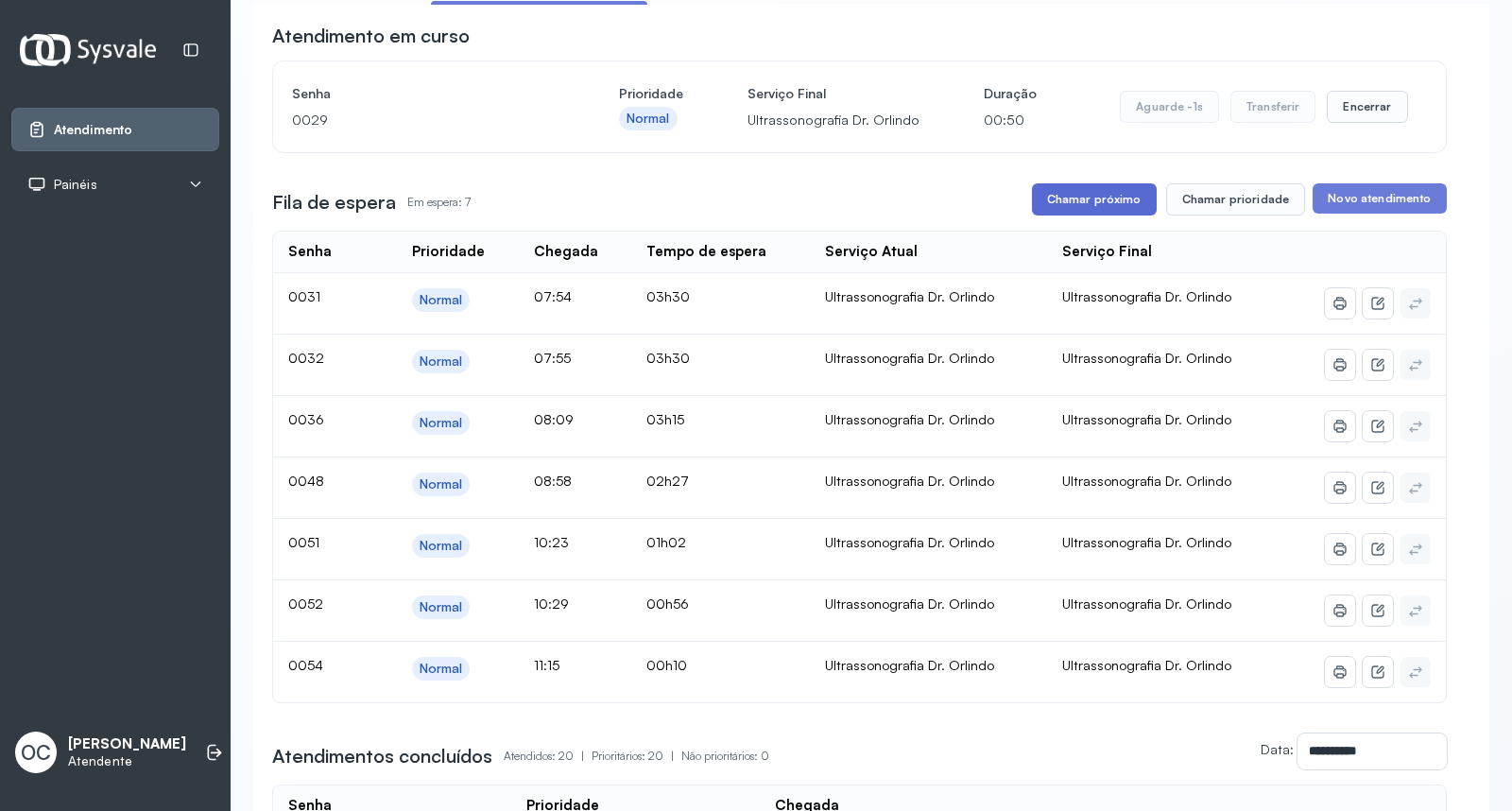
click at [1046, 201] on button "Chamar próximo" at bounding box center [1094, 200] width 124 height 33
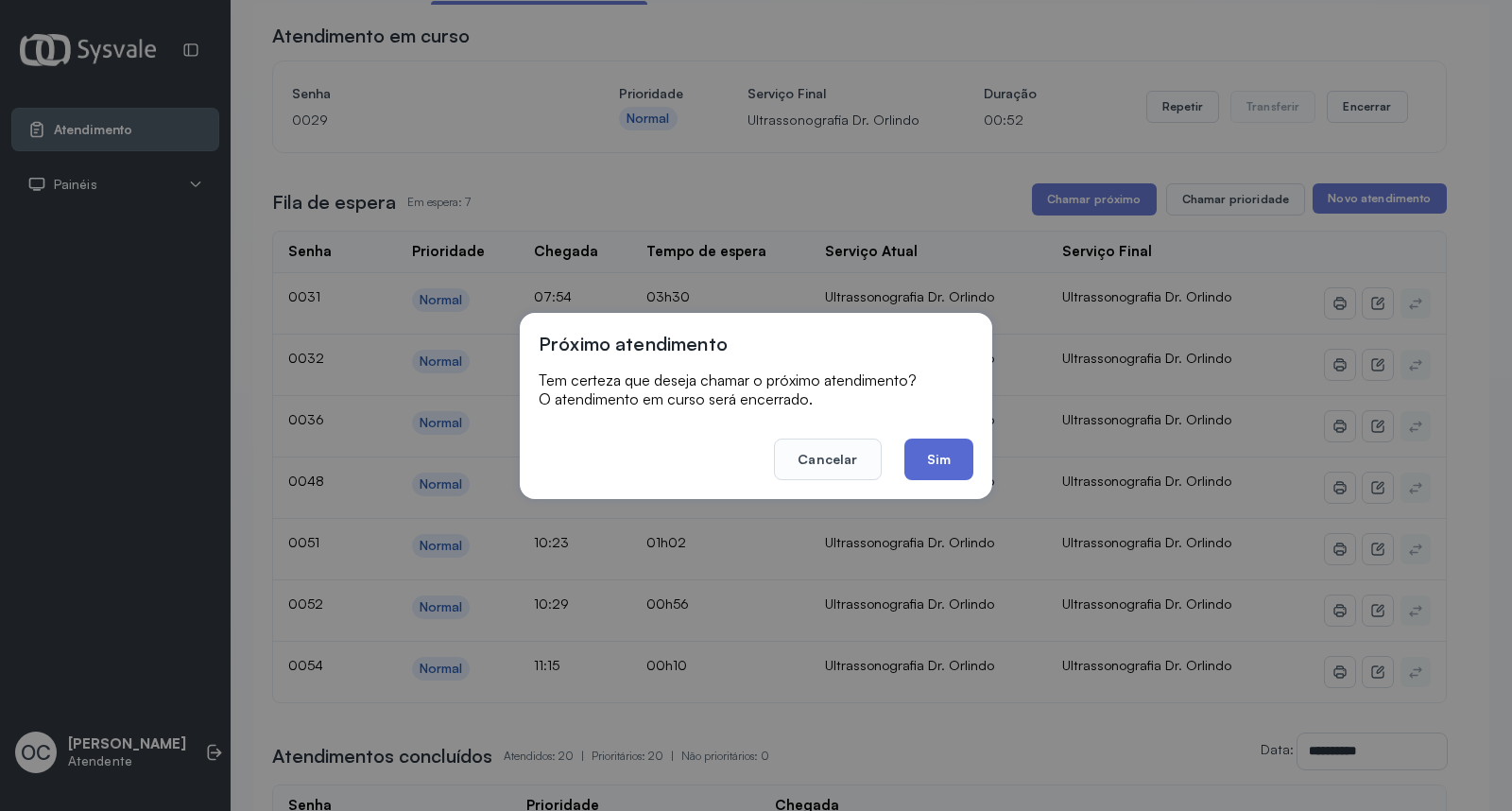
click at [928, 455] on button "Sim" at bounding box center [939, 459] width 69 height 41
